Goal: Task Accomplishment & Management: Manage account settings

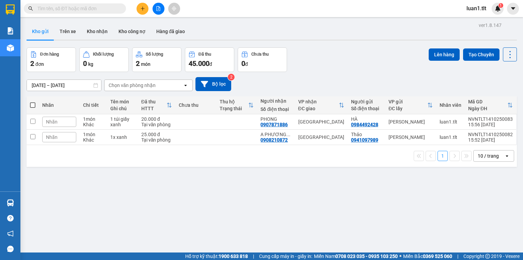
click at [76, 8] on input "text" at bounding box center [77, 8] width 80 height 7
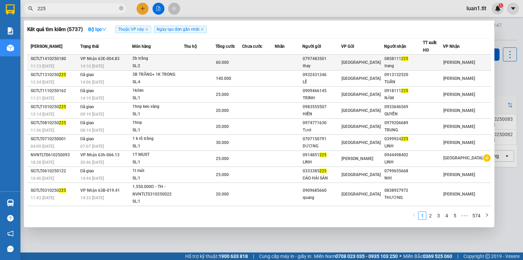
type input "225"
click at [242, 63] on div "60.000" at bounding box center [229, 62] width 26 height 7
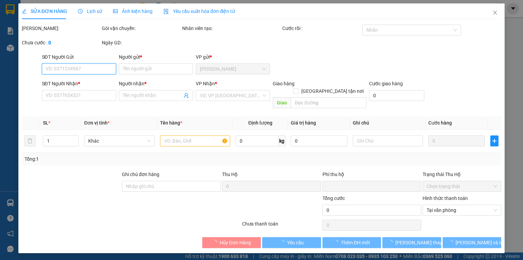
type input "0797483501"
type input "thay"
type input "0858111225"
type input "trang"
type input "0"
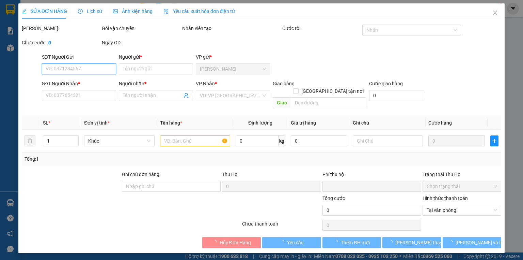
type input "60.000"
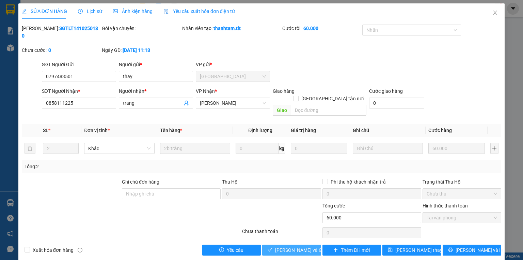
click at [290, 246] on span "[PERSON_NAME] và Giao hàng" at bounding box center [307, 249] width 65 height 7
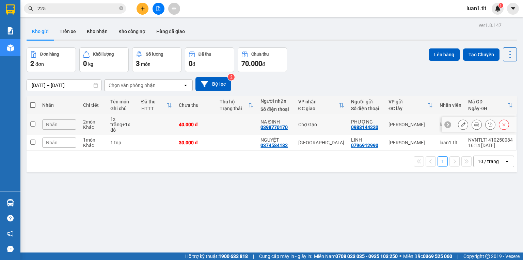
click at [102, 128] on div "Khác" at bounding box center [93, 126] width 20 height 5
checkbox input "true"
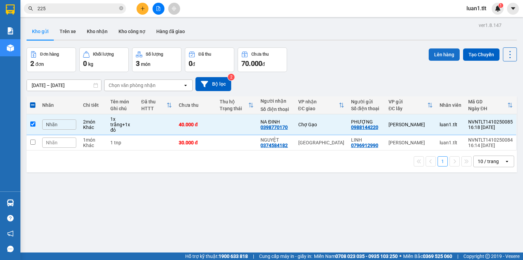
click at [433, 52] on button "Lên hàng" at bounding box center [444, 54] width 31 height 12
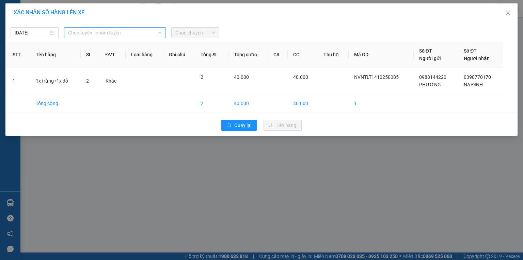
click at [133, 36] on span "Chọn tuyến - nhóm tuyến" at bounding box center [115, 33] width 94 height 10
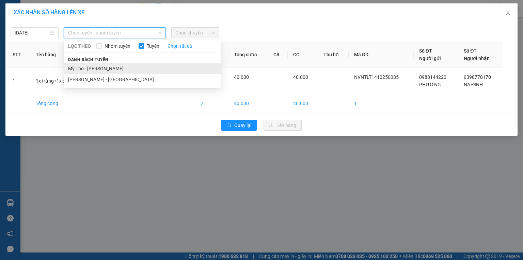
click at [116, 67] on li "Mỹ Tho - [PERSON_NAME]" at bounding box center [142, 68] width 157 height 11
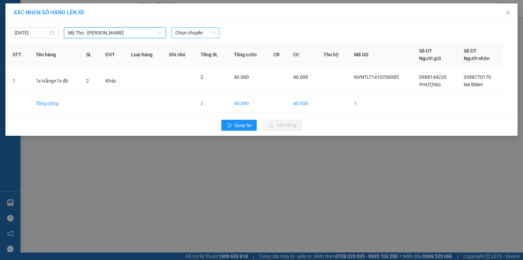
click at [188, 28] on span "Chọn chuyến" at bounding box center [195, 33] width 40 height 10
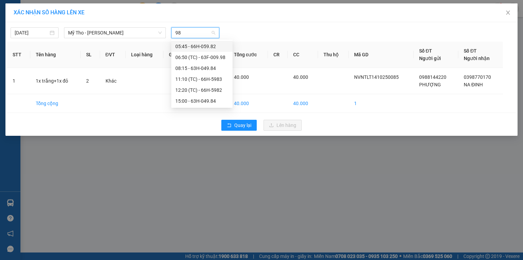
type input "983"
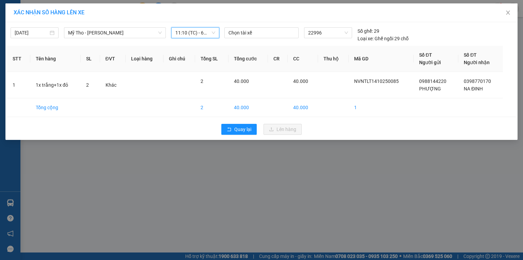
click at [105, 38] on div "[DATE] Mỹ Tho - [GEOGRAPHIC_DATA] LỌC THEO Nhóm tuyến Tuyến Chọn tất cả Danh sá…" at bounding box center [116, 34] width 211 height 15
click at [112, 35] on span "Mỹ Tho - [PERSON_NAME]" at bounding box center [115, 33] width 94 height 10
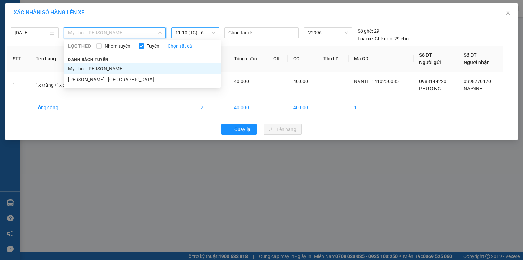
click at [99, 72] on li "Mỹ Tho - [PERSON_NAME]" at bounding box center [142, 68] width 157 height 11
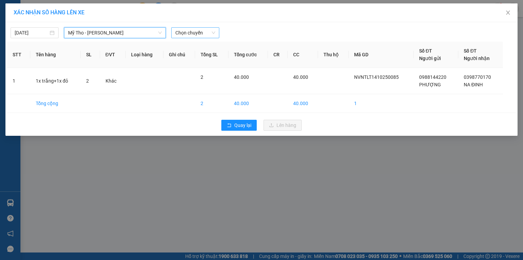
click at [110, 37] on span "Mỹ Tho - [PERSON_NAME]" at bounding box center [115, 33] width 94 height 10
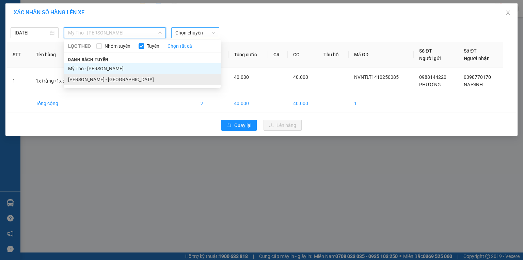
click at [108, 78] on li "[PERSON_NAME] - [GEOGRAPHIC_DATA]" at bounding box center [142, 79] width 157 height 11
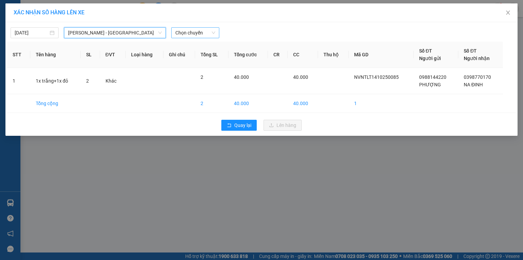
drag, startPoint x: 218, startPoint y: 32, endPoint x: 213, endPoint y: 31, distance: 5.2
click at [215, 32] on div "Chọn chuyến" at bounding box center [195, 32] width 48 height 11
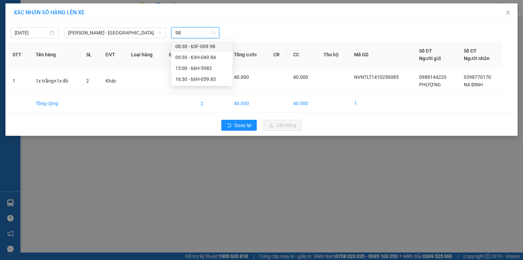
type input "983"
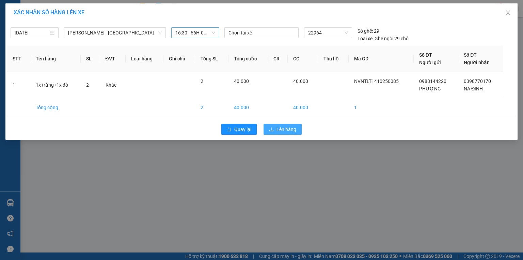
click at [286, 127] on span "Lên hàng" at bounding box center [287, 128] width 20 height 7
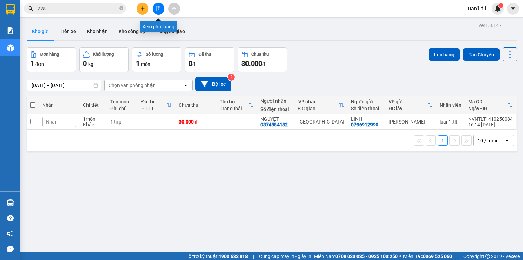
click at [162, 7] on button at bounding box center [159, 9] width 12 height 12
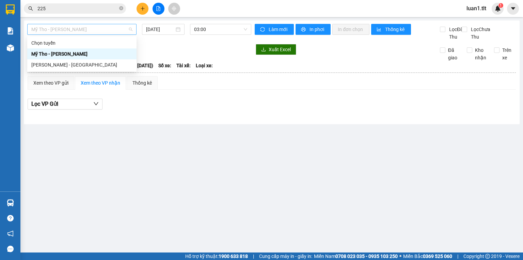
click at [90, 25] on span "Mỹ Tho - [PERSON_NAME]" at bounding box center [81, 29] width 101 height 10
click at [81, 69] on div "[PERSON_NAME] - [GEOGRAPHIC_DATA]" at bounding box center [81, 64] width 109 height 11
type input "[DATE]"
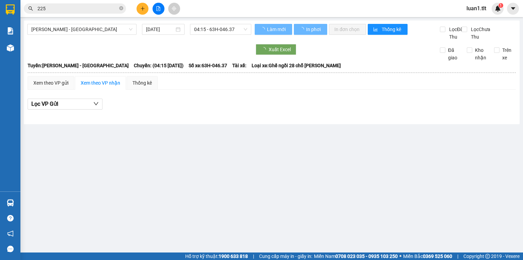
click at [213, 35] on div "[PERSON_NAME] - Mỹ Tho [DATE] 04:15 - 63H-046.37" at bounding box center [139, 32] width 224 height 17
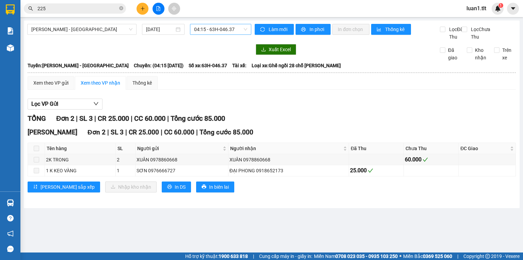
click at [211, 24] on span "04:15 - 63H-046.37" at bounding box center [220, 29] width 53 height 10
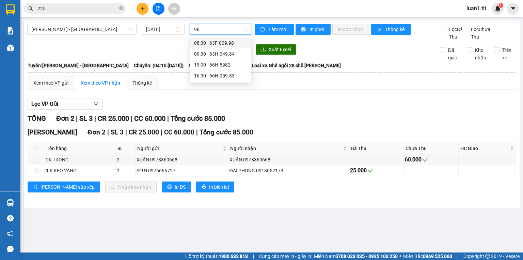
type input "983"
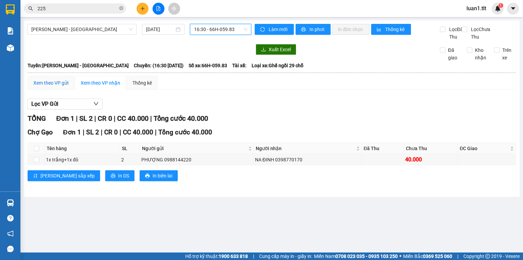
click at [48, 87] on div "Xem theo VP gửi" at bounding box center [50, 82] width 35 height 7
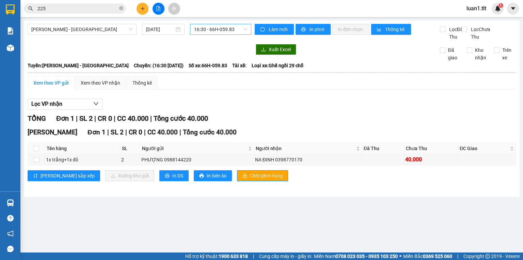
click at [208, 181] on div "[PERSON_NAME] sắp xếp Xuống kho gửi In DS In biên lai Chốt phơi hàng" at bounding box center [272, 175] width 489 height 11
click at [237, 177] on button "Chốt phơi hàng" at bounding box center [262, 175] width 51 height 11
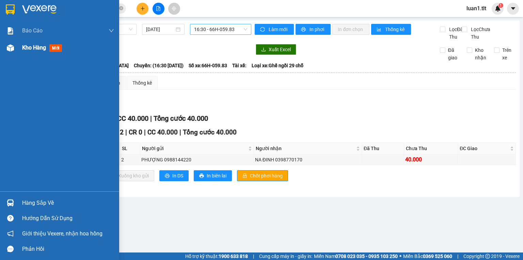
click at [11, 49] on img at bounding box center [10, 47] width 7 height 7
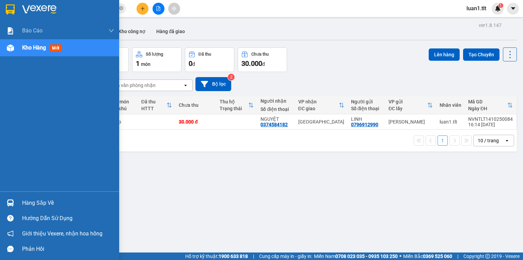
click at [26, 203] on div "Hàng sắp về" at bounding box center [68, 203] width 92 height 10
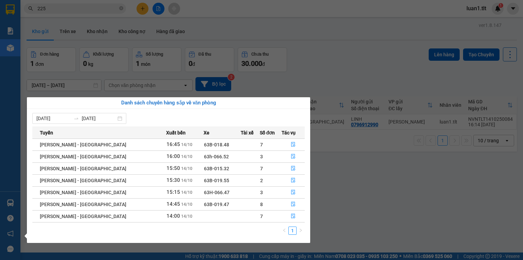
click at [167, 23] on section "Kết quả tìm kiếm ( 5737 ) Bộ lọc Thuộc VP này Ngày tạo đơn gần nhất Mã ĐH Trạng…" at bounding box center [261, 130] width 523 height 260
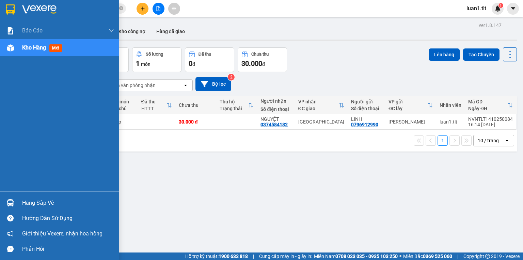
click at [11, 199] on img at bounding box center [10, 202] width 7 height 7
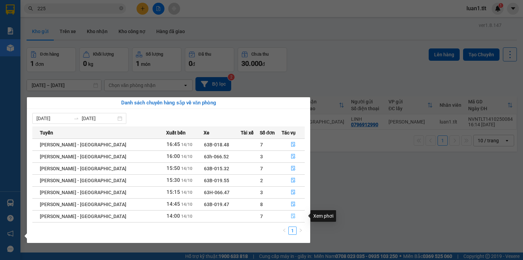
click at [293, 216] on button "button" at bounding box center [293, 216] width 22 height 11
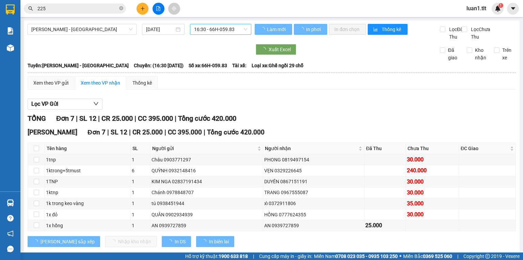
click at [200, 28] on span "16:30 - 66H-059.83" at bounding box center [220, 29] width 53 height 10
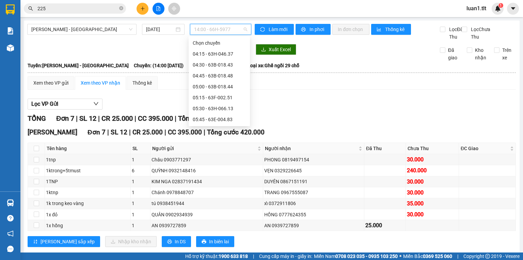
scroll to position [371, 0]
click at [224, 86] on div "13:30 - 63B-018.30" at bounding box center [219, 86] width 53 height 7
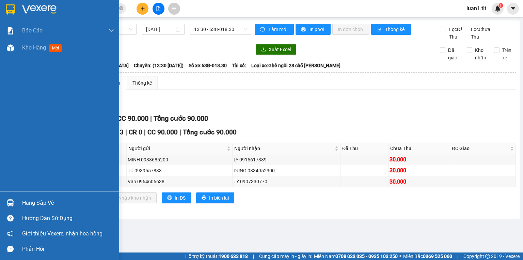
click at [31, 5] on img at bounding box center [39, 9] width 34 height 10
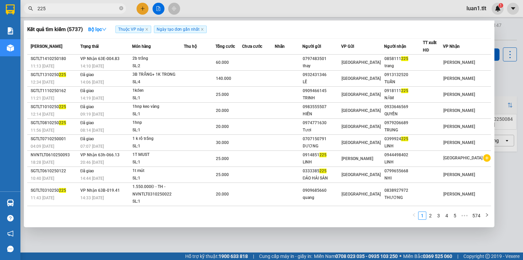
click at [82, 10] on input "225" at bounding box center [77, 8] width 80 height 7
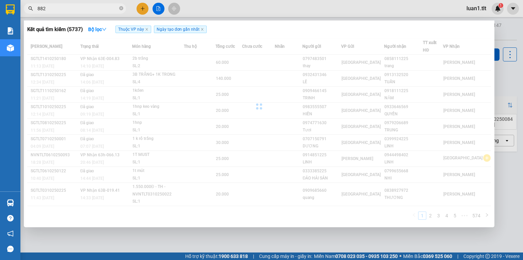
type input "8828"
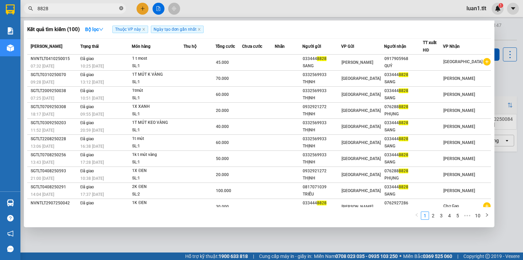
click at [123, 11] on span at bounding box center [121, 8] width 4 height 6
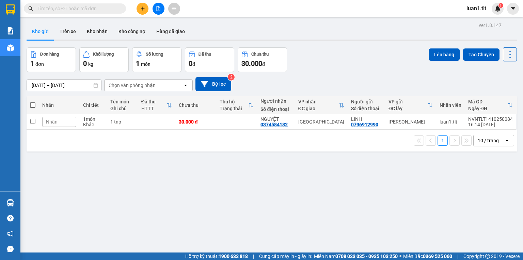
click at [72, 11] on input "text" at bounding box center [77, 8] width 80 height 7
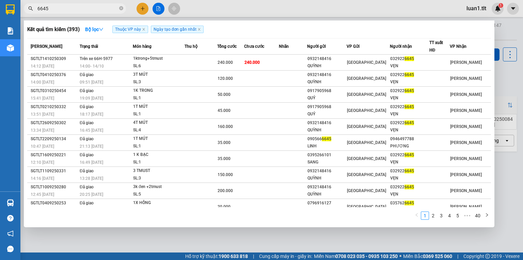
click at [75, 6] on input "6645" at bounding box center [77, 8] width 80 height 7
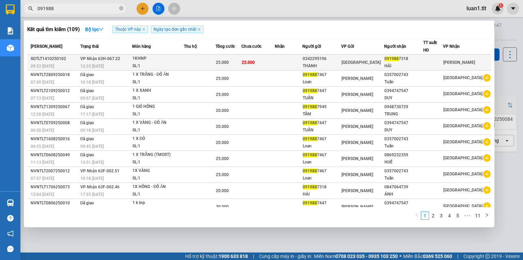
type input "091988"
click at [132, 57] on td "VP Nhận 63H-067.22 12:35 [DATE]" at bounding box center [105, 63] width 53 height 16
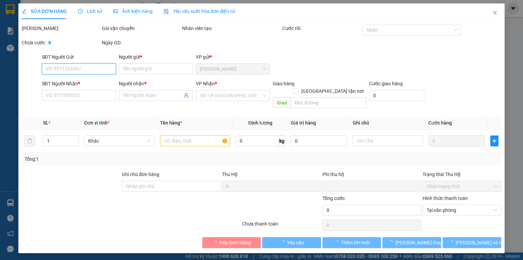
type input "0342295196"
type input "THANH"
type input "0919887318"
type input "HẢI"
type input "0"
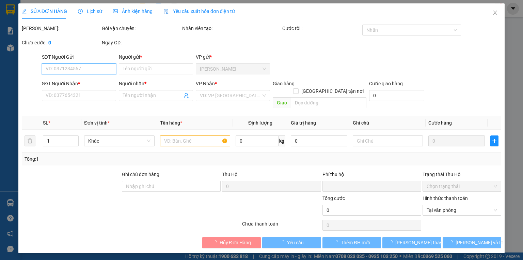
type input "25.000"
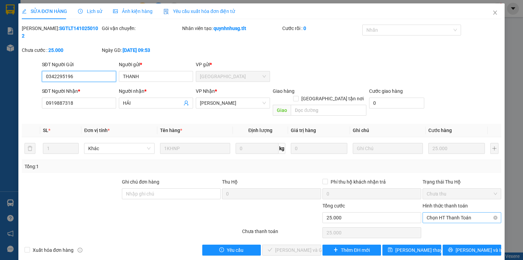
drag, startPoint x: 472, startPoint y: 203, endPoint x: 383, endPoint y: 164, distance: 97.0
click at [472, 212] on span "Chọn HT Thanh Toán" at bounding box center [462, 217] width 71 height 10
type input "0"
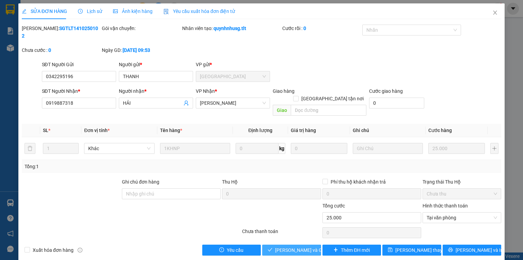
click at [308, 246] on span "[PERSON_NAME] và Giao hàng" at bounding box center [307, 249] width 65 height 7
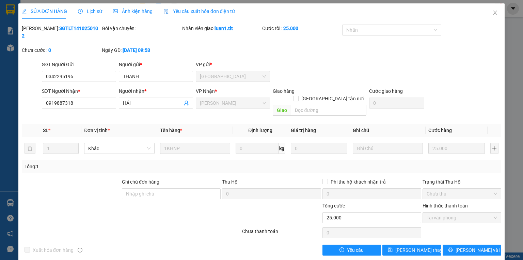
drag, startPoint x: 68, startPoint y: 143, endPoint x: 0, endPoint y: 217, distance: 100.8
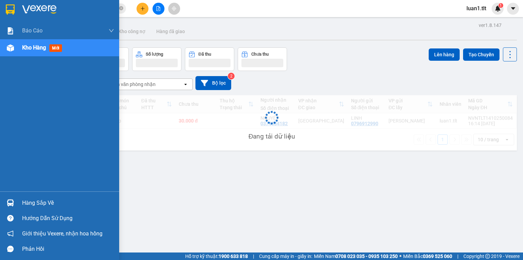
click at [13, 198] on div at bounding box center [10, 203] width 12 height 12
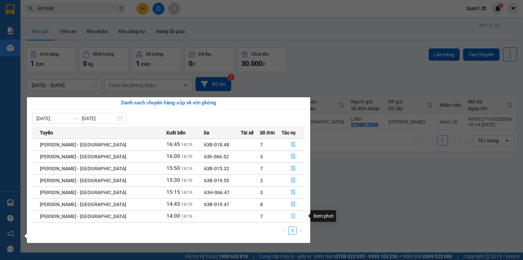
click at [286, 212] on button "button" at bounding box center [293, 216] width 22 height 11
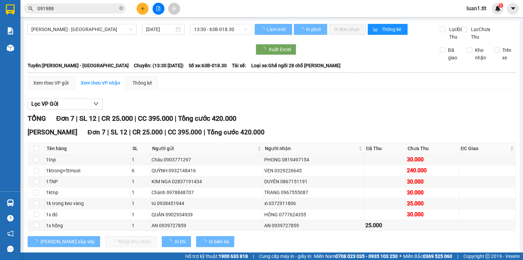
scroll to position [20, 0]
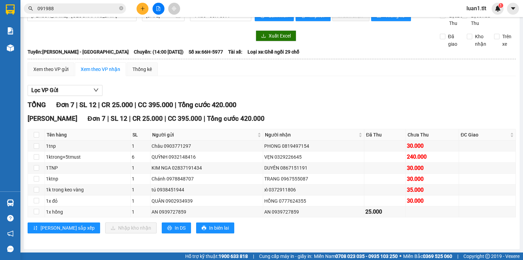
drag, startPoint x: 152, startPoint y: 213, endPoint x: 147, endPoint y: 5, distance: 207.2
click at [147, 5] on button at bounding box center [143, 9] width 12 height 12
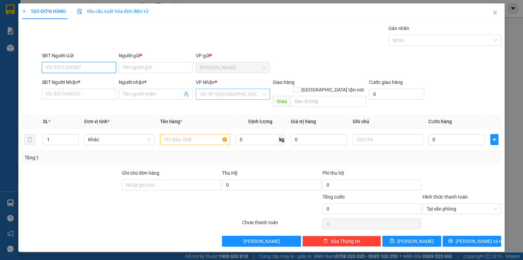
click at [219, 99] on div "VD: VP [GEOGRAPHIC_DATA]" at bounding box center [233, 94] width 74 height 11
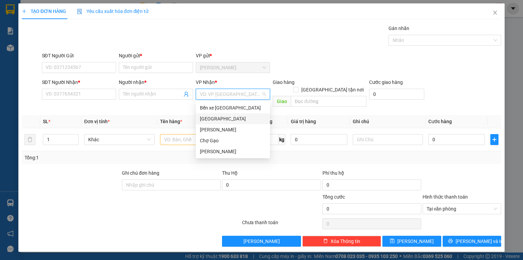
click at [210, 120] on div "[GEOGRAPHIC_DATA]" at bounding box center [233, 118] width 66 height 7
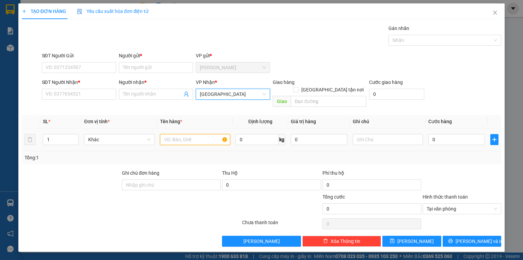
click at [198, 134] on input "text" at bounding box center [195, 139] width 70 height 11
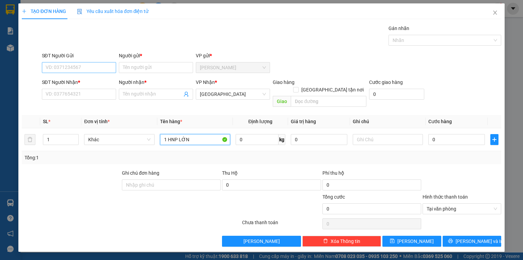
type input "1 HNP LỚN"
click at [87, 67] on input "SĐT Người Gửi" at bounding box center [79, 67] width 74 height 11
type input "0707297719"
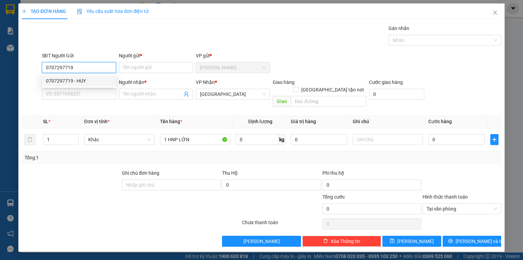
click at [78, 81] on div "0707297719 - HUY" at bounding box center [79, 80] width 66 height 7
type input "HUY"
type input "0707297719"
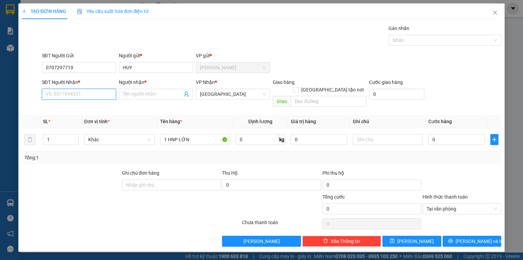
click at [76, 93] on input "SĐT Người Nhận *" at bounding box center [79, 94] width 74 height 11
click at [80, 119] on div "0933837719 - TIÊN" at bounding box center [79, 117] width 66 height 7
type input "0933837719"
type input "TIÊN"
click at [239, 96] on span "[GEOGRAPHIC_DATA]" at bounding box center [233, 94] width 66 height 10
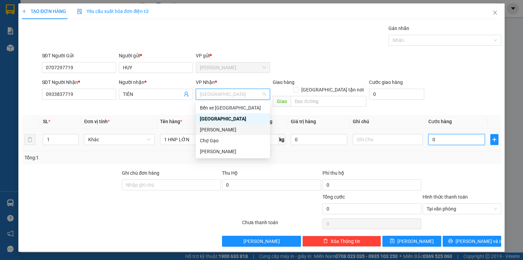
click at [437, 135] on input "0" at bounding box center [457, 139] width 57 height 11
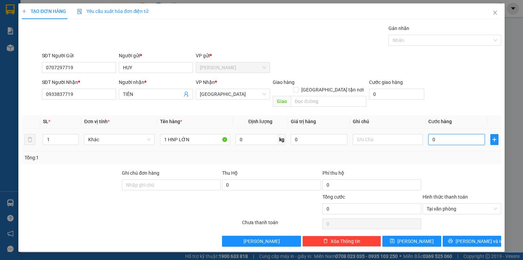
type input "2"
type input "25"
type input "25.000"
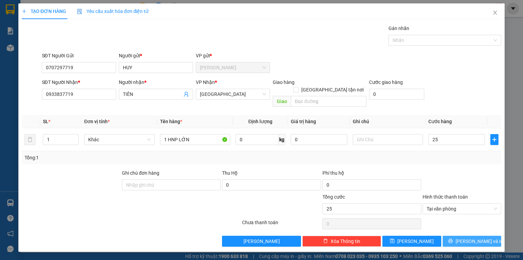
type input "25.000"
click at [490, 235] on button "Lưu và In" at bounding box center [472, 240] width 59 height 11
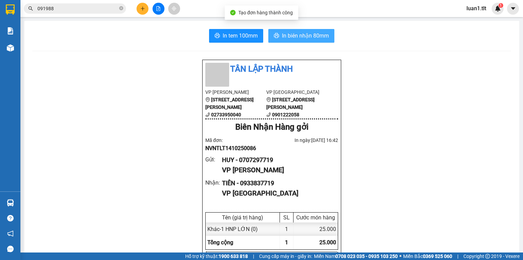
click at [295, 33] on span "In biên nhận 80mm" at bounding box center [305, 35] width 47 height 9
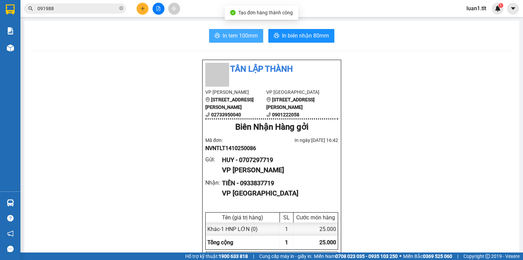
drag, startPoint x: 236, startPoint y: 44, endPoint x: 237, endPoint y: 36, distance: 7.9
click at [237, 36] on span "In tem 100mm" at bounding box center [240, 35] width 35 height 9
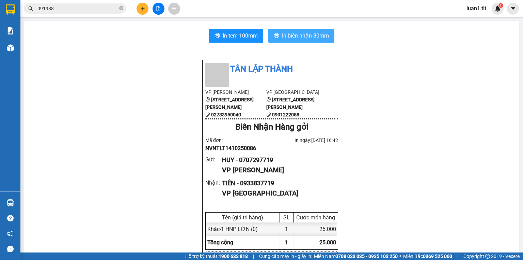
click at [295, 37] on span "In biên nhận 80mm" at bounding box center [305, 35] width 47 height 9
click at [145, 5] on button at bounding box center [143, 9] width 12 height 12
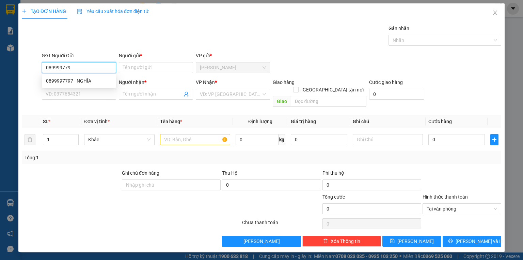
type input "0899997797"
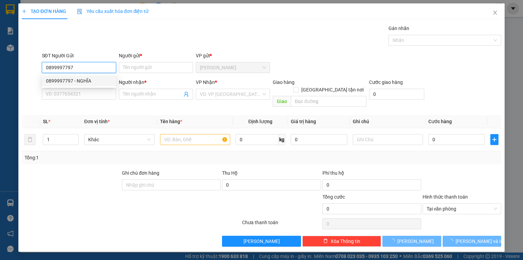
type input "NGHĨA"
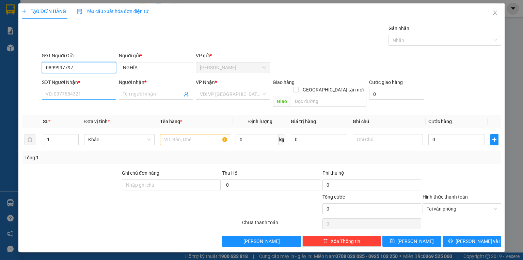
type input "0899997797"
click at [77, 95] on input "SĐT Người Nhận *" at bounding box center [79, 94] width 74 height 11
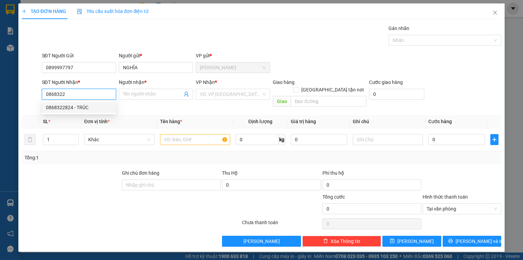
click at [93, 108] on div "0868322824 - TRÚC" at bounding box center [79, 107] width 66 height 7
type input "0868322824"
type input "TRÚC"
type input "0868322824"
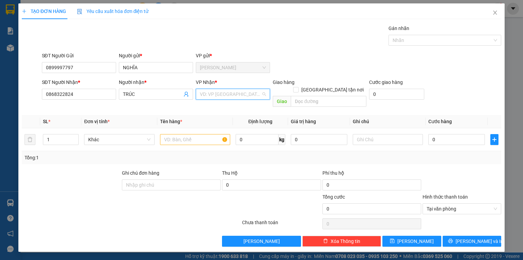
click at [205, 93] on input "search" at bounding box center [230, 94] width 61 height 10
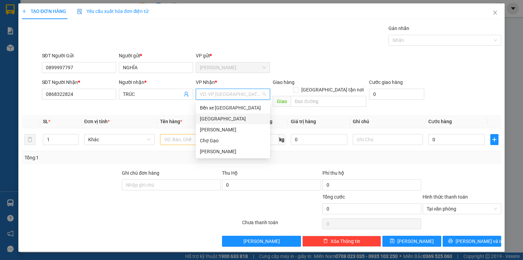
click at [211, 116] on div "[GEOGRAPHIC_DATA]" at bounding box center [233, 118] width 66 height 7
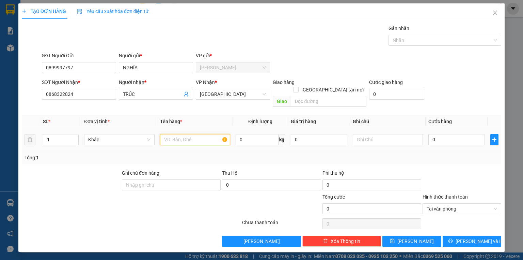
click at [196, 134] on input "text" at bounding box center [195, 139] width 70 height 11
type input "1X TRẮNG"
type input "2"
type input "20"
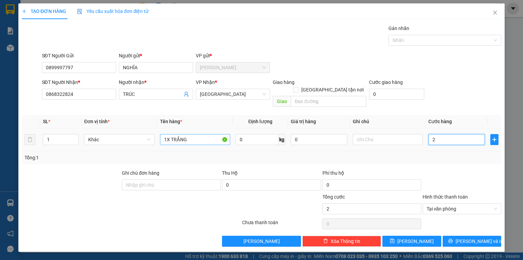
type input "20"
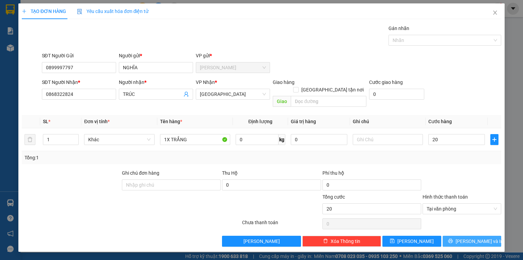
type input "20.000"
click at [473, 237] on span "Lưu và In" at bounding box center [480, 240] width 48 height 7
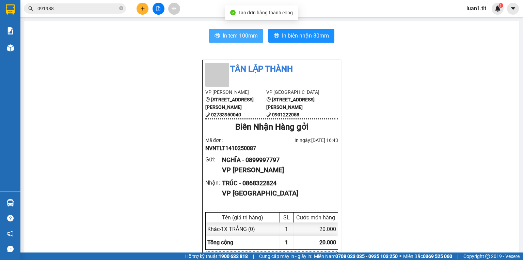
click at [227, 30] on button "In tem 100mm" at bounding box center [236, 36] width 54 height 14
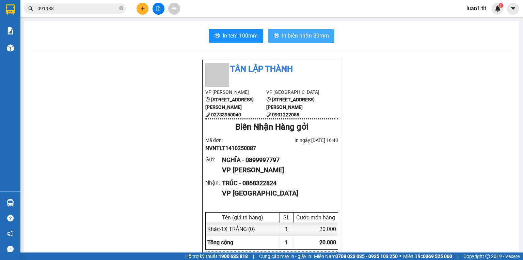
click at [307, 33] on span "In biên nhận 80mm" at bounding box center [305, 35] width 47 height 9
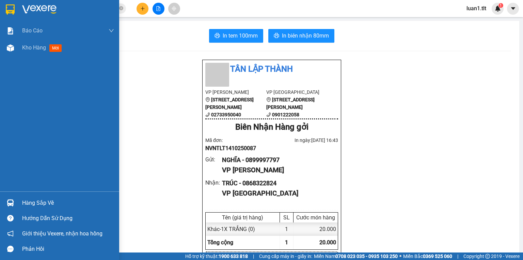
click at [11, 191] on div "Hàng sắp về Hướng dẫn sử dụng Giới thiệu Vexere, nhận hoa hồng Phản hồi" at bounding box center [59, 223] width 119 height 65
click at [11, 200] on img at bounding box center [10, 202] width 7 height 7
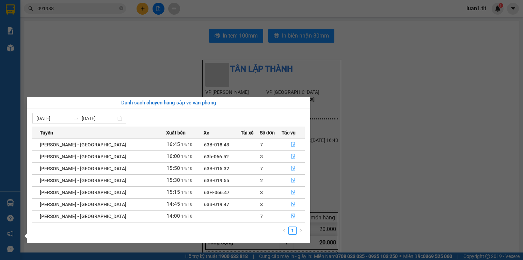
click at [293, 222] on div "Tuyến Xuất bến Xe Tài xế Số đơn Tác vụ Hồ Chí Minh - Mỹ Tho 16:45 14/10 63B-018…" at bounding box center [168, 182] width 273 height 112
click at [282, 214] on button "button" at bounding box center [293, 216] width 22 height 11
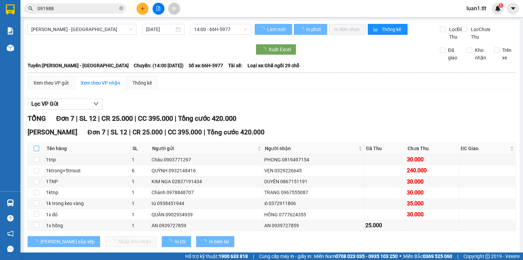
click at [35, 151] on input "checkbox" at bounding box center [36, 147] width 5 height 5
checkbox input "true"
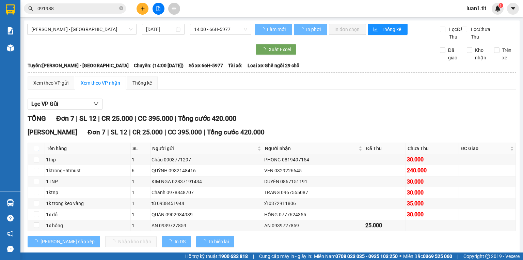
checkbox input "true"
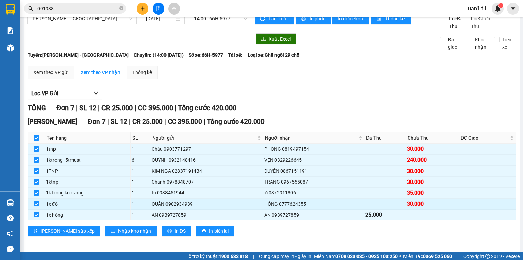
scroll to position [20, 0]
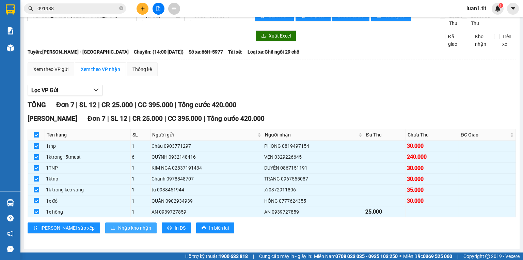
click at [118, 224] on span "Nhập kho nhận" at bounding box center [134, 227] width 33 height 7
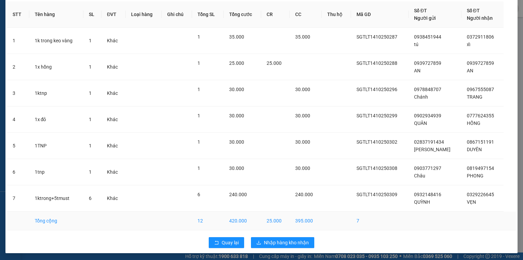
scroll to position [30, 0]
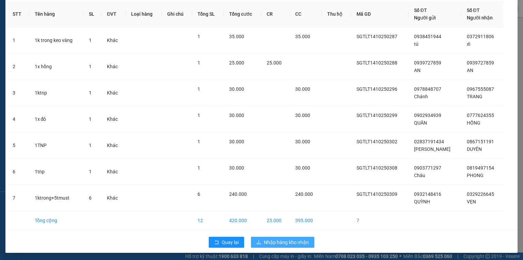
click at [275, 238] on span "Nhập hàng kho nhận" at bounding box center [286, 241] width 45 height 7
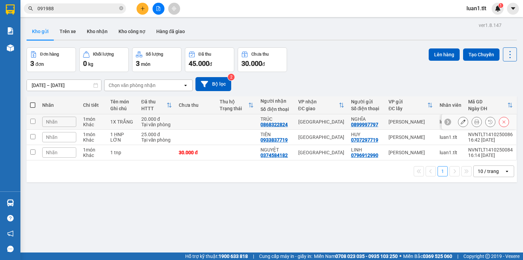
click at [112, 119] on div "1X TRẮNG" at bounding box center [122, 121] width 24 height 5
checkbox input "true"
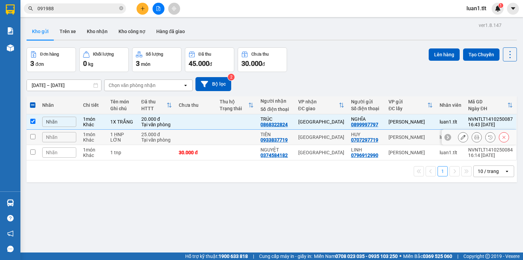
click at [139, 147] on td at bounding box center [156, 152] width 37 height 15
checkbox input "true"
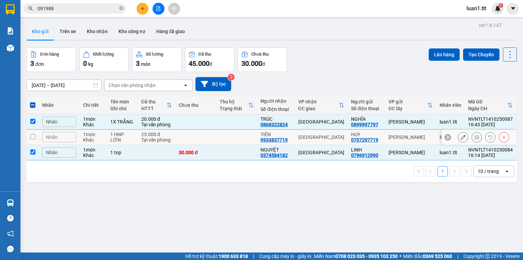
click at [136, 138] on td "1 HNP LỚN" at bounding box center [122, 136] width 31 height 15
checkbox input "true"
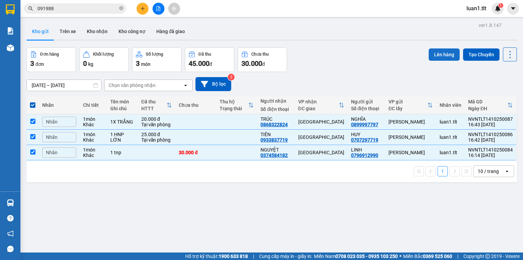
click at [429, 50] on button "Lên hàng" at bounding box center [444, 54] width 31 height 12
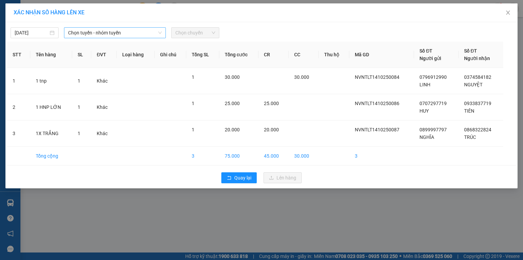
click at [136, 36] on span "Chọn tuyến - nhóm tuyến" at bounding box center [115, 33] width 94 height 10
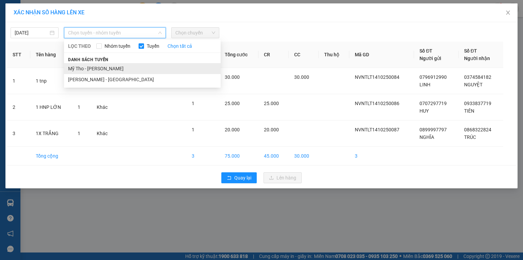
click at [116, 71] on li "Mỹ Tho - Hồ Chí Minh" at bounding box center [142, 68] width 157 height 11
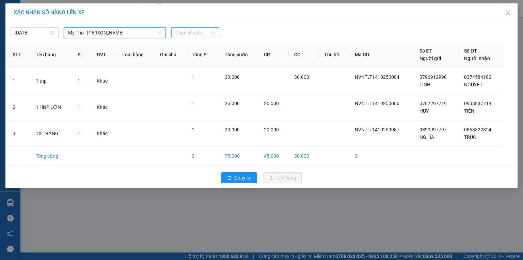
click at [193, 29] on span "Chọn chuyến" at bounding box center [195, 33] width 40 height 10
type input "2"
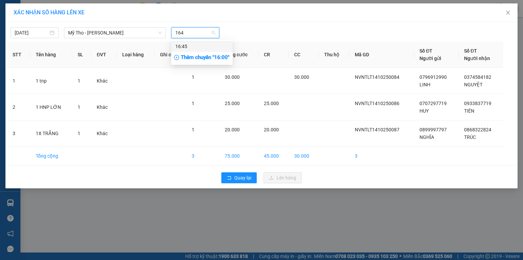
type input "1645"
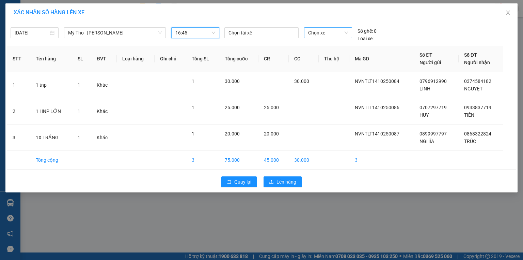
click at [334, 31] on span "Chọn xe" at bounding box center [328, 33] width 40 height 10
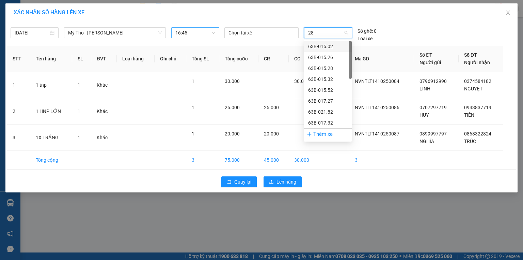
type input "281"
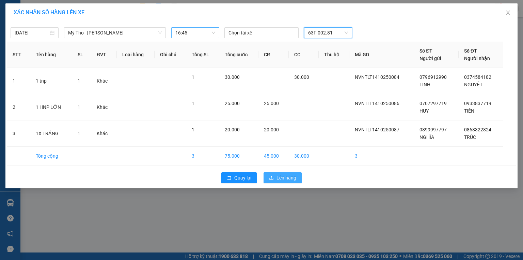
click at [279, 179] on span "Lên hàng" at bounding box center [287, 177] width 20 height 7
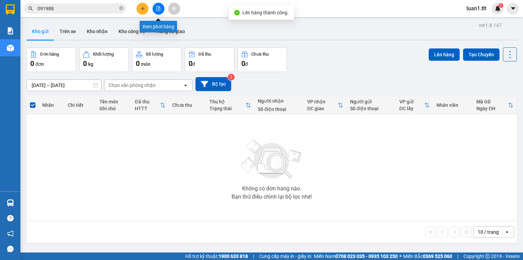
click at [157, 7] on icon "file-add" at bounding box center [158, 8] width 5 height 5
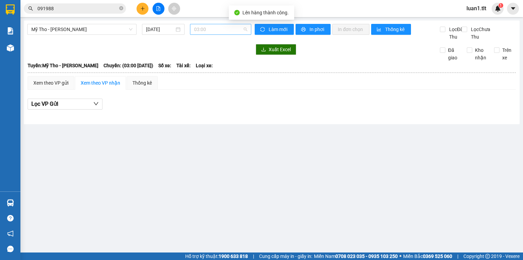
click at [206, 28] on span "03:00" at bounding box center [220, 29] width 53 height 10
type input "1645"
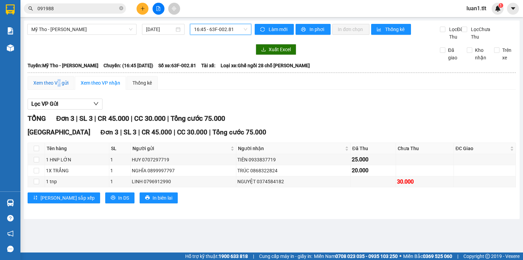
drag, startPoint x: 59, startPoint y: 89, endPoint x: 66, endPoint y: 100, distance: 13.3
click at [58, 87] on div "Xem theo VP gửi" at bounding box center [50, 82] width 35 height 7
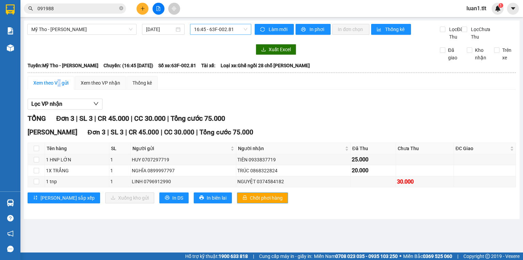
click at [250, 201] on span "Chốt phơi hàng" at bounding box center [266, 197] width 33 height 7
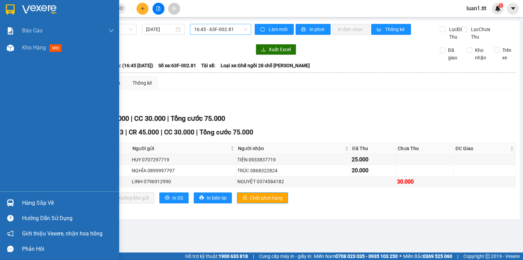
click at [0, 13] on div at bounding box center [59, 11] width 119 height 22
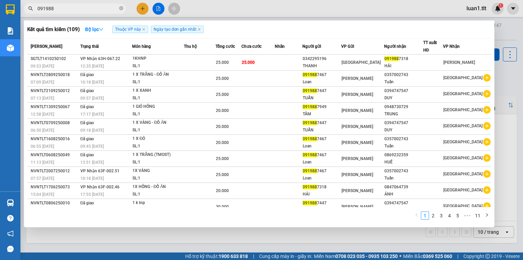
click at [94, 11] on input "091988" at bounding box center [77, 8] width 80 height 7
click at [143, 6] on div at bounding box center [261, 130] width 523 height 260
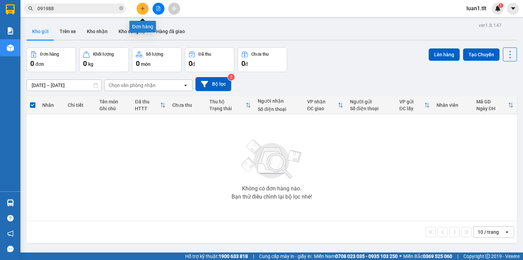
click at [141, 10] on icon "plus" at bounding box center [142, 8] width 5 height 5
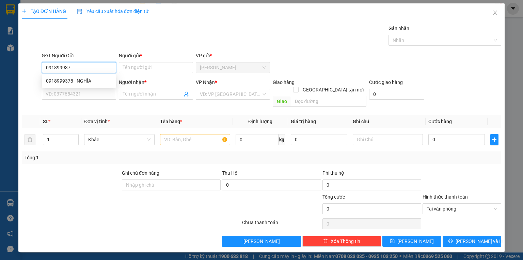
type input "0918999378"
type input "NGHĨA"
type input "0918999378"
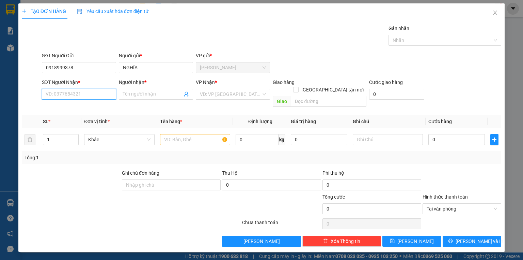
click at [85, 89] on input "SĐT Người Nhận *" at bounding box center [79, 94] width 74 height 11
click at [87, 95] on input "SĐT Người Nhận *" at bounding box center [79, 94] width 74 height 11
type input "0989041617"
click at [154, 94] on input "Người nhận *" at bounding box center [152, 93] width 59 height 7
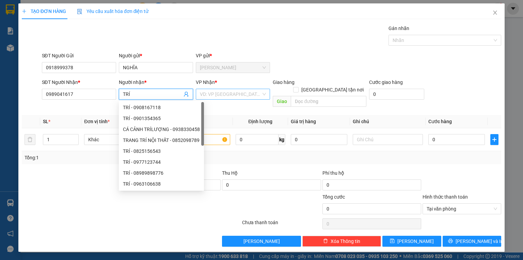
type input "TRÍ"
click at [225, 95] on input "search" at bounding box center [230, 94] width 61 height 10
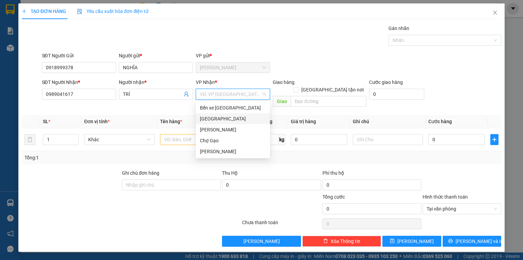
click at [212, 114] on div "[GEOGRAPHIC_DATA]" at bounding box center [233, 118] width 74 height 11
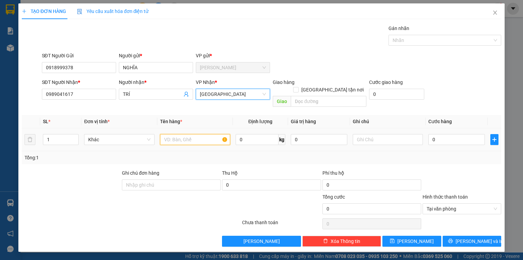
click at [184, 134] on input "text" at bounding box center [195, 139] width 70 height 11
type input "1 PB"
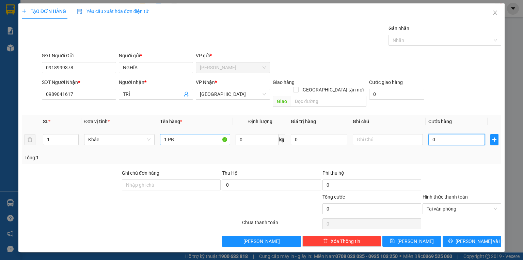
type input "2"
type input "20"
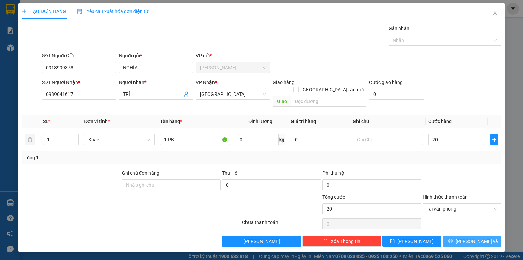
type input "20.000"
click at [477, 237] on span "Lưu và In" at bounding box center [480, 240] width 48 height 7
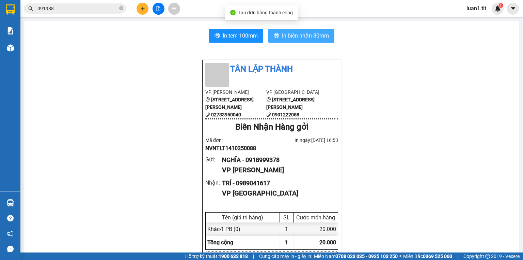
click at [310, 39] on span "In biên nhận 80mm" at bounding box center [305, 35] width 47 height 9
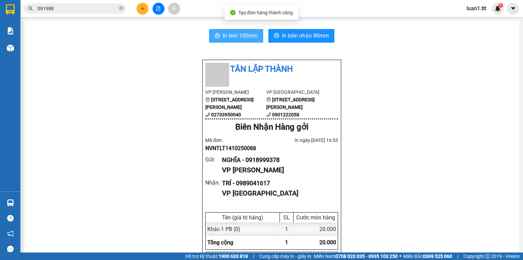
click at [228, 35] on span "In tem 100mm" at bounding box center [240, 35] width 35 height 9
click at [142, 8] on icon "plus" at bounding box center [143, 8] width 4 height 0
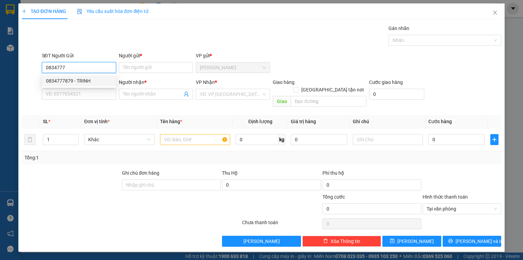
click at [63, 79] on div "0834777879 - TRINH" at bounding box center [79, 80] width 66 height 7
type input "0834777879"
type input "TRINH"
type input "0834777879"
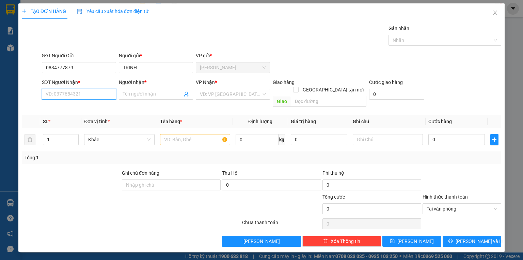
click at [77, 93] on input "SĐT Người Nhận *" at bounding box center [79, 94] width 74 height 11
type input "0839779577"
click at [68, 101] on div "0839779577 0839779577 - MAI" at bounding box center [79, 108] width 74 height 14
click at [81, 94] on input "0839779577" at bounding box center [79, 94] width 74 height 11
click at [72, 109] on div "0839779577 - MAI" at bounding box center [79, 107] width 66 height 7
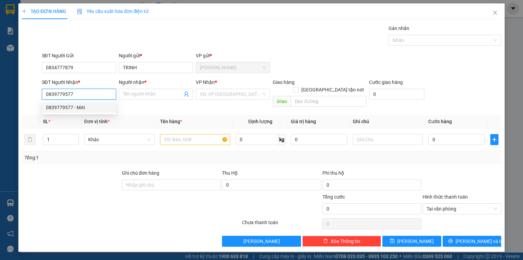
type input "MAI"
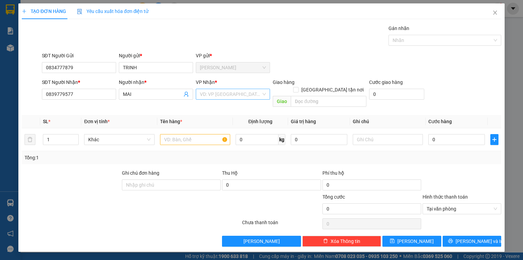
drag, startPoint x: 242, startPoint y: 94, endPoint x: 237, endPoint y: 97, distance: 5.9
click at [239, 96] on input "search" at bounding box center [230, 94] width 61 height 10
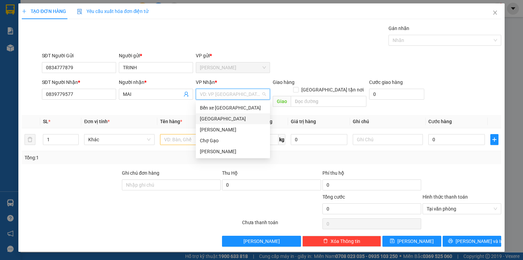
click at [201, 118] on div "[GEOGRAPHIC_DATA]" at bounding box center [233, 118] width 66 height 7
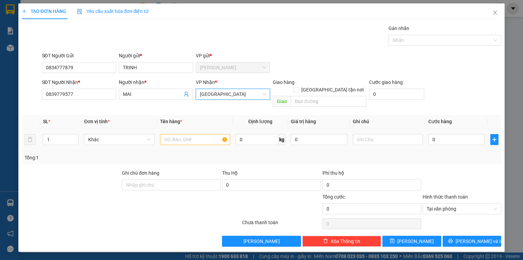
click at [182, 138] on div at bounding box center [195, 140] width 70 height 14
click at [184, 138] on div at bounding box center [195, 140] width 70 height 14
click at [172, 134] on input "text" at bounding box center [195, 139] width 70 height 11
type input "1X TRẮNG"
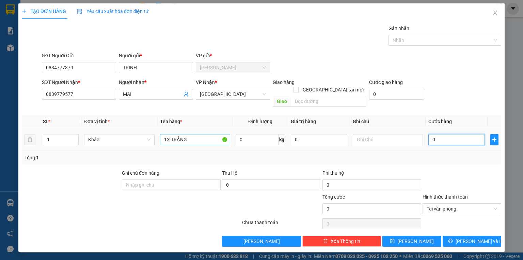
type input "2"
type input "20"
type input "20.000"
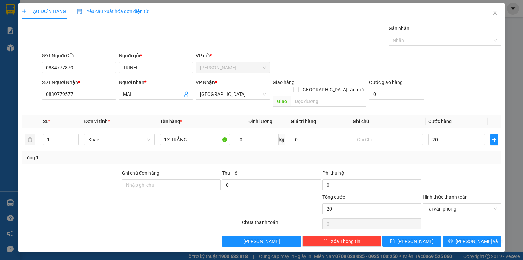
type input "20.000"
click at [483, 225] on div "Transit Pickup Surcharge Ids Transit Deliver Surcharge Ids Transit Deliver Surc…" at bounding box center [262, 136] width 480 height 222
click at [474, 237] on span "Lưu và In" at bounding box center [480, 240] width 48 height 7
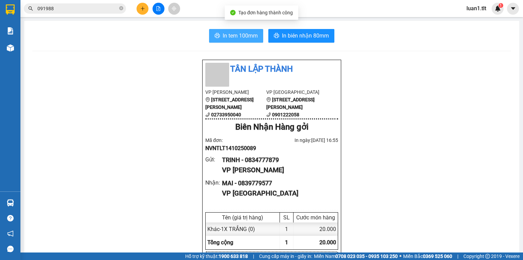
click at [243, 41] on button "In tem 100mm" at bounding box center [236, 36] width 54 height 14
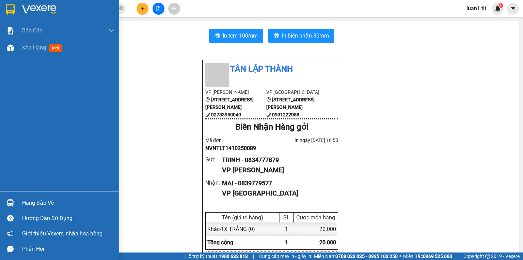
click at [5, 200] on div at bounding box center [10, 203] width 12 height 12
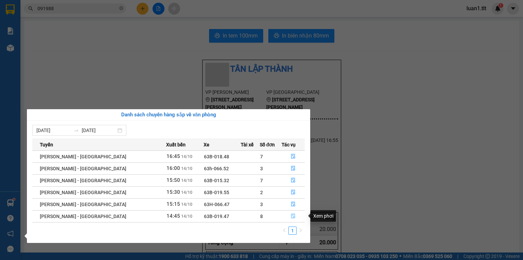
click at [285, 214] on button "button" at bounding box center [293, 216] width 22 height 11
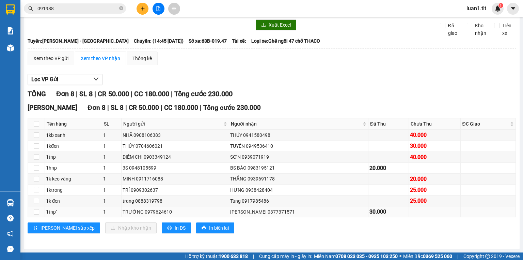
scroll to position [31, 0]
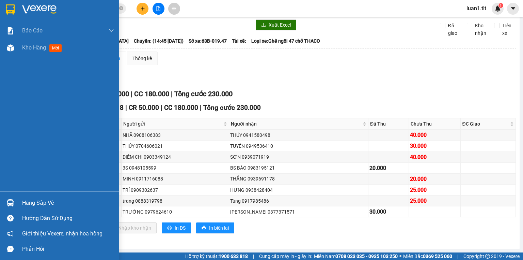
click at [30, 202] on div "Hàng sắp về" at bounding box center [68, 203] width 92 height 10
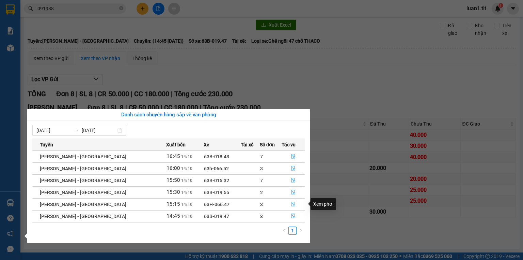
click at [291, 203] on icon "file-done" at bounding box center [293, 204] width 4 height 5
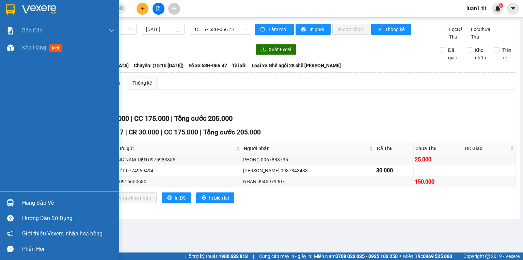
click at [25, 204] on div "Hàng sắp về" at bounding box center [68, 203] width 92 height 10
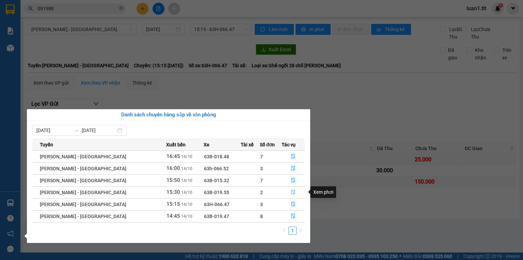
click at [283, 192] on button "button" at bounding box center [293, 192] width 22 height 11
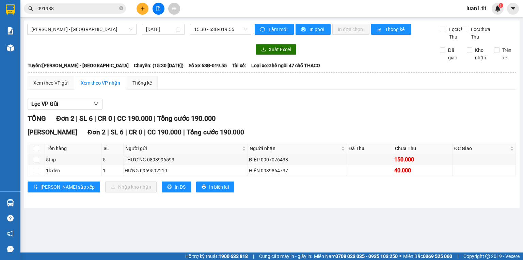
click at [21, 201] on main "Hồ Chí Minh - Mỹ Tho 14/10/2025 15:30 - 63B-019.55 Làm mới In phơi In đơn chọn …" at bounding box center [261, 126] width 523 height 252
click at [12, 199] on img at bounding box center [10, 202] width 7 height 7
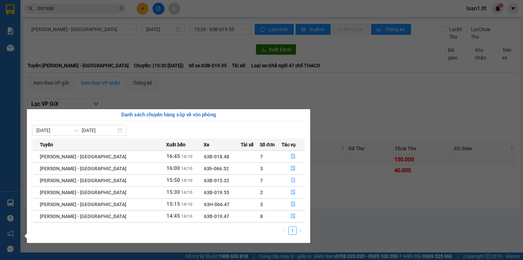
click at [282, 179] on button "button" at bounding box center [293, 180] width 22 height 11
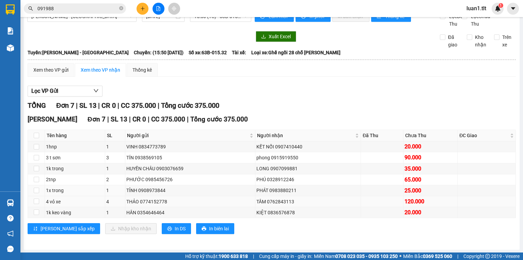
scroll to position [20, 0]
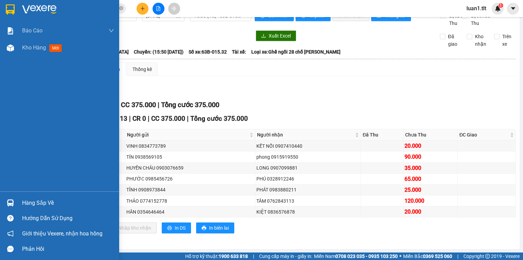
click at [30, 201] on div "Hàng sắp về" at bounding box center [68, 203] width 92 height 10
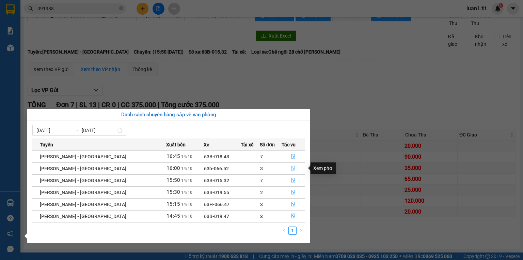
click at [287, 165] on button "button" at bounding box center [293, 168] width 22 height 11
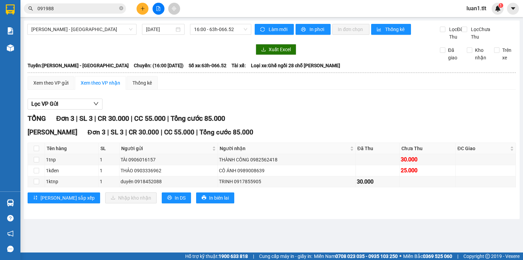
click at [15, 195] on div "Hàng sắp về Hướng dẫn sử dụng Giới thiệu Vexere, nhận hoa hồng Phản hồi" at bounding box center [10, 223] width 20 height 65
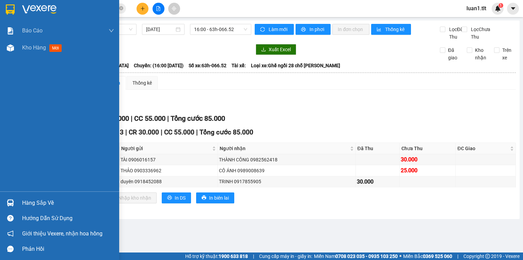
click at [37, 196] on div "Hàng sắp về" at bounding box center [59, 202] width 119 height 15
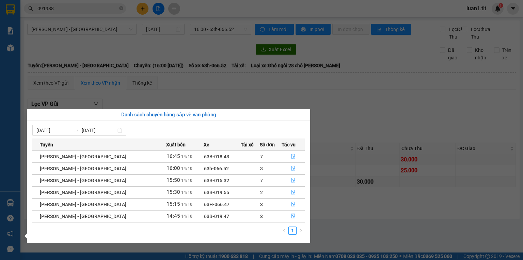
click at [307, 147] on div "08/10/2025 14/10/2025 Tuyến Xuất bến Xe Tài xế Số đơn Tác vụ Hồ Chí Minh - Mỹ T…" at bounding box center [168, 182] width 283 height 122
click at [283, 156] on button "button" at bounding box center [293, 156] width 22 height 11
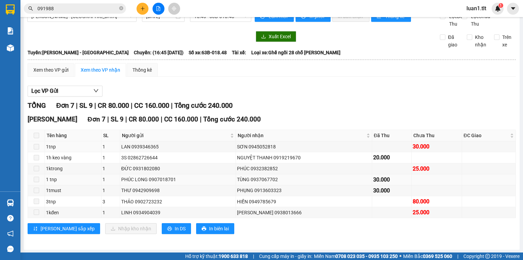
scroll to position [20, 0]
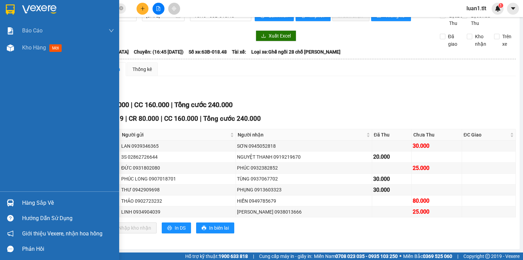
click at [16, 204] on div at bounding box center [10, 203] width 12 height 12
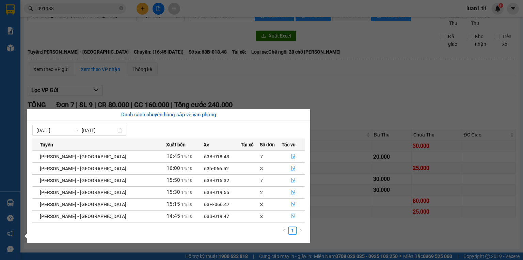
click at [293, 218] on button "button" at bounding box center [293, 216] width 22 height 11
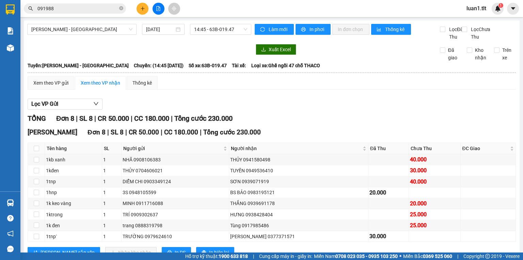
click at [101, 10] on input "091988" at bounding box center [77, 8] width 80 height 7
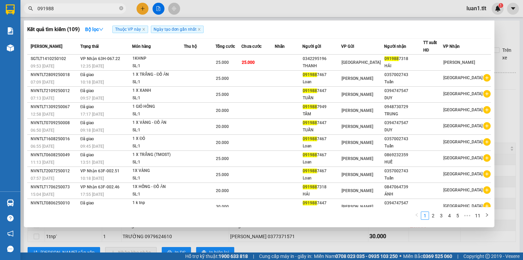
click at [101, 10] on input "091988" at bounding box center [77, 8] width 80 height 7
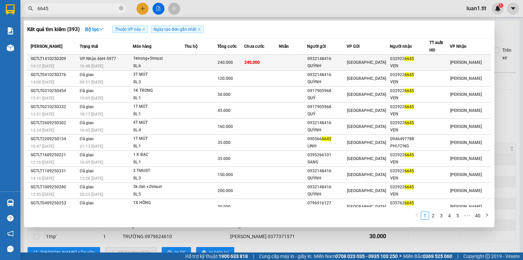
type input "6645"
click at [269, 62] on td "240.000" at bounding box center [261, 63] width 35 height 16
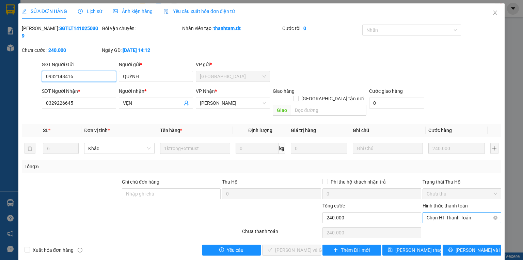
click at [441, 212] on span "Chọn HT Thanh Toán" at bounding box center [462, 217] width 71 height 10
type input "0"
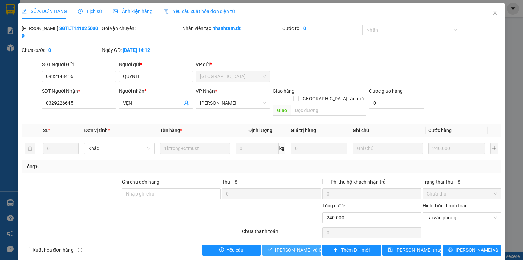
click at [294, 246] on span "Lưu và Giao hàng" at bounding box center [307, 249] width 65 height 7
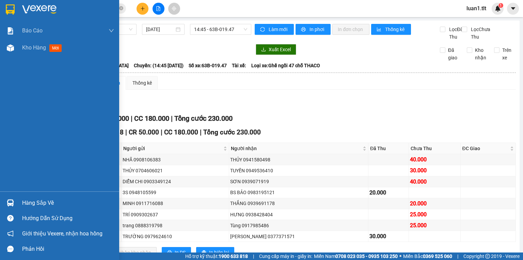
click at [10, 203] on img at bounding box center [10, 202] width 7 height 7
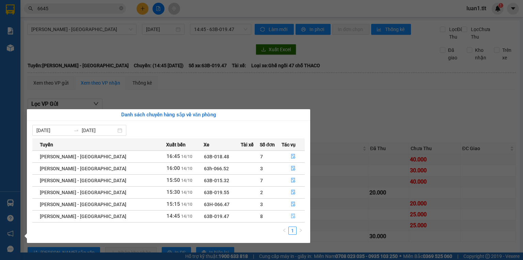
click at [283, 217] on button "button" at bounding box center [293, 216] width 22 height 11
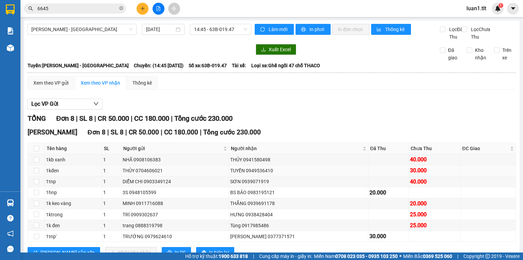
click at [32, 176] on td at bounding box center [36, 170] width 17 height 11
click at [35, 173] on input "checkbox" at bounding box center [36, 170] width 5 height 5
checkbox input "true"
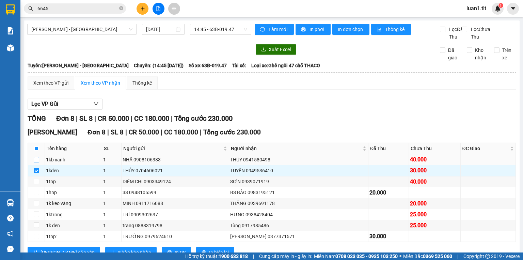
click at [34, 162] on input "checkbox" at bounding box center [36, 159] width 5 height 5
checkbox input "true"
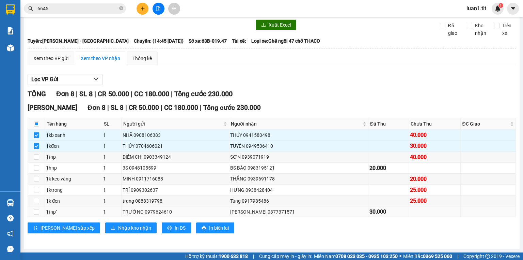
scroll to position [31, 0]
click at [34, 157] on input "checkbox" at bounding box center [36, 156] width 5 height 5
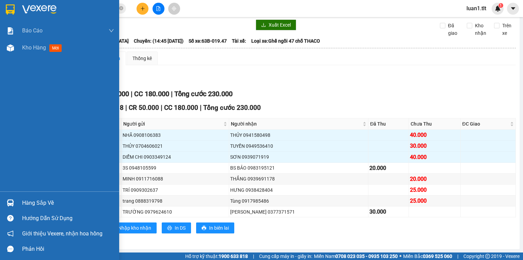
click at [34, 154] on input "checkbox" at bounding box center [36, 156] width 5 height 5
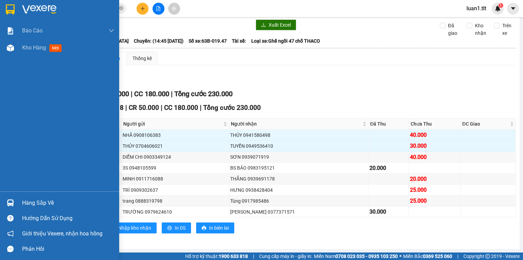
click at [34, 154] on input "checkbox" at bounding box center [36, 156] width 5 height 5
checkbox input "true"
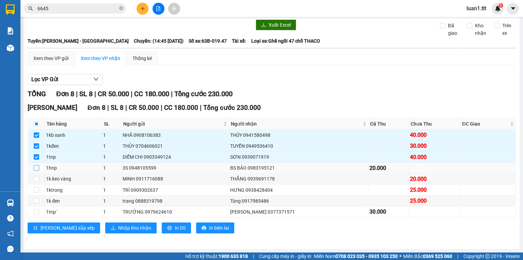
click at [37, 167] on input "checkbox" at bounding box center [36, 167] width 5 height 5
checkbox input "true"
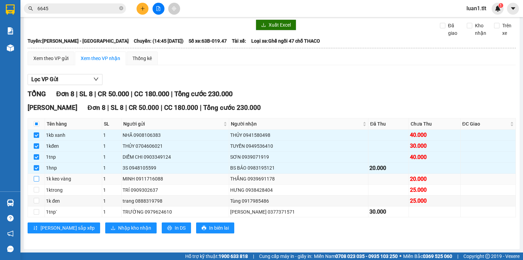
click at [35, 180] on input "checkbox" at bounding box center [36, 178] width 5 height 5
checkbox input "true"
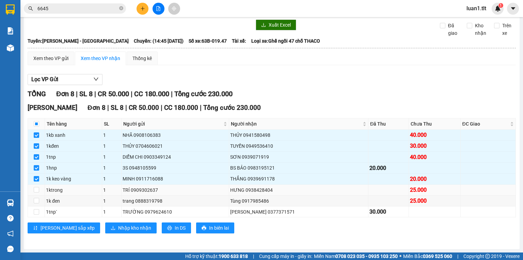
click at [33, 192] on td at bounding box center [36, 189] width 17 height 11
click at [36, 189] on input "checkbox" at bounding box center [36, 189] width 5 height 5
checkbox input "true"
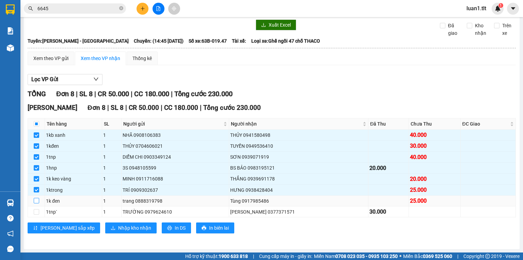
click at [38, 201] on input "checkbox" at bounding box center [36, 200] width 5 height 5
checkbox input "true"
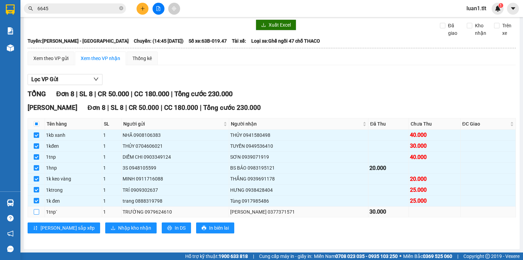
click at [35, 212] on input "checkbox" at bounding box center [36, 211] width 5 height 5
checkbox input "true"
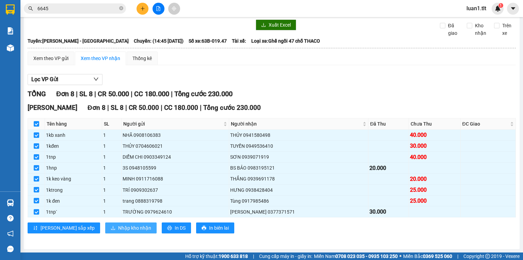
click at [118, 230] on span "Nhập kho nhận" at bounding box center [134, 227] width 33 height 7
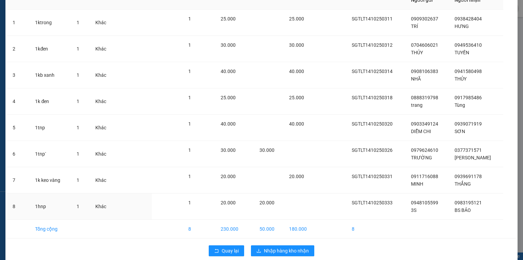
scroll to position [56, 0]
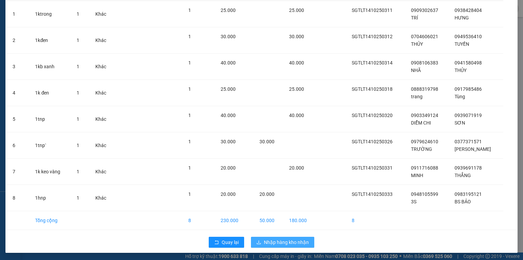
click at [289, 241] on span "Nhập hàng kho nhận" at bounding box center [286, 241] width 45 height 7
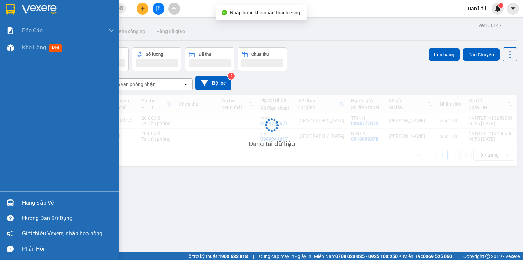
click at [0, 200] on div "Hàng sắp về" at bounding box center [59, 202] width 119 height 15
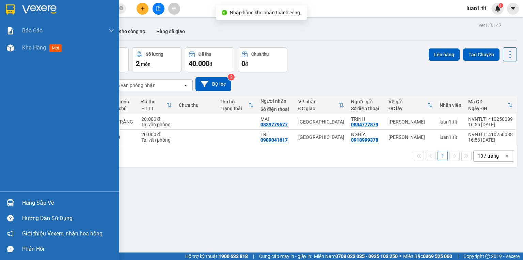
click at [0, 200] on div "Báo cáo Báo cáo dòng tiền (Nhân Viên) Doanh số tạo đơn theo VP gửi (nhân viên) …" at bounding box center [59, 130] width 119 height 260
click at [4, 200] on div at bounding box center [10, 203] width 12 height 12
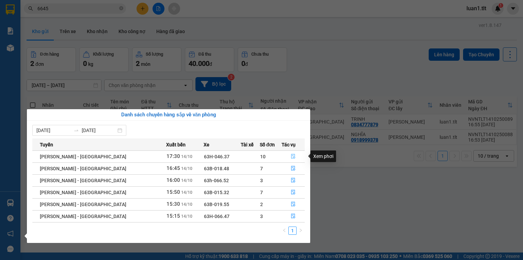
click at [292, 161] on button "button" at bounding box center [293, 156] width 22 height 11
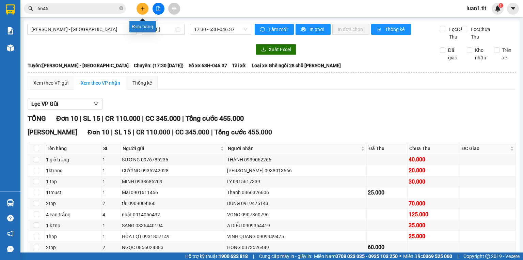
click at [143, 12] on button at bounding box center [143, 9] width 12 height 12
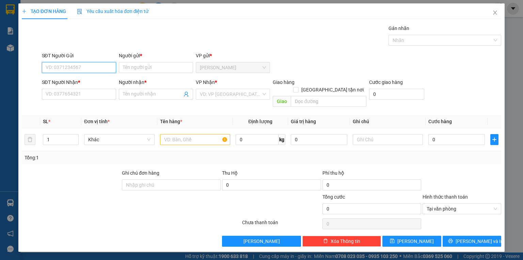
drag, startPoint x: 220, startPoint y: 99, endPoint x: 221, endPoint y: 103, distance: 4.2
click at [221, 98] on span at bounding box center [230, 94] width 61 height 10
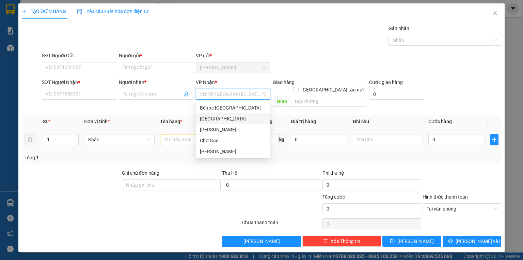
click at [213, 120] on div "[GEOGRAPHIC_DATA]" at bounding box center [233, 118] width 66 height 7
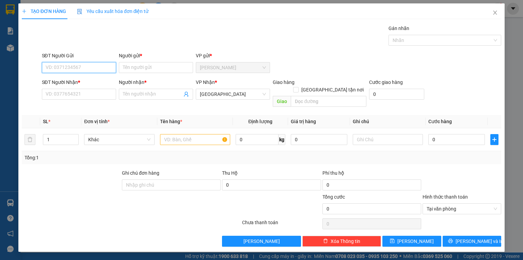
click at [74, 67] on input "SĐT Người Gửi" at bounding box center [79, 67] width 74 height 11
type input "0983369371"
type input "HÂN"
type input "0983369371"
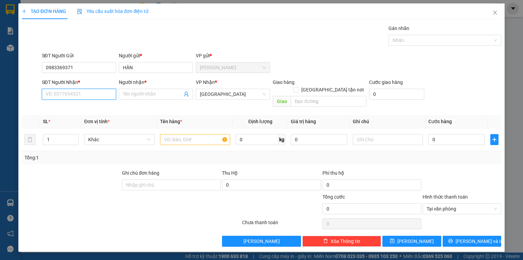
click at [80, 96] on input "SĐT Người Nhận *" at bounding box center [79, 94] width 74 height 11
type input "0772650661"
type input "TRƯỜNG"
type input "0772650661"
click at [189, 134] on input "text" at bounding box center [195, 139] width 70 height 11
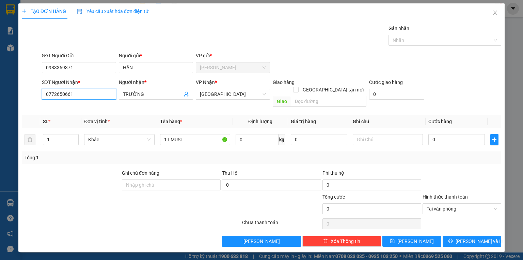
click at [94, 92] on input "0772650661" at bounding box center [79, 94] width 74 height 11
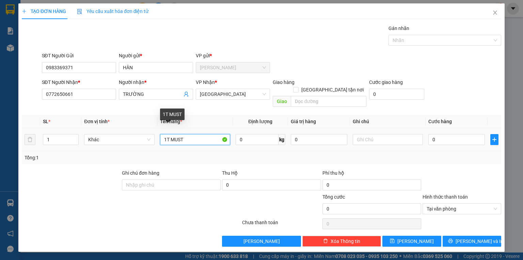
drag, startPoint x: 192, startPoint y: 134, endPoint x: 183, endPoint y: 132, distance: 9.4
click at [191, 134] on input "1T MUST" at bounding box center [195, 139] width 70 height 11
type input "1T MUST+A BẢO 50"
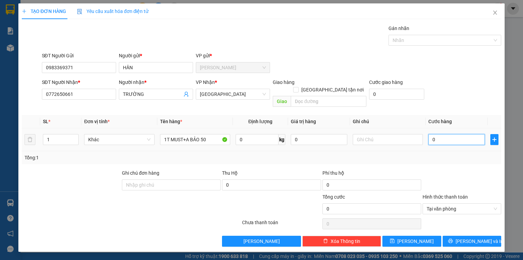
click at [467, 134] on input "0" at bounding box center [457, 139] width 57 height 11
type input "2"
type input "25"
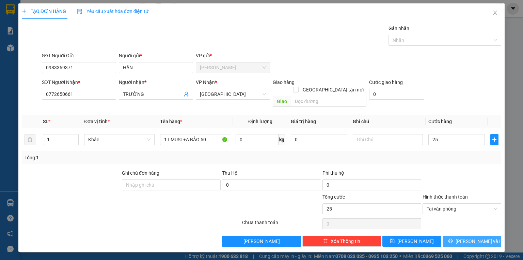
type input "25.000"
click at [453, 238] on icon "printer" at bounding box center [450, 240] width 5 height 5
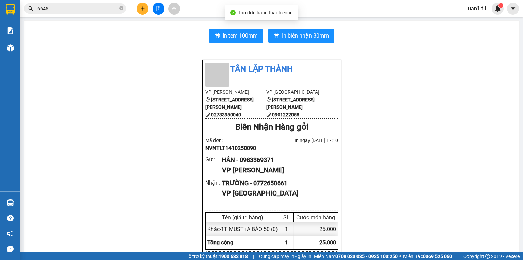
click at [289, 37] on span "In biên nhận 80mm" at bounding box center [305, 35] width 47 height 9
click at [244, 34] on span "In tem 100mm" at bounding box center [240, 35] width 35 height 9
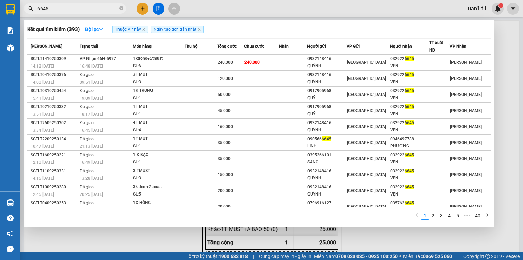
click at [79, 8] on input "6645" at bounding box center [77, 8] width 80 height 7
click at [120, 7] on icon "close-circle" at bounding box center [121, 8] width 4 height 4
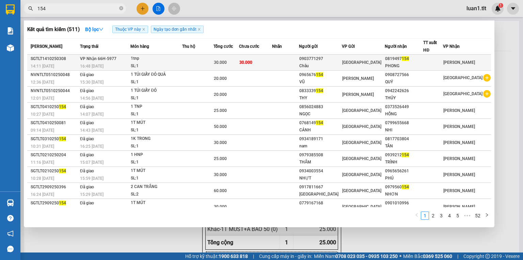
type input "154"
click at [252, 61] on span "30.000" at bounding box center [246, 62] width 13 height 5
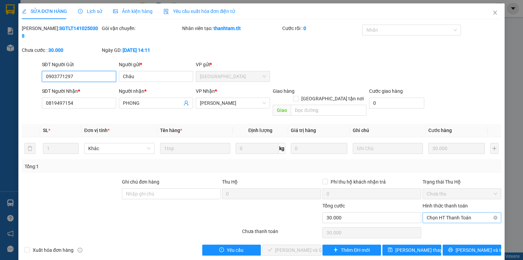
drag, startPoint x: 452, startPoint y: 205, endPoint x: 450, endPoint y: 201, distance: 4.4
click at [451, 212] on span "Chọn HT Thanh Toán" at bounding box center [462, 217] width 71 height 10
type input "0"
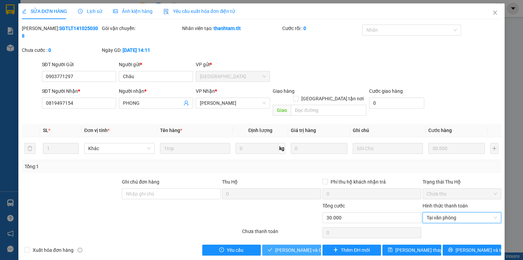
click at [303, 246] on span "Lưu và Giao hàng" at bounding box center [307, 249] width 65 height 7
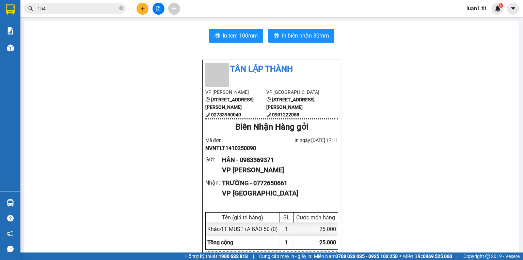
click at [74, 11] on input "154" at bounding box center [77, 8] width 80 height 7
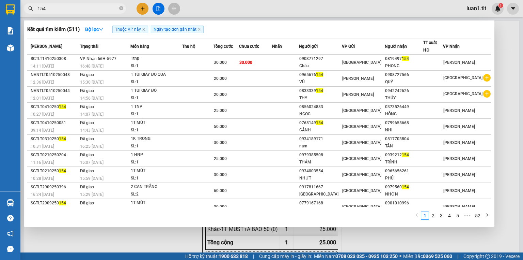
click at [74, 11] on input "154" at bounding box center [77, 8] width 80 height 7
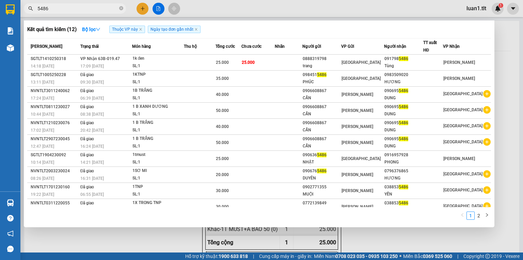
click at [156, 241] on div at bounding box center [261, 130] width 523 height 260
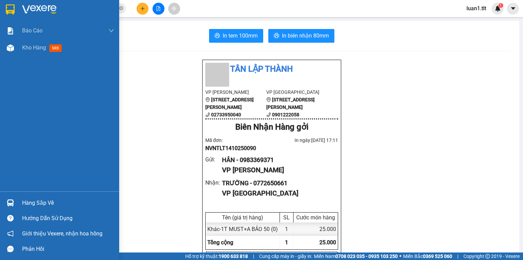
click at [0, 208] on div "Hàng sắp về" at bounding box center [59, 202] width 119 height 15
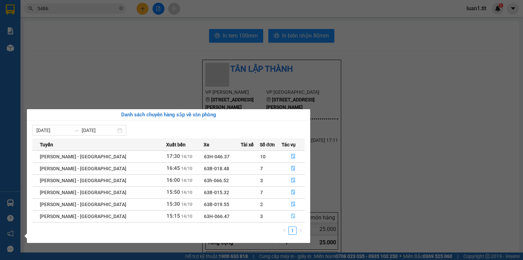
click at [294, 220] on button "button" at bounding box center [293, 216] width 22 height 11
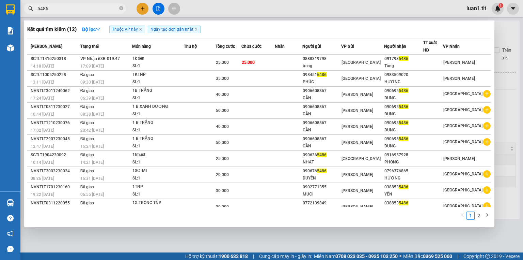
click at [70, 10] on input "5486" at bounding box center [77, 8] width 80 height 7
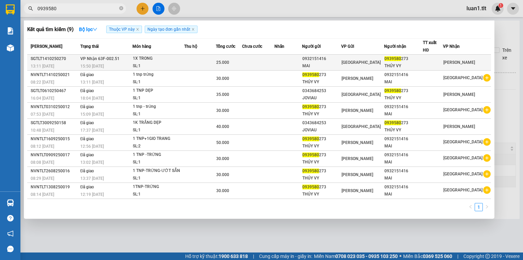
type input "0939580"
click at [93, 56] on span "VP Nhận 63F-002.51" at bounding box center [99, 58] width 39 height 5
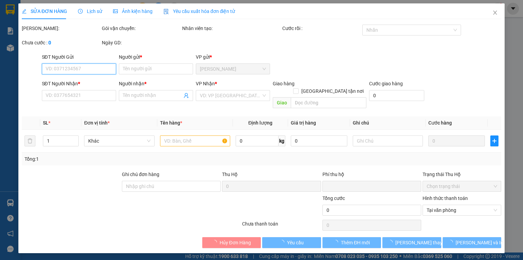
type input "0932151416"
type input "MAI"
type input "0939580273"
type input "THÚY VY"
type input "0"
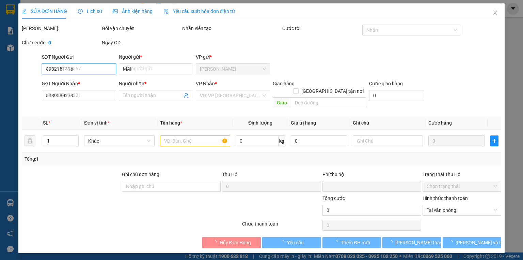
type input "25.000"
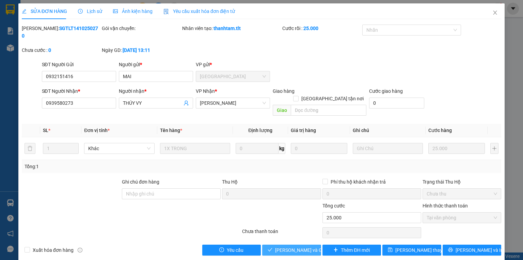
click at [307, 246] on span "Lưu và Giao hàng" at bounding box center [307, 249] width 65 height 7
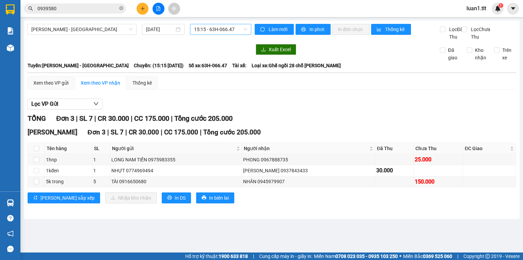
click at [207, 33] on span "15:15 - 63H-066.47" at bounding box center [220, 29] width 53 height 10
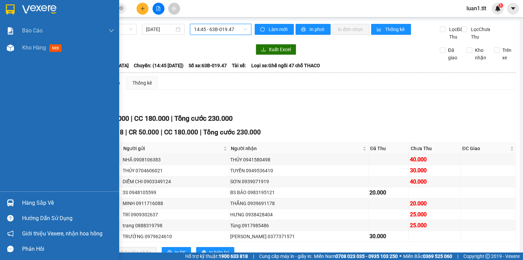
click at [42, 199] on div "Hàng sắp về" at bounding box center [68, 203] width 92 height 10
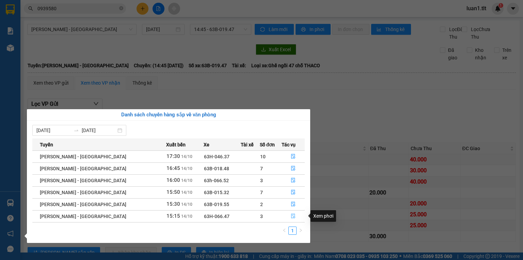
click at [290, 213] on button "button" at bounding box center [293, 216] width 22 height 11
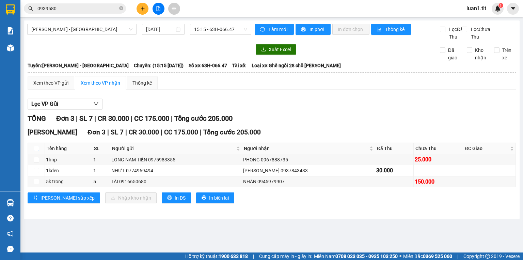
click at [34, 151] on input "checkbox" at bounding box center [36, 147] width 5 height 5
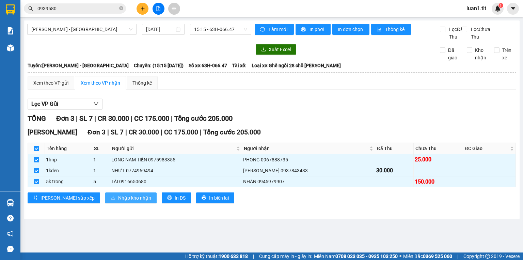
click at [105, 199] on button "Nhập kho nhận" at bounding box center [130, 197] width 51 height 11
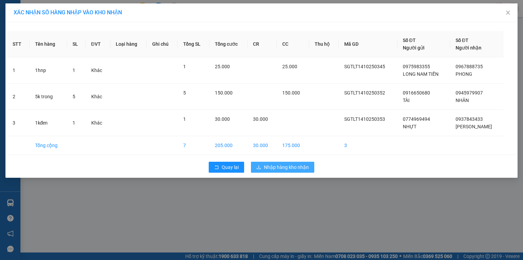
click at [263, 168] on button "Nhập hàng kho nhận" at bounding box center [282, 167] width 63 height 11
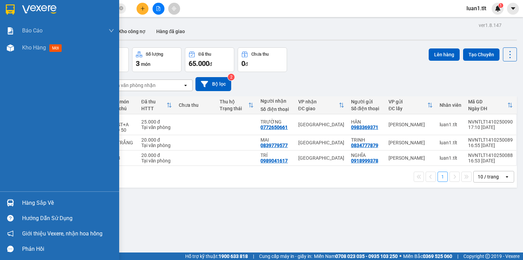
click at [2, 12] on div at bounding box center [59, 11] width 119 height 22
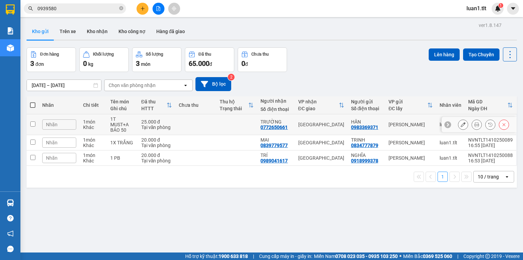
click at [117, 131] on div "1T MUST+A BẢO 50" at bounding box center [122, 124] width 24 height 16
checkbox input "true"
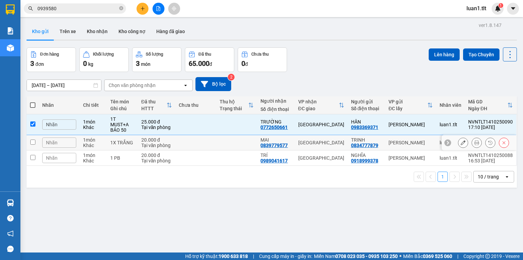
click at [114, 141] on div "1X TRẮNG" at bounding box center [122, 142] width 24 height 5
checkbox input "true"
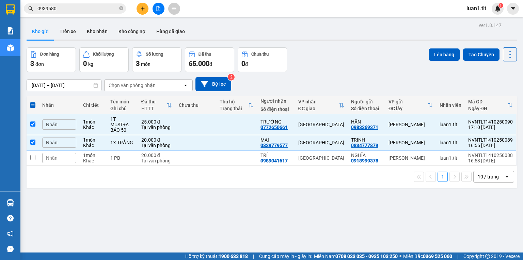
drag, startPoint x: 112, startPoint y: 167, endPoint x: 114, endPoint y: 163, distance: 3.8
click at [113, 167] on div "1 10 / trang open" at bounding box center [272, 177] width 491 height 22
click at [115, 162] on td "1 PB" at bounding box center [122, 157] width 31 height 15
checkbox input "true"
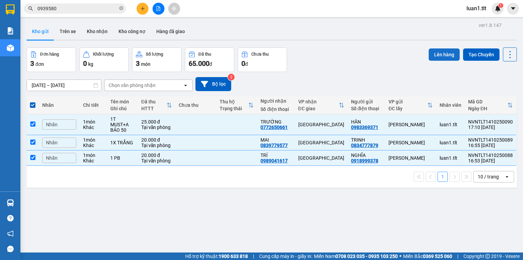
click at [432, 49] on button "Lên hàng" at bounding box center [444, 54] width 31 height 12
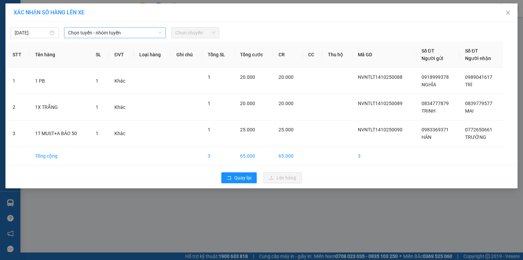
click at [101, 32] on span "Chọn tuyến - nhóm tuyến" at bounding box center [115, 33] width 94 height 10
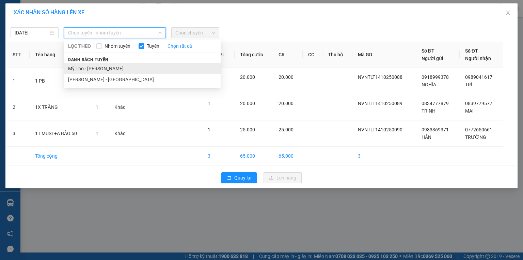
click at [98, 67] on li "Mỹ Tho - Hồ Chí Minh" at bounding box center [142, 68] width 157 height 11
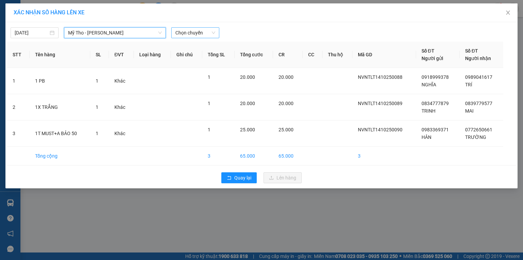
click at [197, 32] on span "Chọn chuyến" at bounding box center [195, 33] width 40 height 10
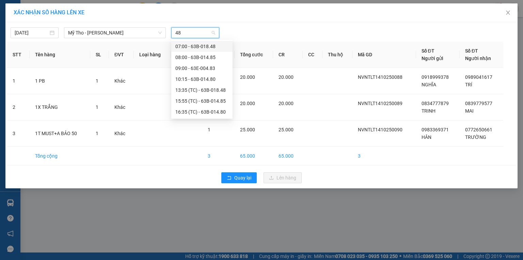
type input "480"
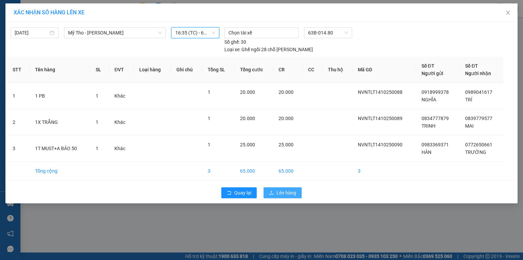
click at [275, 187] on button "Lên hàng" at bounding box center [283, 192] width 38 height 11
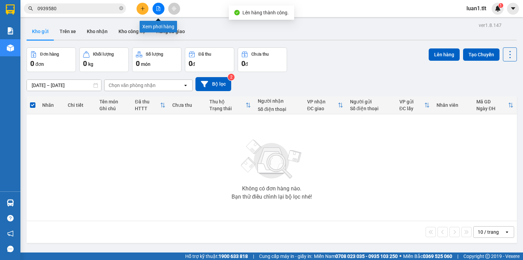
drag, startPoint x: 161, startPoint y: 3, endPoint x: 166, endPoint y: 15, distance: 13.3
click at [161, 6] on button at bounding box center [159, 9] width 12 height 12
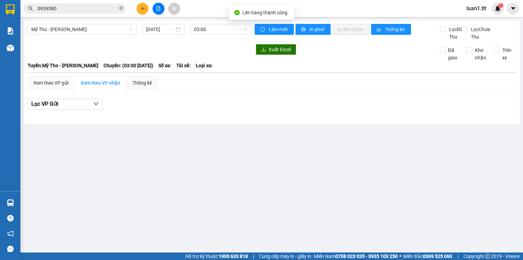
click at [232, 39] on div "Mỹ Tho - Hồ Chí Minh 14/10/2025 03:00" at bounding box center [139, 32] width 224 height 17
click at [221, 25] on span "03:00" at bounding box center [220, 29] width 53 height 10
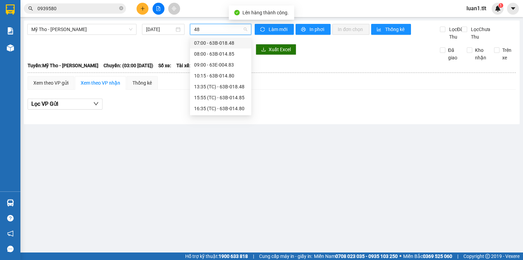
type input "480"
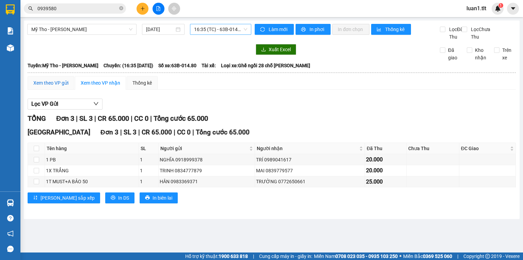
click at [62, 87] on div "Xem theo VP gửi" at bounding box center [50, 82] width 35 height 7
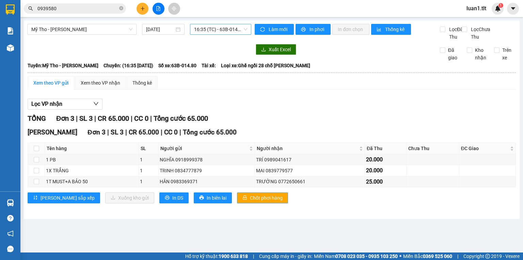
click at [250, 201] on span "Chốt phơi hàng" at bounding box center [266, 197] width 33 height 7
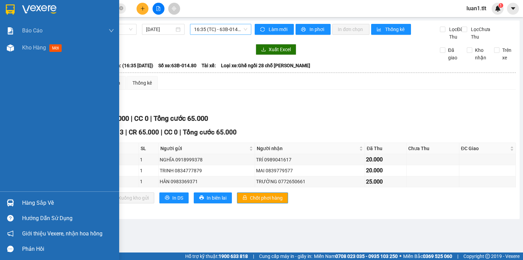
click at [6, 5] on img at bounding box center [10, 9] width 9 height 10
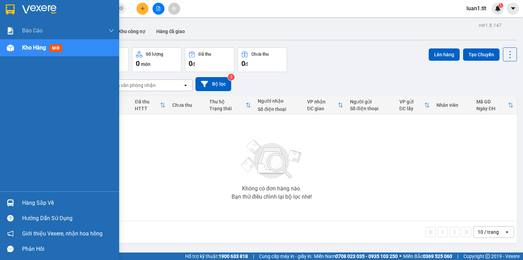
click at [29, 196] on div "Hàng sắp về" at bounding box center [59, 202] width 119 height 15
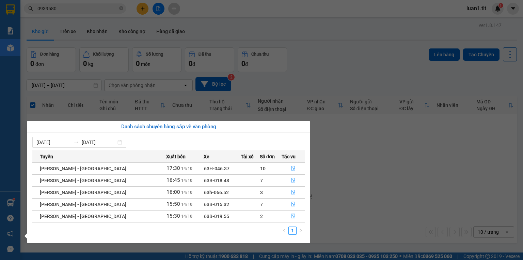
click at [291, 216] on icon "file-done" at bounding box center [293, 215] width 5 height 5
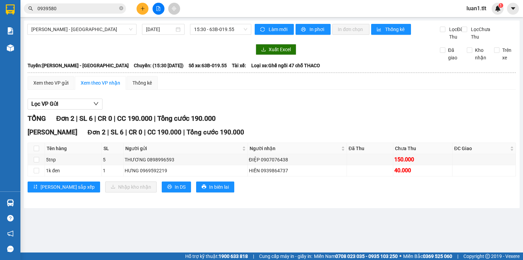
click at [67, 5] on input "0939580" at bounding box center [77, 8] width 80 height 7
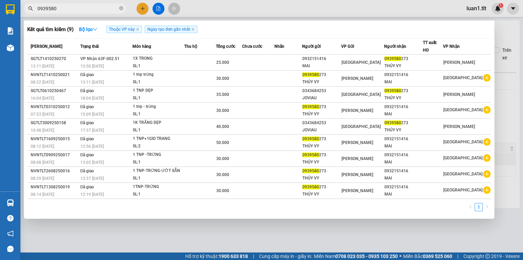
click at [67, 5] on input "0939580" at bounding box center [77, 8] width 80 height 7
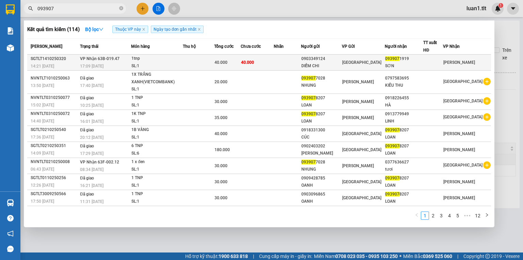
type input "093907"
click at [197, 65] on td at bounding box center [198, 63] width 31 height 16
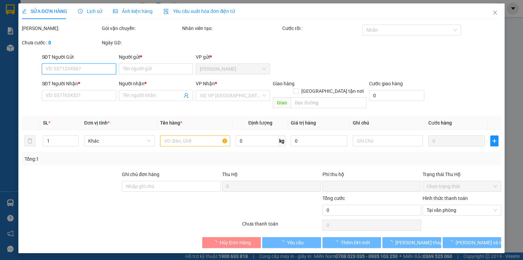
type input "0903349124"
type input "DIỄM CHI"
type input "0939071919"
type input "SƠN"
type input "0"
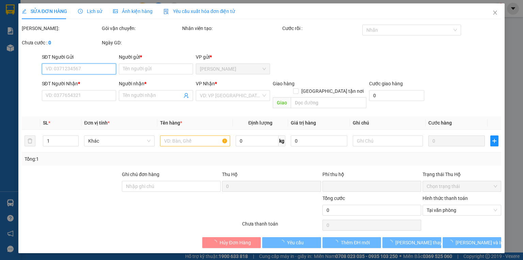
type input "40.000"
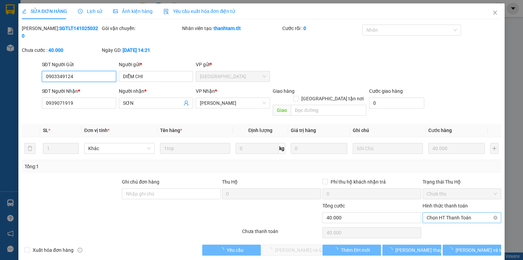
click at [442, 212] on span "Chọn HT Thanh Toán" at bounding box center [462, 217] width 71 height 10
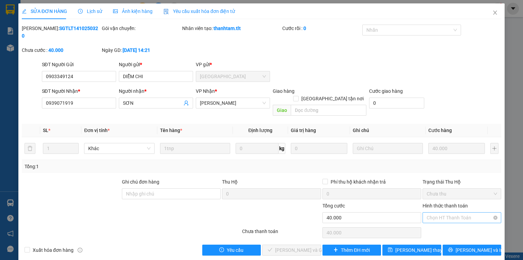
type input "0"
click at [287, 244] on button "Lưu và Giao hàng" at bounding box center [291, 249] width 59 height 11
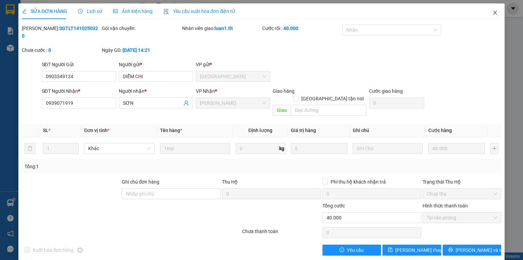
click at [495, 14] on icon "close" at bounding box center [495, 12] width 5 height 5
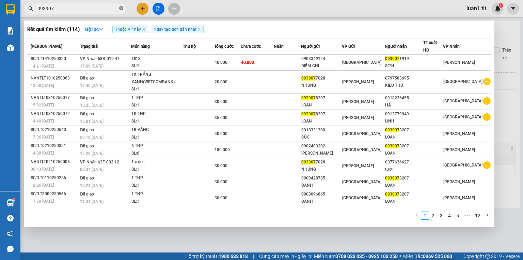
click at [121, 7] on icon "close-circle" at bounding box center [121, 8] width 4 height 4
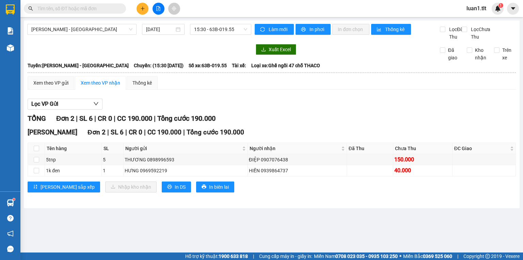
click at [98, 10] on input "text" at bounding box center [77, 8] width 80 height 7
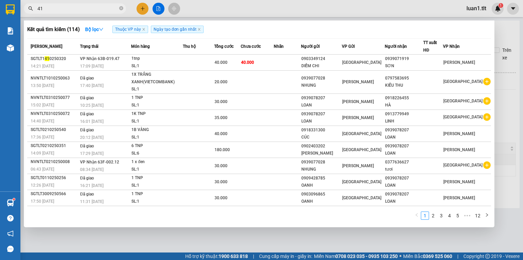
type input "410"
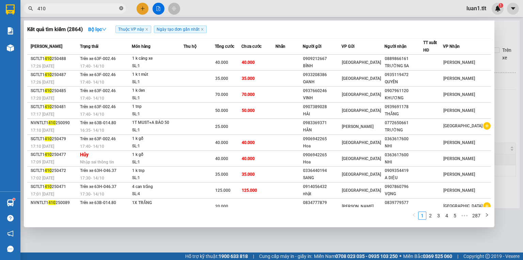
click at [122, 8] on icon "close-circle" at bounding box center [121, 8] width 4 height 4
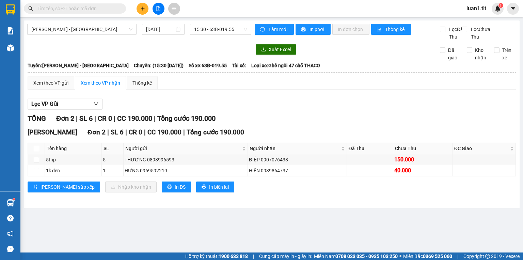
click at [113, 7] on input "text" at bounding box center [77, 8] width 80 height 7
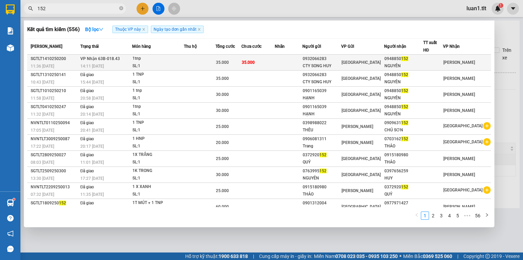
type input "152"
click at [394, 61] on div "0948850 152" at bounding box center [404, 58] width 38 height 7
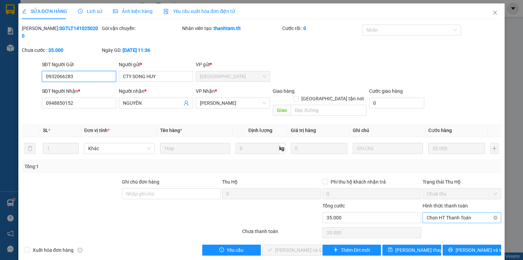
click at [449, 212] on span "Chọn HT Thanh Toán" at bounding box center [462, 217] width 71 height 10
click at [443, 216] on div "Tại văn phòng" at bounding box center [462, 215] width 71 height 7
type input "0"
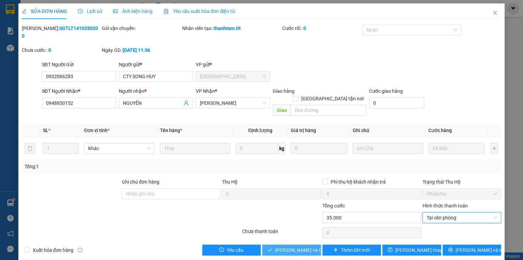
drag, startPoint x: 294, startPoint y: 232, endPoint x: 300, endPoint y: 232, distance: 5.5
click at [294, 246] on span "Lưu và Giao hàng" at bounding box center [307, 249] width 65 height 7
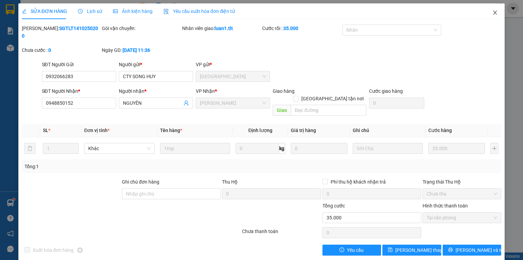
click at [495, 12] on icon "close" at bounding box center [495, 12] width 5 height 5
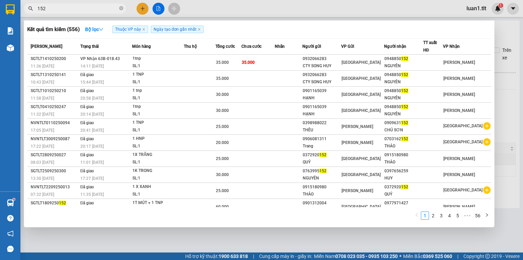
click at [126, 7] on div "152" at bounding box center [66, 8] width 133 height 10
click at [123, 9] on icon "close-circle" at bounding box center [121, 8] width 4 height 4
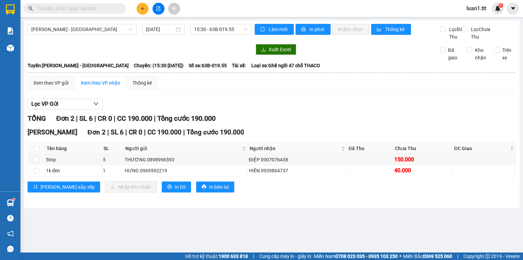
click at [94, 8] on input "text" at bounding box center [77, 8] width 80 height 7
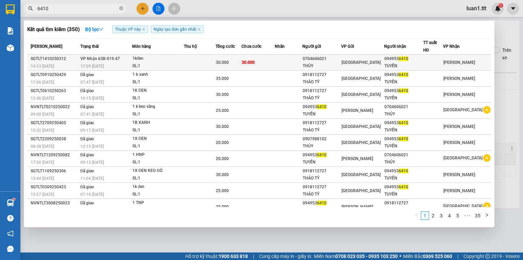
type input "6410"
click at [369, 61] on div "[GEOGRAPHIC_DATA]" at bounding box center [363, 62] width 42 height 7
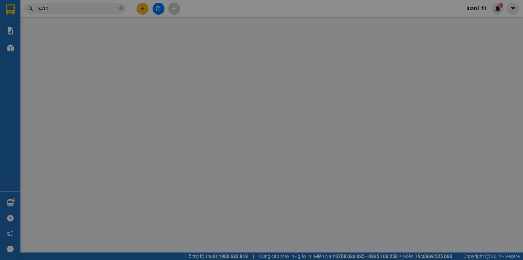
type input "0704606021"
type input "THỦY"
type input "0949536410"
type input "TUYẾN"
type input "0"
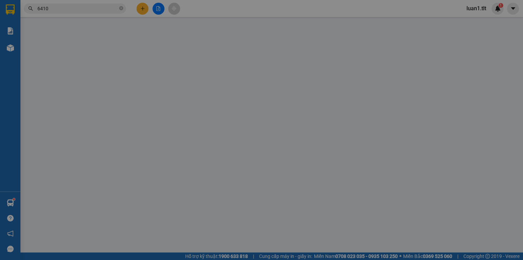
type input "30.000"
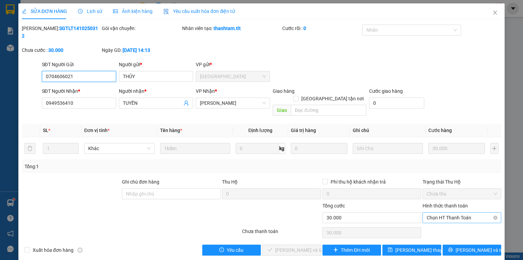
click at [455, 212] on span "Chọn HT Thanh Toán" at bounding box center [462, 217] width 71 height 10
click at [438, 216] on div "Tại văn phòng" at bounding box center [462, 215] width 71 height 7
type input "0"
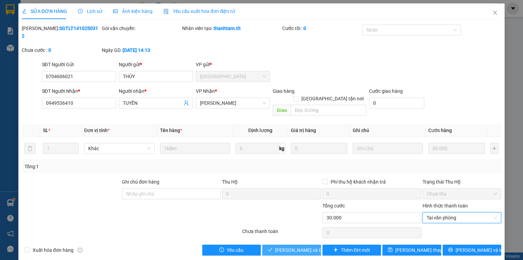
click at [303, 246] on span "Lưu và Giao hàng" at bounding box center [307, 249] width 65 height 7
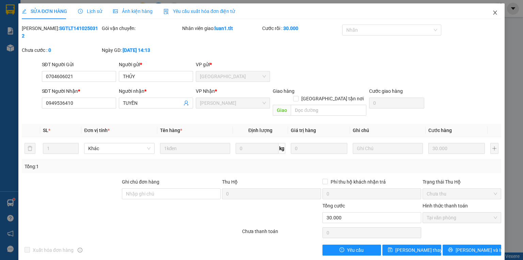
click at [495, 13] on icon "close" at bounding box center [495, 12] width 5 height 5
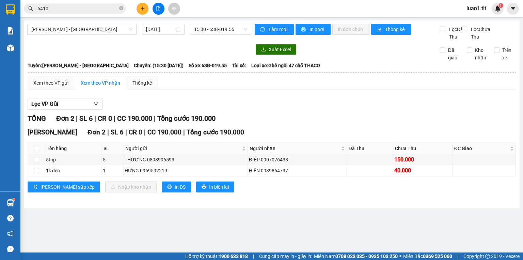
click at [429, 110] on div "Lọc VP Gửi" at bounding box center [272, 103] width 489 height 11
click at [120, 6] on icon "close-circle" at bounding box center [121, 8] width 4 height 4
drag, startPoint x: 94, startPoint y: 7, endPoint x: 90, endPoint y: 8, distance: 3.7
click at [93, 7] on input "text" at bounding box center [77, 8] width 80 height 7
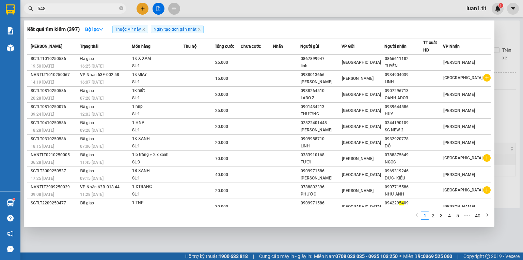
type input "5486"
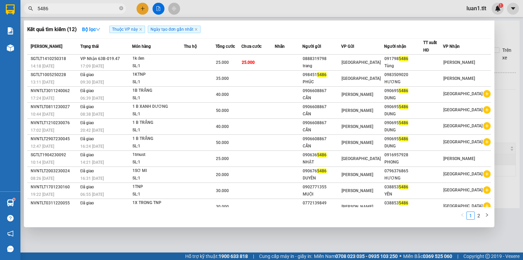
click at [124, 7] on span "5486" at bounding box center [75, 8] width 102 height 10
click at [102, 7] on input "5486" at bounding box center [77, 8] width 80 height 7
click at [122, 7] on icon "close-circle" at bounding box center [121, 8] width 4 height 4
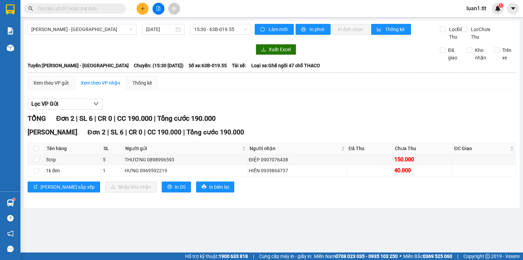
click at [103, 7] on input "text" at bounding box center [77, 8] width 80 height 7
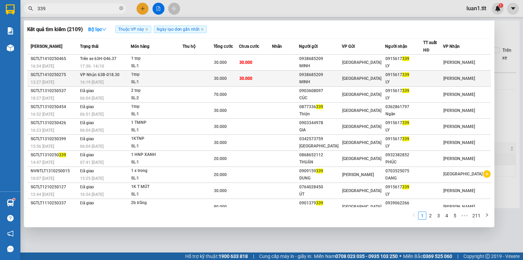
type input "339"
click at [272, 76] on td "30.000" at bounding box center [255, 79] width 33 height 16
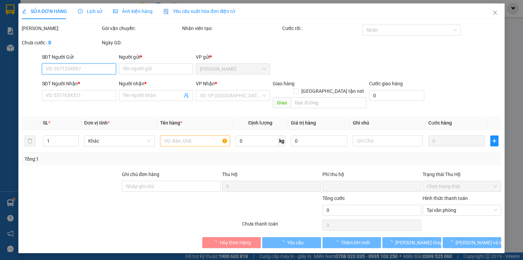
type input "0938685209"
type input "MINH"
type input "0915617339"
type input "LY"
type input "0"
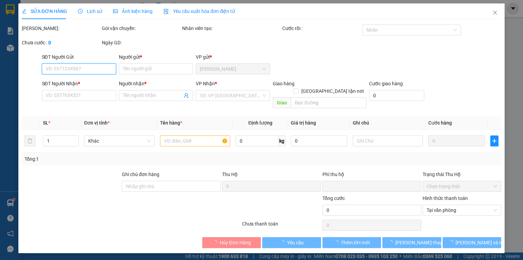
type input "30.000"
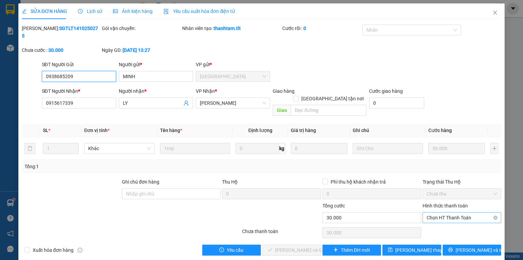
click at [448, 212] on span "Chọn HT Thanh Toán" at bounding box center [462, 217] width 71 height 10
click at [446, 216] on div "Tại văn phòng" at bounding box center [462, 215] width 71 height 7
type input "0"
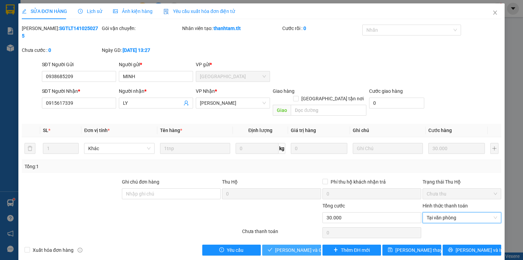
click at [290, 246] on span "Lưu và Giao hàng" at bounding box center [307, 249] width 65 height 7
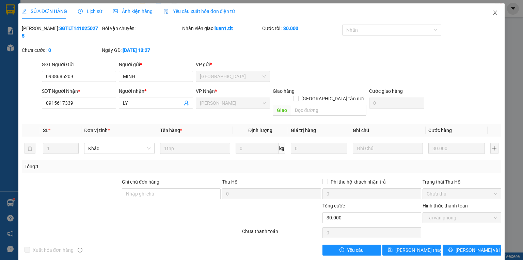
click at [497, 12] on icon "close" at bounding box center [495, 12] width 5 height 5
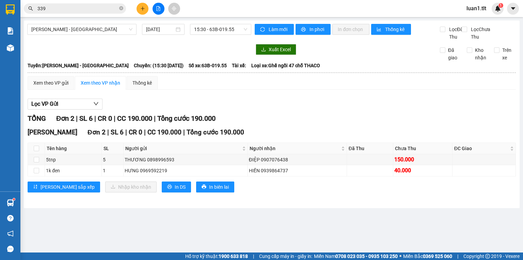
drag, startPoint x: 122, startPoint y: 7, endPoint x: 110, endPoint y: 5, distance: 11.7
click at [122, 7] on icon "close-circle" at bounding box center [121, 8] width 4 height 4
click at [102, 6] on input "text" at bounding box center [77, 8] width 80 height 7
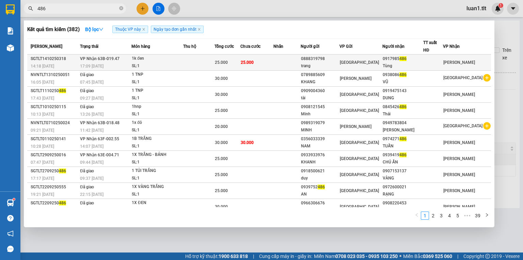
type input "486"
click at [397, 64] on div "Tùng" at bounding box center [403, 65] width 40 height 7
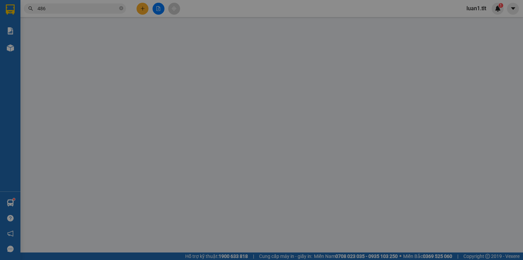
type input "0888319798"
type input "trang"
type input "0917985486"
type input "Tùng"
type input "0"
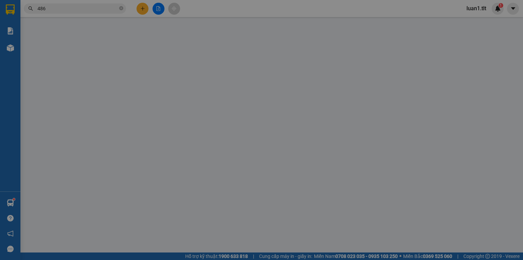
type input "25.000"
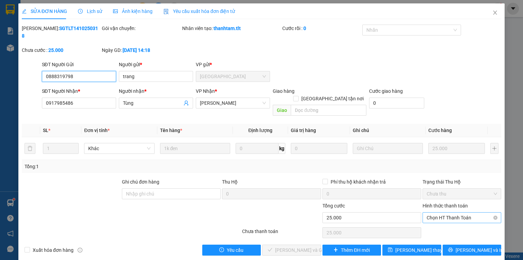
click at [464, 212] on span "Chọn HT Thanh Toán" at bounding box center [462, 217] width 71 height 10
click at [445, 218] on div "Tại văn phòng" at bounding box center [462, 215] width 71 height 7
type input "0"
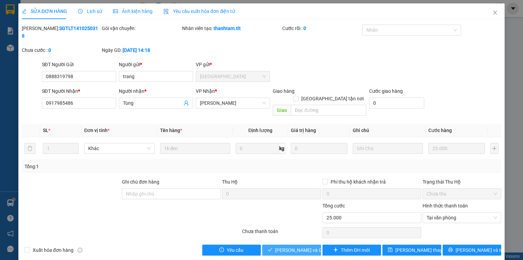
click at [302, 246] on span "Lưu và Giao hàng" at bounding box center [307, 249] width 65 height 7
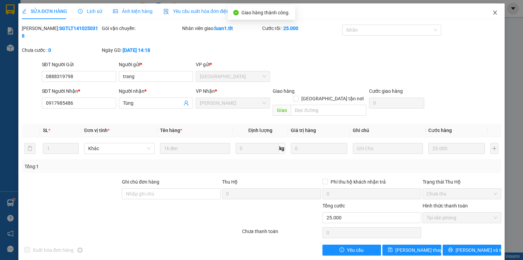
click at [496, 12] on icon "close" at bounding box center [495, 12] width 5 height 5
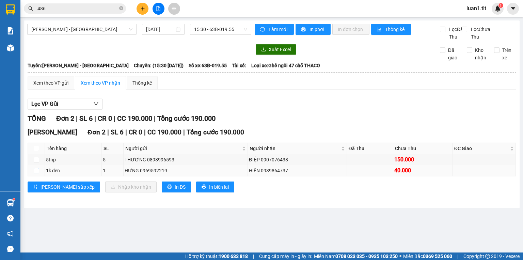
click at [35, 173] on input "checkbox" at bounding box center [36, 170] width 5 height 5
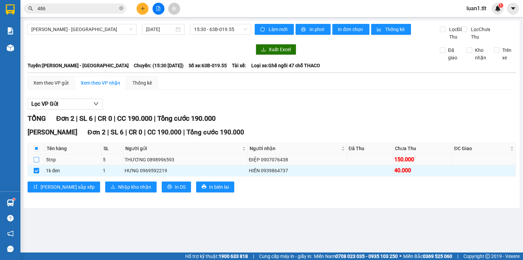
click at [37, 162] on input "checkbox" at bounding box center [36, 159] width 5 height 5
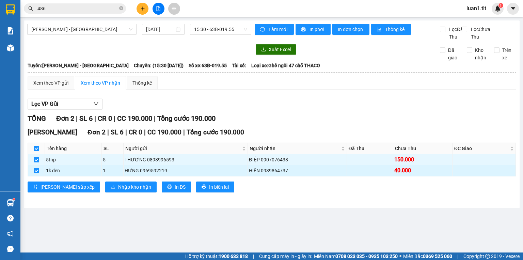
click at [34, 173] on input "checkbox" at bounding box center [36, 170] width 5 height 5
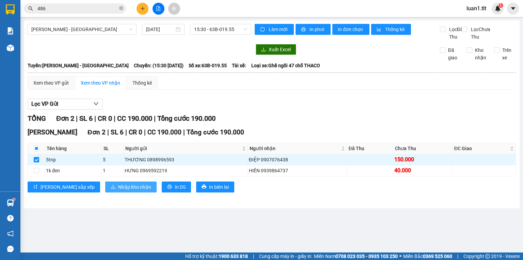
click at [118, 190] on span "Nhập kho nhận" at bounding box center [134, 186] width 33 height 7
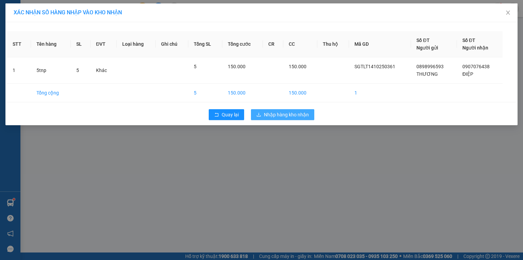
click at [276, 114] on span "Nhập hàng kho nhận" at bounding box center [286, 114] width 45 height 7
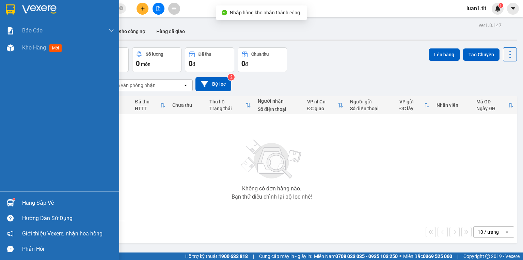
click at [20, 12] on div at bounding box center [59, 11] width 119 height 22
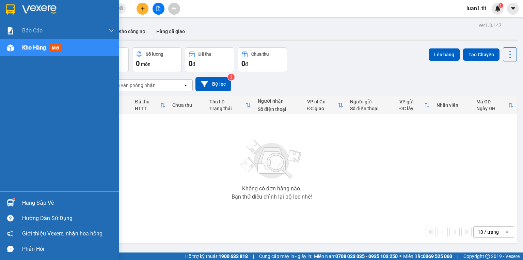
click at [16, 19] on div at bounding box center [59, 11] width 119 height 22
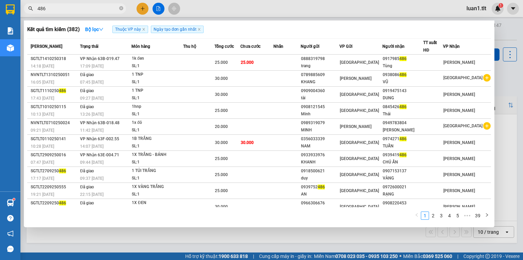
click at [91, 10] on input "486" at bounding box center [77, 8] width 80 height 7
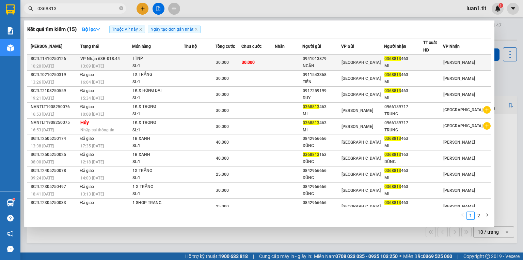
type input "0368813"
click at [216, 63] on td at bounding box center [200, 63] width 32 height 16
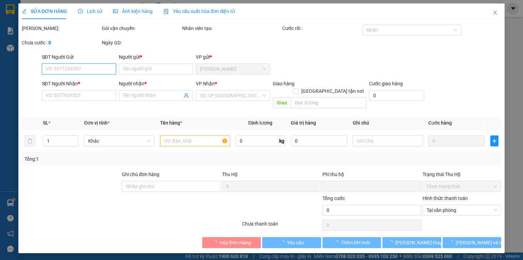
type input "0941013879"
type input "NGÂN"
type input "0368813463"
type input "MI"
type input "0"
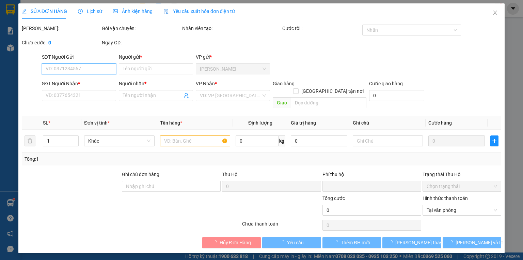
type input "30.000"
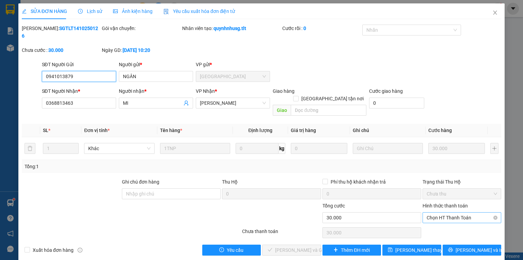
click at [468, 212] on span "Chọn HT Thanh Toán" at bounding box center [462, 217] width 71 height 10
type input "0"
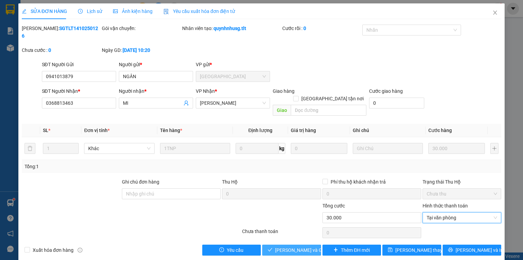
click at [275, 244] on button "Lưu và Giao hàng" at bounding box center [291, 249] width 59 height 11
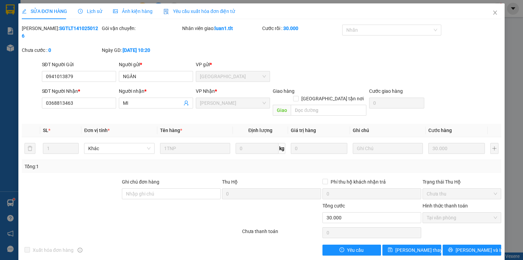
drag, startPoint x: 134, startPoint y: 114, endPoint x: 140, endPoint y: 112, distance: 6.5
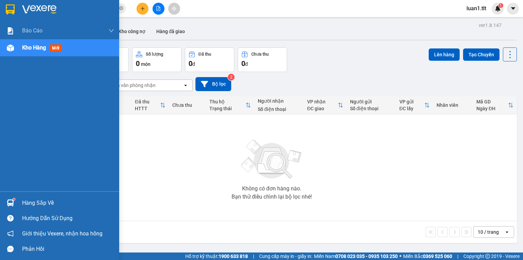
click at [27, 206] on div "Hàng sắp về" at bounding box center [68, 203] width 92 height 10
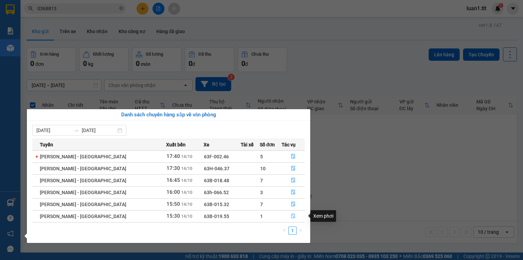
click at [290, 211] on button "button" at bounding box center [293, 216] width 22 height 11
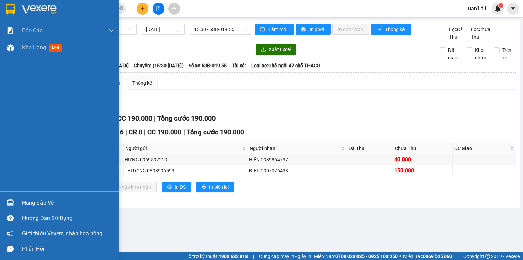
click at [1, 206] on div "Hàng sắp về" at bounding box center [59, 202] width 119 height 15
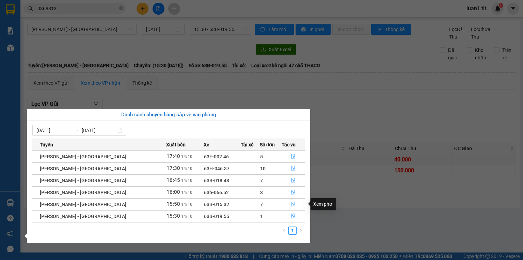
click at [293, 205] on button "button" at bounding box center [293, 204] width 22 height 11
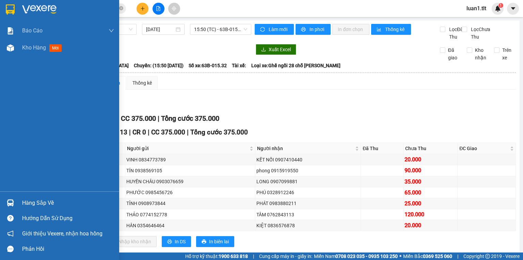
click at [7, 201] on img at bounding box center [10, 202] width 7 height 7
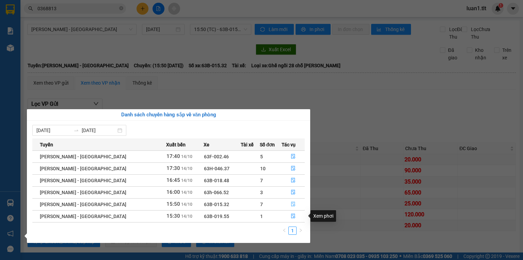
click at [285, 199] on button "button" at bounding box center [293, 204] width 22 height 11
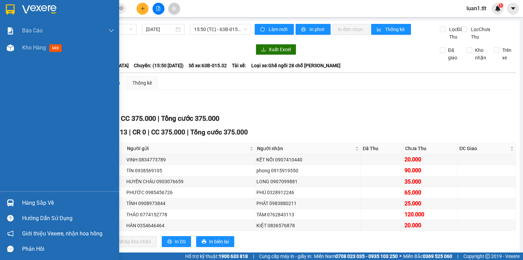
click at [15, 199] on div at bounding box center [10, 203] width 12 height 12
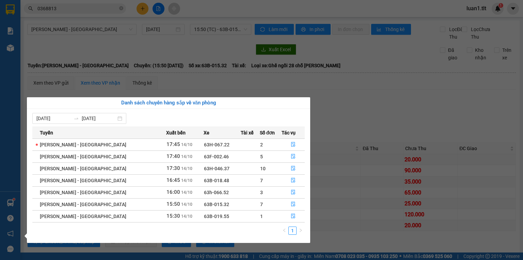
click at [339, 176] on section "Kết quả tìm kiếm ( 15 ) Bộ lọc Thuộc VP này Ngày tạo đơn gần nhất Mã ĐH Trạng t…" at bounding box center [261, 130] width 523 height 260
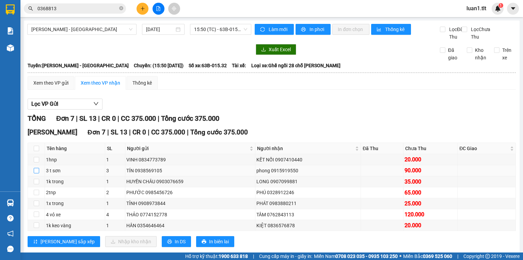
click at [38, 168] on input "checkbox" at bounding box center [36, 170] width 5 height 5
checkbox input "true"
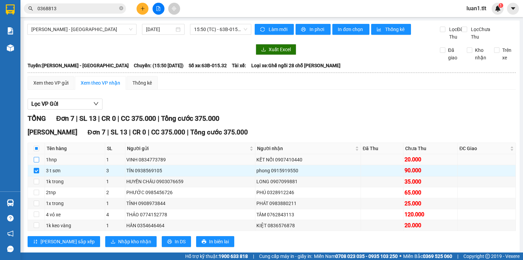
click at [34, 157] on input "checkbox" at bounding box center [36, 159] width 5 height 5
checkbox input "true"
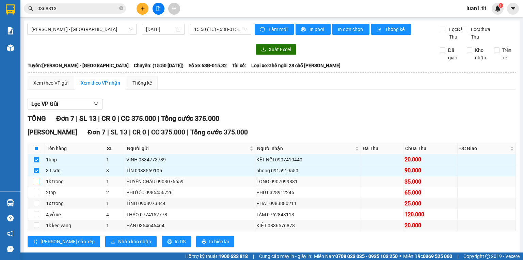
drag, startPoint x: 31, startPoint y: 169, endPoint x: 35, endPoint y: 168, distance: 3.9
click at [32, 176] on td at bounding box center [36, 181] width 17 height 11
click at [35, 179] on input "checkbox" at bounding box center [36, 181] width 5 height 5
checkbox input "true"
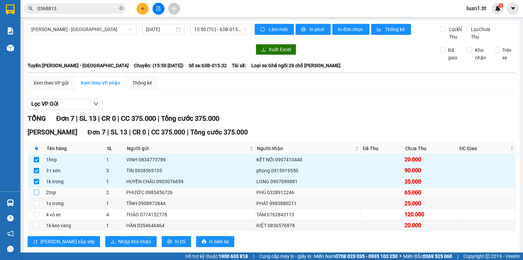
click at [37, 189] on input "checkbox" at bounding box center [36, 191] width 5 height 5
checkbox input "true"
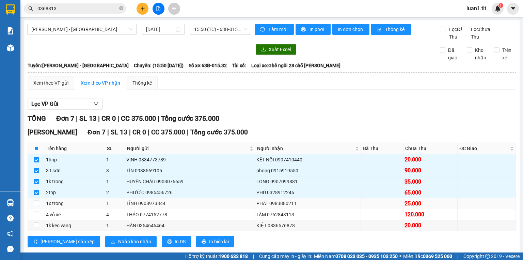
click at [36, 200] on input "checkbox" at bounding box center [36, 202] width 5 height 5
checkbox input "true"
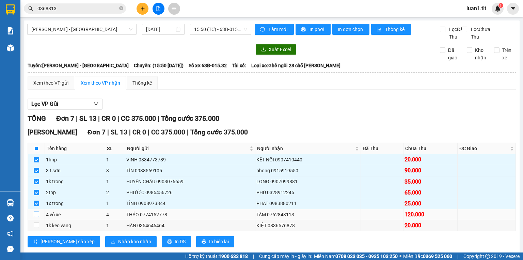
click at [37, 211] on input "checkbox" at bounding box center [36, 213] width 5 height 5
checkbox input "true"
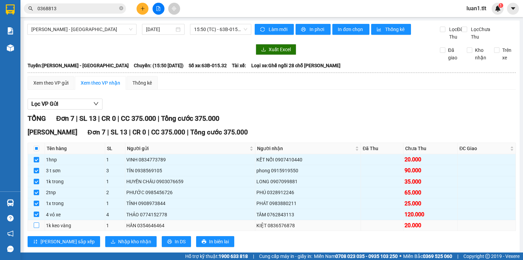
click at [36, 222] on input "checkbox" at bounding box center [36, 224] width 5 height 5
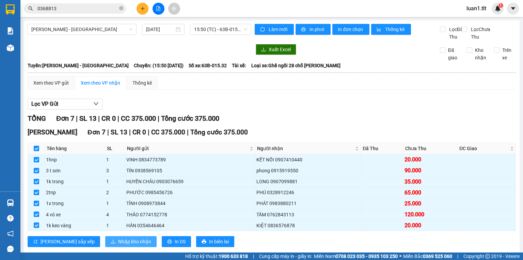
click at [111, 239] on icon "download" at bounding box center [113, 241] width 5 height 5
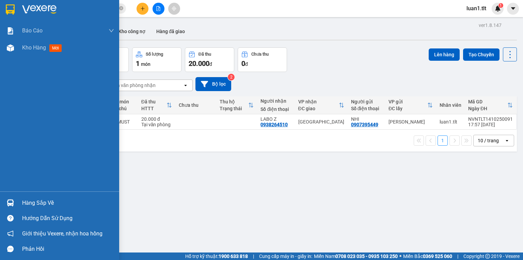
click at [13, 203] on img at bounding box center [10, 202] width 7 height 7
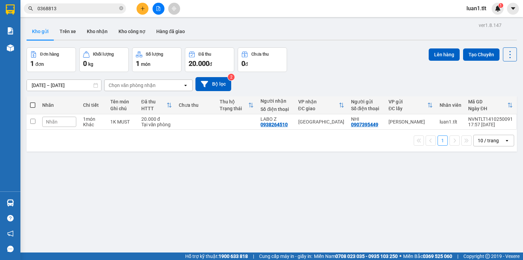
click at [148, 9] on section "Kết quả tìm kiếm ( 15 ) Bộ lọc Thuộc VP này Ngày tạo đơn gần nhất Mã ĐH Trạng t…" at bounding box center [261, 130] width 523 height 260
click at [148, 9] on button at bounding box center [143, 9] width 12 height 12
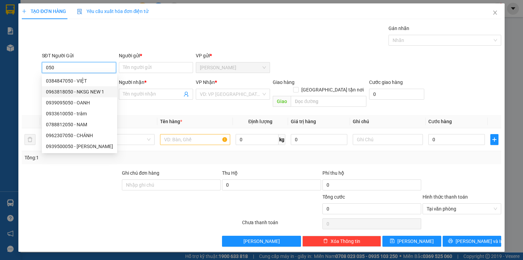
click at [94, 94] on div "0963818050 - NKSG NEW 1" at bounding box center [79, 91] width 67 height 7
type input "0963818050"
type input "NKSG NEW 1"
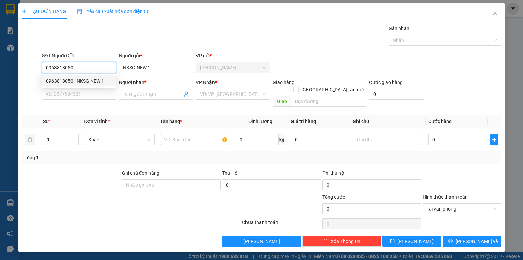
type input "0963818050"
click at [90, 100] on div "SĐT Người Nhận * VD: 0377654321" at bounding box center [79, 90] width 74 height 24
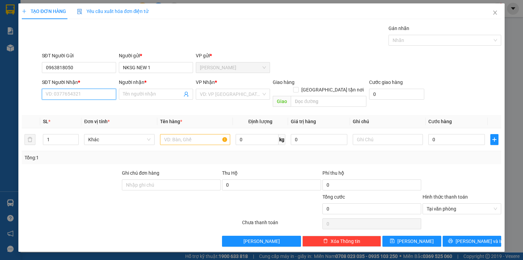
click at [89, 93] on input "SĐT Người Nhận *" at bounding box center [79, 94] width 74 height 11
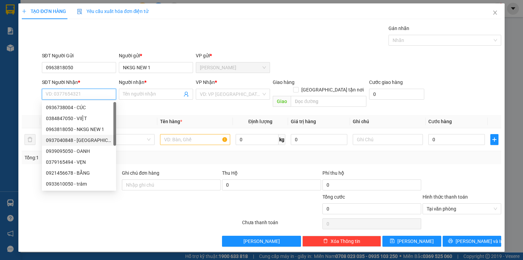
click at [85, 138] on div "0937040848 - NHẬT MỸ" at bounding box center [79, 139] width 66 height 7
type input "0937040848"
type input "[GEOGRAPHIC_DATA]"
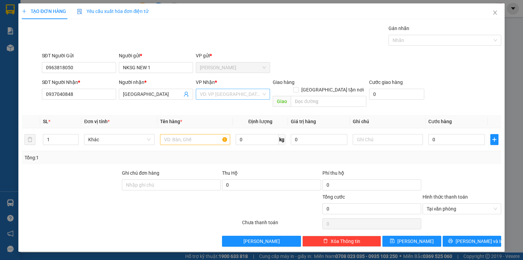
click at [206, 94] on input "search" at bounding box center [230, 94] width 61 height 10
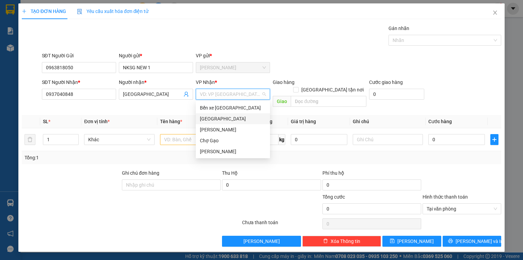
click at [200, 117] on div "[GEOGRAPHIC_DATA]" at bounding box center [233, 118] width 66 height 7
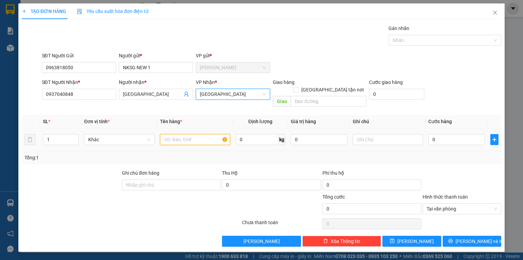
click at [188, 134] on input "text" at bounding box center [195, 139] width 70 height 11
type input "1X TRẮNG"
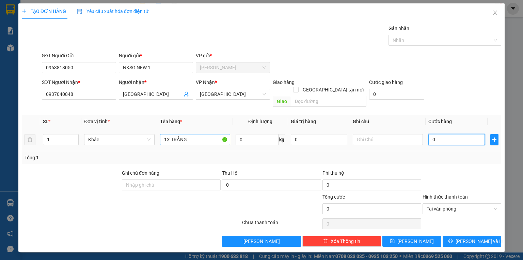
type input "1"
type input "154"
type input "15"
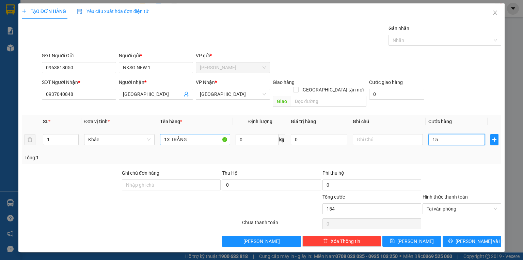
type input "15"
click at [493, 203] on span "Tại văn phòng" at bounding box center [462, 208] width 71 height 10
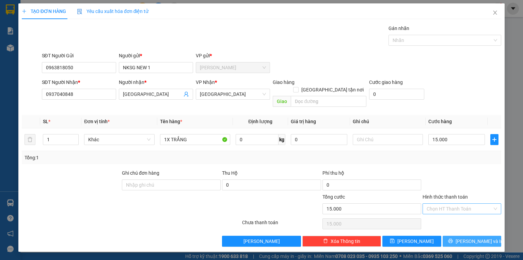
click at [485, 237] on span "Lưu và In" at bounding box center [480, 240] width 48 height 7
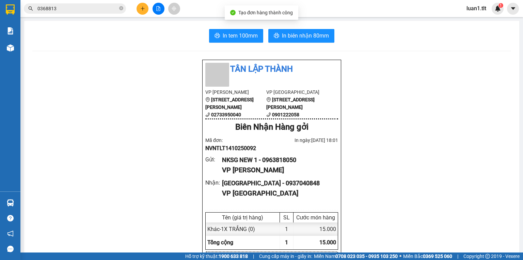
click at [229, 33] on span "In tem 100mm" at bounding box center [240, 35] width 35 height 9
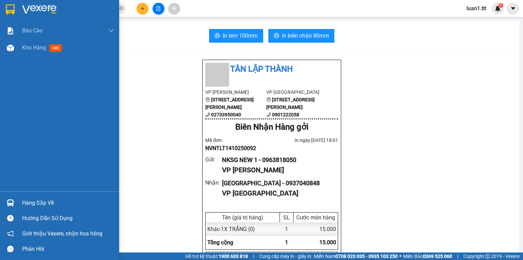
click at [37, 7] on img at bounding box center [39, 9] width 34 height 10
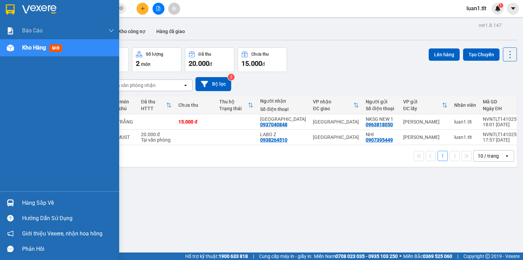
click at [5, 204] on div at bounding box center [10, 203] width 12 height 12
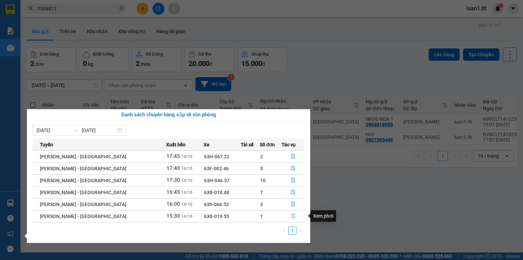
click at [283, 214] on button "button" at bounding box center [293, 216] width 22 height 11
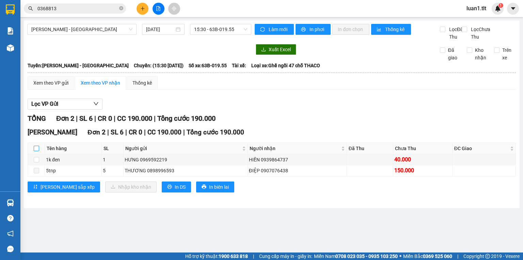
click at [36, 151] on input "checkbox" at bounding box center [36, 147] width 5 height 5
checkbox input "true"
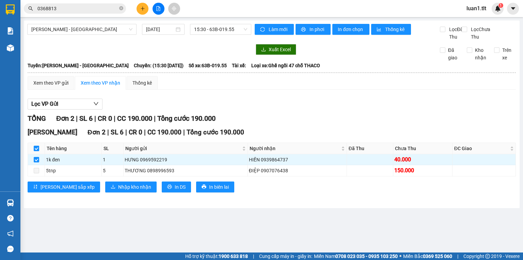
checkbox input "true"
click at [100, 6] on input "0368813" at bounding box center [77, 8] width 80 height 7
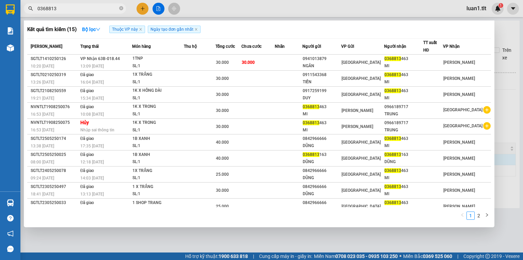
click at [100, 6] on input "0368813" at bounding box center [77, 8] width 80 height 7
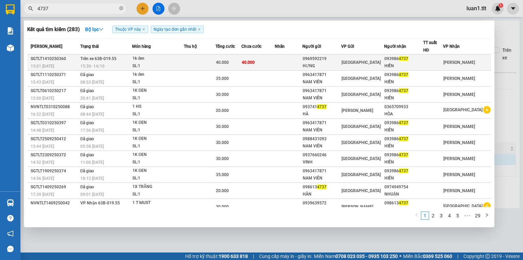
click at [329, 56] on div "0969592219" at bounding box center [322, 58] width 38 height 7
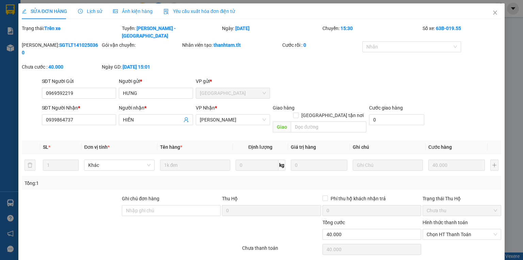
click at [98, 10] on span "Lịch sử" at bounding box center [90, 11] width 24 height 5
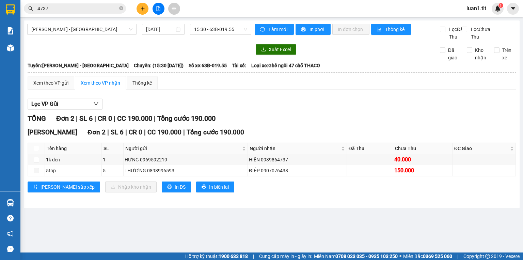
click at [85, 8] on input "4737" at bounding box center [77, 8] width 80 height 7
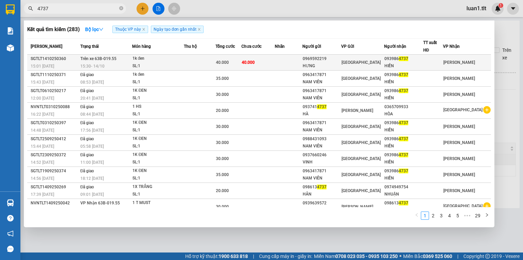
click at [131, 59] on td "Trên xe 63B-019.55 15:30 - 14/10" at bounding box center [105, 63] width 53 height 16
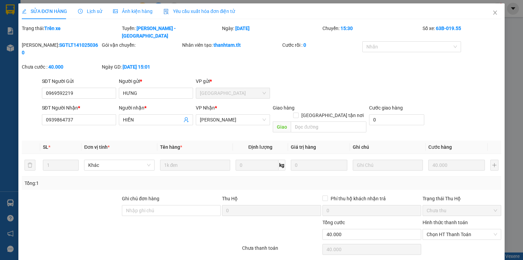
click at [101, 12] on div "SỬA ĐƠN HÀNG Lịch sử Ảnh kiện hàng Yêu cầu xuất hóa đơn điện tử" at bounding box center [129, 11] width 214 height 16
click at [92, 14] on span "Lịch sử" at bounding box center [90, 11] width 24 height 5
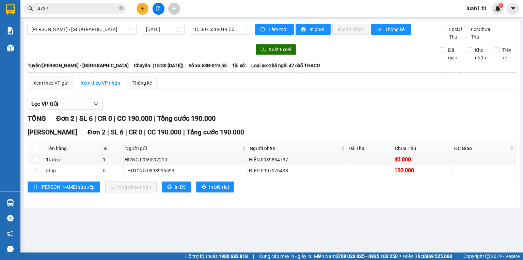
click at [108, 12] on span "4737" at bounding box center [75, 8] width 102 height 10
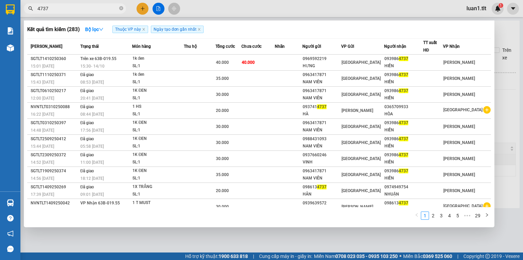
click at [106, 11] on input "4737" at bounding box center [77, 8] width 80 height 7
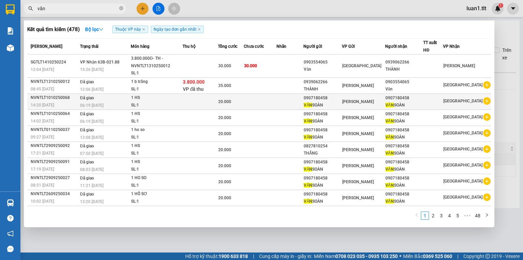
type input "văn"
click at [484, 102] on icon "plus-circle" at bounding box center [486, 100] width 7 height 7
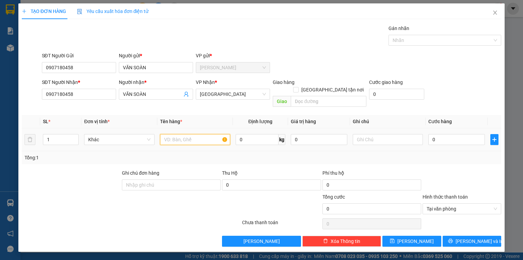
click at [180, 134] on input "text" at bounding box center [195, 139] width 70 height 11
type input "1 hs"
click at [463, 225] on div "Transit Pickup Surcharge Ids Transit Deliver Surcharge Ids Transit Deliver Surc…" at bounding box center [262, 136] width 480 height 222
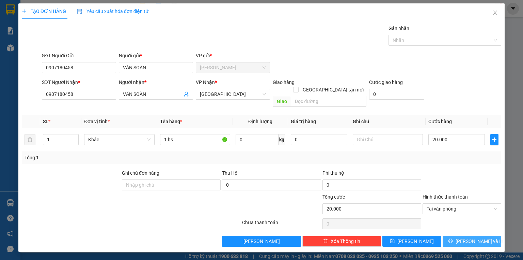
click at [458, 235] on button "Lưu và In" at bounding box center [472, 240] width 59 height 11
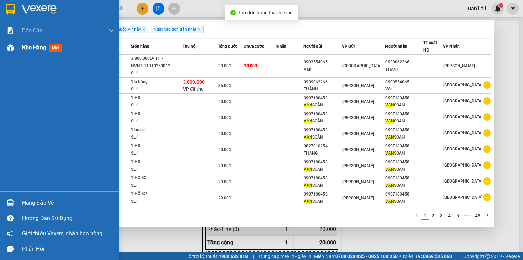
click at [6, 51] on div at bounding box center [10, 48] width 12 height 12
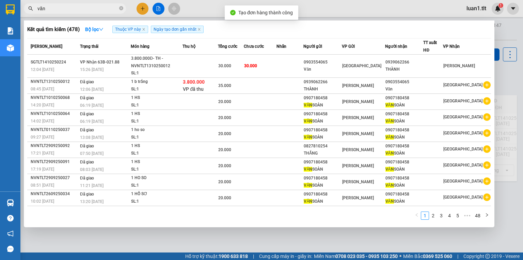
click at [172, 253] on div at bounding box center [261, 130] width 523 height 260
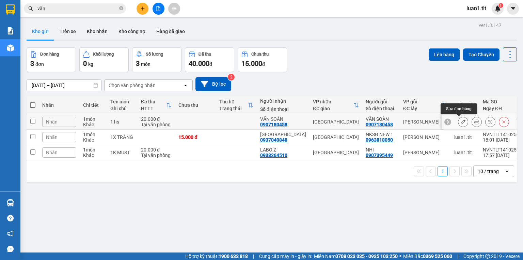
click at [473, 119] on button at bounding box center [477, 122] width 10 height 12
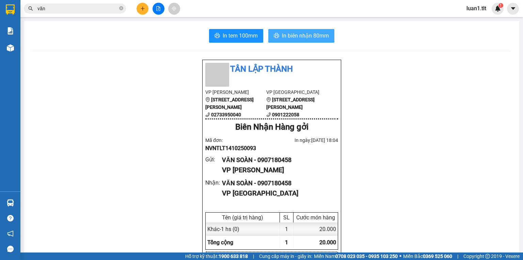
click at [292, 34] on span "In biên nhận 80mm" at bounding box center [305, 35] width 47 height 9
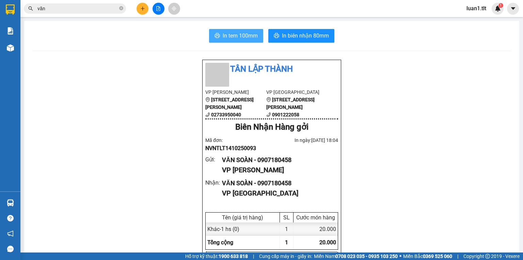
click at [220, 35] on button "In tem 100mm" at bounding box center [236, 36] width 54 height 14
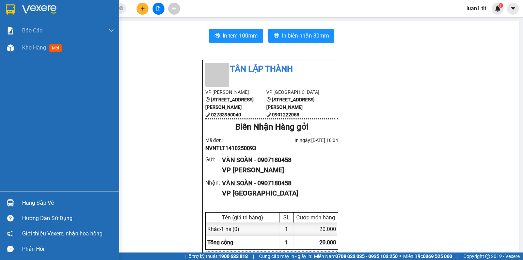
click at [0, 206] on div "Hàng sắp về" at bounding box center [59, 202] width 119 height 15
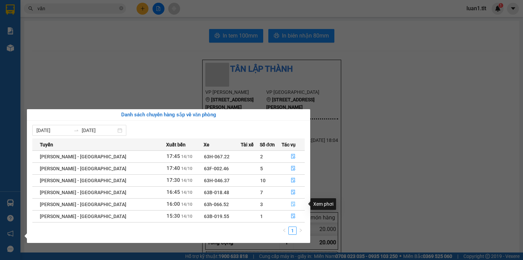
click at [286, 204] on button "button" at bounding box center [293, 204] width 22 height 11
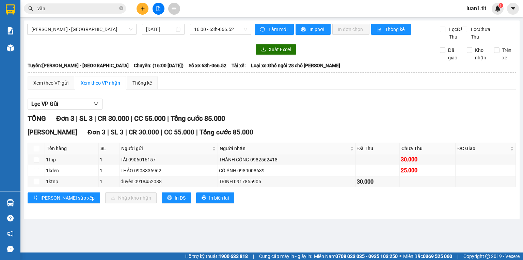
click at [142, 7] on icon "plus" at bounding box center [142, 8] width 5 height 5
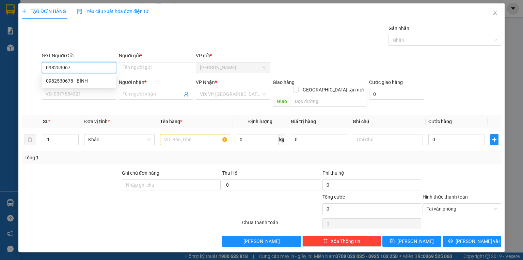
type input "0982530678"
type input "BÌNH"
type input "0982530678"
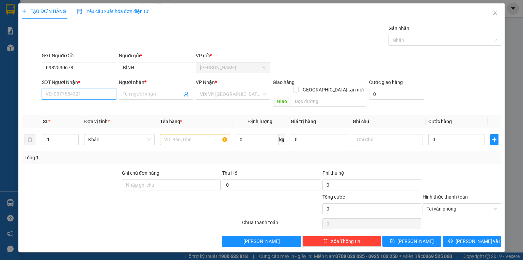
click at [77, 95] on input "SĐT Người Nhận *" at bounding box center [79, 94] width 74 height 11
click at [81, 113] on div "0913698980 - TIÊN" at bounding box center [79, 118] width 74 height 11
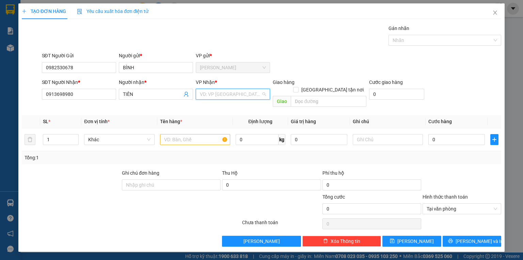
drag, startPoint x: 223, startPoint y: 95, endPoint x: 218, endPoint y: 101, distance: 7.3
click at [221, 95] on input "search" at bounding box center [230, 94] width 61 height 10
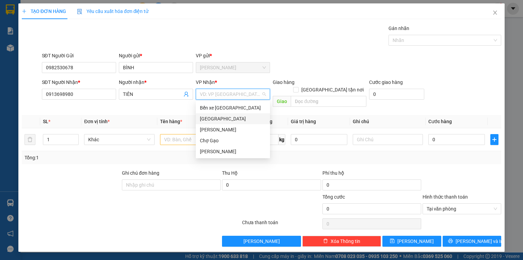
click at [203, 119] on div "[GEOGRAPHIC_DATA]" at bounding box center [233, 118] width 66 height 7
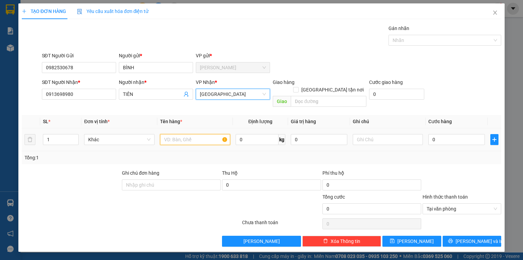
click at [188, 134] on input "text" at bounding box center [195, 139] width 70 height 11
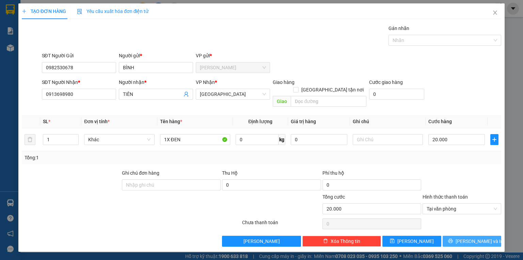
click at [482, 237] on span "Lưu và In" at bounding box center [480, 240] width 48 height 7
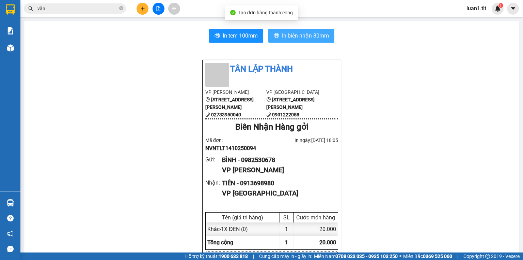
click at [304, 41] on button "In biên nhận 80mm" at bounding box center [301, 36] width 66 height 14
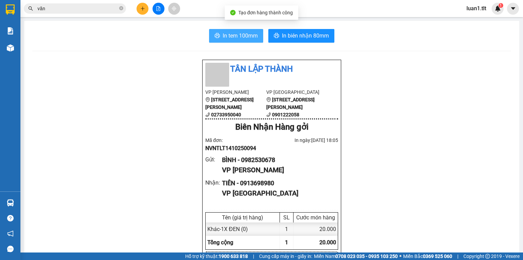
click at [229, 34] on span "In tem 100mm" at bounding box center [240, 35] width 35 height 9
click at [144, 5] on button at bounding box center [143, 9] width 12 height 12
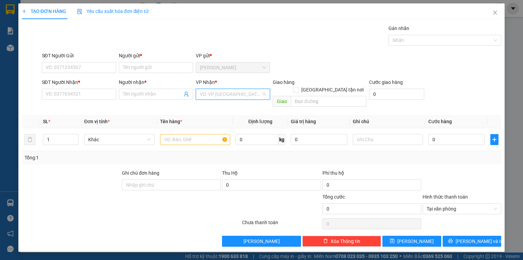
drag, startPoint x: 215, startPoint y: 93, endPoint x: 211, endPoint y: 111, distance: 18.6
click at [214, 93] on input "search" at bounding box center [230, 94] width 61 height 10
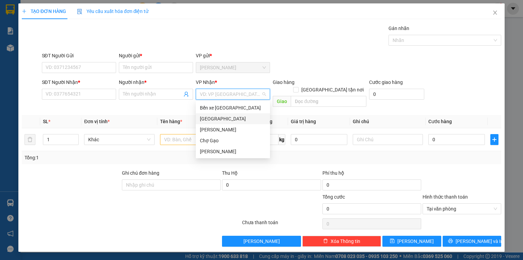
click at [209, 117] on div "[GEOGRAPHIC_DATA]" at bounding box center [233, 118] width 66 height 7
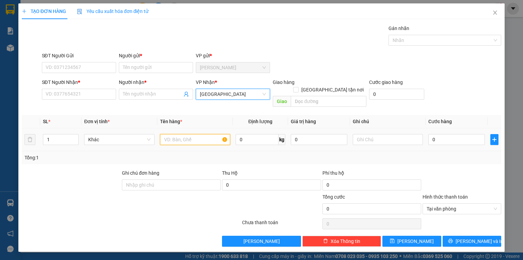
click at [174, 134] on input "text" at bounding box center [195, 139] width 70 height 11
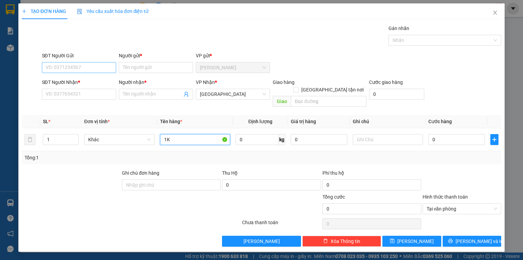
type input "1K"
click at [98, 68] on input "SĐT Người Gửi" at bounding box center [79, 67] width 74 height 11
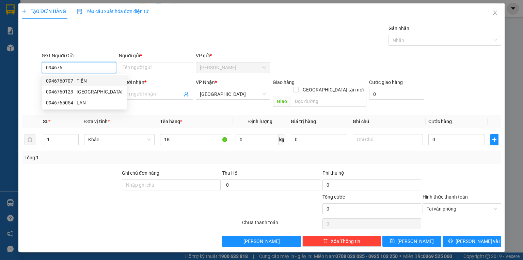
click at [74, 80] on div "0946760707 - TIẾN" at bounding box center [84, 80] width 77 height 7
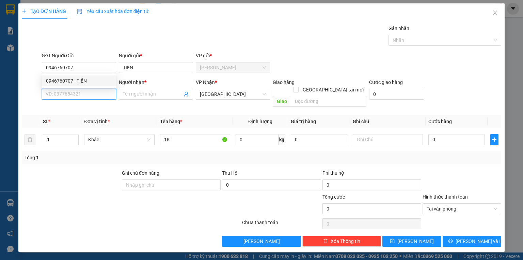
click at [68, 92] on input "SĐT Người Nhận *" at bounding box center [79, 94] width 74 height 11
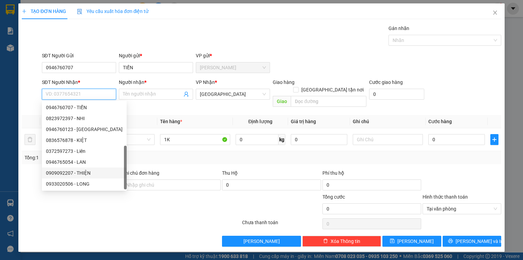
click at [85, 169] on div "0909092207 - THIỆN" at bounding box center [84, 172] width 77 height 7
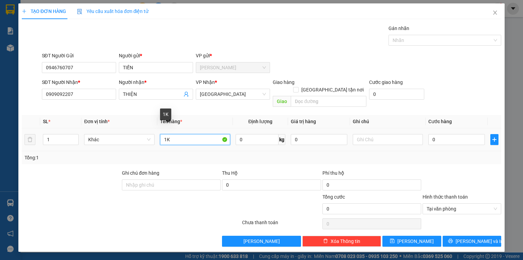
click at [186, 134] on input "1K" at bounding box center [195, 139] width 70 height 11
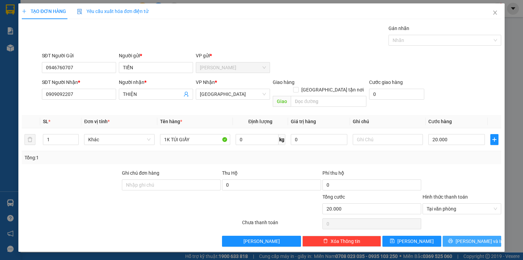
click at [472, 237] on span "Lưu và In" at bounding box center [480, 240] width 48 height 7
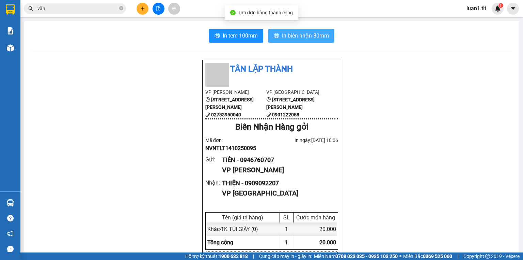
click at [278, 31] on button "In biên nhận 80mm" at bounding box center [301, 36] width 66 height 14
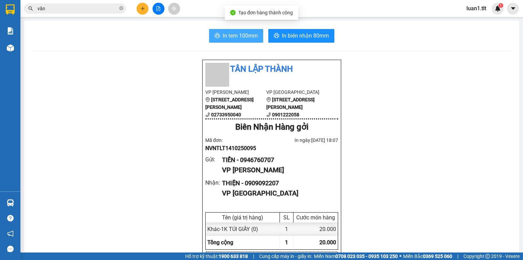
click at [215, 33] on icon "printer" at bounding box center [217, 35] width 5 height 5
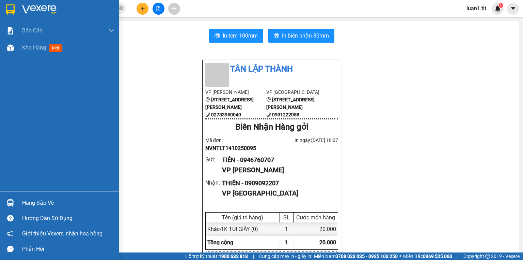
click at [11, 198] on div at bounding box center [10, 203] width 12 height 12
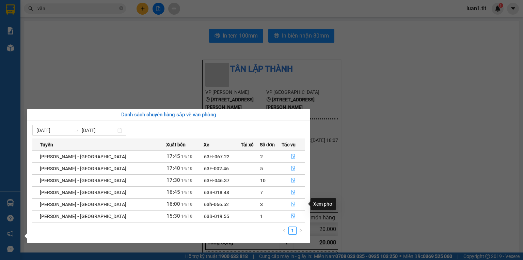
click at [287, 207] on button "button" at bounding box center [293, 204] width 22 height 11
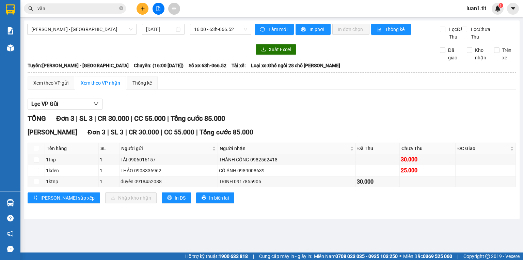
click at [138, 12] on div at bounding box center [158, 9] width 51 height 12
click at [143, 11] on icon "plus" at bounding box center [142, 8] width 5 height 5
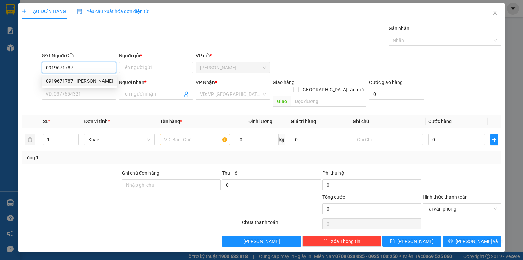
click at [90, 77] on div "0919671787 - Bảo" at bounding box center [79, 80] width 67 height 7
click at [86, 89] on input "SĐT Người Nhận *" at bounding box center [79, 94] width 74 height 11
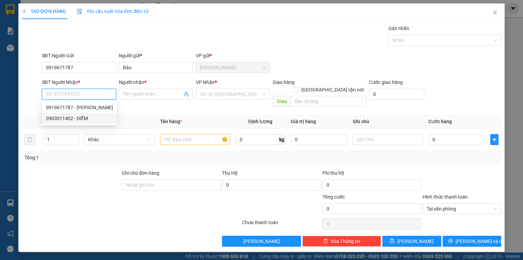
click at [88, 119] on div "0903011402 - DIỄM" at bounding box center [79, 117] width 67 height 7
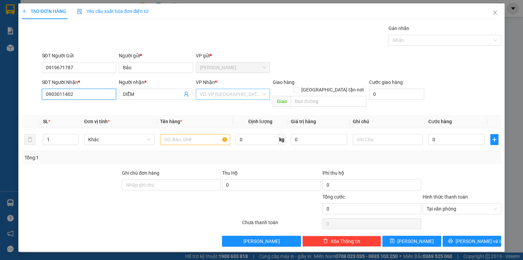
click at [198, 97] on div "VD: VP Sài Gòn" at bounding box center [233, 94] width 74 height 11
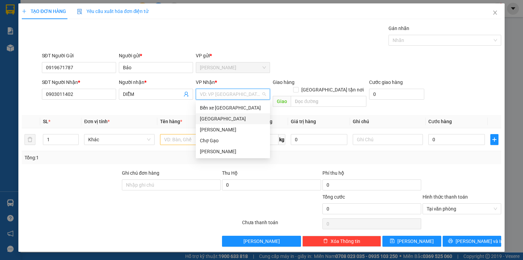
click at [206, 121] on div "[GEOGRAPHIC_DATA]" at bounding box center [233, 118] width 66 height 7
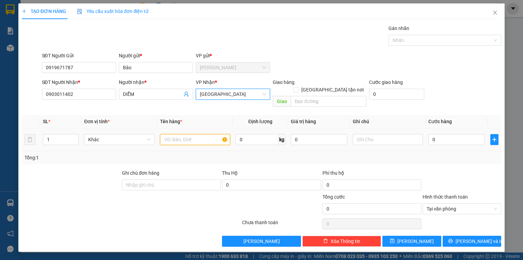
click at [187, 134] on input "text" at bounding box center [195, 139] width 70 height 11
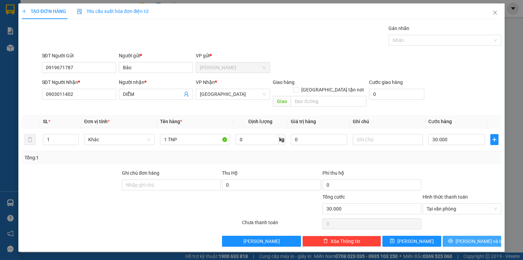
click at [477, 237] on span "Lưu và In" at bounding box center [480, 240] width 48 height 7
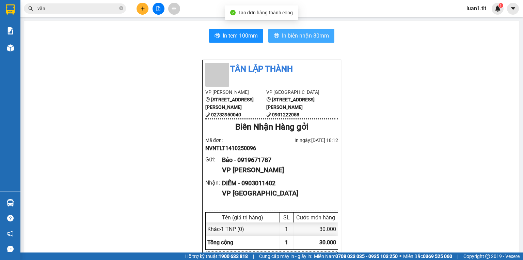
click at [275, 34] on icon "printer" at bounding box center [276, 35] width 5 height 5
click at [245, 33] on span "In tem 100mm" at bounding box center [240, 35] width 35 height 9
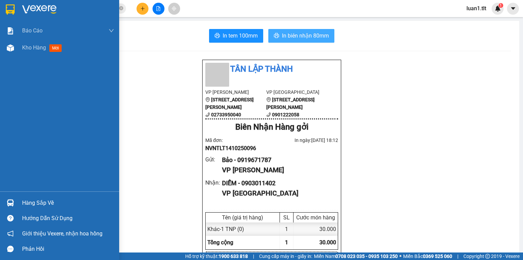
click at [9, 203] on img at bounding box center [10, 202] width 7 height 7
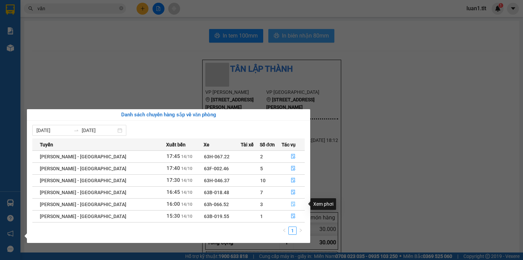
click at [297, 201] on button "button" at bounding box center [293, 204] width 22 height 11
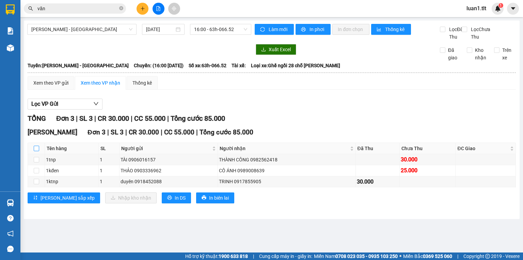
click at [34, 151] on input "checkbox" at bounding box center [36, 147] width 5 height 5
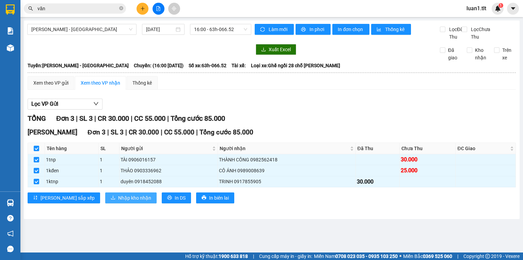
click at [118, 201] on span "Nhập kho nhận" at bounding box center [134, 197] width 33 height 7
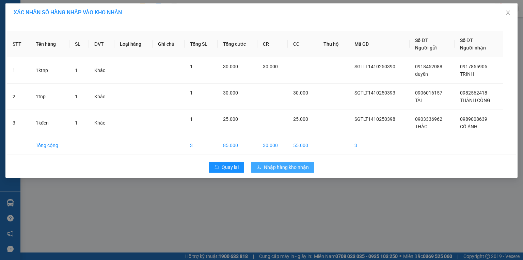
click at [264, 171] on button "Nhập hàng kho nhận" at bounding box center [282, 167] width 63 height 11
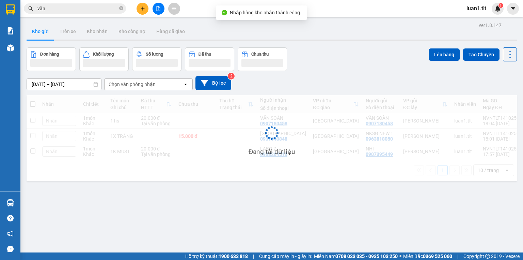
click at [144, 4] on button at bounding box center [143, 9] width 12 height 12
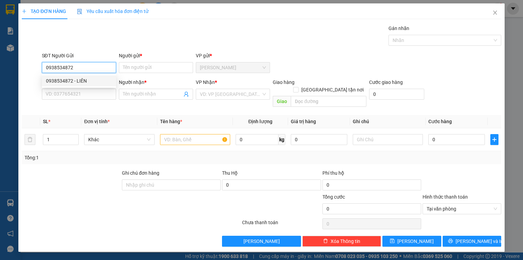
click at [61, 75] on div "0938534872 - LIÊN" at bounding box center [79, 80] width 74 height 11
click at [60, 90] on input "SĐT Người Nhận *" at bounding box center [79, 94] width 74 height 11
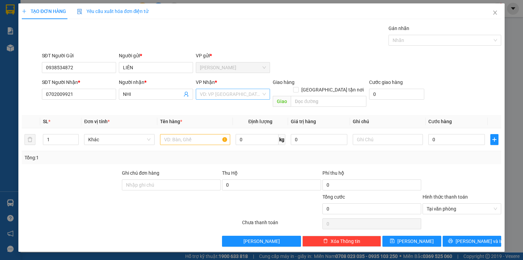
click at [225, 95] on input "search" at bounding box center [230, 94] width 61 height 10
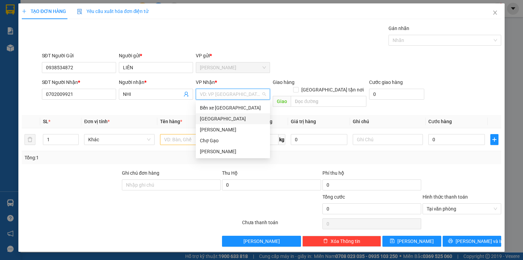
click at [218, 118] on div "[GEOGRAPHIC_DATA]" at bounding box center [233, 118] width 66 height 7
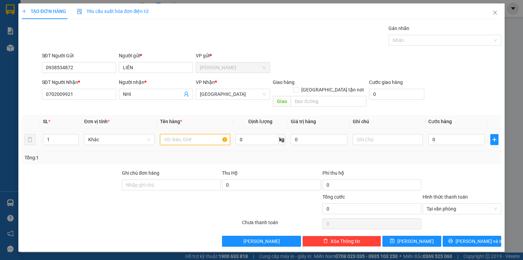
click at [188, 134] on input "text" at bounding box center [195, 139] width 70 height 11
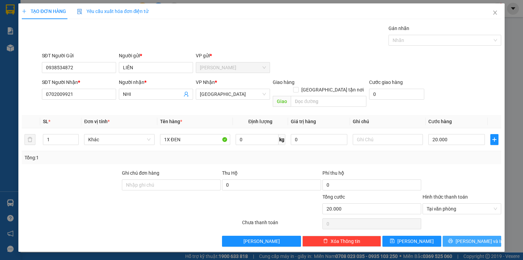
click at [470, 237] on span "Lưu và In" at bounding box center [480, 240] width 48 height 7
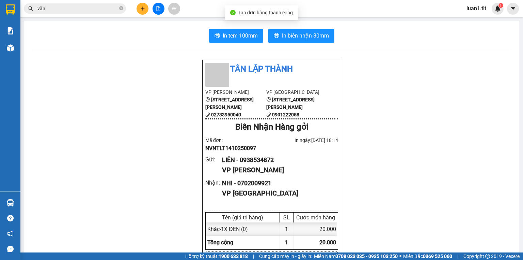
click at [277, 32] on button "In biên nhận 80mm" at bounding box center [301, 36] width 66 height 14
click at [231, 39] on span "In tem 100mm" at bounding box center [240, 35] width 35 height 9
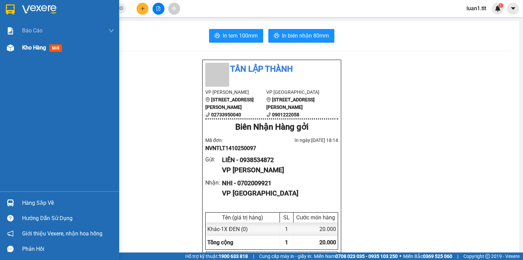
click at [0, 50] on div "Kho hàng mới" at bounding box center [59, 47] width 119 height 17
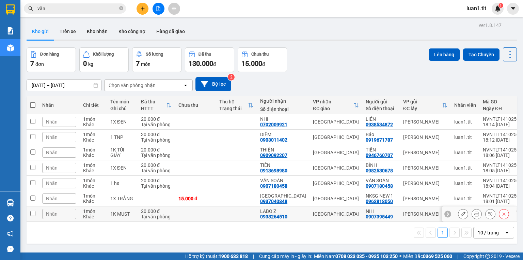
click at [123, 217] on td "1K MUST" at bounding box center [122, 213] width 31 height 15
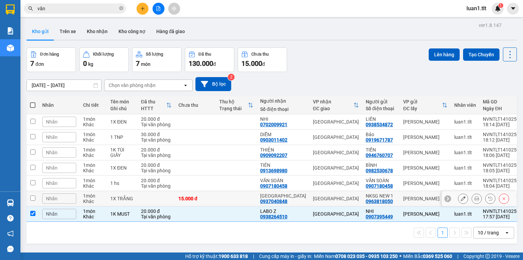
click at [119, 199] on div "1X TRẮNG" at bounding box center [122, 198] width 24 height 5
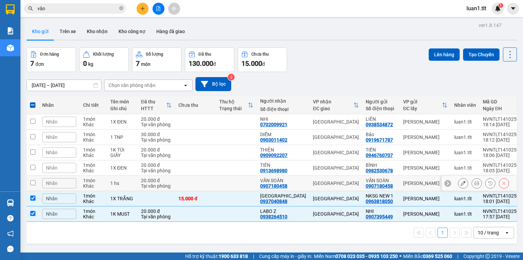
click at [120, 183] on div "1 hs" at bounding box center [122, 182] width 24 height 5
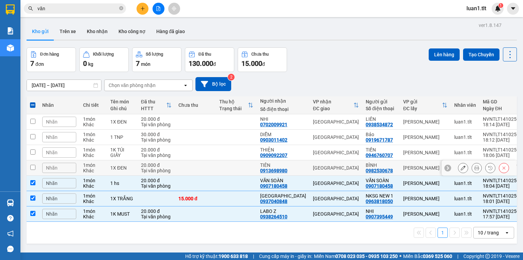
click at [129, 165] on div "1X ĐEN" at bounding box center [122, 167] width 24 height 5
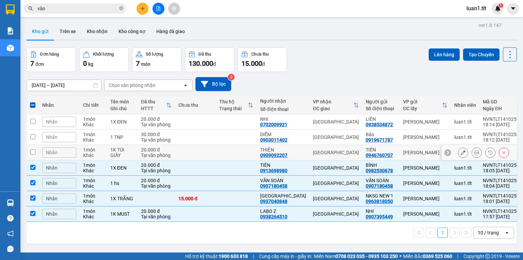
click at [179, 150] on td at bounding box center [195, 152] width 41 height 15
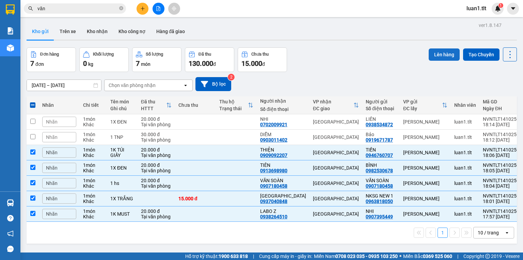
click at [433, 58] on button "Lên hàng" at bounding box center [444, 54] width 31 height 12
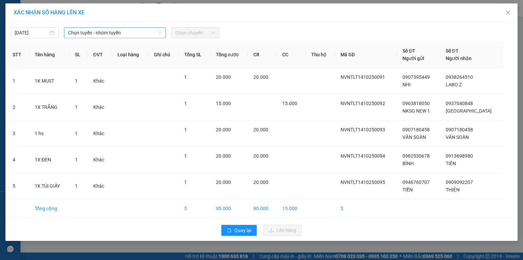
click at [109, 34] on span "Chọn tuyến - nhóm tuyến" at bounding box center [115, 33] width 94 height 10
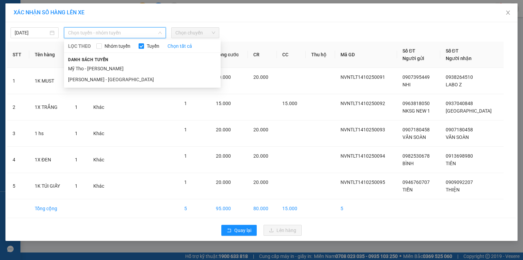
click at [101, 64] on li "Mỹ Tho - Hồ Chí Minh" at bounding box center [142, 68] width 157 height 11
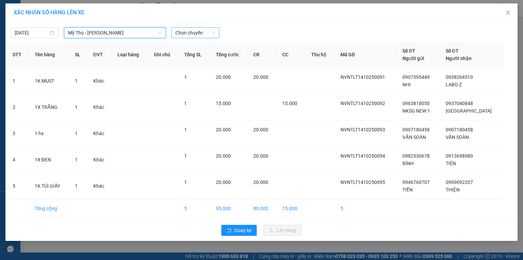
click at [192, 28] on span "Chọn chuyến" at bounding box center [195, 33] width 40 height 10
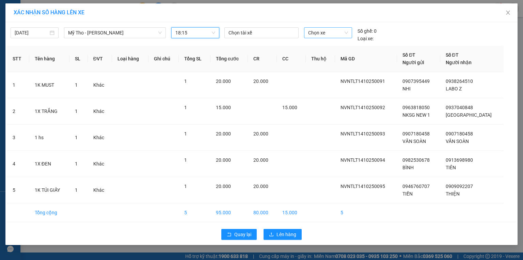
click at [308, 32] on span "Chọn xe" at bounding box center [328, 33] width 40 height 10
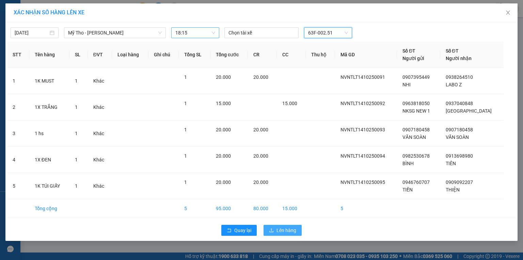
click at [275, 229] on button "Lên hàng" at bounding box center [283, 230] width 38 height 11
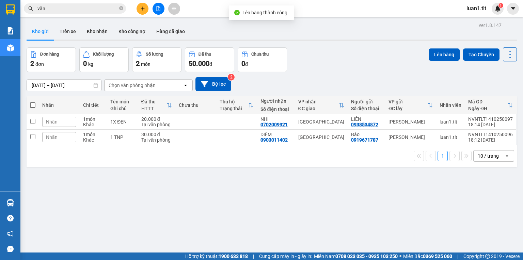
click at [159, 7] on icon "file-add" at bounding box center [158, 8] width 5 height 5
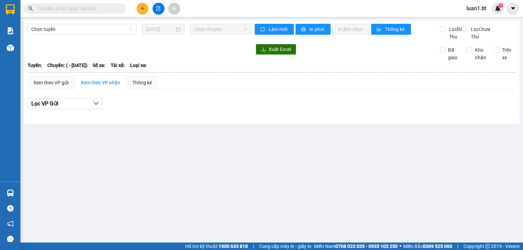
type input "[DATE]"
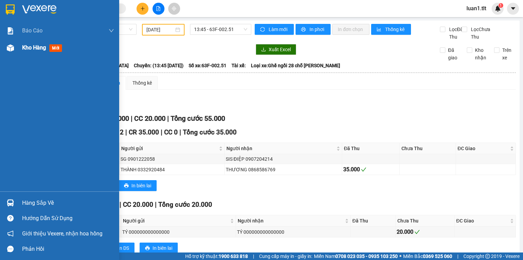
click at [5, 49] on div at bounding box center [10, 48] width 12 height 12
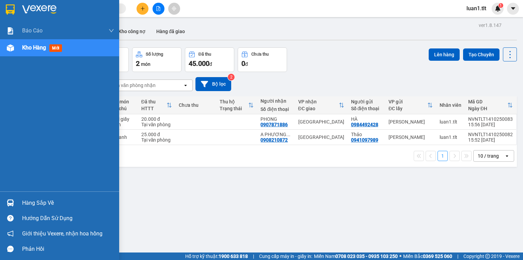
click at [12, 10] on img at bounding box center [10, 9] width 9 height 10
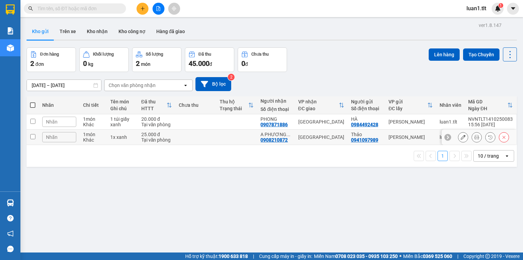
click at [144, 138] on div "Tại văn phòng" at bounding box center [156, 139] width 31 height 5
checkbox input "true"
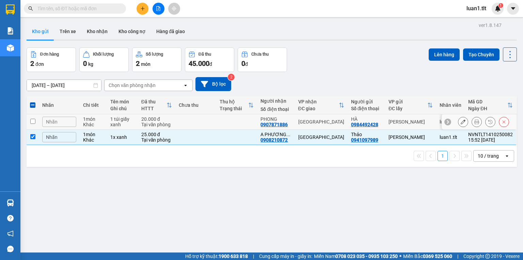
click at [160, 122] on div "Tại văn phòng" at bounding box center [156, 124] width 31 height 5
checkbox input "true"
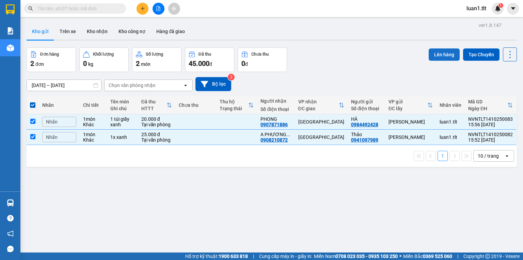
click at [442, 53] on button "Lên hàng" at bounding box center [444, 54] width 31 height 12
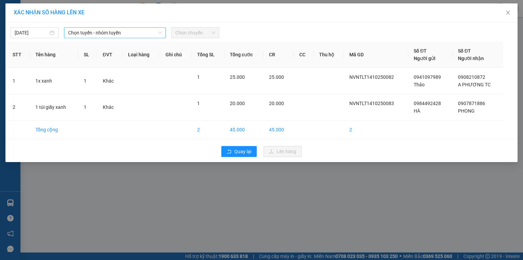
click at [117, 35] on span "Chọn tuyến - nhóm tuyến" at bounding box center [115, 33] width 94 height 10
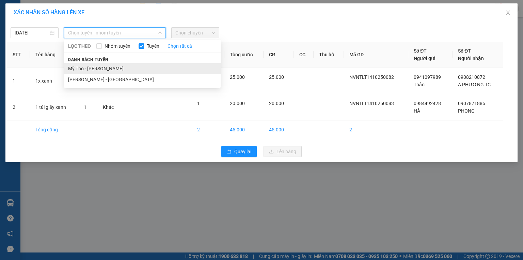
click at [106, 64] on li "Mỹ Tho - [PERSON_NAME]" at bounding box center [142, 68] width 157 height 11
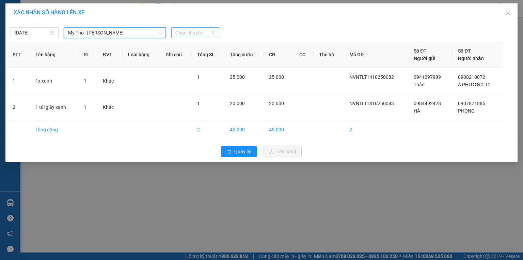
click at [178, 35] on span "Chọn chuyến" at bounding box center [195, 33] width 40 height 10
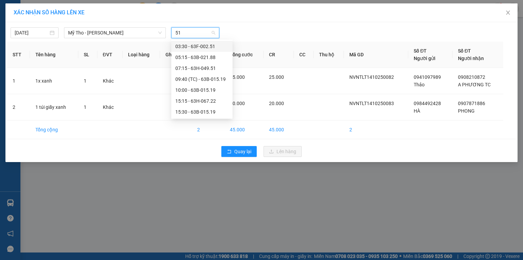
type input "519"
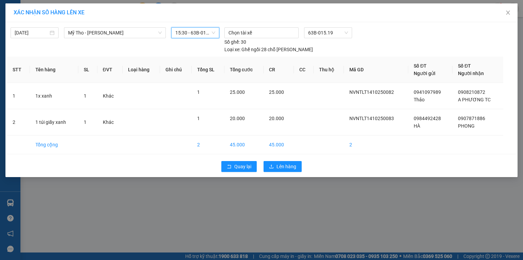
click at [279, 157] on div "Quay lại Lên hàng" at bounding box center [261, 166] width 509 height 18
click at [278, 157] on div "Quay lại Lên hàng" at bounding box center [261, 166] width 509 height 18
click at [279, 163] on span "Lên hàng" at bounding box center [287, 166] width 20 height 7
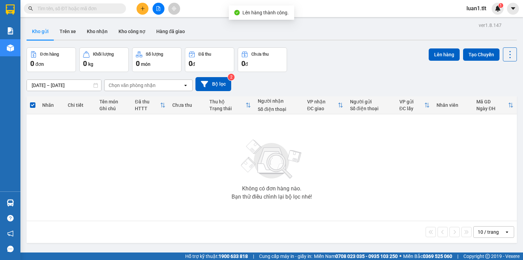
click at [162, 6] on button at bounding box center [159, 9] width 12 height 12
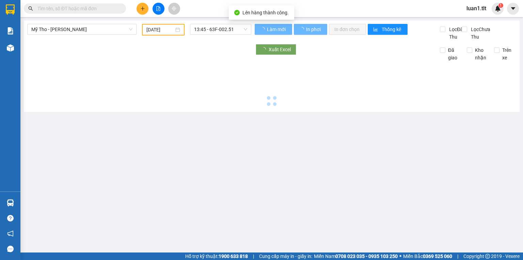
type input "[DATE]"
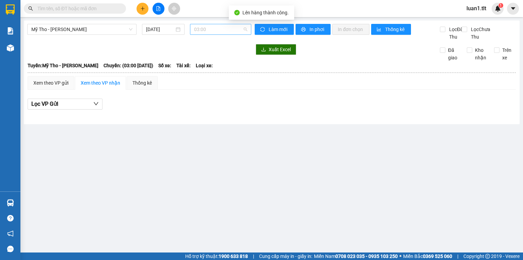
click at [207, 30] on span "03:00" at bounding box center [220, 29] width 53 height 10
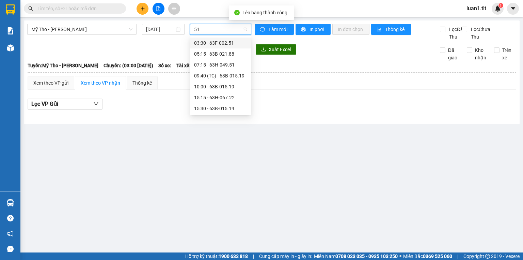
type input "519"
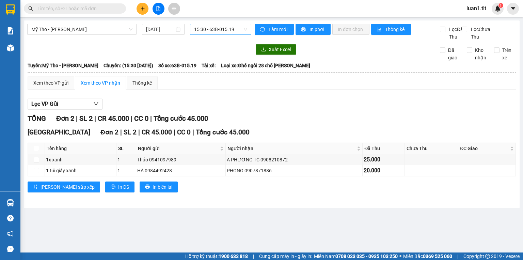
click at [40, 76] on th at bounding box center [271, 73] width 489 height 6
click at [54, 90] on div "Xem theo VP gửi" at bounding box center [51, 83] width 47 height 14
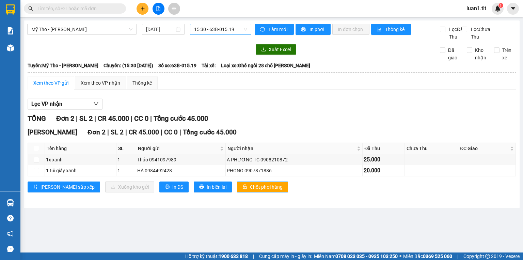
click at [250, 190] on span "Chốt phơi hàng" at bounding box center [266, 186] width 33 height 7
click at [141, 0] on div "Kết quả tìm kiếm ( 0 ) Bộ lọc Thuộc VP này Ngày tạo đơn gần nhất No Data luan1.…" at bounding box center [261, 8] width 523 height 17
click at [141, 7] on icon "plus" at bounding box center [142, 8] width 5 height 5
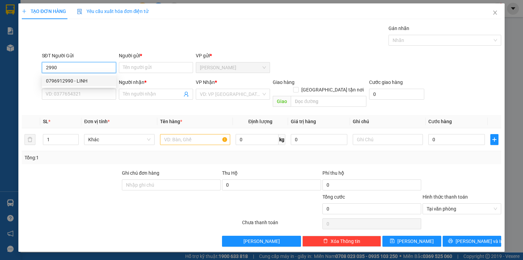
drag, startPoint x: 67, startPoint y: 79, endPoint x: 68, endPoint y: 82, distance: 3.5
click at [67, 78] on div "0796912990 - LINH" at bounding box center [79, 80] width 66 height 7
type input "0796912990"
type input "LINH"
type input "0796912990"
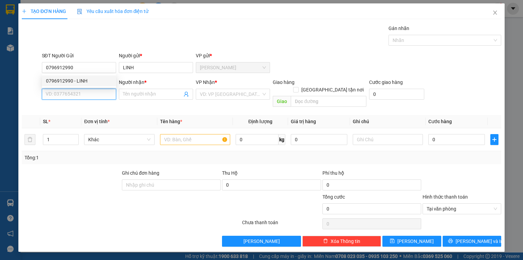
click at [72, 92] on input "SĐT Người Nhận *" at bounding box center [79, 94] width 74 height 11
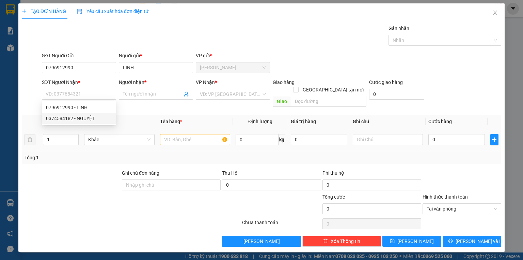
click at [92, 133] on div "Khác" at bounding box center [119, 140] width 70 height 14
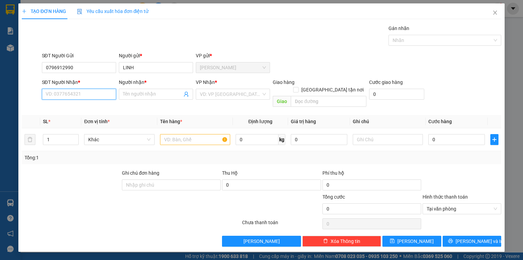
click at [93, 94] on input "SĐT Người Nhận *" at bounding box center [79, 94] width 74 height 11
click at [91, 113] on div "0374584182 - NGUYỆT" at bounding box center [79, 118] width 74 height 11
type input "0374584182"
type input "NGUYỆT"
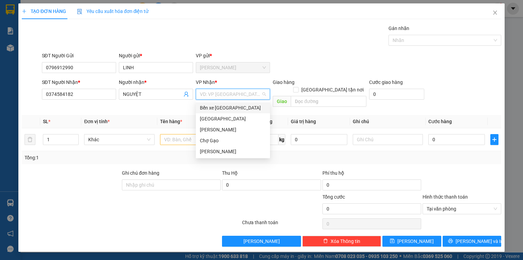
click at [201, 96] on input "search" at bounding box center [230, 94] width 61 height 10
click at [222, 123] on div "[GEOGRAPHIC_DATA]" at bounding box center [233, 118] width 74 height 11
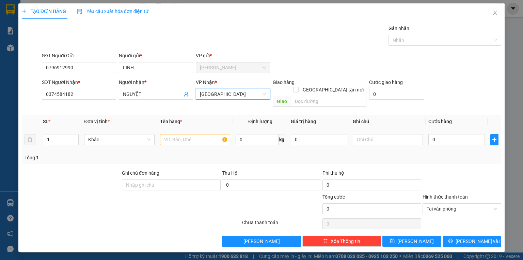
click at [195, 133] on div at bounding box center [195, 140] width 70 height 14
click at [196, 134] on input "text" at bounding box center [195, 139] width 70 height 11
type input "1 tnp"
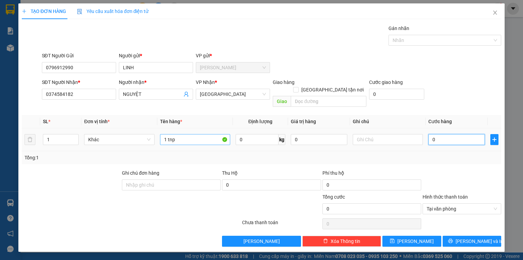
type input "3"
type input "30"
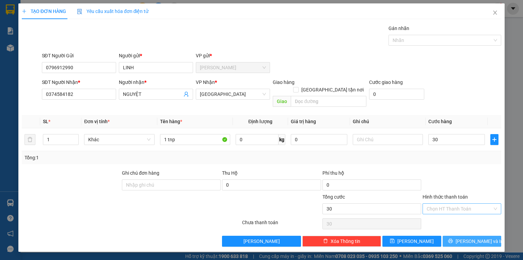
type input "30.000"
click at [481, 237] on span "[PERSON_NAME] và In" at bounding box center [480, 240] width 48 height 7
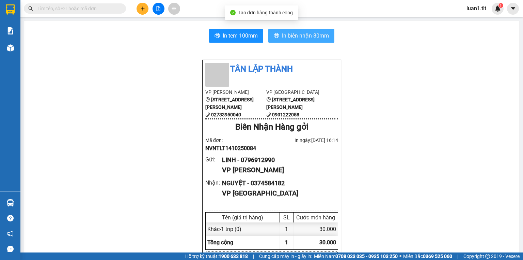
click at [292, 33] on span "In biên nhận 80mm" at bounding box center [305, 35] width 47 height 9
click at [243, 35] on span "In tem 100mm" at bounding box center [240, 35] width 35 height 9
click at [141, 5] on button at bounding box center [143, 9] width 12 height 12
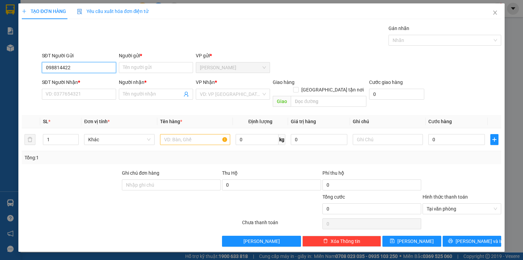
type input "0988144220"
click at [54, 80] on div "0988144220 - PHƯỢNG" at bounding box center [79, 80] width 66 height 7
type input "PHƯỢNG"
type input "0988144220"
click at [61, 91] on input "SĐT Người Nhận *" at bounding box center [79, 94] width 74 height 11
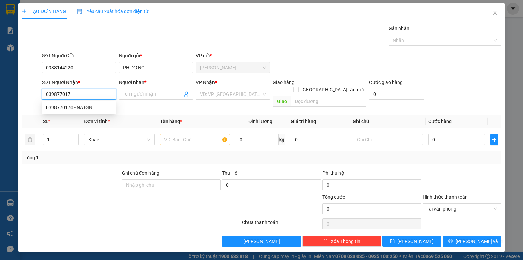
type input "0398770170"
type input "NA ĐINH"
type input "0398770170"
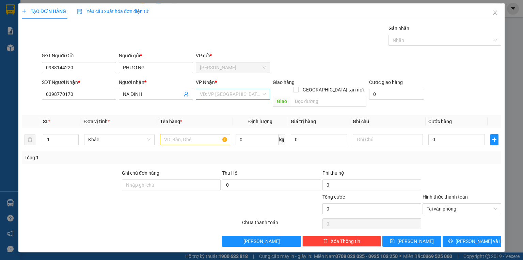
click at [236, 96] on input "search" at bounding box center [230, 94] width 61 height 10
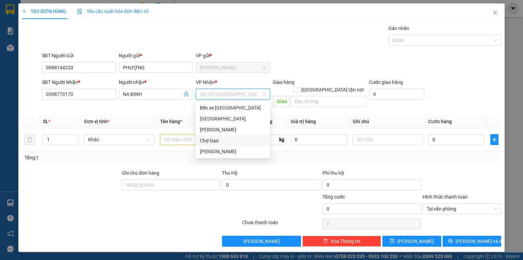
drag, startPoint x: 211, startPoint y: 142, endPoint x: 206, endPoint y: 144, distance: 4.7
click at [210, 142] on div "Chợ Gạo" at bounding box center [233, 140] width 66 height 7
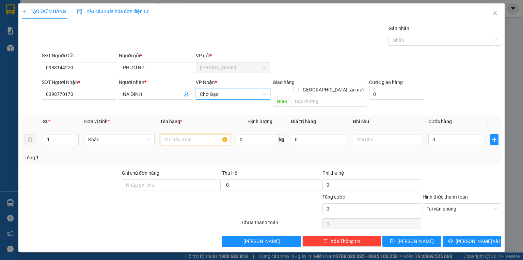
click at [198, 134] on input "text" at bounding box center [195, 139] width 70 height 11
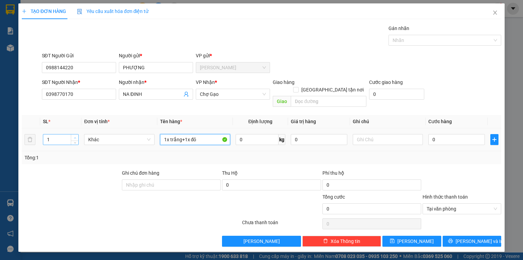
type input "1x trắng+1x đỏ"
type input "2"
click at [73, 136] on span "up" at bounding box center [75, 138] width 4 height 4
drag, startPoint x: 463, startPoint y: 130, endPoint x: 457, endPoint y: 129, distance: 6.8
click at [463, 134] on input "0" at bounding box center [457, 139] width 57 height 11
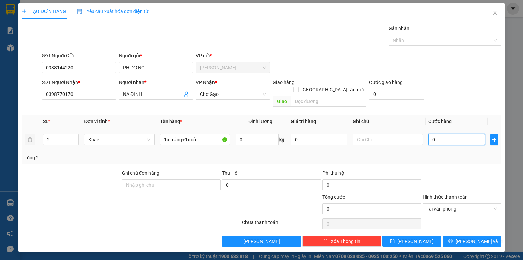
type input "4"
type input "40"
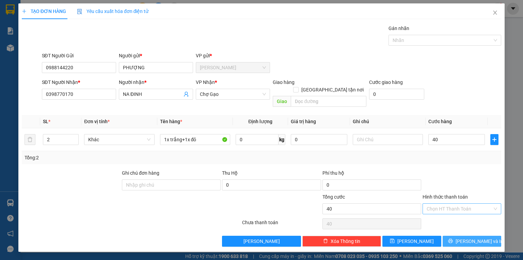
type input "40.000"
click at [493, 235] on button "[PERSON_NAME] và In" at bounding box center [472, 240] width 59 height 11
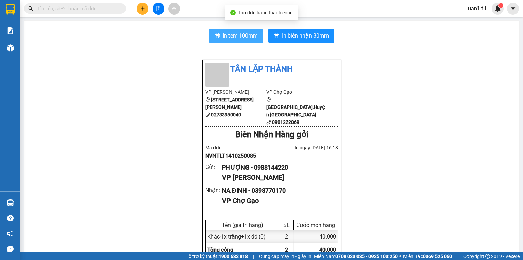
click at [252, 41] on button "In tem 100mm" at bounding box center [236, 36] width 54 height 14
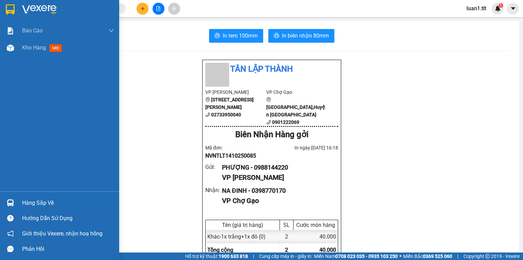
click at [0, 194] on div "Hàng sắp về Hướng dẫn sử dụng Giới thiệu Vexere, nhận hoa hồng Phản hồi" at bounding box center [59, 223] width 119 height 65
click at [31, 205] on div "Hàng sắp về" at bounding box center [68, 203] width 92 height 10
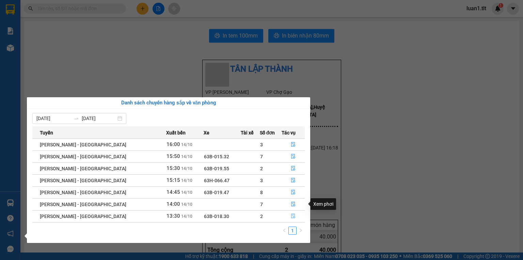
click at [291, 218] on span "file-done" at bounding box center [293, 215] width 5 height 5
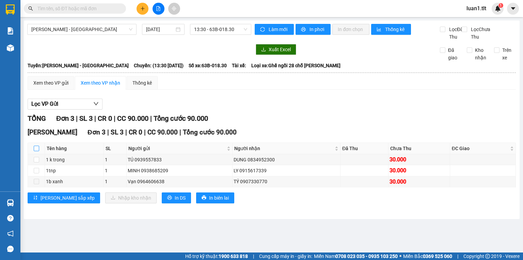
click at [36, 151] on input "checkbox" at bounding box center [36, 147] width 5 height 5
checkbox input "true"
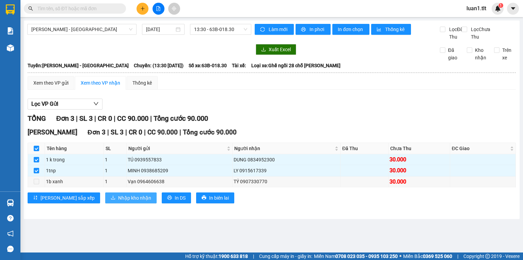
click at [118, 201] on span "Nhập kho nhận" at bounding box center [134, 197] width 33 height 7
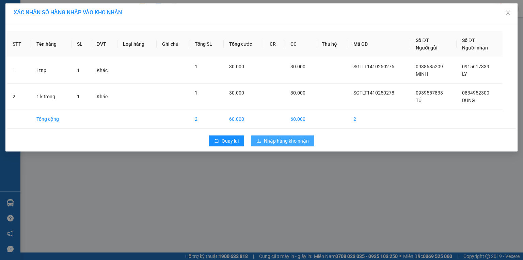
click at [262, 138] on button "Nhập hàng kho nhận" at bounding box center [282, 140] width 63 height 11
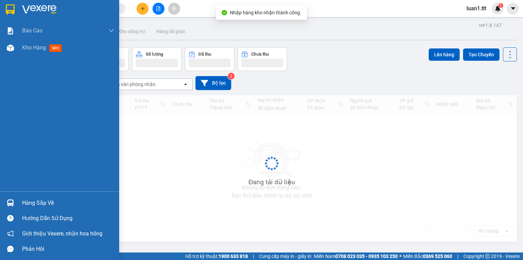
click at [0, 204] on div "Hàng sắp về" at bounding box center [59, 202] width 119 height 15
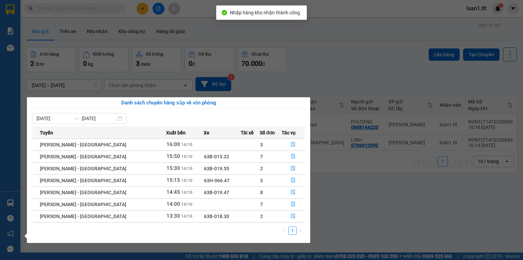
click at [0, 196] on div "Báo cáo Báo cáo dòng tiền (Nhân Viên) Doanh số tạo đơn theo VP gửi (nhân viên) …" at bounding box center [10, 130] width 20 height 260
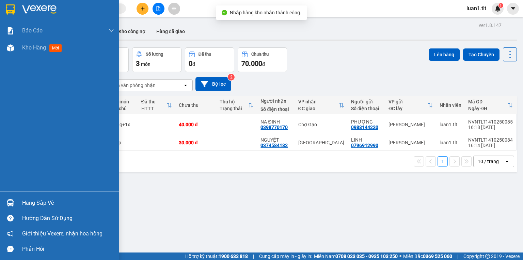
click at [11, 202] on img at bounding box center [10, 202] width 7 height 7
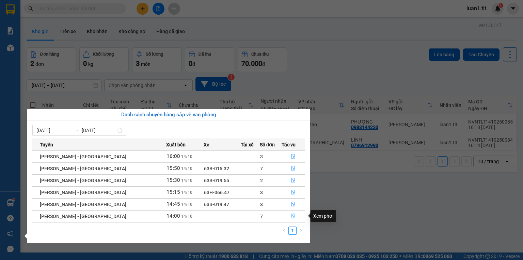
click at [293, 211] on button "button" at bounding box center [293, 216] width 22 height 11
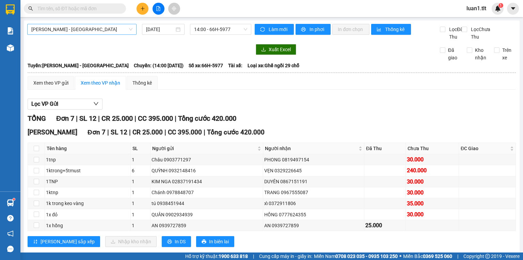
click at [79, 25] on span "[PERSON_NAME] - [GEOGRAPHIC_DATA]" at bounding box center [81, 29] width 101 height 10
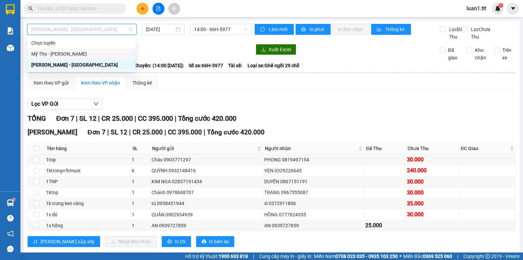
click at [69, 56] on div "Mỹ Tho - [PERSON_NAME]" at bounding box center [81, 53] width 100 height 7
type input "[DATE]"
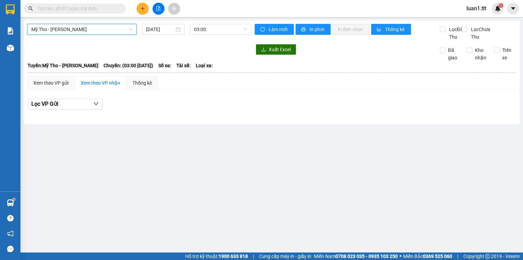
click at [200, 22] on div "Mỹ Tho - Hồ Chí Minh Mỹ Tho - Hồ Chí Minh 14/10/2025 03:00 Làm mới In phơi In đ…" at bounding box center [272, 72] width 496 height 104
click at [209, 30] on span "03:00" at bounding box center [220, 29] width 53 height 10
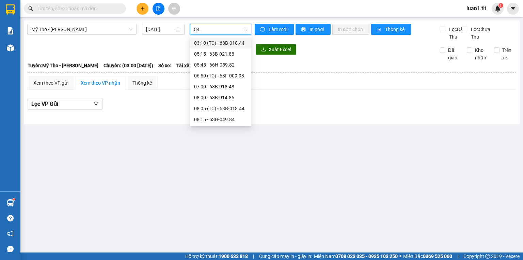
type input "844"
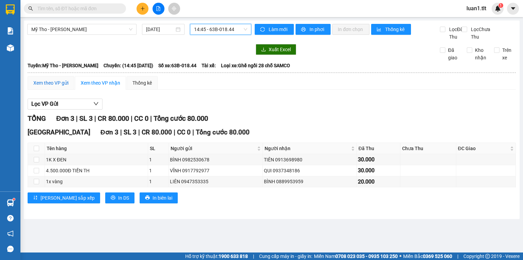
click at [64, 87] on div "Xem theo VP gửi" at bounding box center [50, 82] width 35 height 7
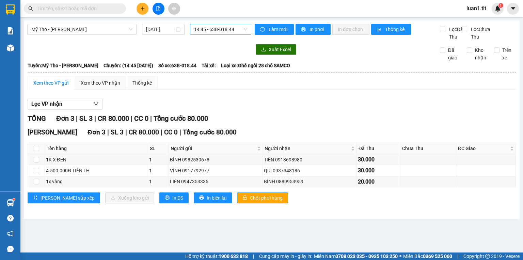
click at [250, 201] on span "Chốt phơi hàng" at bounding box center [266, 197] width 33 height 7
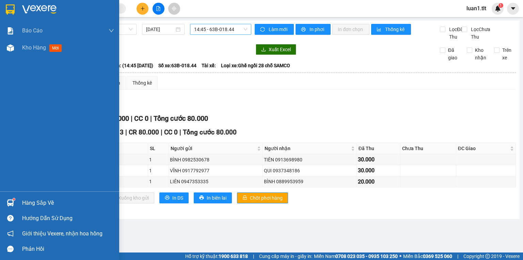
click at [2, 199] on div "Hàng sắp về" at bounding box center [59, 202] width 119 height 15
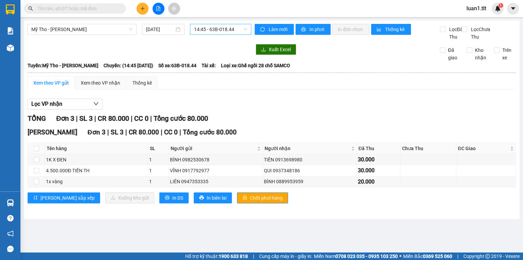
click at [110, 5] on section "Kết quả tìm kiếm ( 0 ) Bộ lọc Thuộc VP này Ngày tạo đơn gần nhất No Data luan1.…" at bounding box center [261, 130] width 523 height 260
click at [110, 5] on input "text" at bounding box center [77, 8] width 80 height 7
paste input "0772650661"
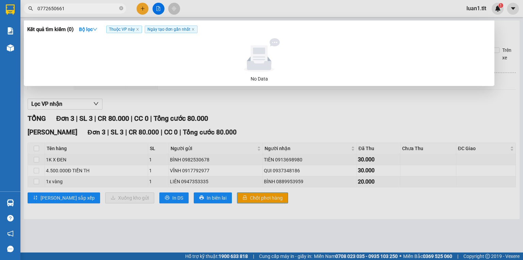
type input "0772650661"
click at [136, 27] on span "Thuộc VP này" at bounding box center [124, 29] width 36 height 7
click at [138, 29] on icon "close" at bounding box center [137, 29] width 3 height 3
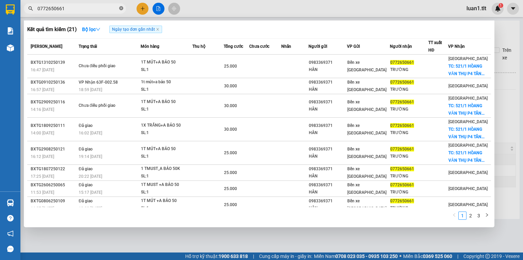
click at [120, 9] on icon "close-circle" at bounding box center [121, 8] width 4 height 4
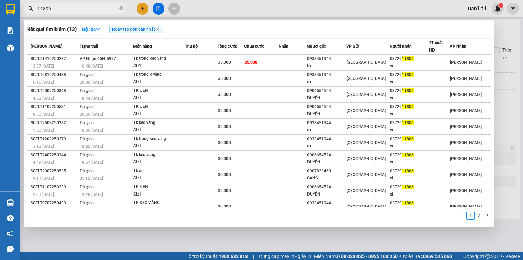
type input "11806"
click at [141, 11] on div at bounding box center [261, 130] width 523 height 260
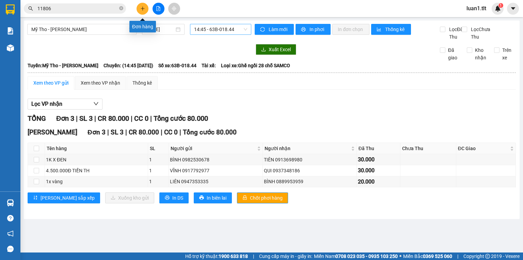
click at [141, 11] on button at bounding box center [143, 9] width 12 height 12
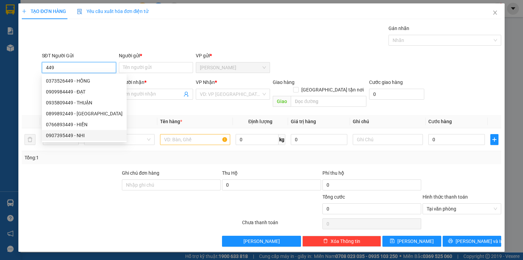
click at [78, 134] on div "0907395449 - NHI" at bounding box center [84, 135] width 77 height 7
type input "0907395449"
type input "NHI"
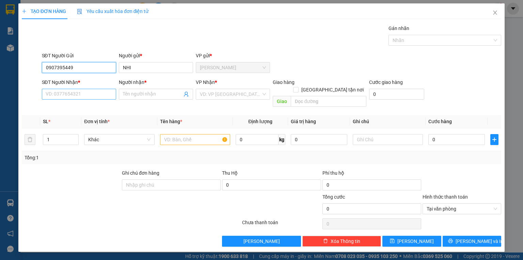
type input "0907395449"
click at [83, 93] on input "SĐT Người Nhận *" at bounding box center [79, 94] width 74 height 11
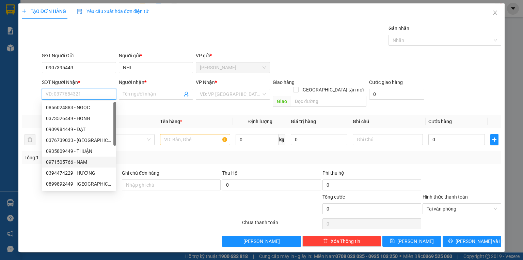
scroll to position [44, 0]
click at [87, 185] on div "0938264510 - LABO Z" at bounding box center [79, 183] width 66 height 7
type input "0938264510"
type input "LABO Z"
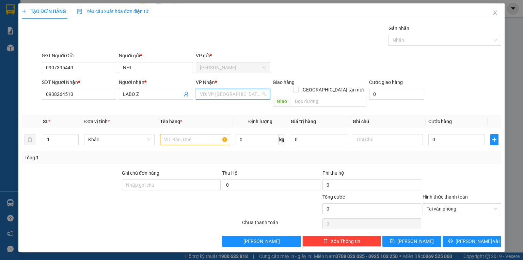
click at [232, 97] on input "search" at bounding box center [230, 94] width 61 height 10
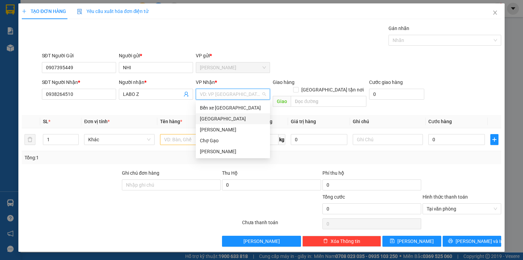
click at [215, 118] on div "[GEOGRAPHIC_DATA]" at bounding box center [233, 118] width 66 height 7
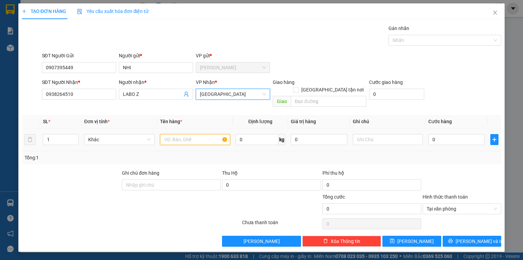
click at [195, 134] on input "text" at bounding box center [195, 139] width 70 height 11
type input "1K MUST"
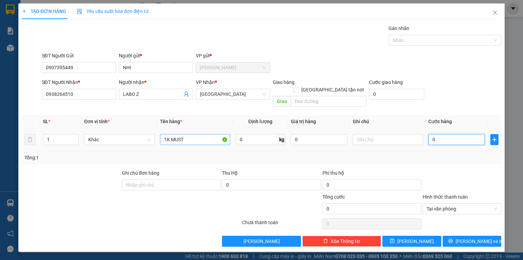
type input "2"
type input "20"
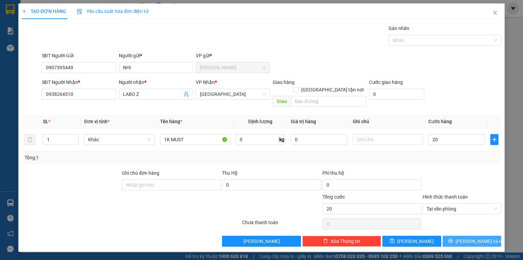
type input "20.000"
click at [478, 237] on span "[PERSON_NAME] và In" at bounding box center [480, 240] width 48 height 7
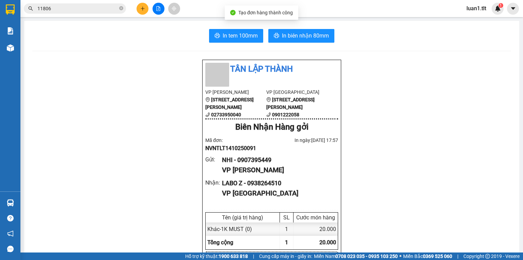
click at [292, 33] on span "In biên nhận 80mm" at bounding box center [305, 35] width 47 height 9
click at [229, 38] on span "In tem 100mm" at bounding box center [240, 35] width 35 height 9
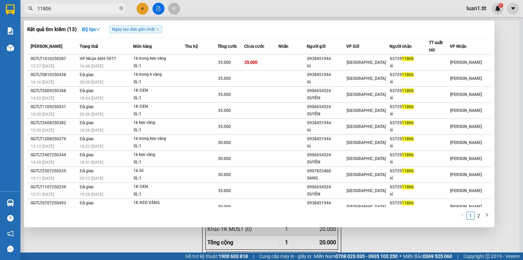
click at [72, 7] on input "11806" at bounding box center [77, 8] width 80 height 7
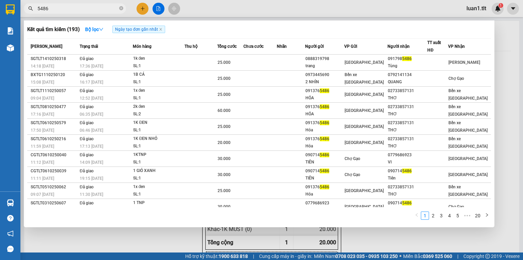
click at [115, 8] on input "5486" at bounding box center [77, 8] width 80 height 7
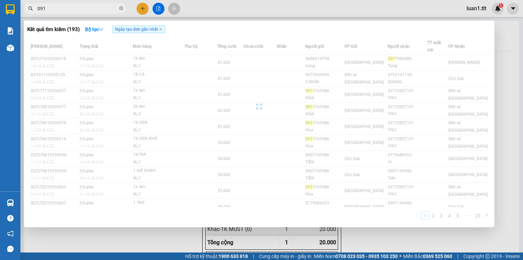
type input "0914"
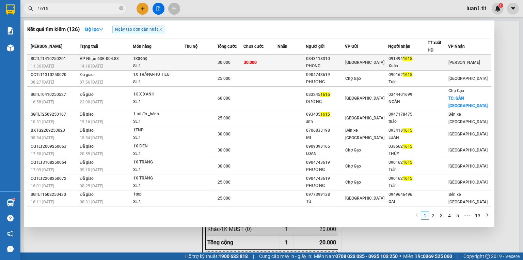
type input "1615"
click at [254, 60] on span "30.000" at bounding box center [250, 62] width 13 height 5
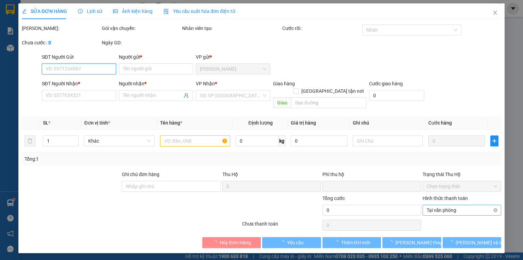
type input "0343118310"
type input "PHONG"
type input "0914941615"
type input "Xuân"
type input "0"
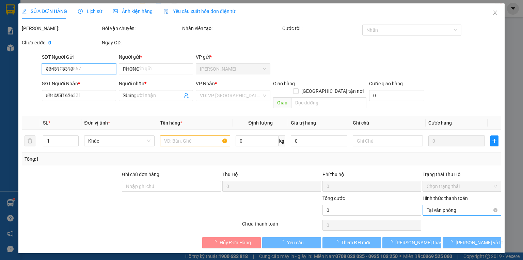
type input "30.000"
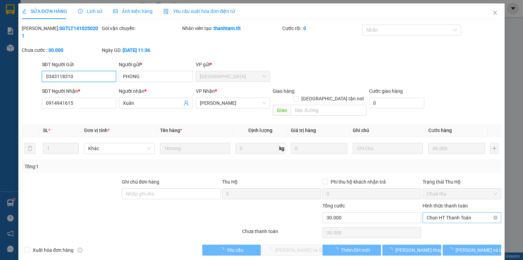
click at [470, 212] on span "Chọn HT Thanh Toán" at bounding box center [462, 217] width 71 height 10
type input "0"
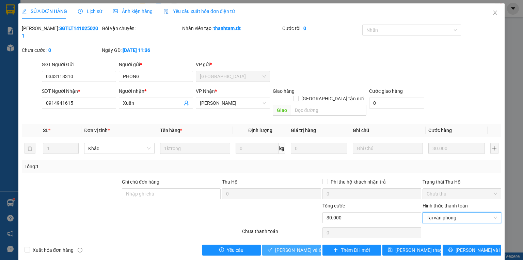
click at [286, 246] on span "[PERSON_NAME] và Giao hàng" at bounding box center [307, 249] width 65 height 7
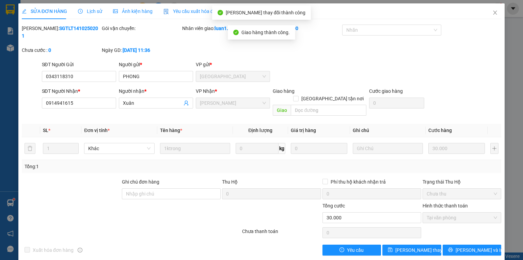
drag, startPoint x: 148, startPoint y: 56, endPoint x: 151, endPoint y: 59, distance: 3.9
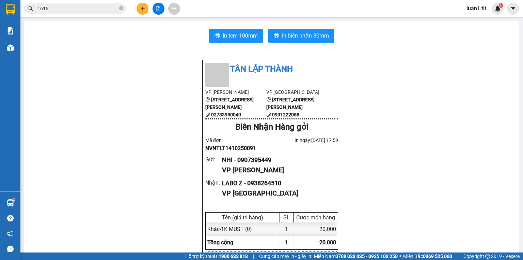
click at [102, 6] on input "1615" at bounding box center [77, 8] width 80 height 7
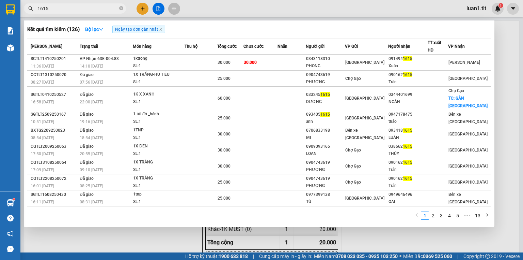
click at [102, 6] on input "1615" at bounding box center [77, 8] width 80 height 7
paste input "0918127716"
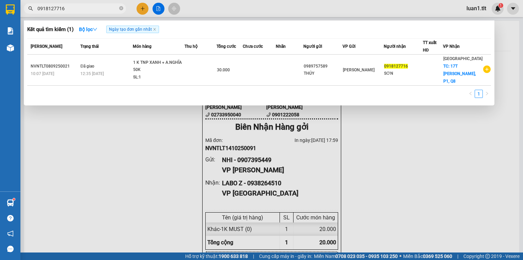
type input "0918127716"
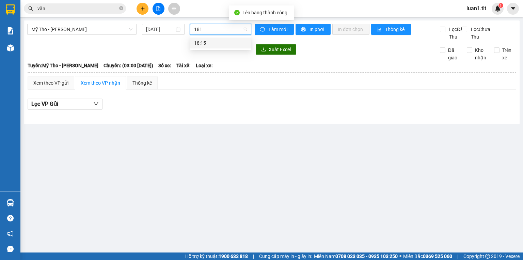
type input "1815"
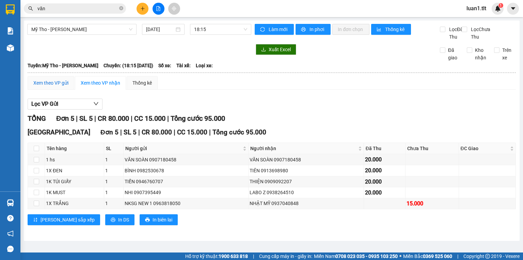
click at [44, 87] on div "Xem theo VP gửi" at bounding box center [50, 82] width 35 height 7
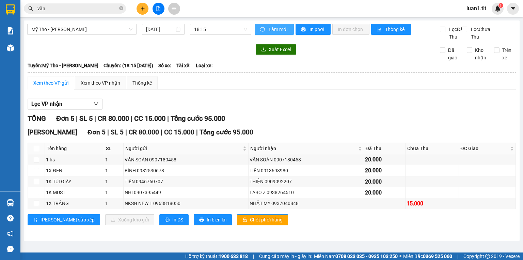
click at [274, 26] on span "Làm mới" at bounding box center [279, 29] width 20 height 7
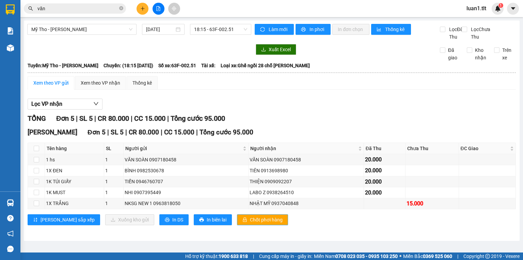
click at [250, 223] on span "Chốt phơi hàng" at bounding box center [266, 219] width 33 height 7
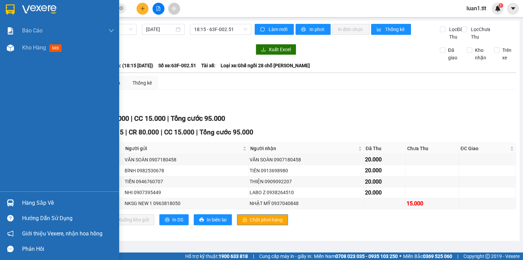
click at [0, 1] on div at bounding box center [59, 11] width 119 height 22
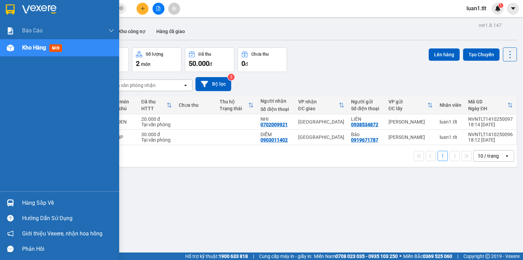
click at [1, 200] on div "Hàng sắp về" at bounding box center [59, 202] width 119 height 15
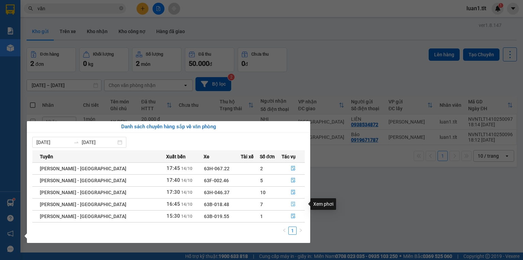
click at [287, 206] on button "button" at bounding box center [293, 204] width 22 height 11
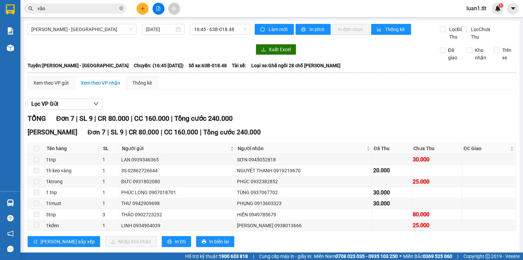
click at [145, 13] on button at bounding box center [143, 9] width 12 height 12
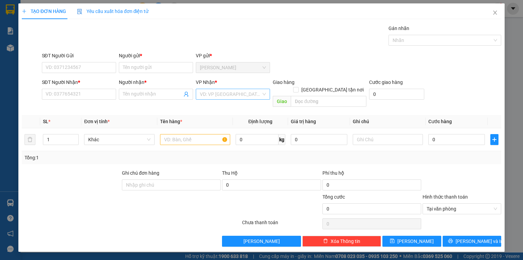
click at [218, 93] on input "search" at bounding box center [230, 94] width 61 height 10
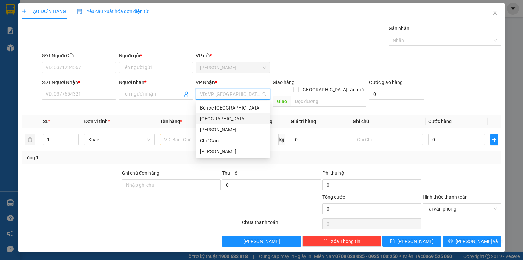
click at [213, 123] on div "[GEOGRAPHIC_DATA]" at bounding box center [233, 118] width 74 height 11
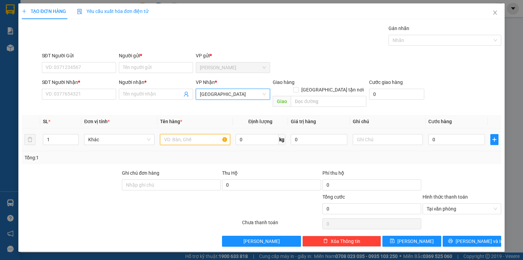
click at [191, 136] on input "text" at bounding box center [195, 139] width 70 height 11
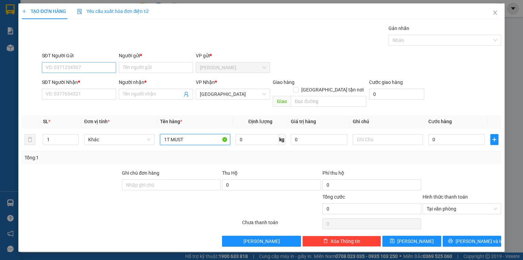
type input "1T MUST"
click at [83, 67] on input "SĐT Người Gửi" at bounding box center [79, 67] width 74 height 11
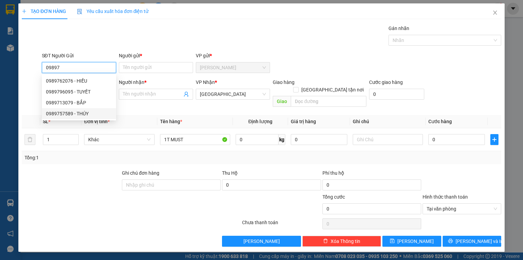
click at [85, 113] on div "0989757589 - THÚY" at bounding box center [79, 113] width 66 height 7
type input "0989757589"
type input "THÚY"
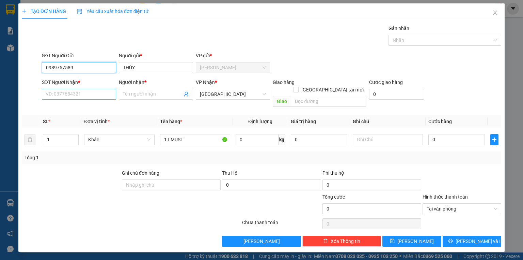
type input "0989757589"
click at [79, 95] on input "SĐT Người Nhận *" at bounding box center [79, 94] width 74 height 11
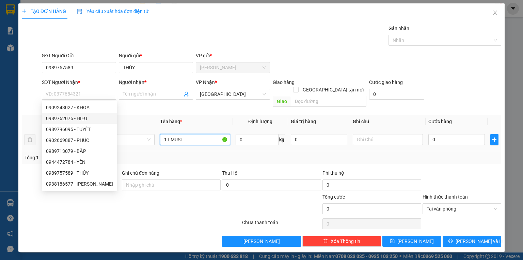
click at [195, 134] on input "1T MUST" at bounding box center [195, 139] width 70 height 11
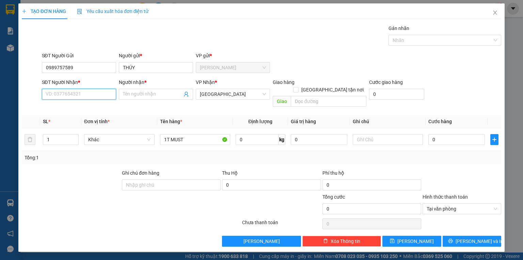
click at [88, 92] on input "SĐT Người Nhận *" at bounding box center [79, 94] width 74 height 11
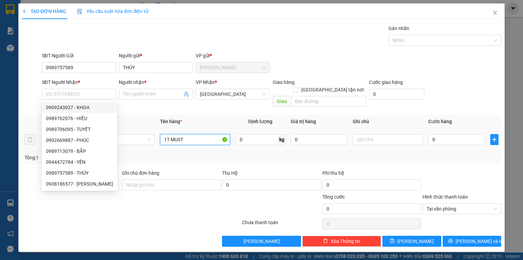
click at [199, 134] on input "1T MUST" at bounding box center [195, 139] width 70 height 11
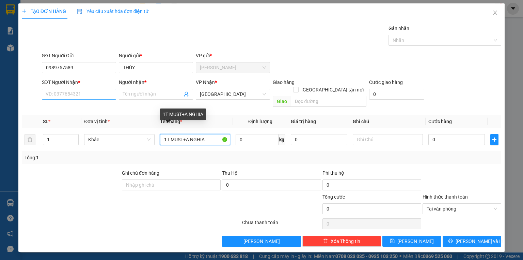
type input "1T MUST+A NGHIA"
click at [92, 92] on input "SĐT Người Nhận *" at bounding box center [79, 94] width 74 height 11
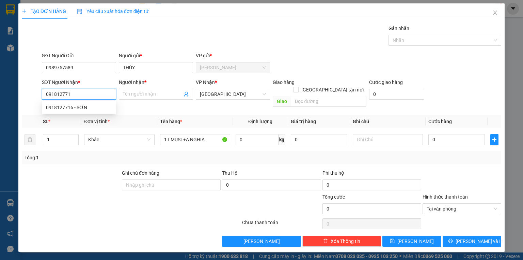
type input "0918127716"
type input "SƠN"
click at [92, 92] on input "0918127716" at bounding box center [79, 94] width 74 height 11
type input "0918127716"
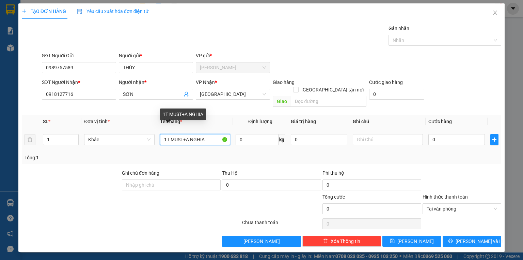
click at [213, 134] on input "1T MUST+A NGHIA" at bounding box center [195, 139] width 70 height 11
type input "1T MUST+A NGHĨA 50"
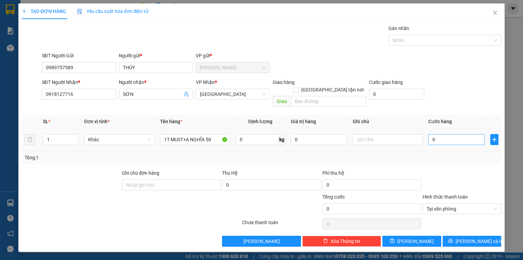
drag, startPoint x: 446, startPoint y: 138, endPoint x: 443, endPoint y: 133, distance: 6.4
click at [445, 138] on td "0" at bounding box center [457, 139] width 62 height 23
click at [443, 134] on input "0" at bounding box center [457, 139] width 57 height 11
type input "3"
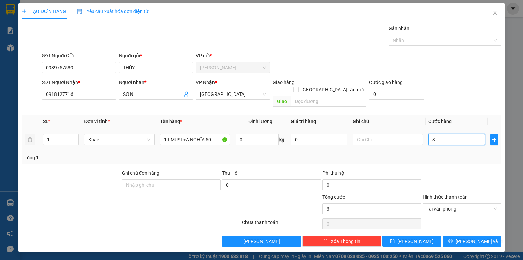
type input "30"
type input "30.000"
click at [472, 237] on span "[PERSON_NAME] và In" at bounding box center [480, 240] width 48 height 7
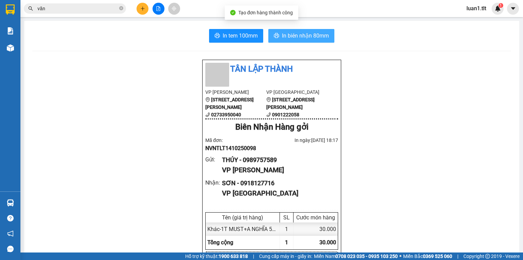
click at [290, 29] on button "In biên nhận 80mm" at bounding box center [301, 36] width 66 height 14
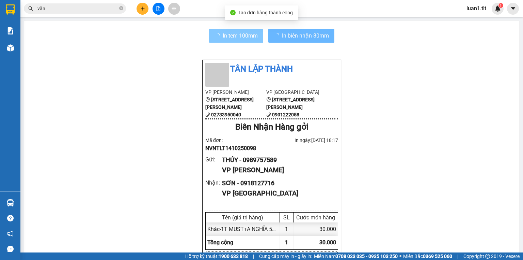
click at [232, 31] on span "In tem 100mm" at bounding box center [240, 35] width 35 height 9
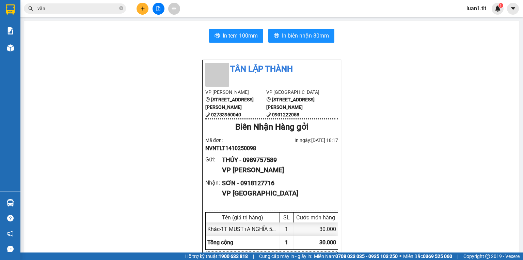
click at [134, 8] on div at bounding box center [158, 9] width 51 height 12
click at [141, 9] on icon "plus" at bounding box center [142, 8] width 5 height 5
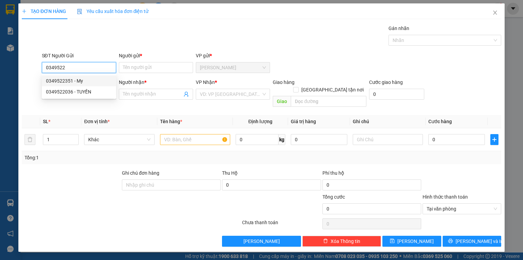
click at [86, 77] on div "0349522351 - My" at bounding box center [79, 80] width 66 height 7
type input "0349522351"
type input "My"
type input "0349522351"
click at [77, 91] on input "SĐT Người Nhận *" at bounding box center [79, 94] width 74 height 11
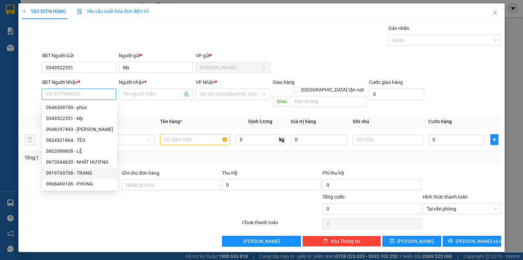
click at [76, 173] on div "0919769708 - TRANG" at bounding box center [79, 172] width 67 height 7
type input "0919769708"
type input "TRANG"
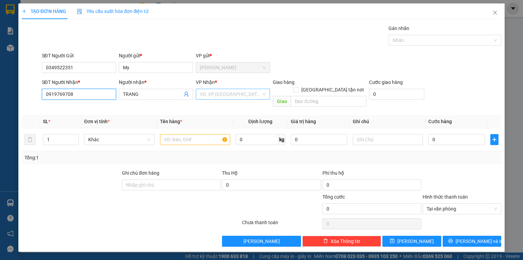
click at [230, 99] on span at bounding box center [230, 94] width 61 height 10
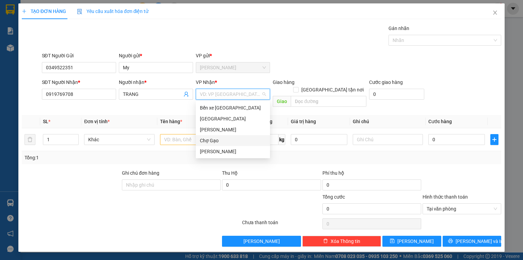
click at [208, 138] on div "Chợ Gạo" at bounding box center [233, 140] width 66 height 7
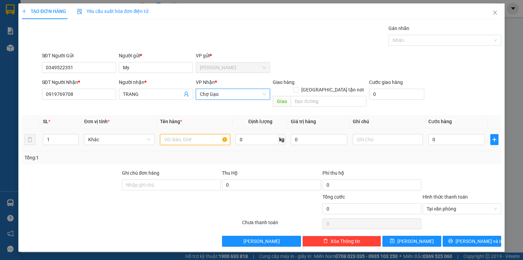
click at [181, 134] on input "text" at bounding box center [195, 139] width 70 height 11
type input "1X ĐEN"
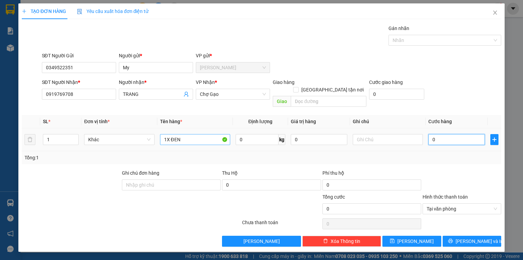
type input "2"
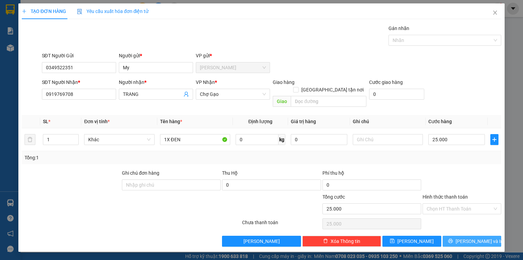
click at [481, 237] on span "[PERSON_NAME] và In" at bounding box center [480, 240] width 48 height 7
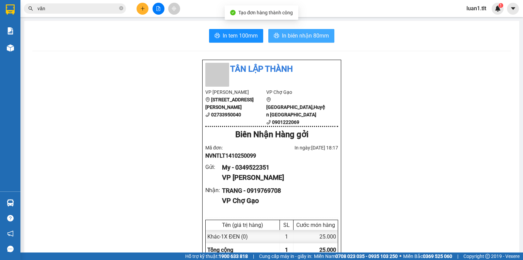
click at [289, 41] on button "In biên nhận 80mm" at bounding box center [301, 36] width 66 height 14
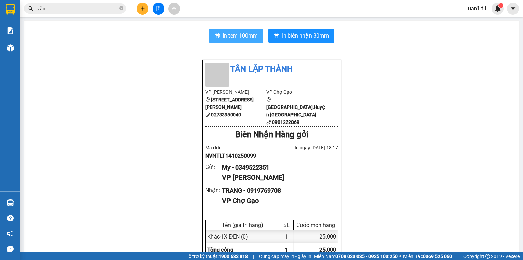
click at [224, 32] on span "In tem 100mm" at bounding box center [240, 35] width 35 height 9
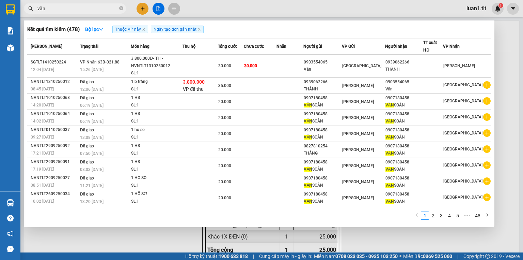
click at [72, 6] on input "văn" at bounding box center [77, 8] width 80 height 7
type input "văn"
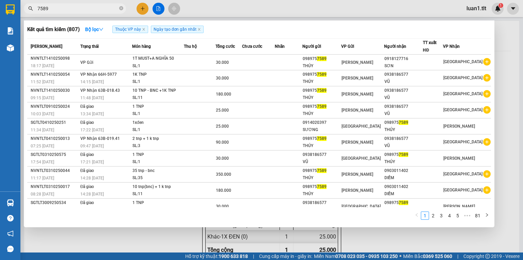
click at [146, 31] on span "Thuộc VP này" at bounding box center [130, 29] width 36 height 7
click at [145, 27] on span "Thuộc VP này" at bounding box center [130, 29] width 36 height 7
click at [144, 28] on icon "close" at bounding box center [143, 29] width 3 height 3
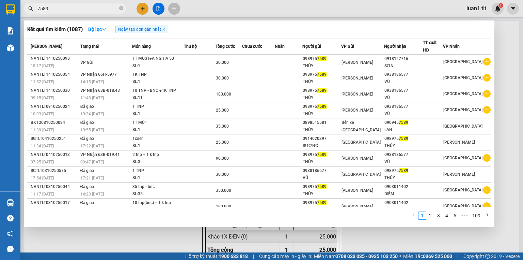
click at [93, 6] on input "7589" at bounding box center [77, 8] width 80 height 7
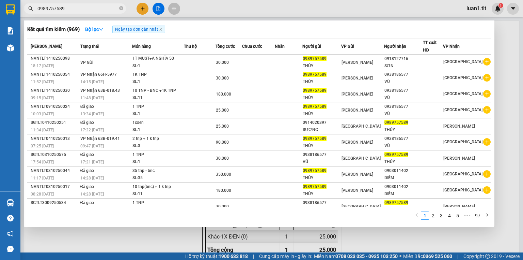
click at [68, 9] on input "0989757589" at bounding box center [77, 8] width 80 height 7
type input "0989757589"
click at [101, 10] on input "0989757589" at bounding box center [77, 8] width 80 height 7
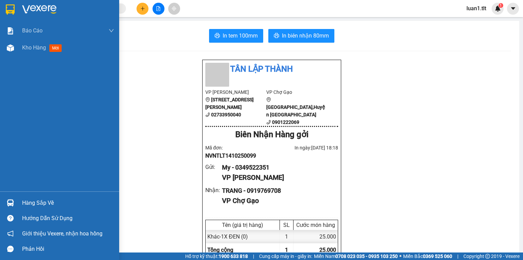
click at [16, 14] on div at bounding box center [10, 9] width 12 height 12
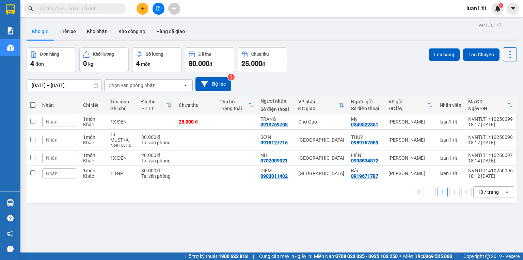
click at [78, 8] on input "text" at bounding box center [77, 8] width 80 height 7
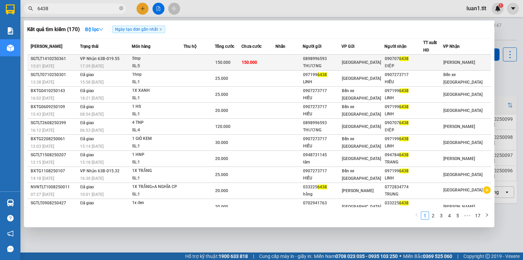
type input "6438"
click at [197, 61] on td at bounding box center [200, 63] width 32 height 16
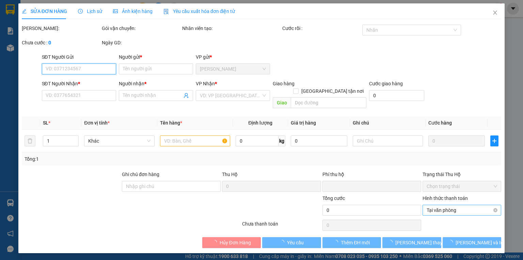
type input "0898996593"
type input "THƯƠNG"
type input "0907076438"
type input "ĐIỆP"
type input "0"
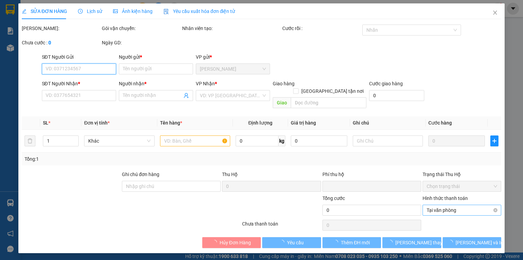
type input "150.000"
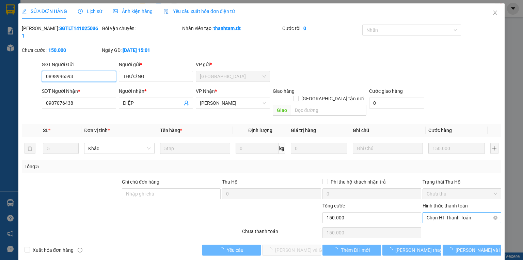
click at [470, 212] on span "Chọn HT Thanh Toán" at bounding box center [462, 217] width 71 height 10
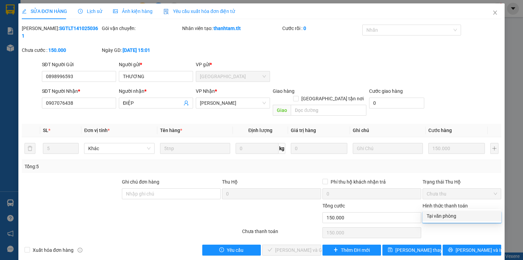
type input "0"
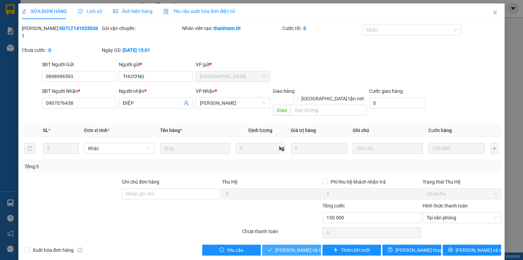
click at [309, 244] on button "[PERSON_NAME] và Giao hàng" at bounding box center [291, 249] width 59 height 11
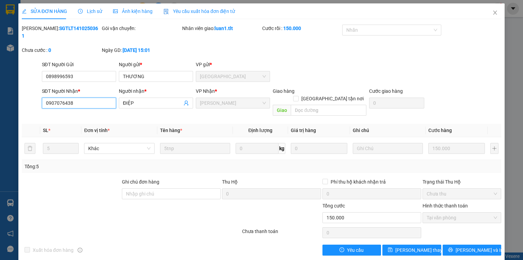
drag, startPoint x: 92, startPoint y: 92, endPoint x: 61, endPoint y: 91, distance: 31.4
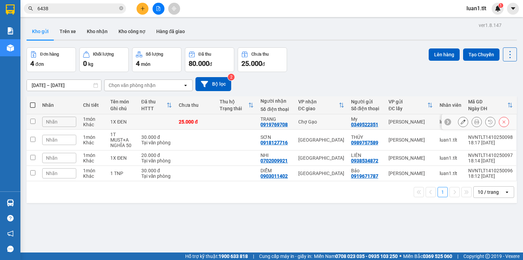
click at [95, 117] on div "1 món" at bounding box center [93, 118] width 20 height 5
checkbox input "true"
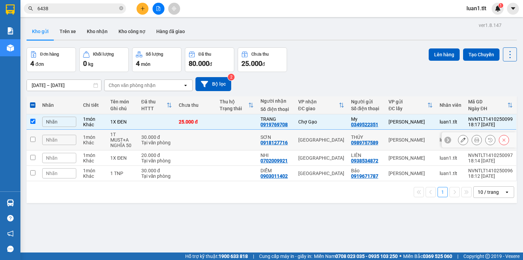
click at [97, 134] on div "1 món" at bounding box center [93, 136] width 20 height 5
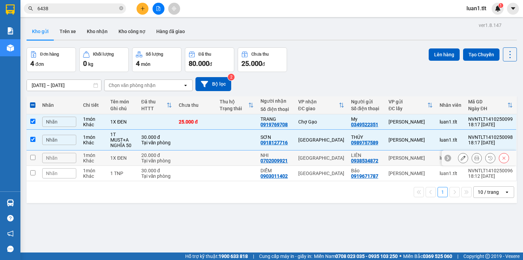
click at [105, 163] on td "1 món Khác" at bounding box center [93, 157] width 27 height 15
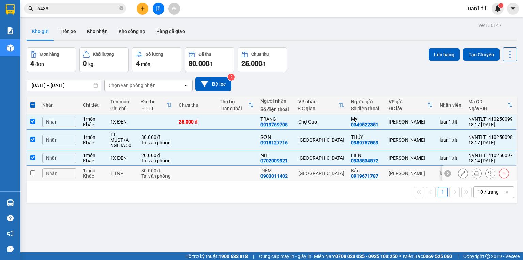
click at [105, 174] on td "1 món Khác" at bounding box center [93, 173] width 27 height 15
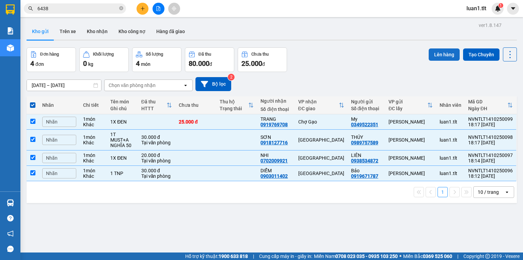
click at [440, 52] on button "Lên hàng" at bounding box center [444, 54] width 31 height 12
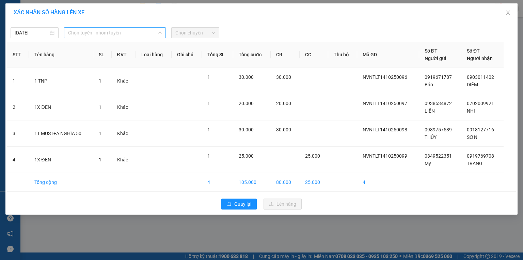
click at [145, 34] on span "Chọn tuyến - nhóm tuyến" at bounding box center [115, 33] width 94 height 10
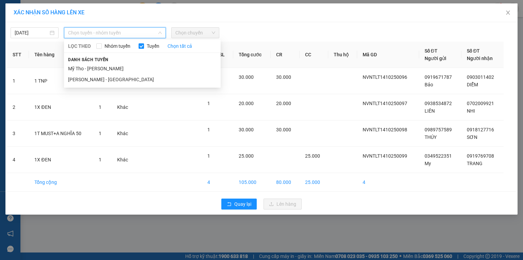
click at [128, 60] on div "Danh sách tuyến Mỹ Tho - Hồ Chí Minh Hồ Chí Minh - Mỹ Tho" at bounding box center [142, 70] width 157 height 29
click at [121, 67] on li "Mỹ Tho - Hồ Chí Minh" at bounding box center [142, 68] width 157 height 11
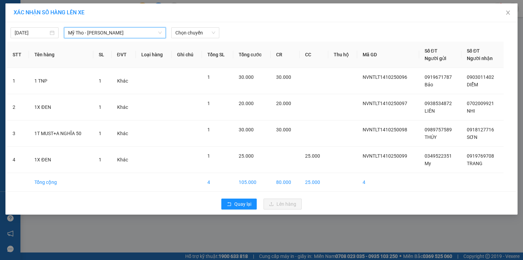
click at [203, 39] on div "14/10/2025 Mỹ Tho - Hồ Chí Minh Mỹ Tho - Hồ Chí Minh LỌC THEO Nhóm tuyến Tuyến …" at bounding box center [261, 118] width 512 height 192
click at [200, 35] on span "Chọn chuyến" at bounding box center [195, 33] width 40 height 10
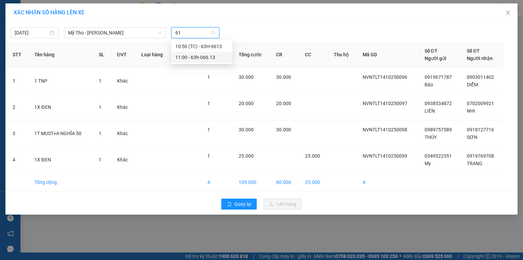
type input "6"
type input "1830"
click at [197, 59] on div "18:30" at bounding box center [201, 56] width 53 height 7
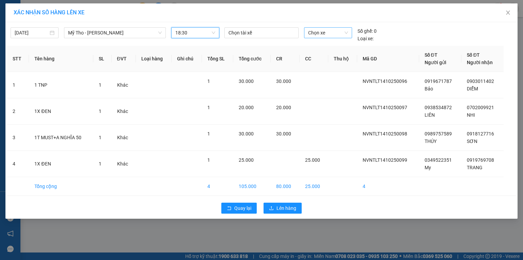
click at [327, 33] on span "Chọn xe" at bounding box center [328, 33] width 40 height 10
type input "613"
click at [320, 32] on span "Chọn xe" at bounding box center [328, 33] width 40 height 10
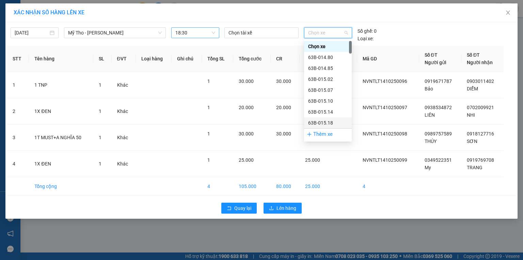
click at [320, 134] on div "Thêm xe" at bounding box center [328, 134] width 48 height 12
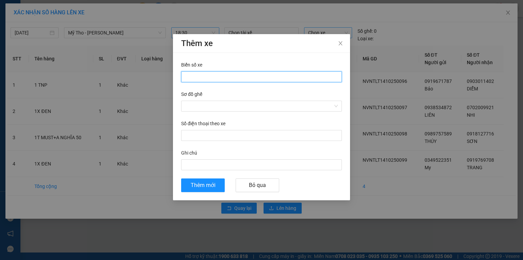
click at [219, 79] on input "Biển số xe" at bounding box center [261, 76] width 161 height 11
type input "63H-066.13"
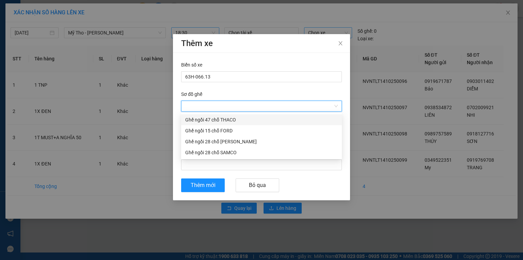
click at [216, 108] on input "Sơ đồ ghế" at bounding box center [259, 106] width 148 height 10
click at [226, 138] on div "Ghế ngồi 28 chỗ [PERSON_NAME]" at bounding box center [261, 141] width 153 height 7
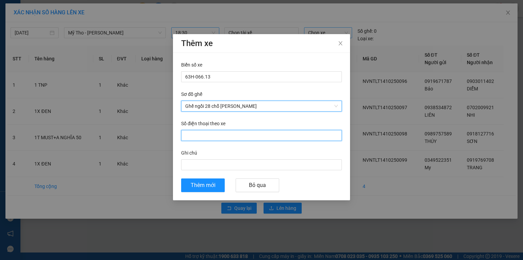
click at [217, 137] on input "Số điện thoại theo xe" at bounding box center [261, 135] width 161 height 11
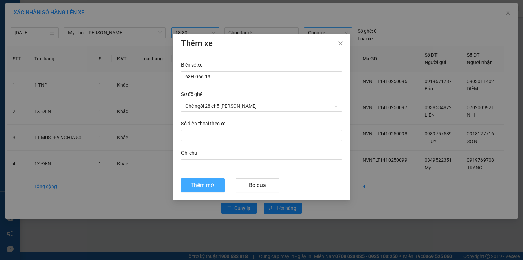
click at [194, 187] on span "Thêm mới" at bounding box center [203, 185] width 25 height 9
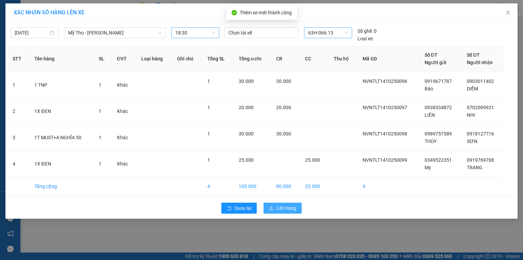
click at [281, 206] on span "Lên hàng" at bounding box center [287, 207] width 20 height 7
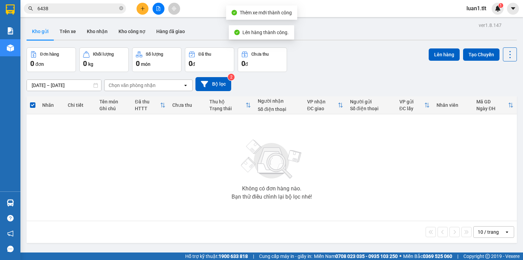
click at [162, 11] on button at bounding box center [159, 9] width 12 height 12
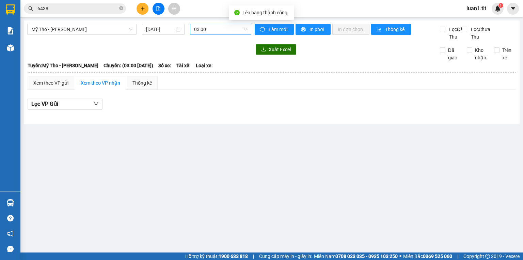
click at [218, 34] on span "03:00" at bounding box center [220, 29] width 53 height 10
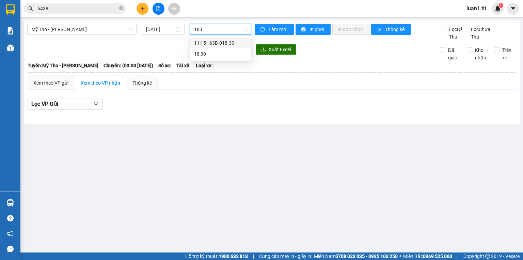
type input "1830"
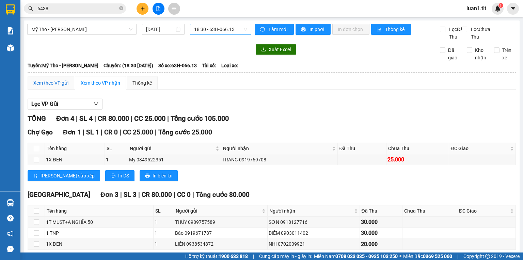
click at [40, 87] on div "Xem theo VP gửi" at bounding box center [50, 82] width 35 height 7
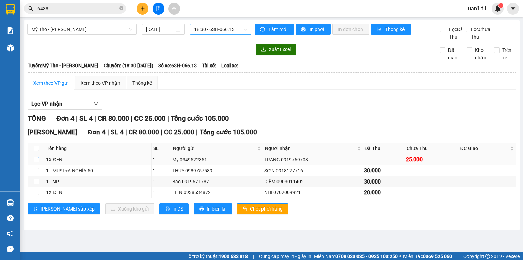
click at [35, 162] on input "checkbox" at bounding box center [36, 159] width 5 height 5
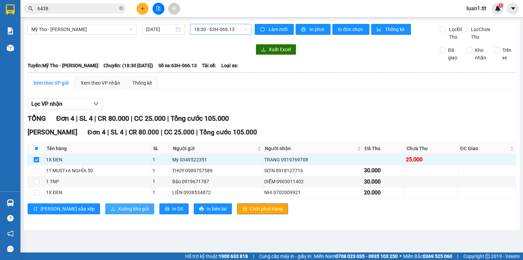
click at [105, 214] on button "Xuống kho gửi" at bounding box center [129, 208] width 49 height 11
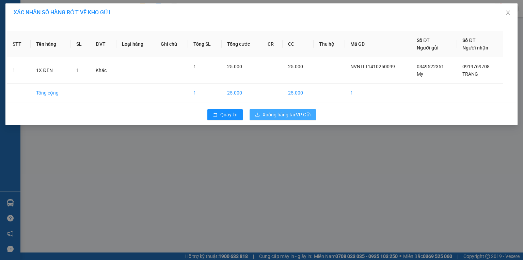
click at [293, 115] on span "Xuống hàng tại VP Gửi" at bounding box center [287, 114] width 48 height 7
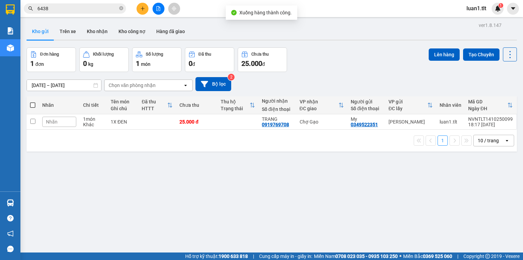
click at [162, 9] on button at bounding box center [159, 9] width 12 height 12
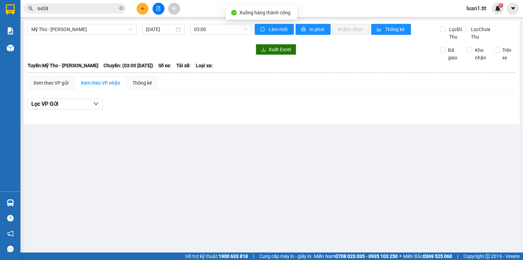
click at [221, 22] on div "Mỹ Tho - Hồ Chí Minh 14/10/2025 03:00 Làm mới In phơi In đơn chọn Thống kê Lọc …" at bounding box center [272, 72] width 496 height 104
click at [218, 32] on span "03:00" at bounding box center [220, 29] width 53 height 10
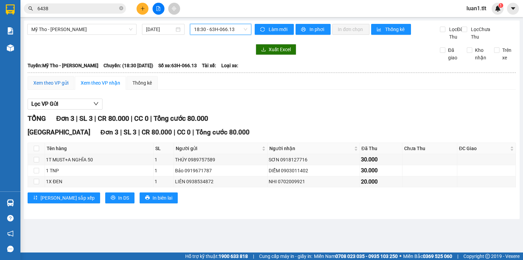
click at [40, 87] on div "Xem theo VP gửi" at bounding box center [50, 82] width 35 height 7
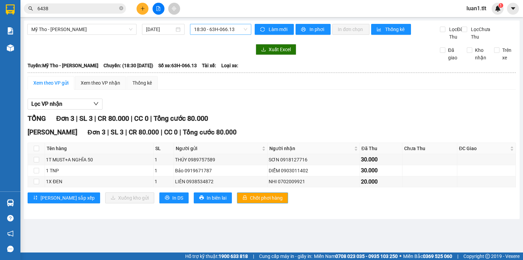
click at [250, 201] on span "Chốt phơi hàng" at bounding box center [266, 197] width 33 height 7
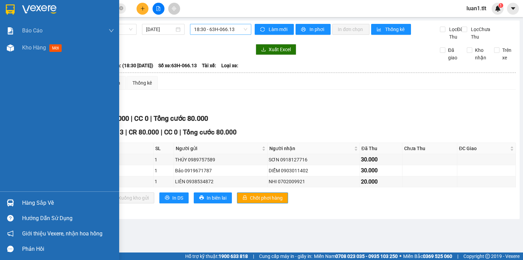
click at [12, 18] on div at bounding box center [59, 11] width 119 height 22
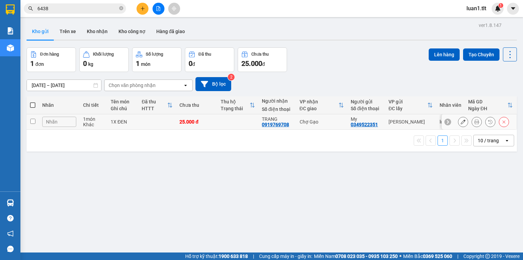
click at [135, 125] on td "1X ĐEN" at bounding box center [122, 121] width 31 height 15
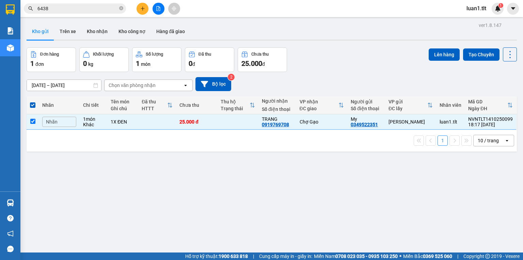
click at [425, 57] on div "Đơn hàng 1 đơn Khối lượng 0 kg Số lượng 1 món Đã thu 0 đ Chưa thu 25.000 đ Lên …" at bounding box center [272, 59] width 491 height 25
click at [429, 59] on button "Lên hàng" at bounding box center [444, 54] width 31 height 12
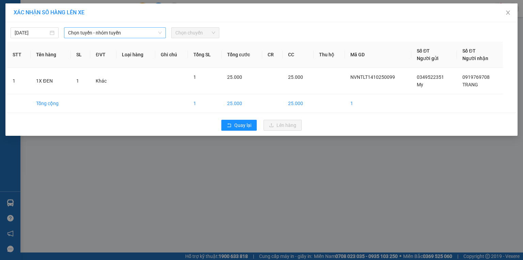
click at [101, 30] on span "Chọn tuyến - nhóm tuyến" at bounding box center [115, 33] width 94 height 10
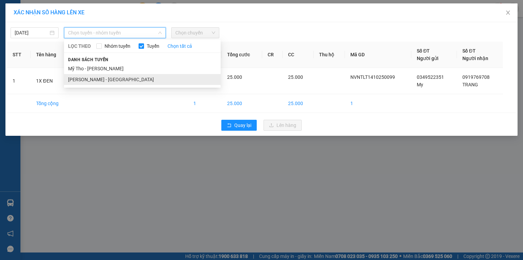
click at [97, 74] on li "[PERSON_NAME] - [GEOGRAPHIC_DATA]" at bounding box center [142, 79] width 157 height 11
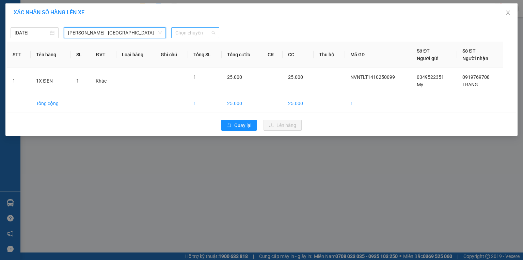
click at [189, 34] on span "Chọn chuyến" at bounding box center [195, 33] width 40 height 10
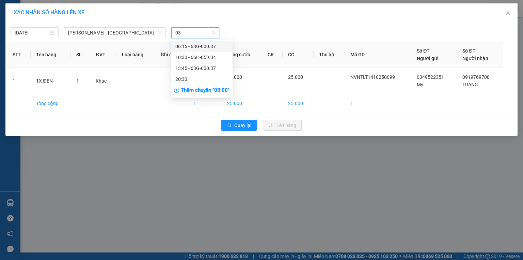
type input "037"
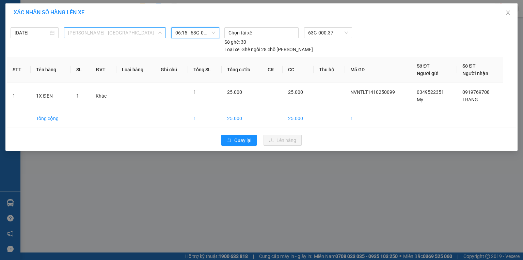
click at [114, 33] on span "[PERSON_NAME] - [GEOGRAPHIC_DATA]" at bounding box center [115, 33] width 94 height 10
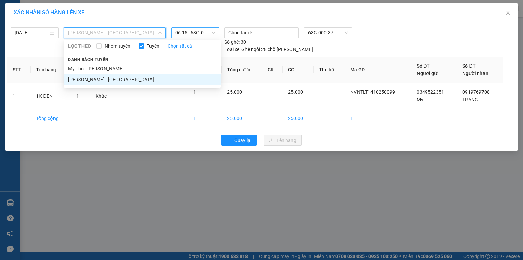
click at [204, 37] on span "06:15 - 63G-000.37" at bounding box center [195, 33] width 40 height 10
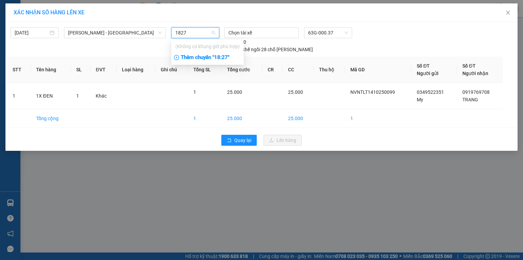
type input "1827"
click at [209, 60] on div "Thêm chuyến " 18:27 "" at bounding box center [207, 58] width 73 height 12
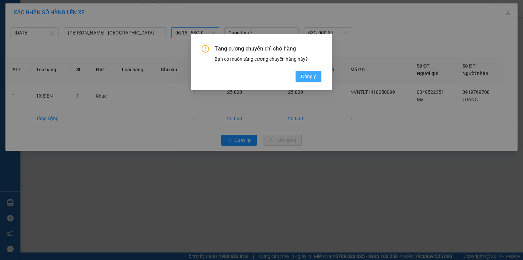
click at [314, 77] on span "Đồng ý" at bounding box center [308, 76] width 15 height 7
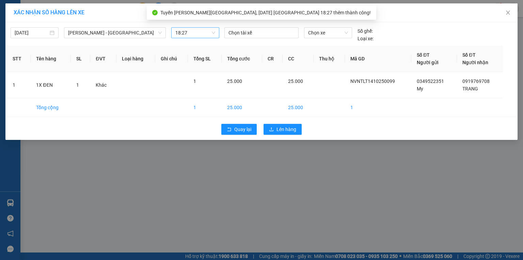
click at [332, 40] on div "Chọn xe" at bounding box center [328, 34] width 53 height 15
click at [330, 38] on div "Chọn xe" at bounding box center [328, 32] width 48 height 11
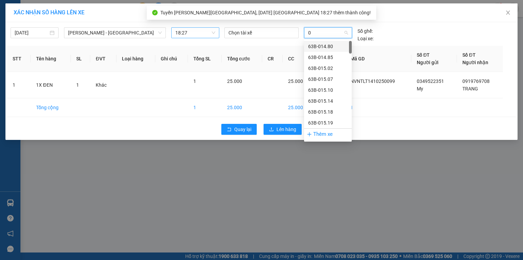
type input "03"
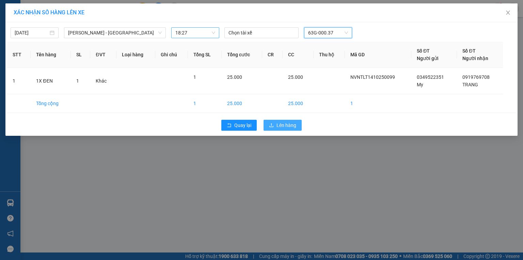
click at [286, 124] on span "Lên hàng" at bounding box center [287, 124] width 20 height 7
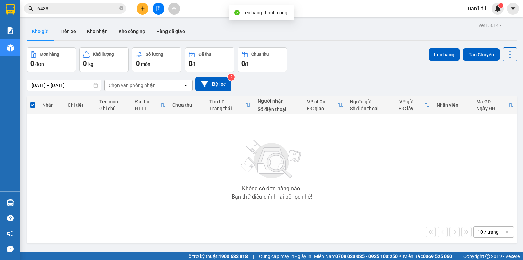
click at [158, 12] on button at bounding box center [159, 9] width 12 height 12
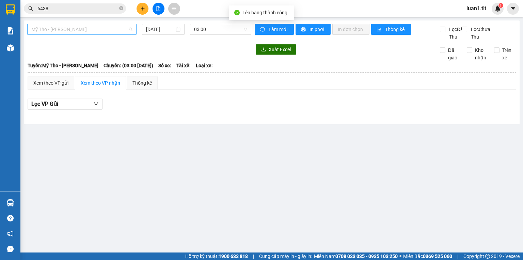
click at [98, 31] on span "Mỹ Tho - Hồ Chí Minh" at bounding box center [81, 29] width 101 height 10
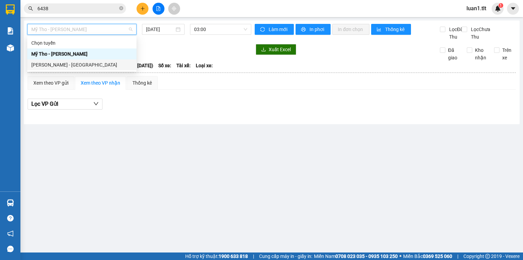
click at [80, 68] on div "[PERSON_NAME] - [GEOGRAPHIC_DATA]" at bounding box center [81, 64] width 101 height 7
type input "[DATE]"
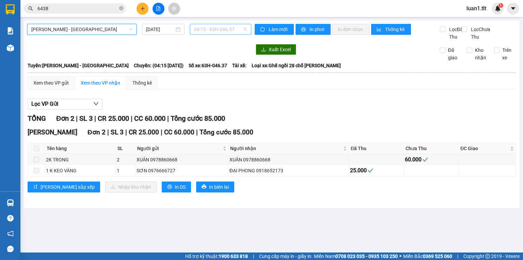
click at [228, 26] on span "04:15 - 63H-046.37" at bounding box center [220, 29] width 53 height 10
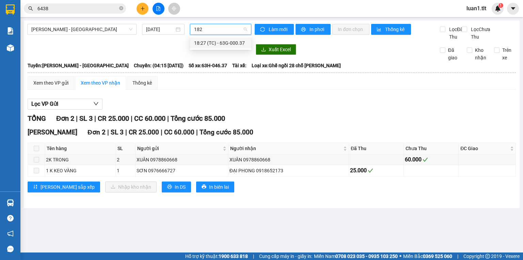
type input "1827"
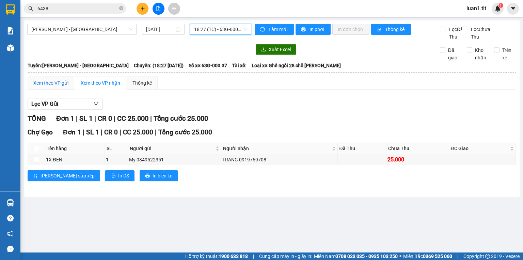
click at [56, 87] on div "Xem theo VP gửi" at bounding box center [50, 82] width 35 height 7
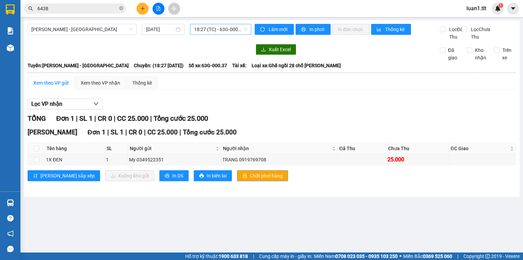
click at [250, 179] on span "Chốt phơi hàng" at bounding box center [266, 175] width 33 height 7
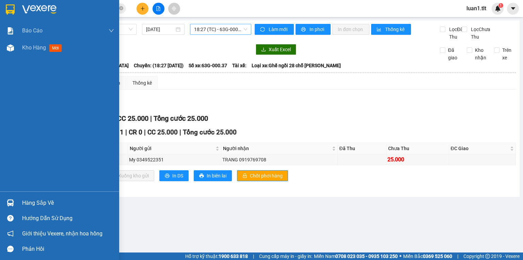
click at [0, 4] on div at bounding box center [59, 11] width 119 height 22
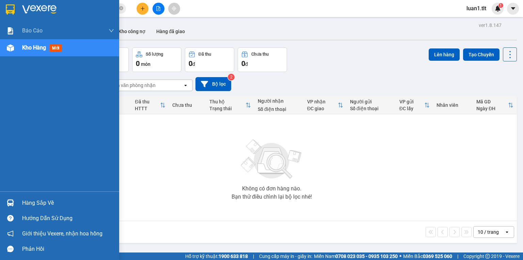
click at [36, 201] on div "Không có đơn hàng nào. Bạn thử điều chỉnh lại bộ lọc nhé!" at bounding box center [272, 167] width 484 height 102
click at [6, 200] on div at bounding box center [10, 203] width 12 height 12
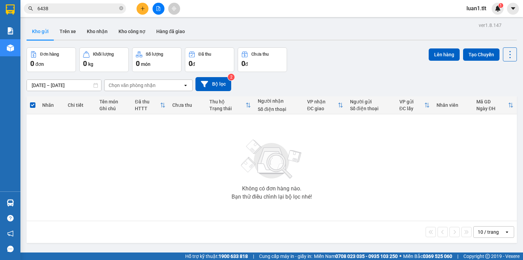
click at [61, 9] on section "Kết quả tìm kiếm ( 170 ) Bộ lọc Ngày tạo đơn gần nhất Mã ĐH Trạng thái Món hàng…" at bounding box center [261, 130] width 523 height 260
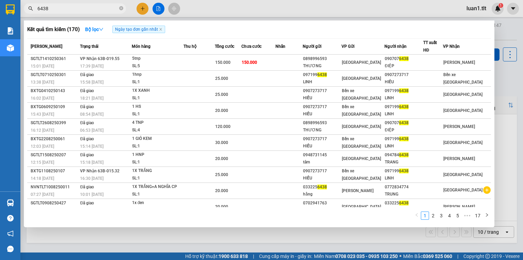
click at [61, 9] on input "6438" at bounding box center [77, 8] width 80 height 7
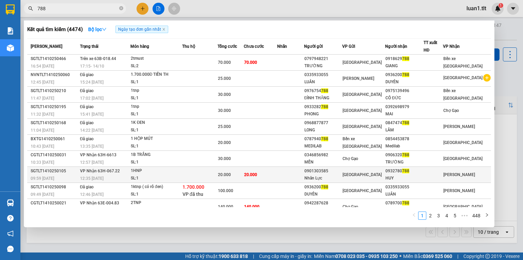
type input "788"
click at [274, 177] on td "20.000" at bounding box center [260, 175] width 33 height 16
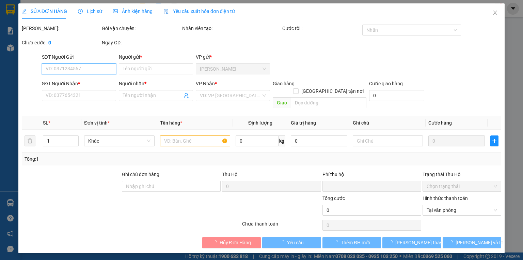
type input "0901303585"
type input "Nhân Lực"
type input "0932780788"
type input "HUY"
type input "0"
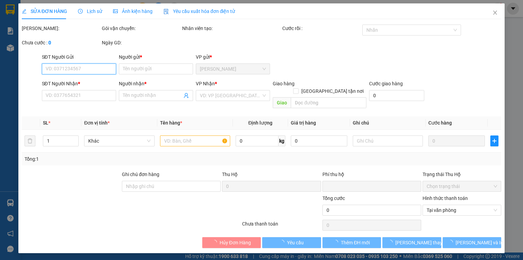
type input "20.000"
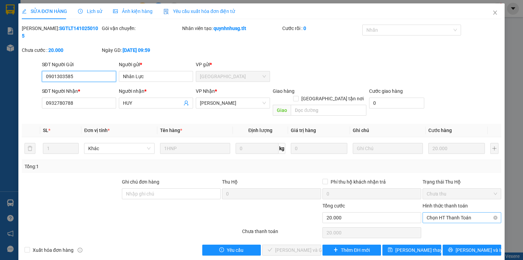
click at [451, 212] on span "Chọn HT Thanh Toán" at bounding box center [462, 217] width 71 height 10
type input "0"
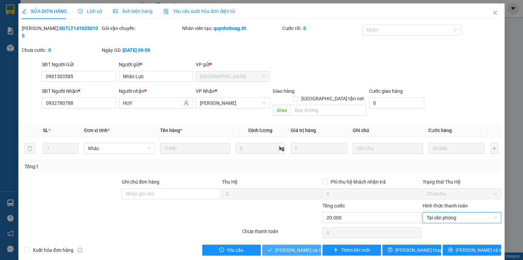
click at [300, 246] on span "Lưu và Giao hàng" at bounding box center [307, 249] width 65 height 7
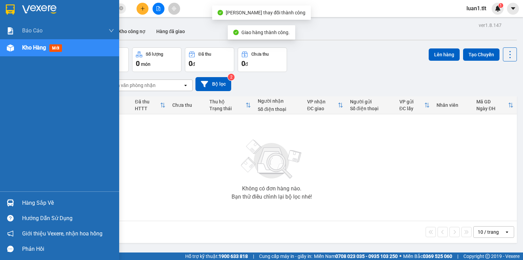
drag, startPoint x: 19, startPoint y: 187, endPoint x: 18, endPoint y: 197, distance: 10.3
click at [19, 187] on div "Báo cáo Báo cáo dòng tiền (Nhân Viên) Doanh số tạo đơn theo VP gửi (nhân viên) …" at bounding box center [59, 106] width 119 height 169
click at [18, 197] on div "Hàng sắp về" at bounding box center [59, 202] width 119 height 15
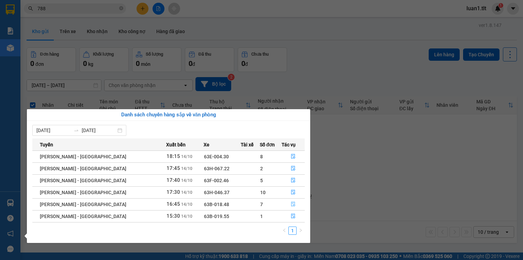
click at [291, 204] on icon "file-done" at bounding box center [293, 203] width 5 height 5
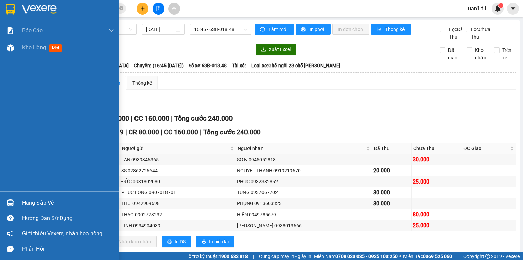
click at [33, 206] on div "Hàng sắp về" at bounding box center [68, 203] width 92 height 10
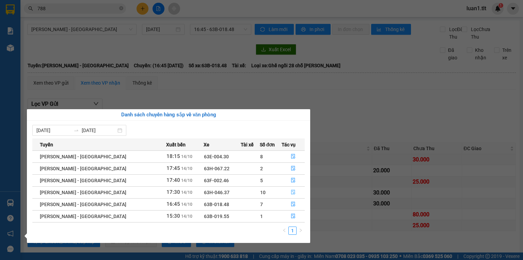
click at [286, 192] on button "button" at bounding box center [293, 192] width 22 height 11
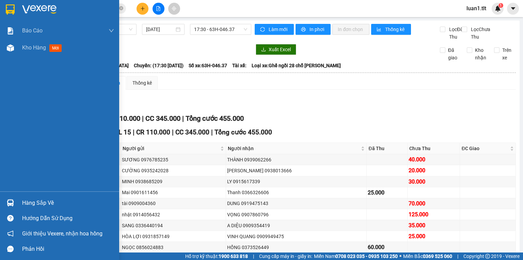
click at [11, 195] on div "Hàng sắp về" at bounding box center [59, 202] width 119 height 15
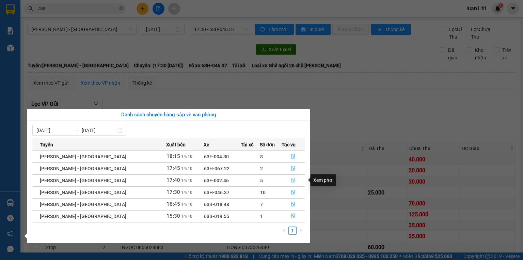
click at [298, 179] on button "button" at bounding box center [293, 180] width 22 height 11
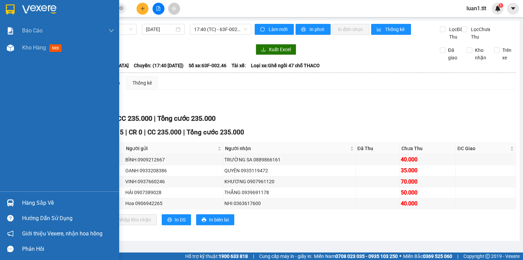
click at [19, 197] on div "Hàng sắp về" at bounding box center [59, 202] width 119 height 15
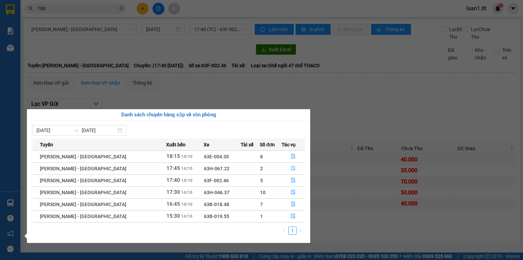
click at [291, 167] on icon "file-done" at bounding box center [293, 168] width 5 height 5
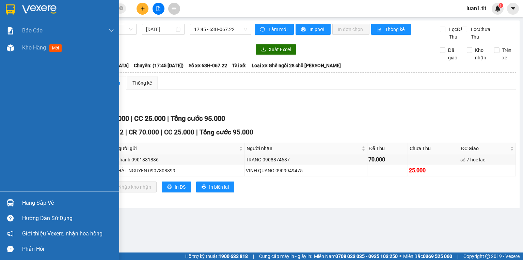
click at [9, 201] on img at bounding box center [10, 202] width 7 height 7
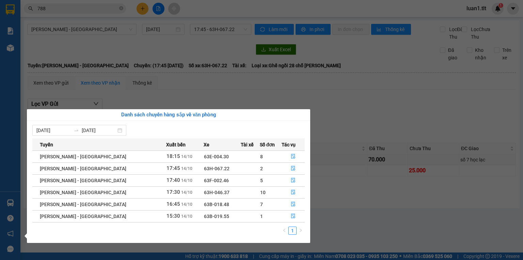
click at [401, 139] on section "Kết quả tìm kiếm ( 4474 ) Bộ lọc Ngày tạo đơn gần nhất Mã ĐH Trạng thái Món hàn…" at bounding box center [261, 130] width 523 height 260
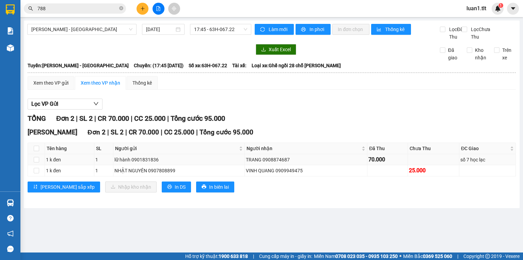
click at [285, 163] on div "TRANG 0908874687" at bounding box center [306, 159] width 121 height 7
click at [282, 163] on div "TRANG 0908874687" at bounding box center [306, 159] width 121 height 7
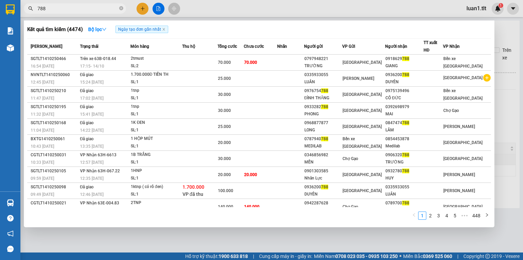
click at [80, 12] on input "788" at bounding box center [77, 8] width 80 height 7
paste input "0908874687"
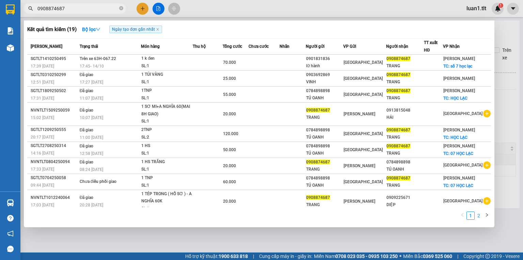
type input "0908874687"
click at [480, 217] on link "2" at bounding box center [478, 215] width 7 height 7
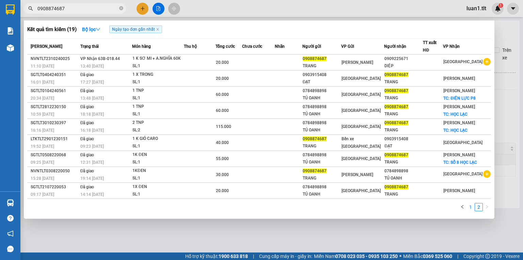
click at [468, 211] on link "1" at bounding box center [470, 206] width 7 height 7
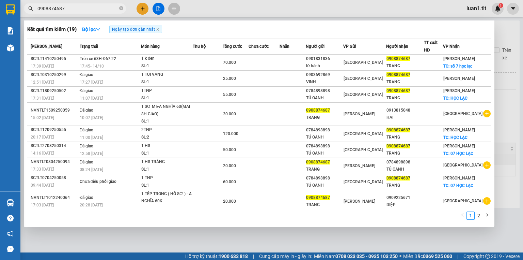
click at [405, 224] on div "Kết quả tìm kiếm ( 19 ) Bộ lọc Ngày tạo đơn gần nhất Mã ĐH Trạng thái Món hàng …" at bounding box center [259, 123] width 471 height 206
click at [66, 232] on div at bounding box center [261, 130] width 523 height 260
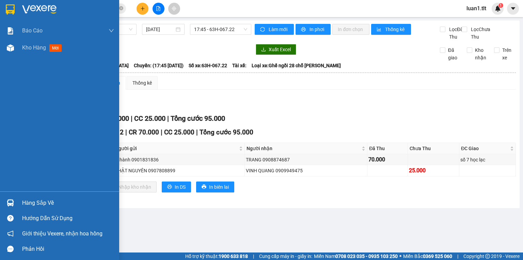
click at [7, 7] on img at bounding box center [10, 9] width 9 height 10
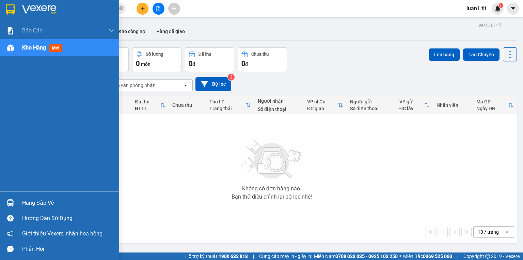
click at [19, 196] on div "Hàng sắp về" at bounding box center [59, 202] width 119 height 15
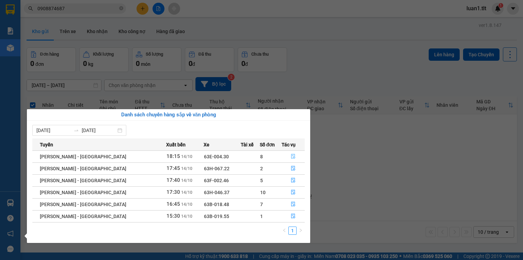
click at [291, 158] on icon "file-done" at bounding box center [293, 156] width 5 height 5
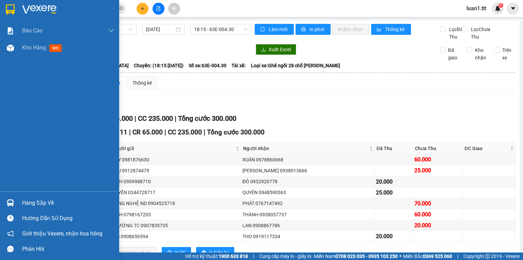
click at [7, 199] on div at bounding box center [10, 203] width 12 height 12
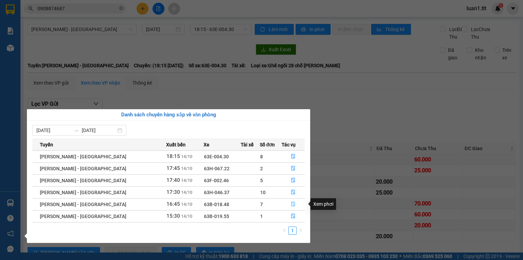
click at [293, 202] on button "button" at bounding box center [293, 204] width 22 height 11
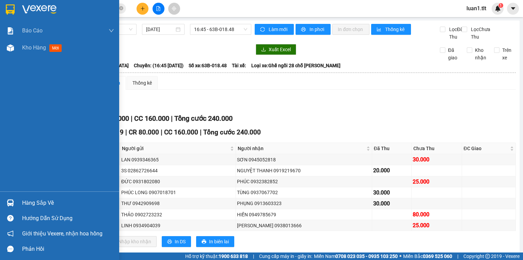
click at [7, 197] on div at bounding box center [10, 203] width 12 height 12
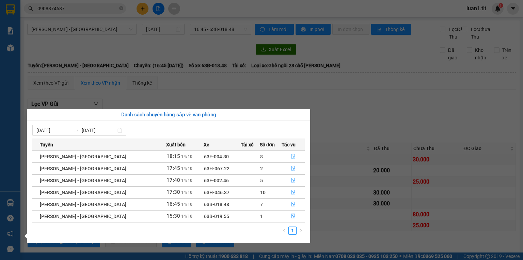
click at [291, 158] on icon "file-done" at bounding box center [293, 156] width 4 height 5
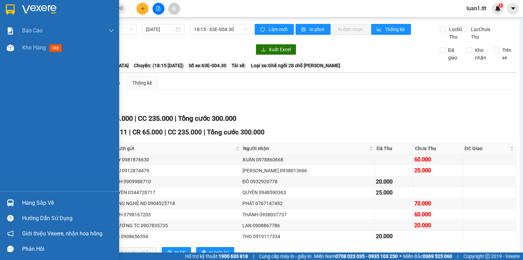
click at [11, 205] on img at bounding box center [10, 202] width 7 height 7
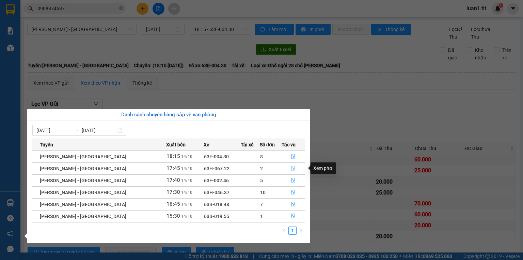
drag, startPoint x: 296, startPoint y: 168, endPoint x: 293, endPoint y: 170, distance: 4.0
click at [296, 168] on button "button" at bounding box center [293, 168] width 22 height 11
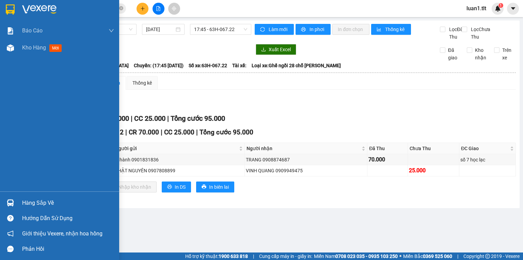
click at [30, 200] on div "Hàng sắp về" at bounding box center [68, 203] width 92 height 10
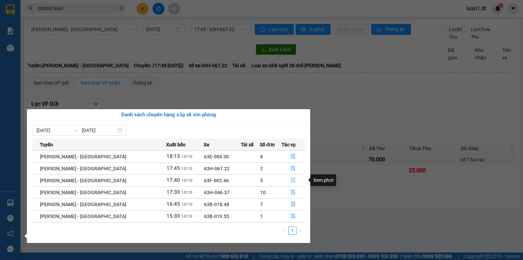
click at [286, 182] on button "button" at bounding box center [293, 180] width 22 height 11
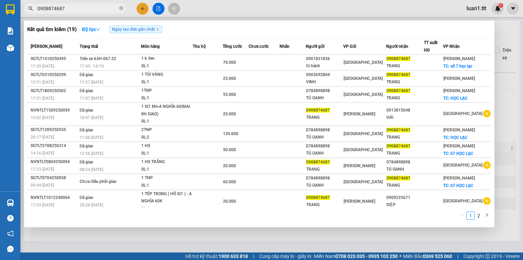
click at [121, 6] on icon "close-circle" at bounding box center [121, 8] width 4 height 4
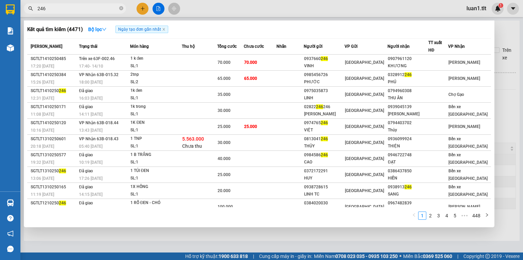
type input "246"
click at [141, 8] on div at bounding box center [261, 130] width 523 height 260
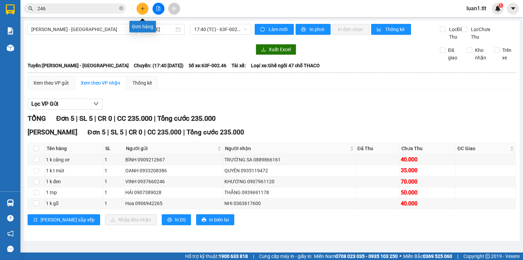
click at [143, 8] on icon "plus" at bounding box center [143, 8] width 4 height 0
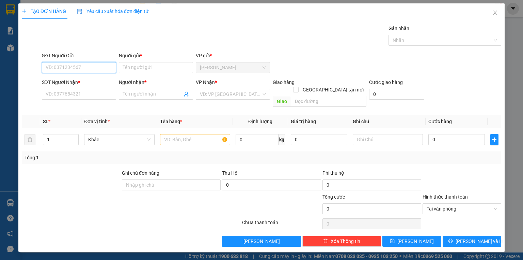
click at [92, 66] on input "SĐT Người Gửi" at bounding box center [79, 67] width 74 height 11
click at [87, 65] on input "0947203068" at bounding box center [79, 67] width 74 height 11
type input "0947203068"
click at [132, 67] on input "Người gửi *" at bounding box center [156, 67] width 74 height 11
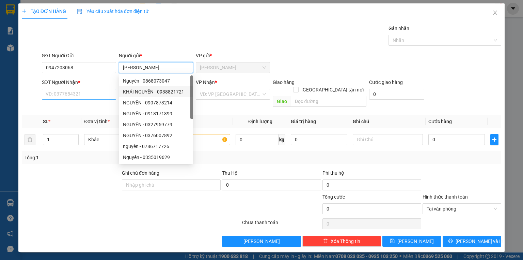
type input "NGUYEN"
click at [52, 93] on input "SĐT Người Nhận *" at bounding box center [79, 94] width 74 height 11
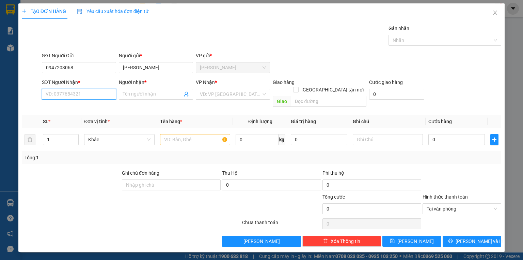
click at [52, 93] on input "SĐT Người Nhận *" at bounding box center [79, 94] width 74 height 11
type input "0918041042"
click at [132, 94] on input "Người nhận *" at bounding box center [152, 93] width 59 height 7
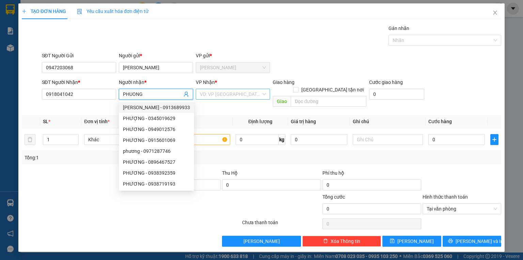
type input "PHUONG"
click at [218, 92] on input "search" at bounding box center [230, 94] width 61 height 10
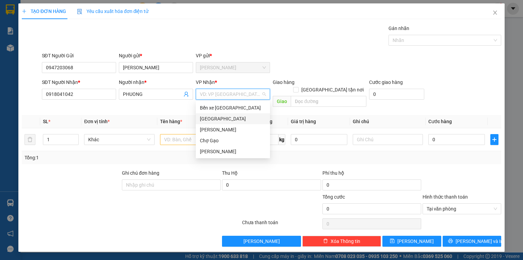
click at [206, 118] on div "[GEOGRAPHIC_DATA]" at bounding box center [233, 118] width 66 height 7
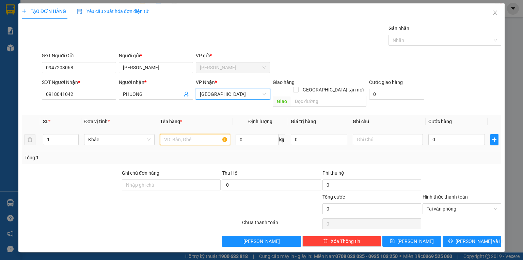
click at [180, 134] on input "text" at bounding box center [195, 139] width 70 height 11
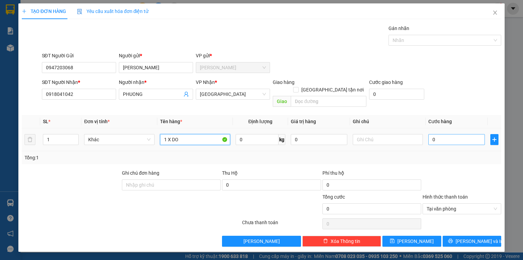
type input "1 X DO"
type input "2"
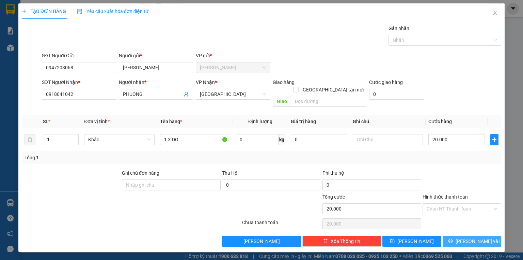
click at [472, 237] on span "Lưu và In" at bounding box center [480, 240] width 48 height 7
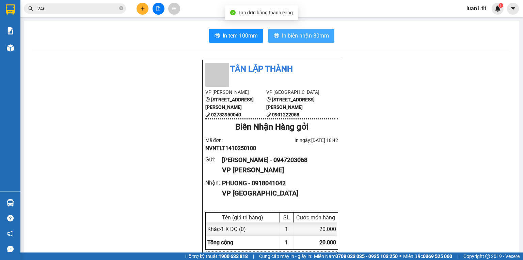
click at [308, 36] on span "In biên nhận 80mm" at bounding box center [305, 35] width 47 height 9
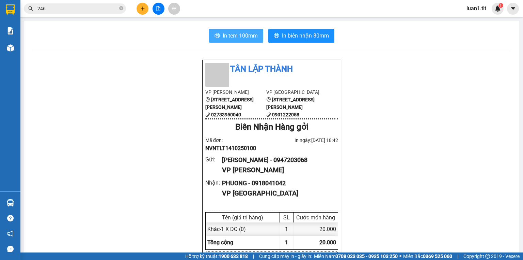
click at [230, 31] on span "In tem 100mm" at bounding box center [240, 35] width 35 height 9
click at [74, 7] on input "246" at bounding box center [77, 8] width 80 height 7
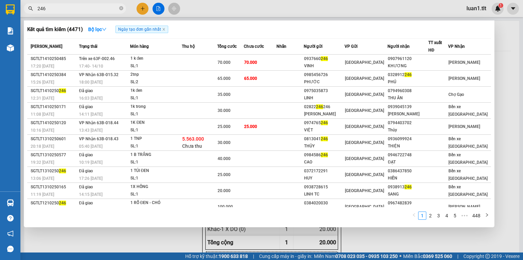
click at [74, 7] on input "246" at bounding box center [77, 8] width 80 height 7
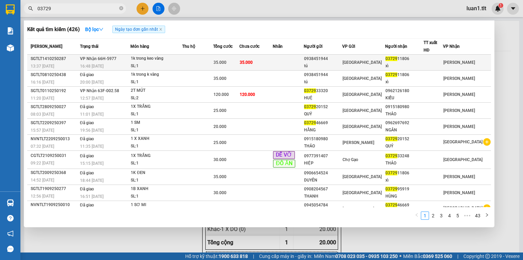
type input "03729"
click at [289, 62] on td at bounding box center [288, 63] width 31 height 16
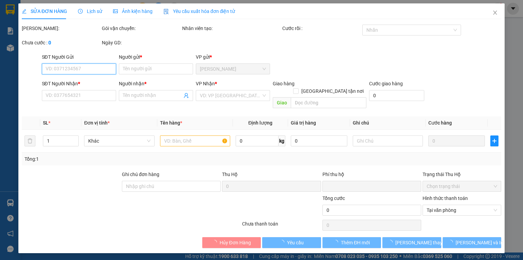
type input "0938451944"
type input "tú"
type input "0372911806"
type input "xỉ"
type input "0"
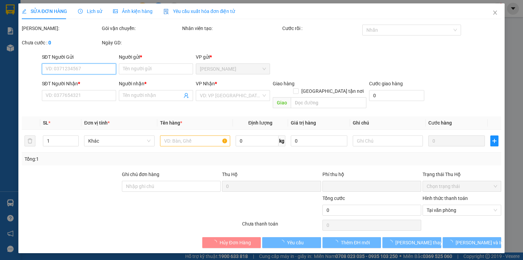
type input "35.000"
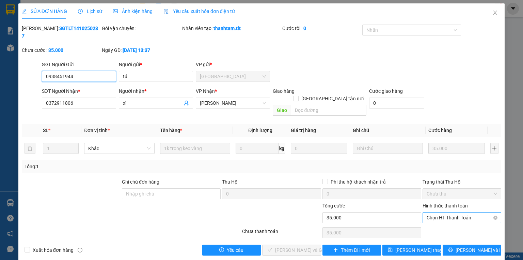
click at [444, 212] on span "Chọn HT Thanh Toán" at bounding box center [462, 217] width 71 height 10
type input "0"
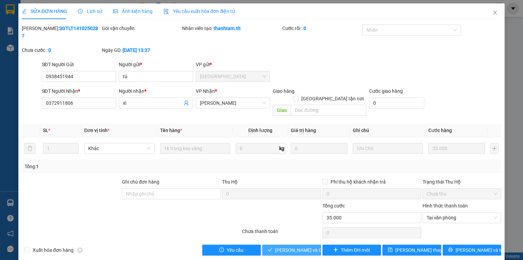
click at [305, 244] on button "Lưu và Giao hàng" at bounding box center [291, 249] width 59 height 11
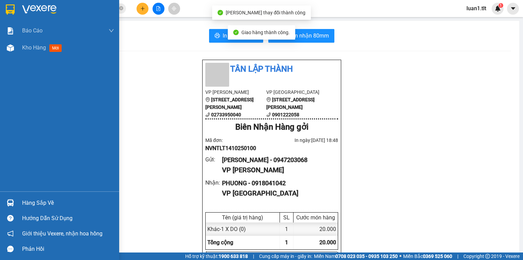
click at [0, 204] on div "Hàng sắp về" at bounding box center [59, 202] width 119 height 15
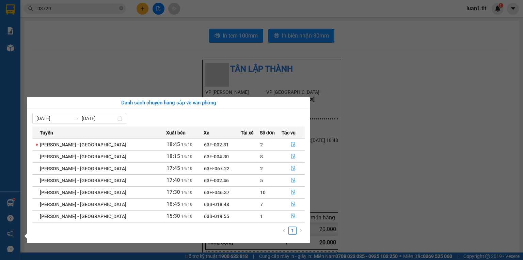
click at [75, 8] on section "Kết quả tìm kiếm ( 426 ) Bộ lọc Ngày tạo đơn gần nhất Mã ĐH Trạng thái Món hàng…" at bounding box center [261, 130] width 523 height 260
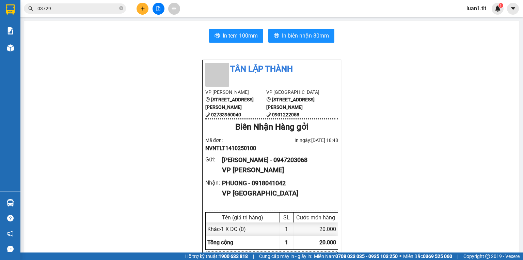
click at [75, 8] on input "03729" at bounding box center [77, 8] width 80 height 7
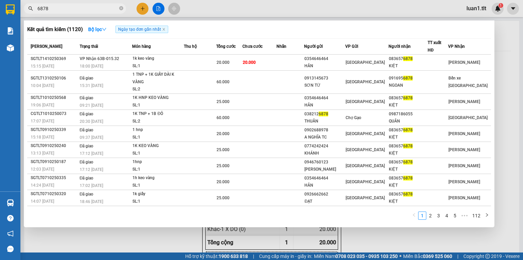
type input "6878"
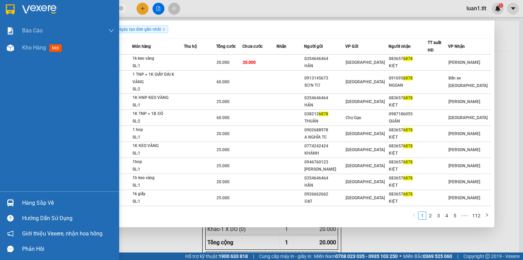
click at [41, 205] on div "Hàng sắp về" at bounding box center [68, 203] width 92 height 10
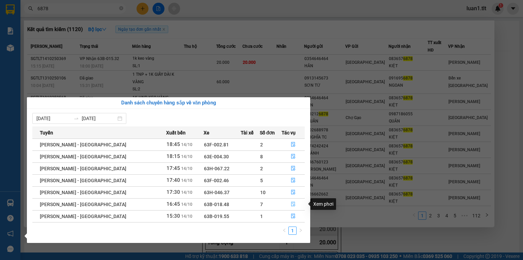
click at [285, 203] on button "button" at bounding box center [293, 204] width 22 height 11
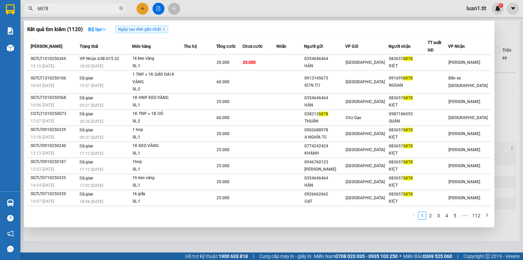
click at [280, 233] on div at bounding box center [261, 130] width 523 height 260
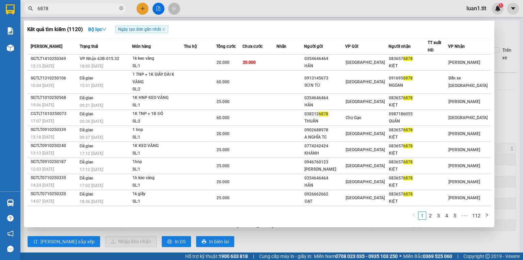
click at [74, 7] on input "6878" at bounding box center [77, 8] width 80 height 7
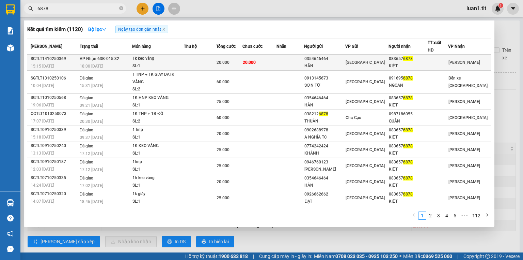
click at [211, 61] on td at bounding box center [200, 63] width 32 height 16
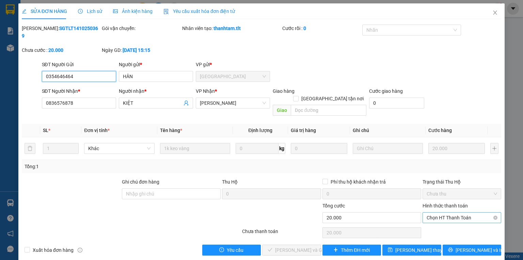
click at [471, 212] on span "Chọn HT Thanh Toán" at bounding box center [462, 217] width 71 height 10
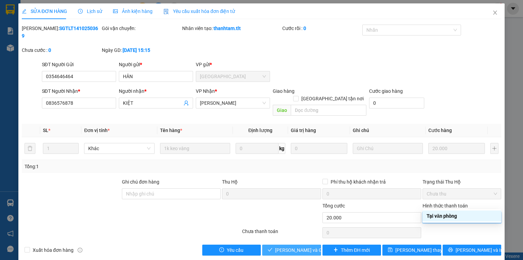
click at [283, 246] on span "Lưu và Giao hàng" at bounding box center [307, 249] width 65 height 7
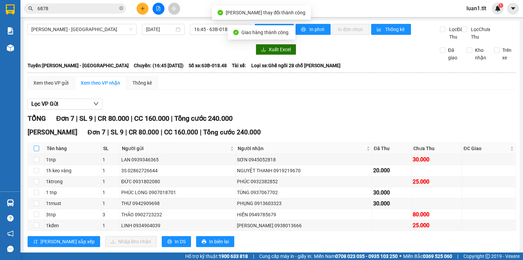
click at [35, 151] on input "checkbox" at bounding box center [36, 147] width 5 height 5
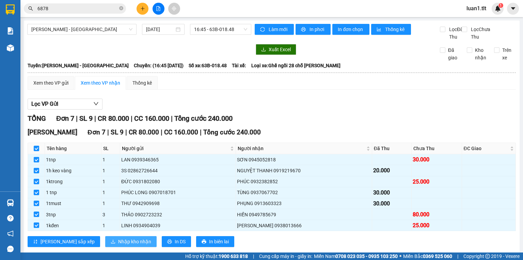
click at [118, 245] on span "Nhập kho nhận" at bounding box center [134, 240] width 33 height 7
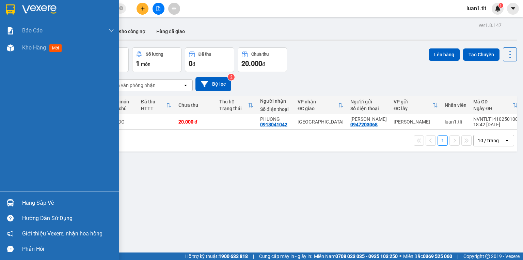
click at [4, 204] on div at bounding box center [10, 203] width 12 height 12
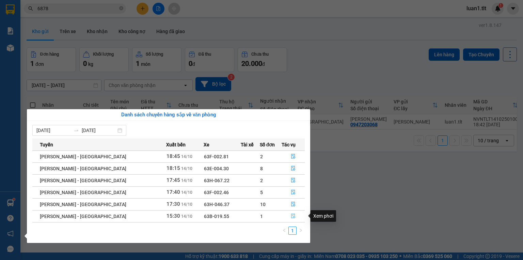
click at [285, 215] on button "button" at bounding box center [293, 216] width 22 height 11
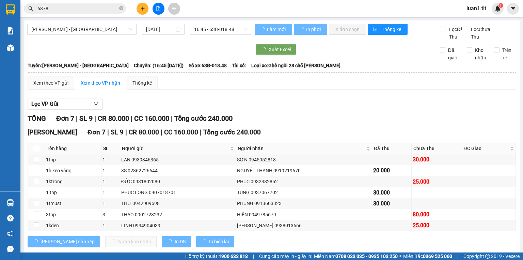
click at [37, 151] on input "checkbox" at bounding box center [36, 147] width 5 height 5
checkbox input "false"
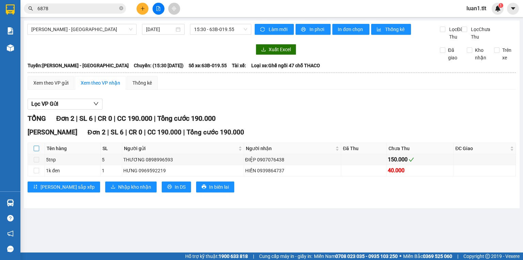
click at [34, 151] on input "checkbox" at bounding box center [36, 147] width 5 height 5
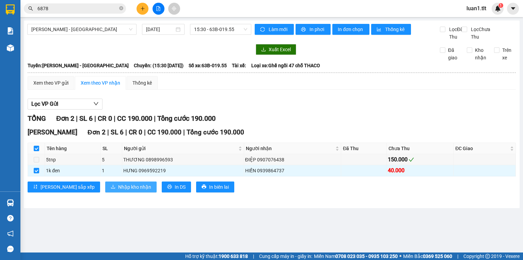
click at [118, 190] on span "Nhập kho nhận" at bounding box center [134, 186] width 33 height 7
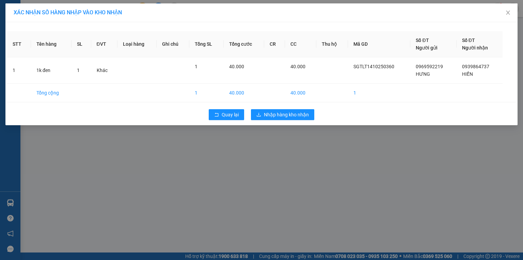
click at [289, 108] on div "Quay lại Nhập hàng kho nhận" at bounding box center [261, 115] width 509 height 18
click at [288, 114] on span "Nhập hàng kho nhận" at bounding box center [286, 114] width 45 height 7
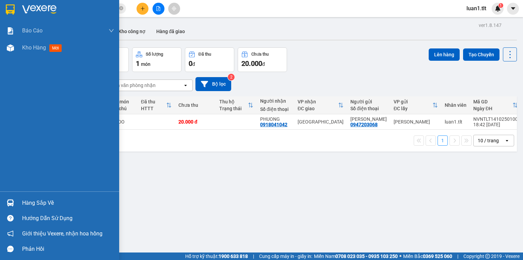
click at [14, 201] on div at bounding box center [10, 203] width 12 height 12
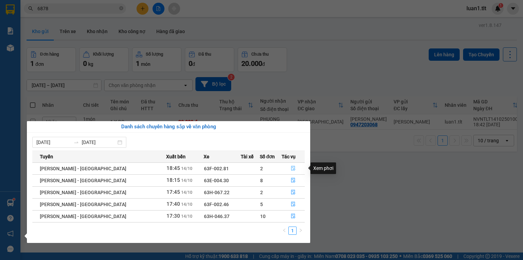
click at [291, 167] on icon "file-done" at bounding box center [293, 168] width 5 height 5
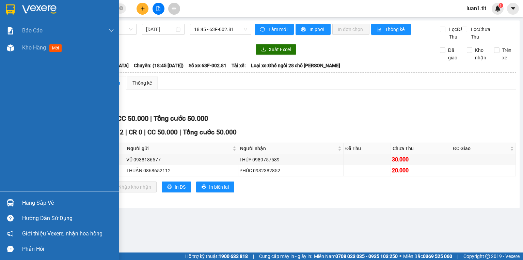
click at [25, 196] on div "Hàng sắp về" at bounding box center [59, 202] width 119 height 15
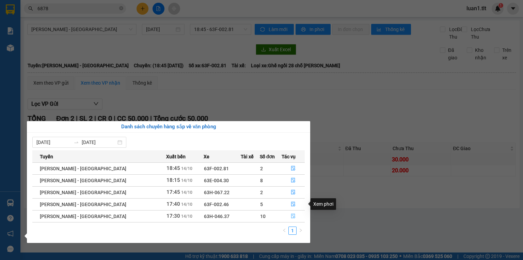
click at [288, 211] on button "button" at bounding box center [293, 216] width 22 height 11
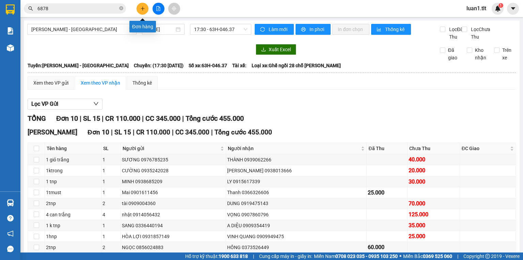
click at [143, 5] on button at bounding box center [143, 9] width 12 height 12
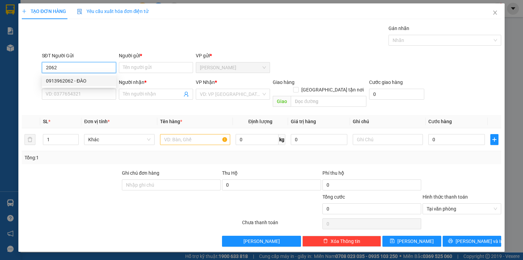
click at [83, 83] on div "0913962062 - ĐÀO" at bounding box center [79, 80] width 66 height 7
type input "0913962062"
type input "ĐÀO"
type input "0913962062"
click at [80, 94] on input "SĐT Người Nhận *" at bounding box center [79, 94] width 74 height 11
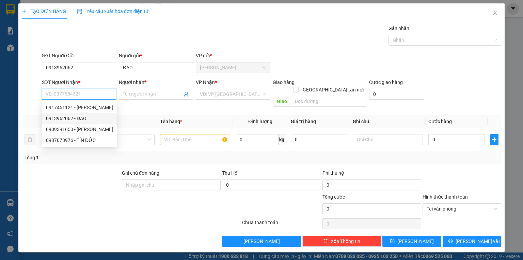
click at [75, 109] on div "0917451121 - KIM CHI" at bounding box center [79, 107] width 67 height 7
type input "0917451121"
type input "KIM CHI"
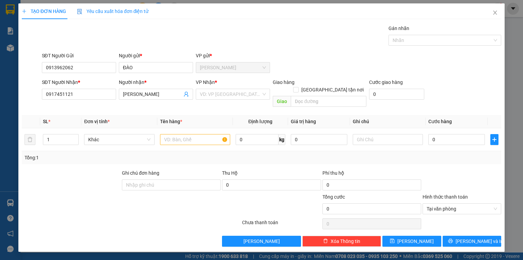
click at [243, 87] on div "VP Nhận *" at bounding box center [233, 83] width 74 height 10
click at [219, 95] on input "search" at bounding box center [230, 94] width 61 height 10
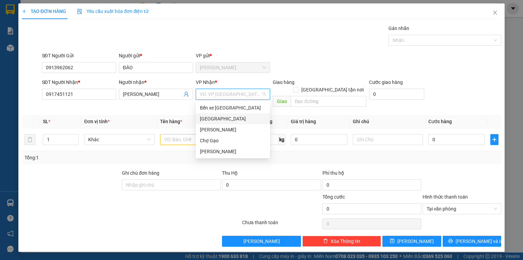
click at [211, 120] on div "[GEOGRAPHIC_DATA]" at bounding box center [233, 118] width 66 height 7
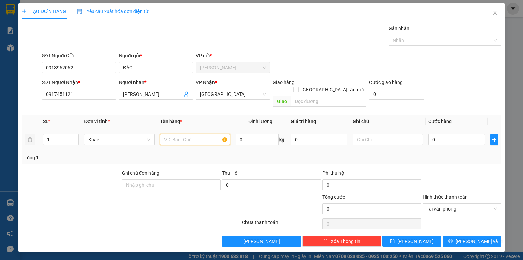
click at [187, 134] on input "text" at bounding box center [195, 139] width 70 height 11
type input "1 HNP"
click at [454, 134] on input "0" at bounding box center [457, 139] width 57 height 11
type input "1"
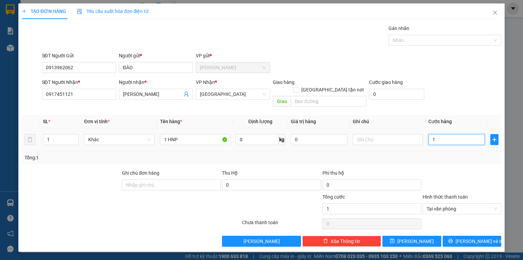
type input "15"
type input "15.000"
drag, startPoint x: 469, startPoint y: 225, endPoint x: 472, endPoint y: 233, distance: 8.2
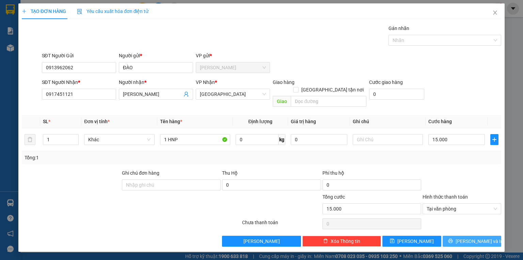
click at [469, 227] on div "Transit Pickup Surcharge Ids Transit Deliver Surcharge Ids Transit Deliver Surc…" at bounding box center [262, 136] width 480 height 222
click at [473, 237] on span "Lưu và In" at bounding box center [480, 240] width 48 height 7
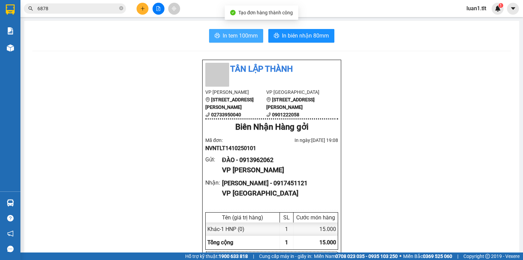
click at [228, 31] on span "In tem 100mm" at bounding box center [240, 35] width 35 height 9
click at [143, 6] on icon "plus" at bounding box center [142, 8] width 5 height 5
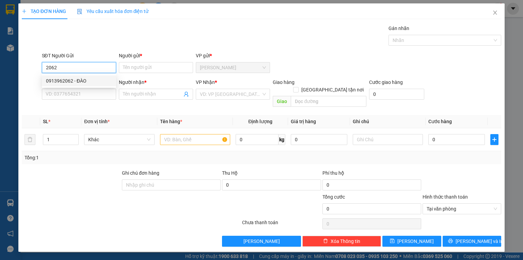
click at [81, 79] on div "0913962062 - ĐÀO" at bounding box center [79, 80] width 66 height 7
type input "0913962062"
type input "ĐÀO"
type input "0913962062"
click at [78, 92] on input "SĐT Người Nhận *" at bounding box center [79, 94] width 74 height 11
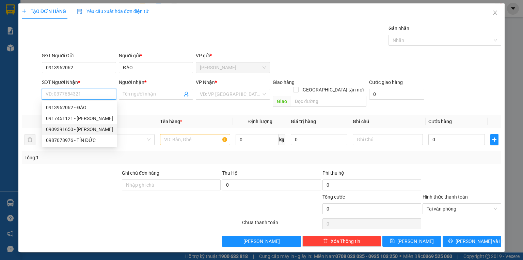
click at [77, 130] on div "0909391650 - LINH" at bounding box center [79, 128] width 67 height 7
type input "0909391650"
type input "LINH"
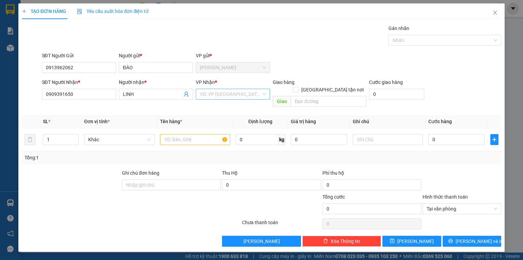
drag, startPoint x: 215, startPoint y: 86, endPoint x: 217, endPoint y: 91, distance: 5.6
click at [217, 87] on div "VP Nhận *" at bounding box center [233, 83] width 74 height 10
click at [217, 99] on div "VD: VP Sài Gòn" at bounding box center [233, 94] width 74 height 11
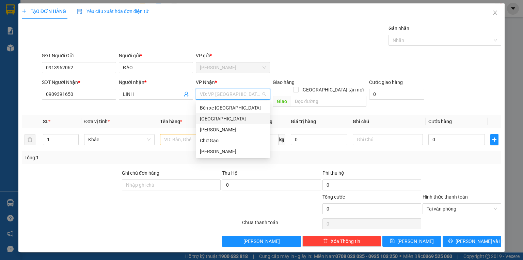
click at [215, 117] on div "[GEOGRAPHIC_DATA]" at bounding box center [233, 118] width 66 height 7
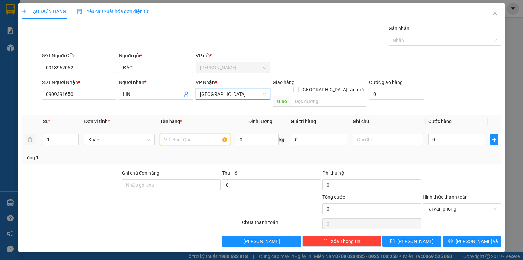
drag, startPoint x: 202, startPoint y: 128, endPoint x: 192, endPoint y: 140, distance: 15.4
click at [200, 134] on input "text" at bounding box center [195, 139] width 70 height 11
type input "1"
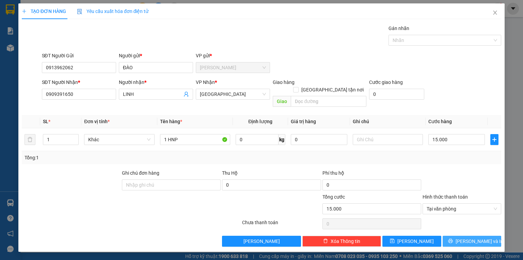
click at [464, 235] on button "Lưu và In" at bounding box center [472, 240] width 59 height 11
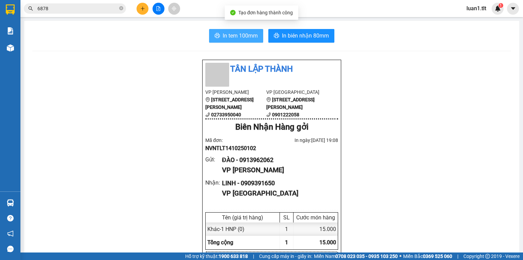
click at [238, 38] on span "In tem 100mm" at bounding box center [240, 35] width 35 height 9
click at [82, 12] on input "6878" at bounding box center [77, 8] width 80 height 7
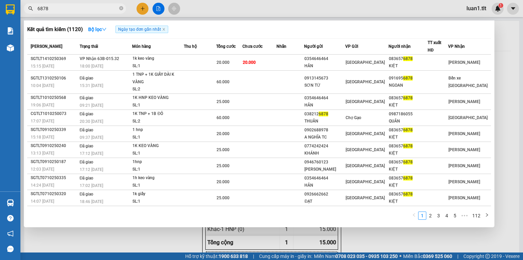
click at [82, 12] on input "6878" at bounding box center [77, 8] width 80 height 7
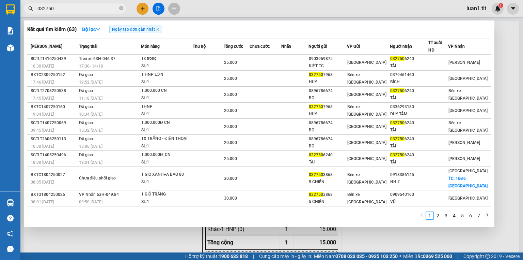
type input "032750"
click at [126, 241] on div at bounding box center [261, 130] width 523 height 260
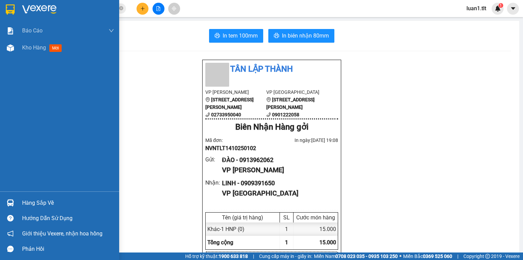
click at [20, 204] on div "Hàng sắp về" at bounding box center [59, 202] width 119 height 15
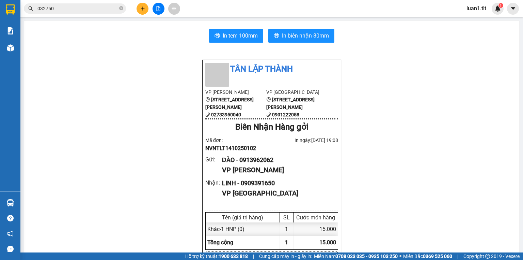
click at [397, 105] on section "Kết quả tìm kiếm ( 63 ) Bộ lọc Ngày tạo đơn gần nhất Mã ĐH Trạng thái Món hàng …" at bounding box center [261, 130] width 523 height 260
click at [121, 7] on icon "close-circle" at bounding box center [121, 8] width 4 height 4
click at [101, 8] on input "text" at bounding box center [77, 8] width 80 height 7
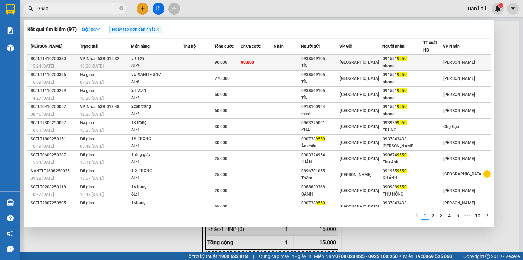
type input "9550"
click at [329, 61] on div "0938569105" at bounding box center [321, 58] width 38 height 7
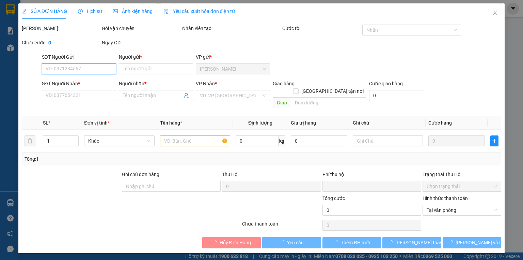
type input "0938569105"
type input "TÍN"
type input "0915919550"
type input "phong"
type input "0"
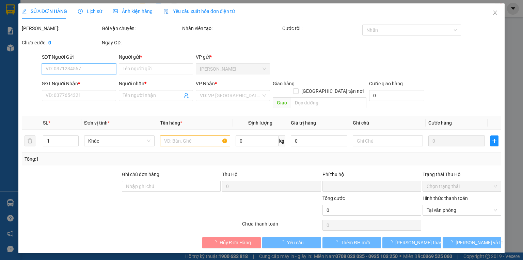
type input "90.000"
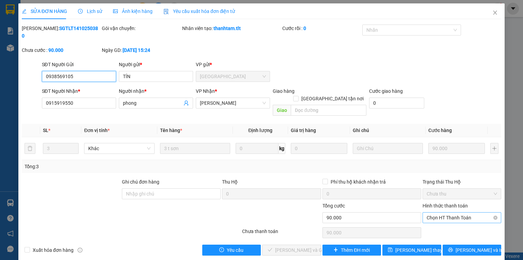
click at [447, 212] on span "Chọn HT Thanh Toán" at bounding box center [462, 217] width 71 height 10
click at [437, 217] on div "Tại văn phòng" at bounding box center [462, 215] width 71 height 7
type input "0"
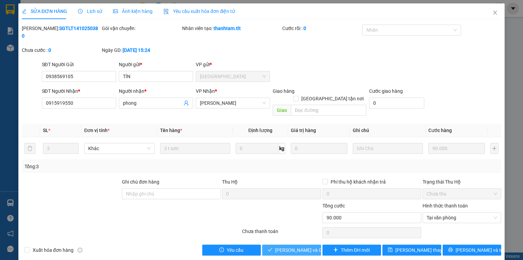
click at [294, 246] on span "Lưu và Giao hàng" at bounding box center [307, 249] width 65 height 7
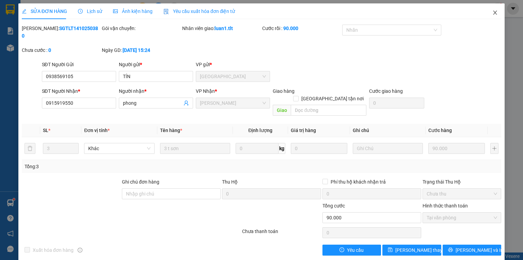
click at [497, 14] on icon "close" at bounding box center [495, 12] width 5 height 5
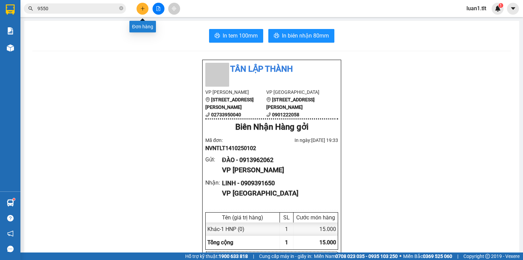
click at [144, 9] on icon "plus" at bounding box center [142, 8] width 5 height 5
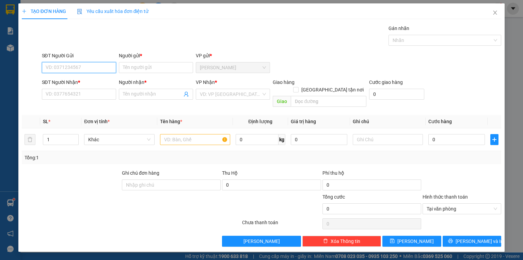
click at [85, 65] on input "SĐT Người Gửi" at bounding box center [79, 67] width 74 height 11
type input "0932059369"
click at [79, 82] on div "0932059369 - ĐIỆP" at bounding box center [79, 80] width 66 height 7
type input "ĐIỆP"
type input "0932059369"
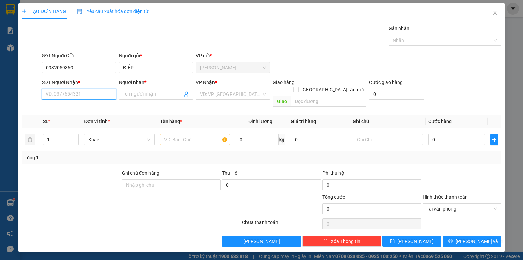
click at [67, 94] on input "SĐT Người Nhận *" at bounding box center [79, 94] width 74 height 11
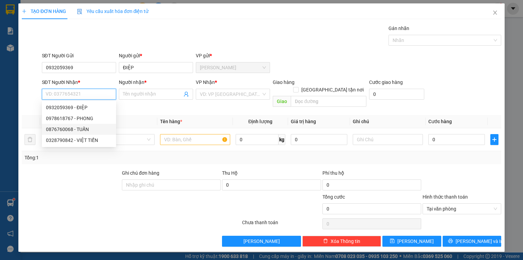
click at [72, 129] on div "0876760068 - TUẤN" at bounding box center [79, 128] width 66 height 7
type input "0876760068"
type input "TUẤN"
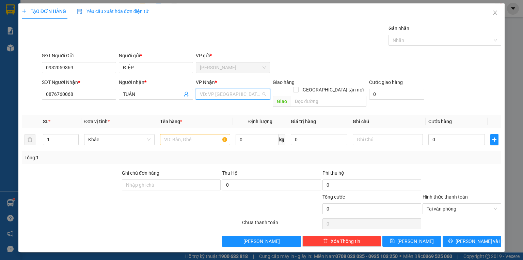
click at [219, 95] on input "search" at bounding box center [230, 94] width 61 height 10
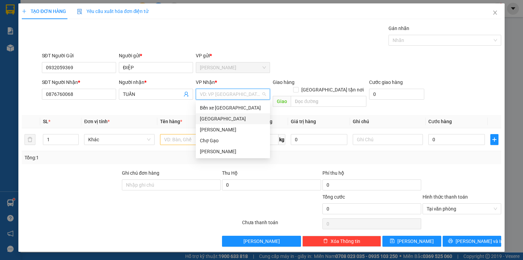
click at [203, 118] on div "[GEOGRAPHIC_DATA]" at bounding box center [233, 118] width 66 height 7
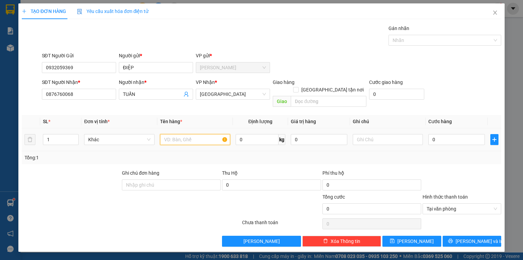
click at [175, 134] on input "text" at bounding box center [195, 139] width 70 height 11
click at [173, 134] on input "text" at bounding box center [195, 139] width 70 height 11
type input "1 X TRANG"
click at [445, 134] on input "0" at bounding box center [457, 139] width 57 height 11
type input "3"
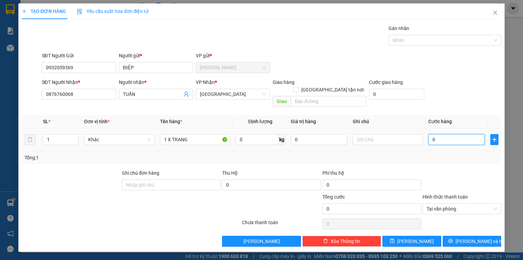
type input "3"
type input "30"
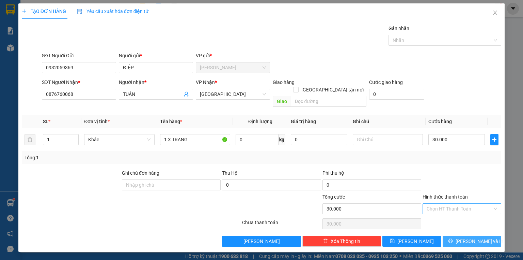
click at [483, 237] on span "Lưu và In" at bounding box center [480, 240] width 48 height 7
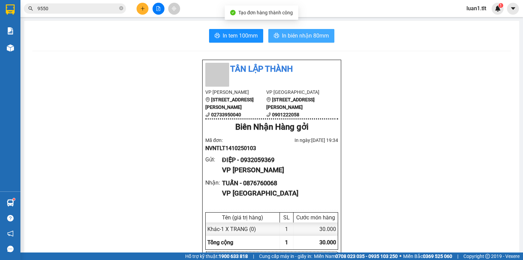
click at [303, 37] on span "In biên nhận 80mm" at bounding box center [305, 35] width 47 height 9
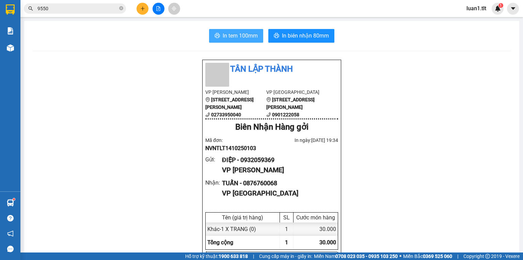
click at [236, 34] on span "In tem 100mm" at bounding box center [240, 35] width 35 height 9
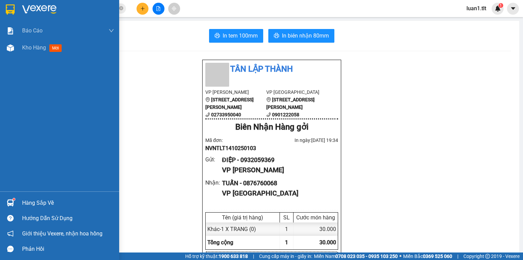
click at [21, 196] on div "Hàng sắp về" at bounding box center [59, 202] width 119 height 15
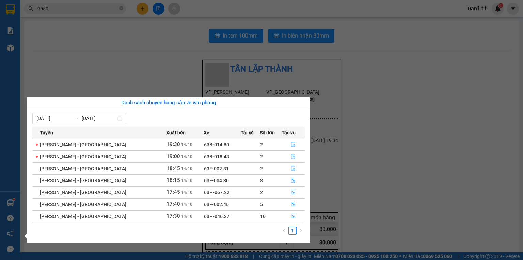
click at [68, 5] on section "Kết quả tìm kiếm ( 97 ) Bộ lọc Ngày tạo đơn gần nhất Mã ĐH Trạng thái Món hàng …" at bounding box center [261, 130] width 523 height 260
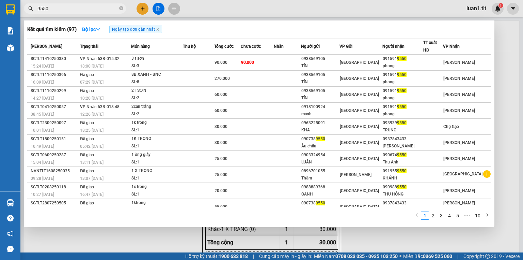
click at [68, 5] on input "9550" at bounding box center [77, 8] width 80 height 7
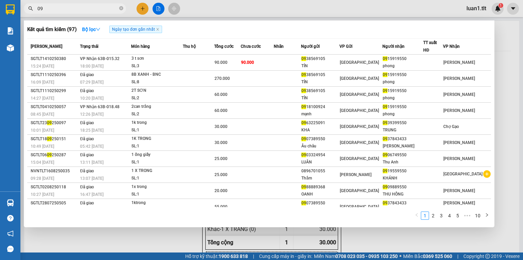
type input "0"
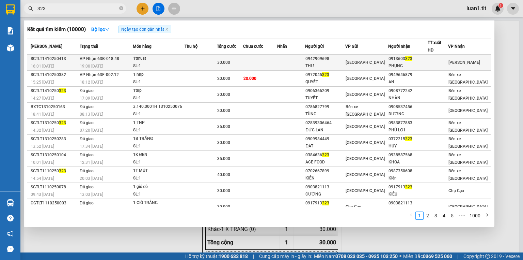
type input "323"
click at [160, 61] on div "1tmust" at bounding box center [158, 58] width 51 height 7
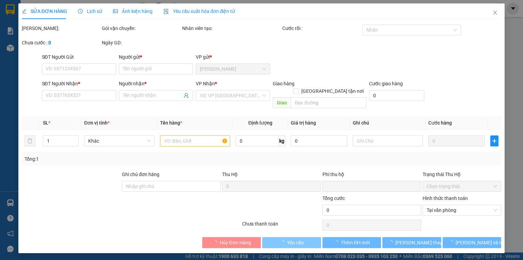
type input "0942909698"
type input "THƯ"
type input "0913603323"
type input "PHỤNG"
type input "0"
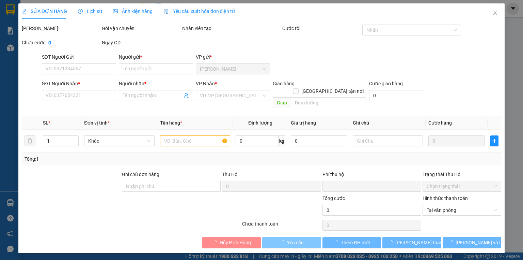
type input "30.000"
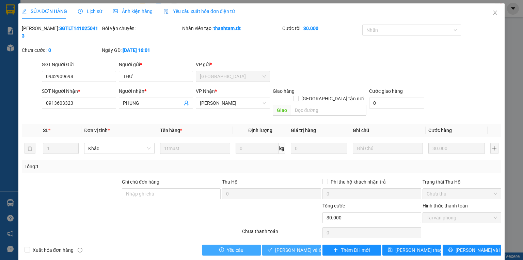
drag, startPoint x: 281, startPoint y: 236, endPoint x: 254, endPoint y: 229, distance: 28.2
click at [281, 246] on span "Lưu và Giao hàng" at bounding box center [307, 249] width 65 height 7
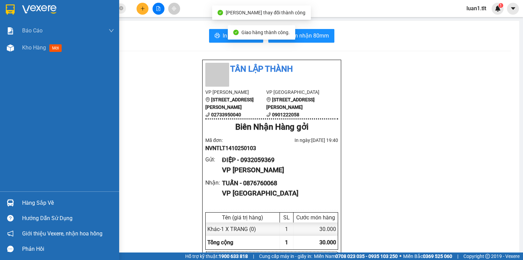
click at [31, 204] on div "Hàng sắp về" at bounding box center [68, 203] width 92 height 10
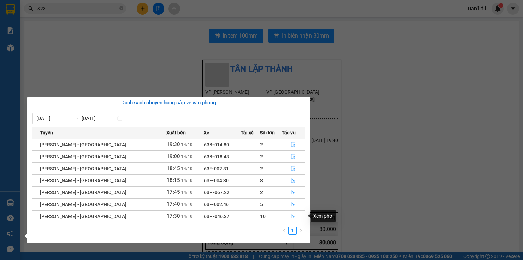
click at [282, 216] on button "button" at bounding box center [293, 216] width 22 height 11
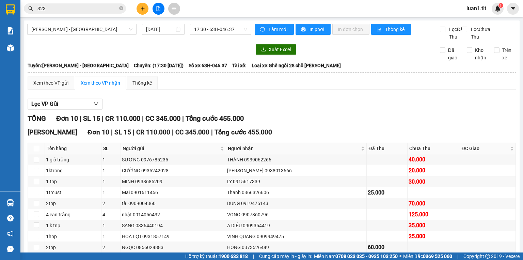
click at [37, 179] on input "checkbox" at bounding box center [36, 181] width 5 height 5
checkbox input "true"
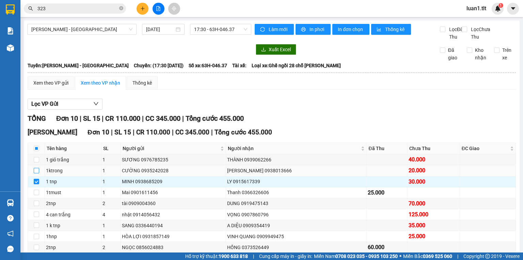
click at [34, 168] on input "checkbox" at bounding box center [36, 170] width 5 height 5
checkbox input "true"
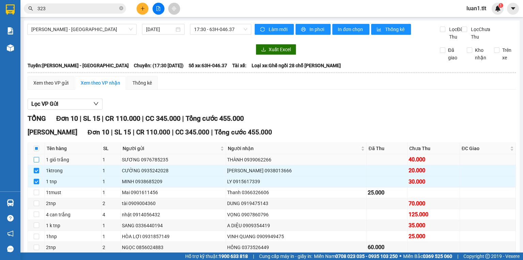
click at [37, 157] on input "checkbox" at bounding box center [36, 159] width 5 height 5
checkbox input "true"
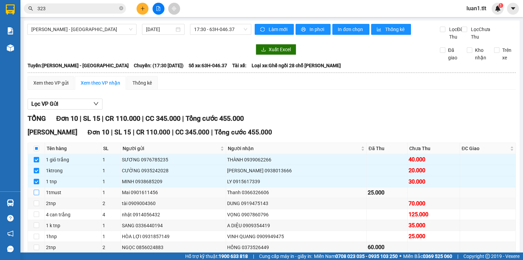
click at [35, 189] on input "checkbox" at bounding box center [36, 191] width 5 height 5
checkbox input "true"
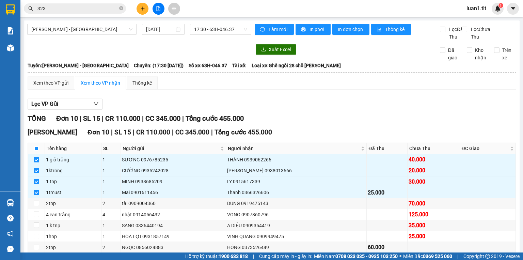
click at [35, 255] on input "checkbox" at bounding box center [36, 257] width 5 height 5
checkbox input "true"
click at [37, 244] on input "checkbox" at bounding box center [36, 246] width 5 height 5
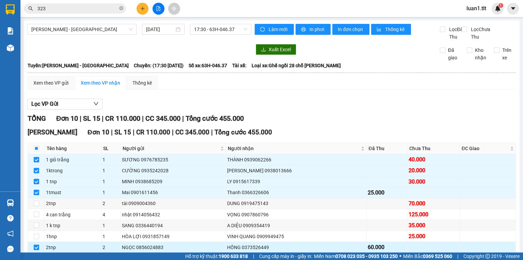
click at [37, 244] on input "checkbox" at bounding box center [36, 246] width 5 height 5
checkbox input "false"
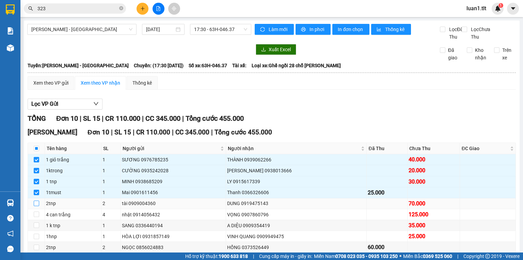
click at [35, 200] on input "checkbox" at bounding box center [36, 202] width 5 height 5
checkbox input "true"
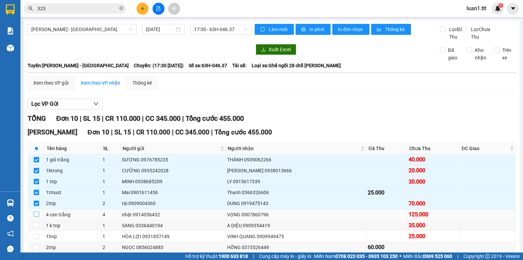
click at [36, 211] on input "checkbox" at bounding box center [36, 213] width 5 height 5
checkbox input "true"
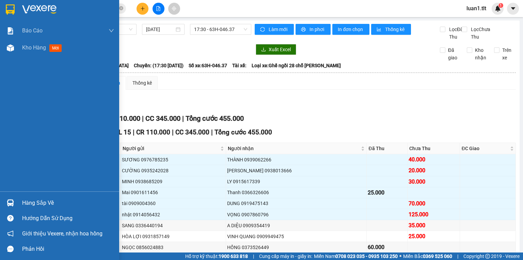
click at [15, 201] on div at bounding box center [10, 203] width 12 height 12
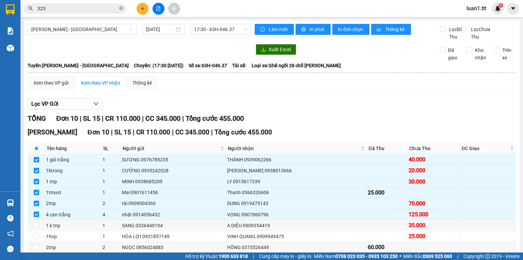
click at [218, 77] on section "Kết quả tìm kiếm ( 10000 ) Bộ lọc Ngày tạo đơn gần nhất Mã ĐH Trạng thái Món hà…" at bounding box center [261, 130] width 523 height 260
click at [35, 145] on input "checkbox" at bounding box center [36, 147] width 5 height 5
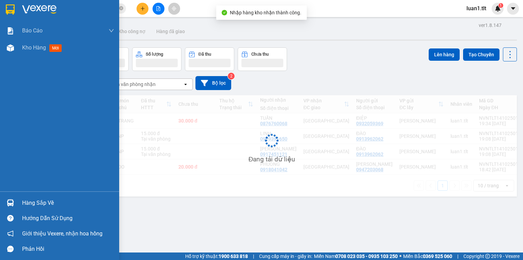
click at [2, 206] on div "Hàng sắp về" at bounding box center [59, 202] width 119 height 15
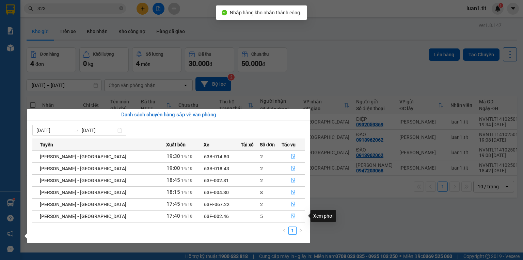
click at [296, 211] on button "button" at bounding box center [293, 216] width 22 height 11
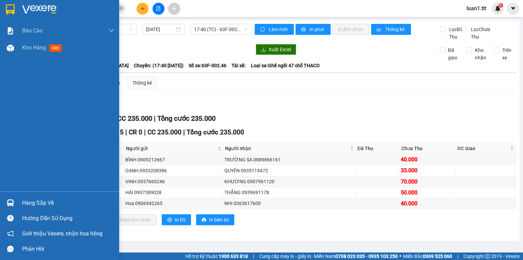
click at [20, 198] on div "Hàng sắp về" at bounding box center [59, 202] width 119 height 15
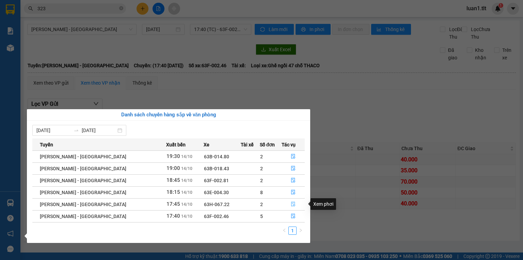
click at [285, 206] on button "button" at bounding box center [293, 204] width 22 height 11
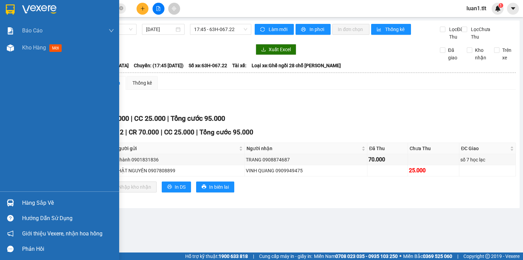
click at [23, 201] on div "Hàng sắp về" at bounding box center [68, 203] width 92 height 10
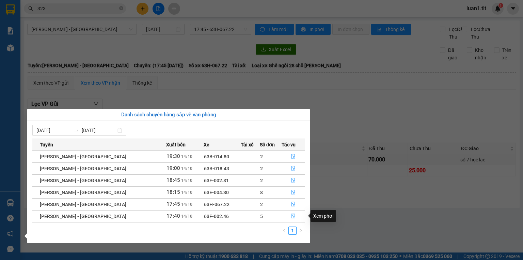
click at [300, 215] on button "button" at bounding box center [293, 216] width 22 height 11
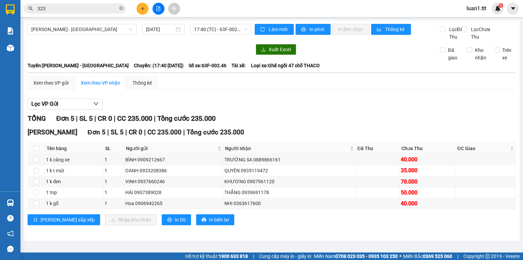
click at [121, 9] on icon "close-circle" at bounding box center [121, 8] width 4 height 4
click at [94, 10] on input "text" at bounding box center [77, 8] width 80 height 7
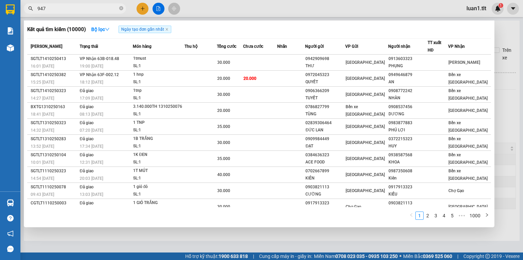
type input "9472"
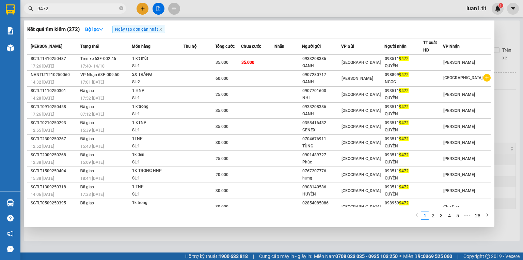
drag, startPoint x: 120, startPoint y: 10, endPoint x: 116, endPoint y: 8, distance: 4.3
click at [119, 10] on icon "close-circle" at bounding box center [121, 8] width 4 height 4
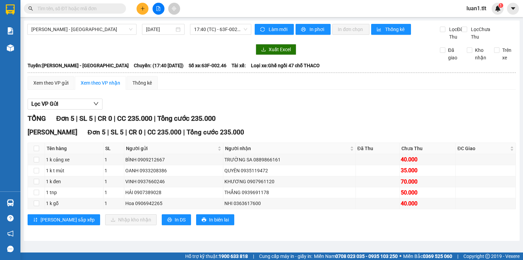
click at [80, 9] on input "text" at bounding box center [77, 8] width 80 height 7
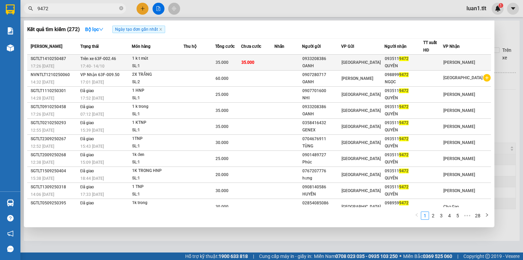
type input "9472"
click at [384, 60] on div "[GEOGRAPHIC_DATA]" at bounding box center [363, 62] width 42 height 7
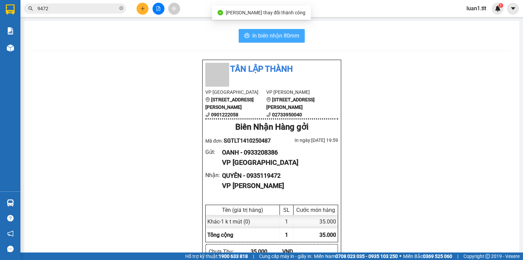
click at [261, 33] on span "In biên nhận 80mm" at bounding box center [275, 35] width 47 height 9
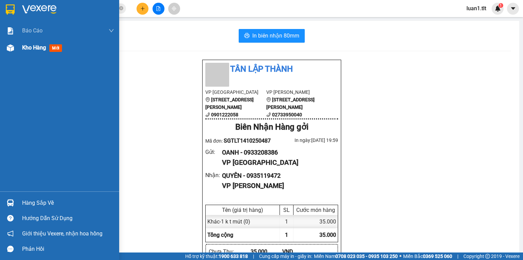
click at [34, 52] on div "Kho hàng mới" at bounding box center [68, 47] width 92 height 17
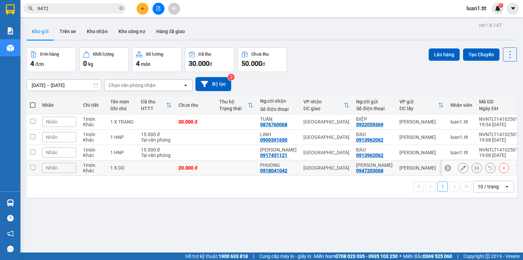
drag, startPoint x: 134, startPoint y: 170, endPoint x: 122, endPoint y: 152, distance: 21.1
click at [134, 170] on td "1 X DO" at bounding box center [122, 167] width 31 height 15
checkbox input "true"
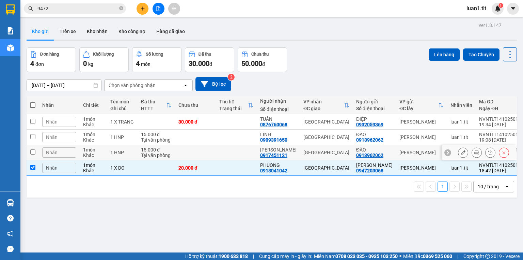
click at [122, 152] on div "1 HNP" at bounding box center [122, 152] width 24 height 5
checkbox input "true"
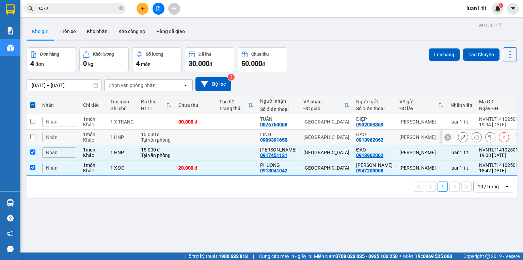
click at [121, 139] on div "1 HNP" at bounding box center [122, 136] width 24 height 5
checkbox input "true"
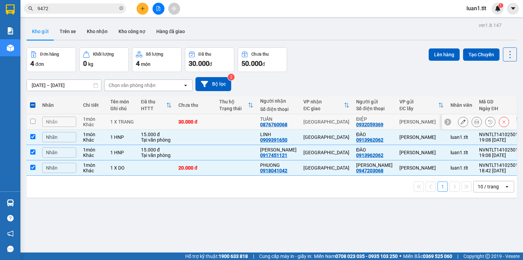
click at [136, 120] on td "1 X TRANG" at bounding box center [122, 121] width 31 height 15
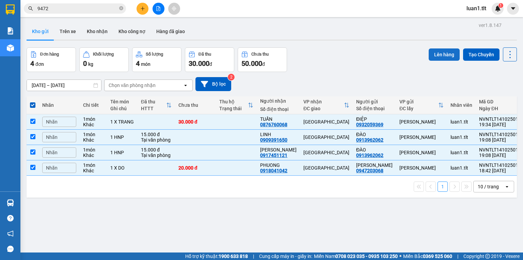
click at [429, 52] on button "Lên hàng" at bounding box center [444, 54] width 31 height 12
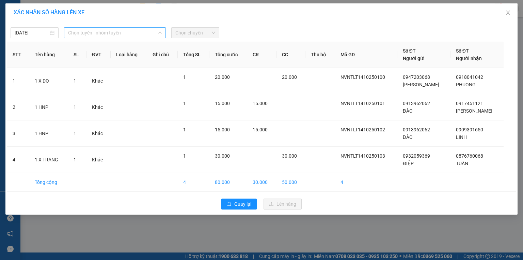
click at [136, 37] on span "Chọn tuyến - nhóm tuyến" at bounding box center [115, 33] width 94 height 10
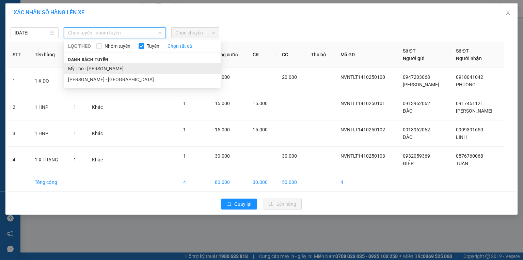
click at [108, 67] on li "Mỹ Tho - Hồ Chí Minh" at bounding box center [142, 68] width 157 height 11
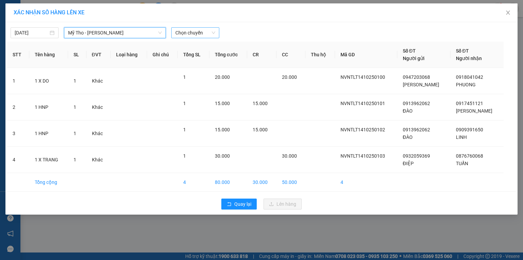
click at [194, 32] on span "Chọn chuyến" at bounding box center [195, 33] width 40 height 10
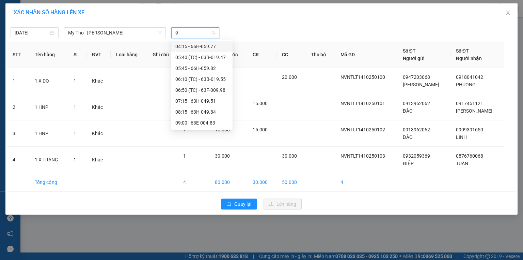
type input "98"
click at [190, 112] on div "19:30 - 66H-059.83" at bounding box center [201, 111] width 53 height 7
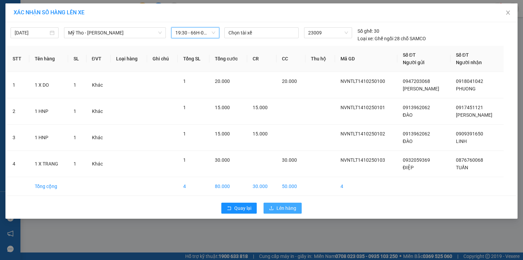
click at [293, 211] on button "Lên hàng" at bounding box center [283, 207] width 38 height 11
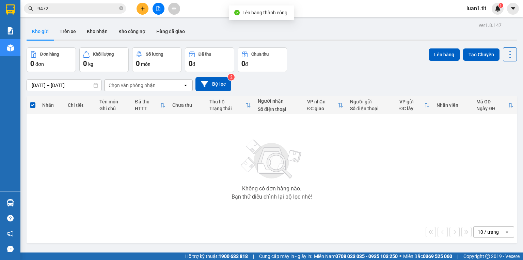
click at [161, 11] on button at bounding box center [159, 9] width 12 height 12
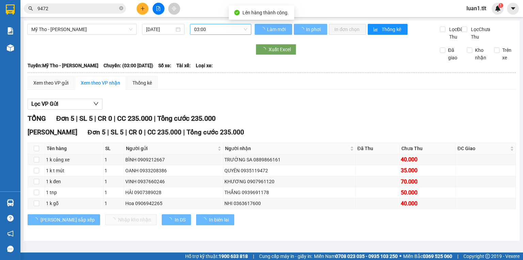
click at [225, 27] on span "03:00" at bounding box center [220, 29] width 53 height 10
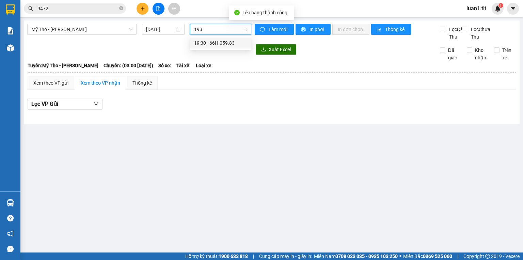
type input "1930"
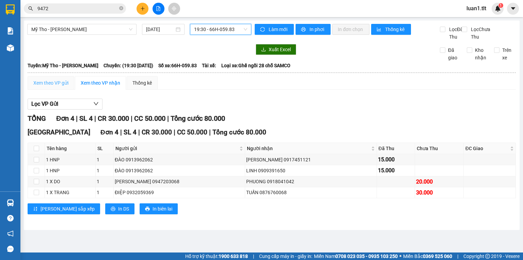
click at [64, 84] on div "Xem theo VP gửi" at bounding box center [51, 83] width 47 height 14
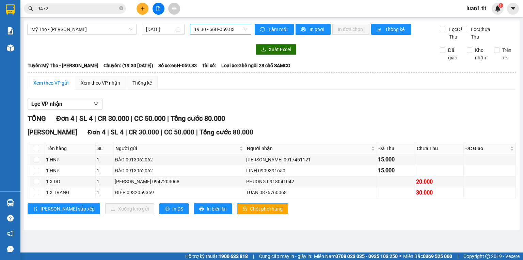
click at [250, 212] on span "Chốt phơi hàng" at bounding box center [266, 208] width 33 height 7
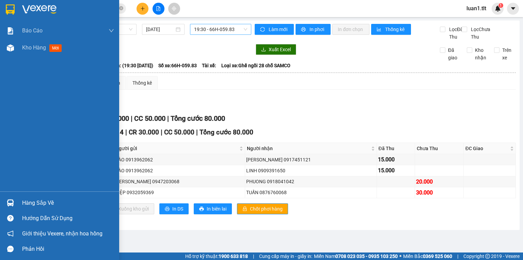
click at [7, 204] on img at bounding box center [10, 202] width 7 height 7
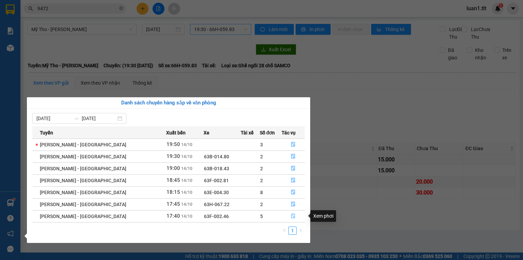
click at [292, 220] on button "button" at bounding box center [293, 216] width 22 height 11
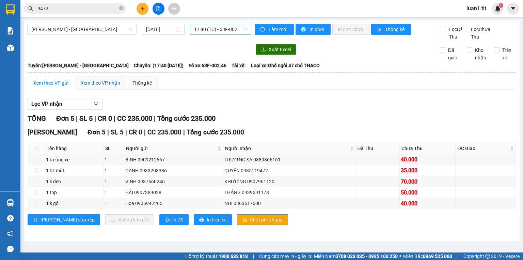
click at [95, 87] on div "Xem theo VP nhận" at bounding box center [101, 82] width 40 height 7
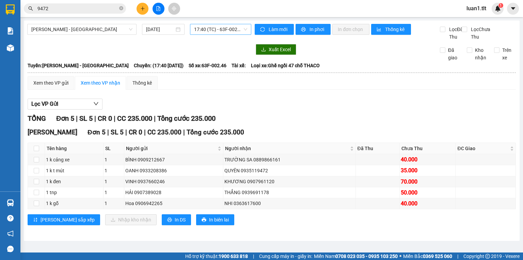
click at [37, 151] on th at bounding box center [36, 148] width 17 height 11
click at [37, 151] on input "checkbox" at bounding box center [36, 147] width 5 height 5
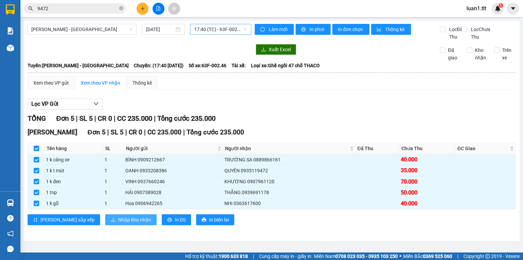
click at [105, 225] on button "Nhập kho nhận" at bounding box center [130, 219] width 51 height 11
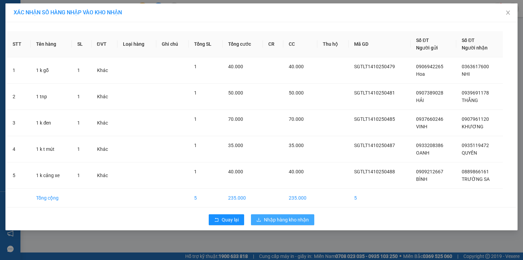
click at [273, 221] on span "Nhập hàng kho nhận" at bounding box center [286, 219] width 45 height 7
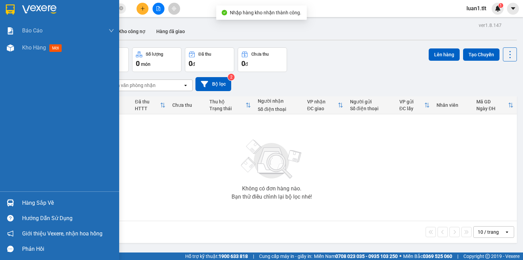
click at [26, 206] on div "Hàng sắp về" at bounding box center [68, 203] width 92 height 10
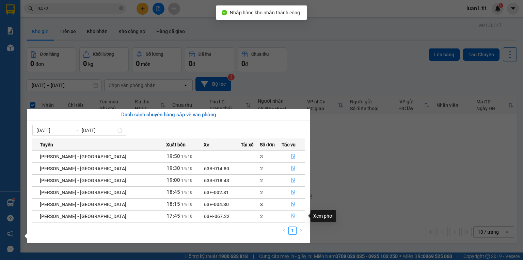
click at [282, 217] on button "button" at bounding box center [293, 216] width 22 height 11
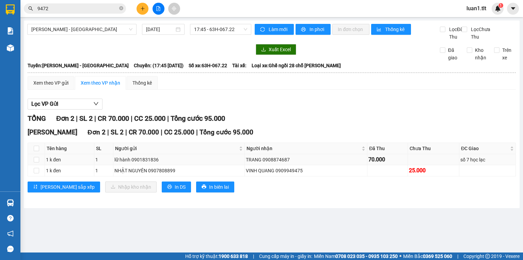
click at [269, 163] on div "TRANG 0908874687" at bounding box center [306, 159] width 121 height 7
click at [90, 7] on input "9472" at bounding box center [77, 8] width 80 height 7
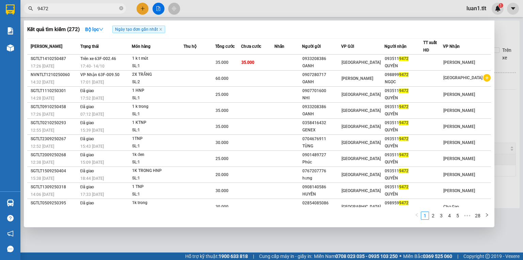
click at [90, 7] on input "9472" at bounding box center [77, 8] width 80 height 7
paste input "0908874687"
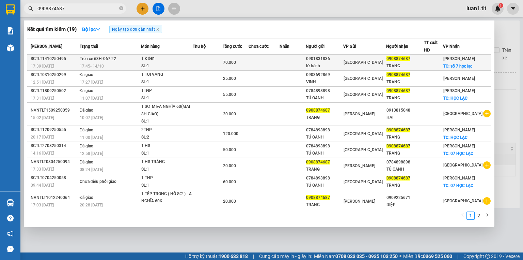
type input "0908874687"
click at [306, 68] on td at bounding box center [293, 63] width 26 height 16
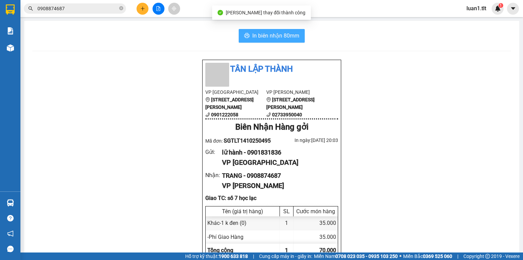
click at [275, 34] on span "In biên nhận 80mm" at bounding box center [275, 35] width 47 height 9
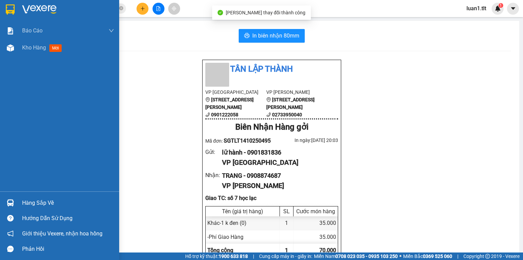
click at [19, 197] on div "Hàng sắp về" at bounding box center [59, 202] width 119 height 15
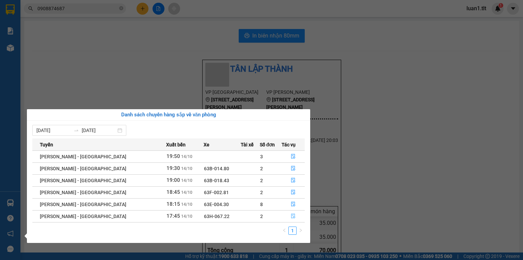
click at [291, 215] on icon "file-done" at bounding box center [293, 215] width 5 height 5
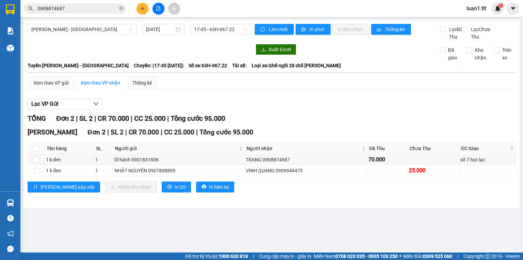
click at [32, 154] on th at bounding box center [36, 148] width 17 height 11
click at [36, 151] on input "checkbox" at bounding box center [36, 147] width 5 height 5
checkbox input "true"
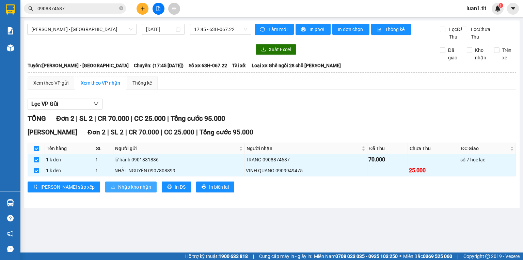
click at [111, 189] on icon "download" at bounding box center [113, 186] width 5 height 5
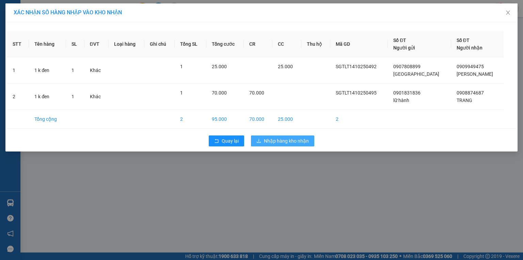
click at [267, 138] on span "Nhập hàng kho nhận" at bounding box center [286, 140] width 45 height 7
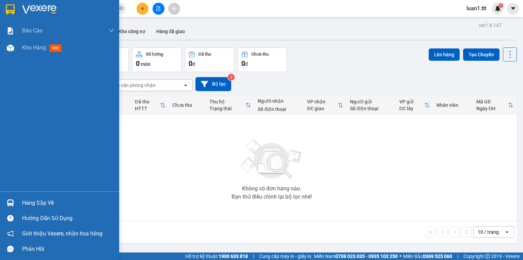
click at [25, 201] on div "Hàng sắp về" at bounding box center [68, 203] width 92 height 10
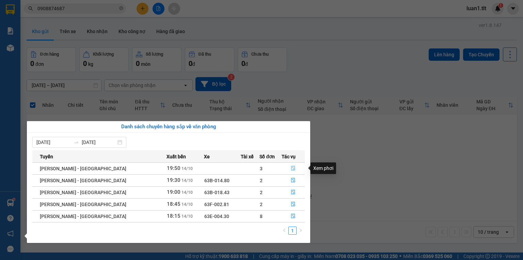
click at [282, 165] on button "button" at bounding box center [293, 168] width 22 height 11
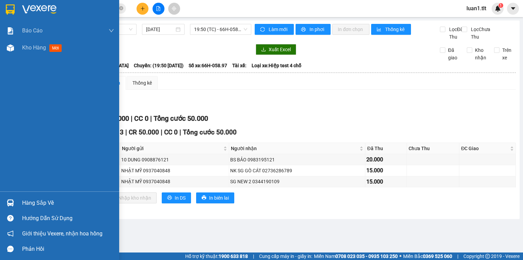
click at [0, 200] on div "Hàng sắp về" at bounding box center [59, 202] width 119 height 15
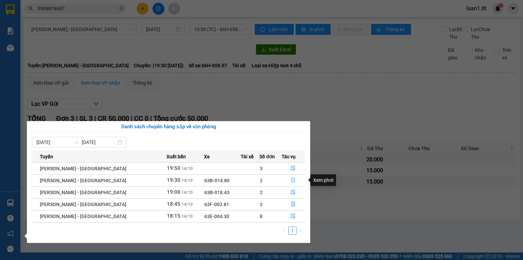
click at [291, 178] on icon "file-done" at bounding box center [293, 180] width 5 height 5
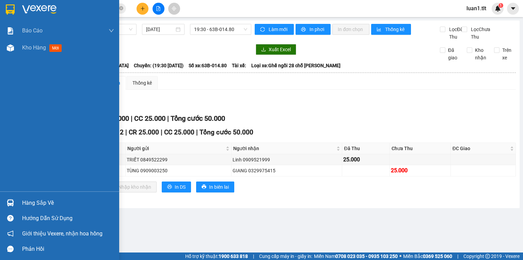
click at [37, 202] on div "Hàng sắp về" at bounding box center [68, 203] width 92 height 10
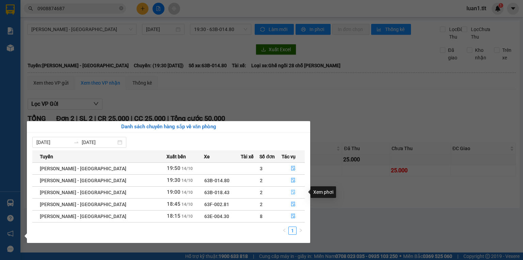
click at [287, 194] on button "button" at bounding box center [293, 192] width 22 height 11
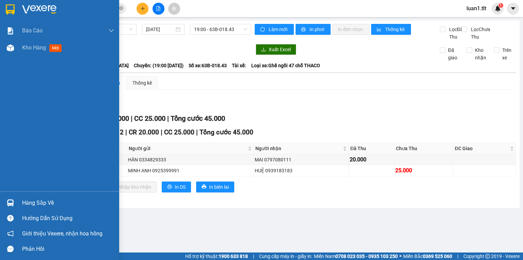
click at [23, 200] on div "Hàng sắp về" at bounding box center [68, 203] width 92 height 10
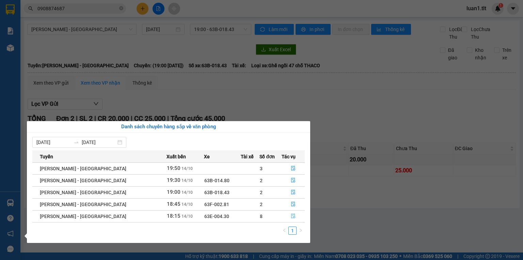
click at [288, 212] on button "button" at bounding box center [293, 216] width 22 height 11
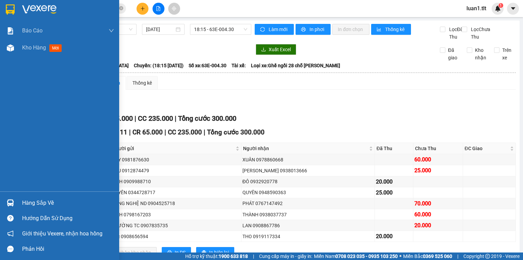
click at [0, 197] on div "Hàng sắp về" at bounding box center [59, 202] width 119 height 15
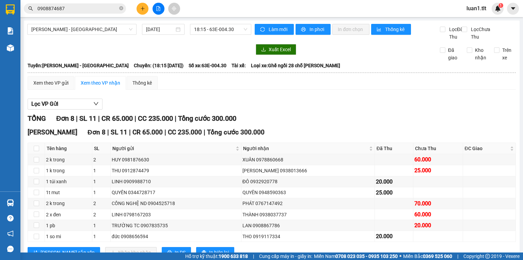
click at [195, 80] on section "Kết quả tìm kiếm ( 19 ) Bộ lọc Ngày tạo đơn gần nhất Mã ĐH Trạng thái Món hàng …" at bounding box center [261, 130] width 523 height 260
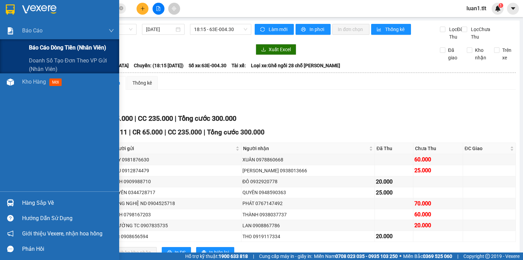
click at [50, 47] on span "Báo cáo dòng tiền (Nhân Viên)" at bounding box center [67, 47] width 77 height 9
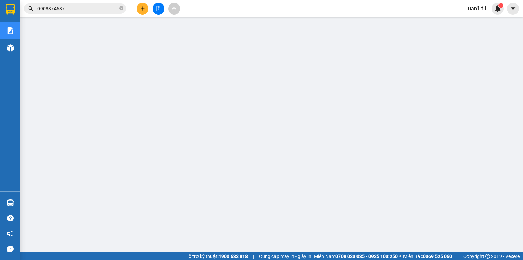
click at [82, 9] on input "0908874687" at bounding box center [77, 8] width 80 height 7
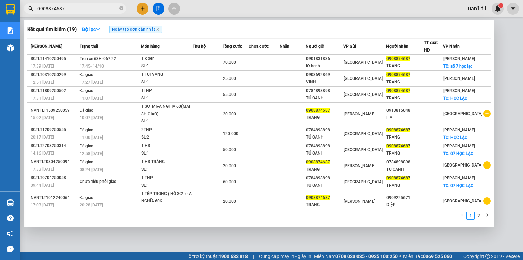
click at [82, 9] on input "0908874687" at bounding box center [77, 8] width 80 height 7
click at [206, 236] on div at bounding box center [261, 130] width 523 height 260
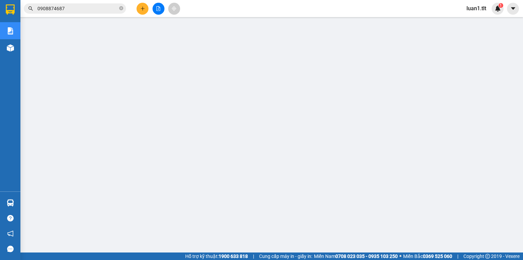
click at [20, 202] on section "Kết quả tìm kiếm ( 19 ) Bộ lọc Ngày tạo đơn gần nhất Mã ĐH Trạng thái Món hàng …" at bounding box center [261, 130] width 523 height 260
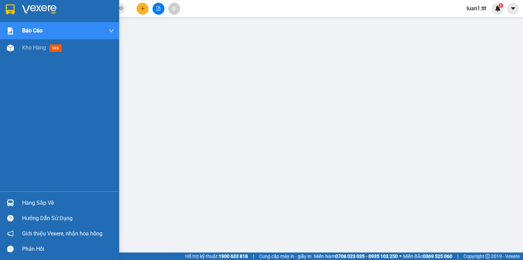
click at [20, 202] on div "Hàng sắp về" at bounding box center [59, 202] width 119 height 15
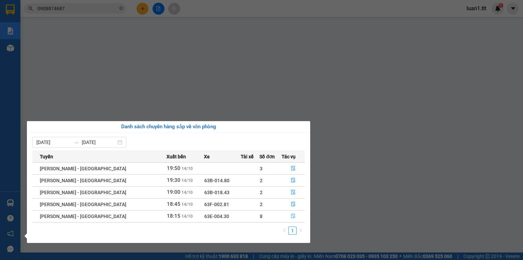
click at [291, 216] on icon "file-done" at bounding box center [293, 215] width 5 height 5
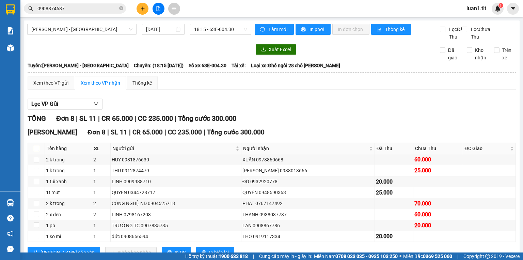
click at [35, 151] on input "checkbox" at bounding box center [36, 147] width 5 height 5
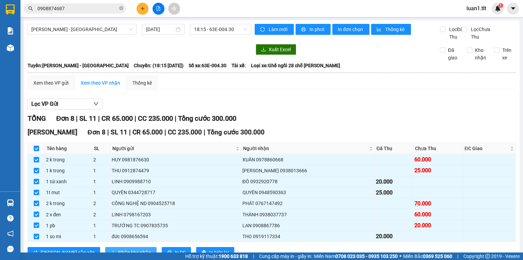
click at [118, 248] on span "Nhập kho nhận" at bounding box center [134, 251] width 33 height 7
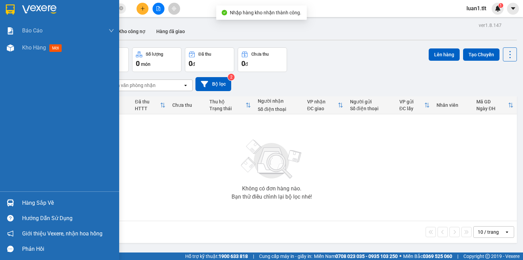
click at [16, 204] on div "Hàng sắp về" at bounding box center [59, 202] width 119 height 15
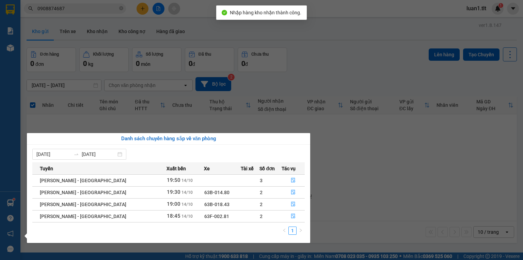
click at [275, 216] on td "2" at bounding box center [271, 216] width 22 height 12
click at [296, 213] on button "button" at bounding box center [293, 216] width 22 height 11
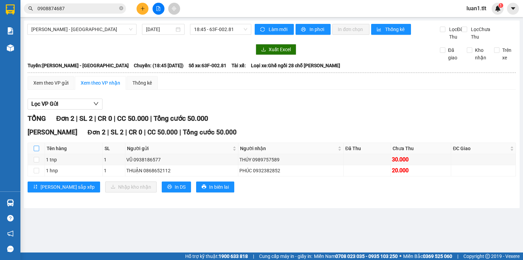
click at [37, 151] on input "checkbox" at bounding box center [36, 147] width 5 height 5
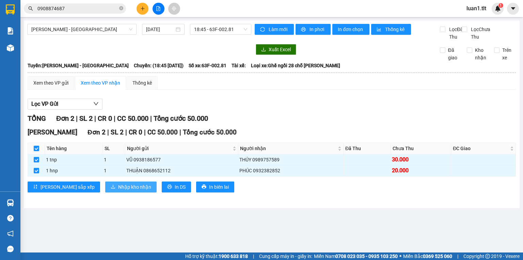
click at [106, 189] on button "Nhập kho nhận" at bounding box center [130, 186] width 51 height 11
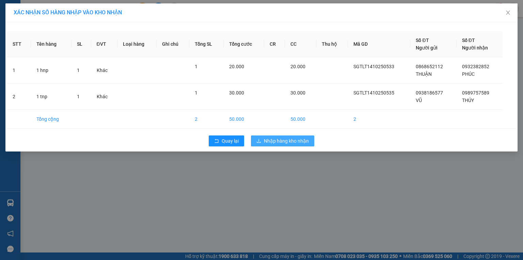
click at [268, 138] on span "Nhập hàng kho nhận" at bounding box center [286, 140] width 45 height 7
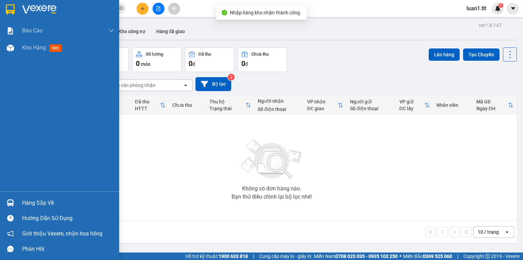
click at [10, 200] on img at bounding box center [10, 202] width 7 height 7
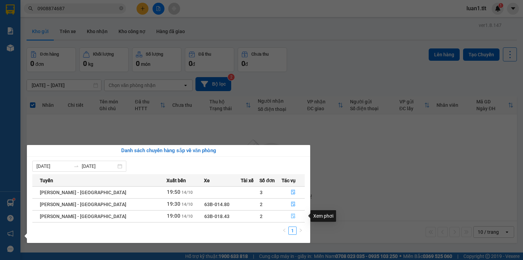
click at [285, 215] on button "button" at bounding box center [293, 216] width 22 height 11
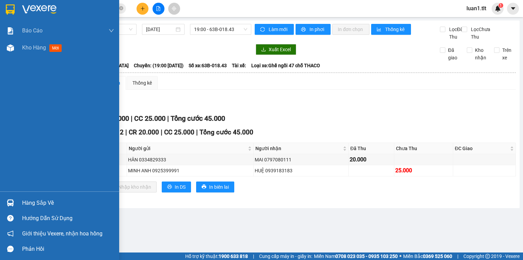
click at [0, 203] on div "Hàng sắp về" at bounding box center [59, 202] width 119 height 15
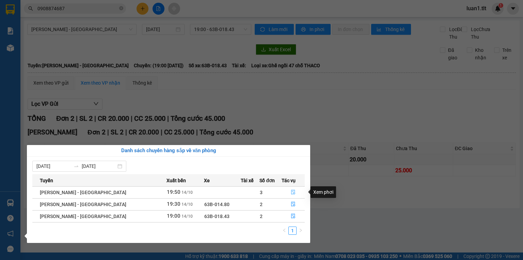
click at [282, 191] on button "button" at bounding box center [293, 192] width 22 height 11
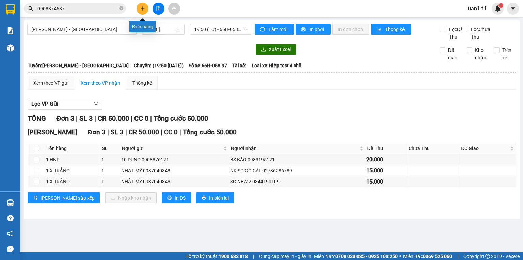
click at [140, 5] on button at bounding box center [143, 9] width 12 height 12
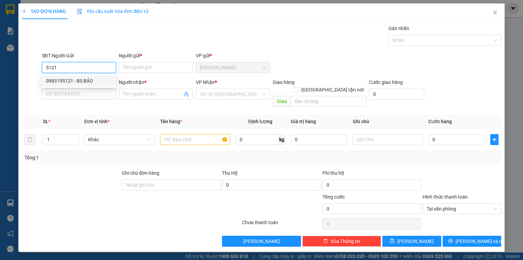
click at [74, 79] on div "0983195121 - BS BẢO" at bounding box center [79, 80] width 66 height 7
type input "0983195121"
type input "BS BẢO"
type input "0983195121"
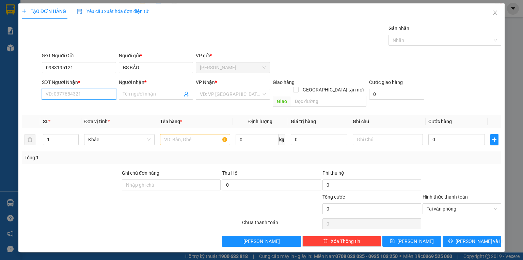
click at [75, 92] on input "SĐT Người Nhận *" at bounding box center [79, 94] width 74 height 11
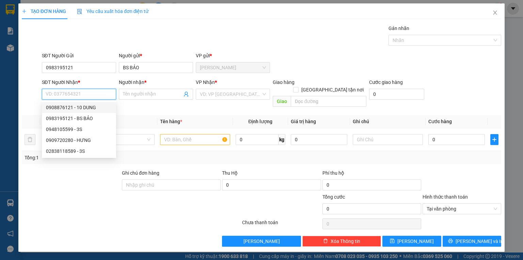
click at [94, 105] on div "0908876121 - 10 DUNG" at bounding box center [79, 107] width 66 height 7
type input "0908876121"
type input "10 DUNG"
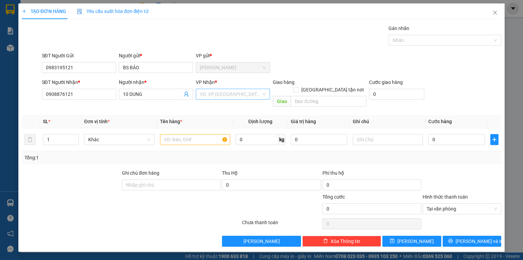
click at [236, 95] on input "search" at bounding box center [230, 94] width 61 height 10
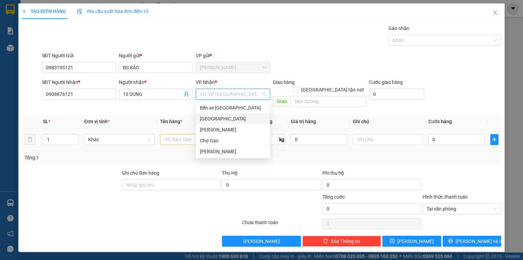
drag, startPoint x: 221, startPoint y: 117, endPoint x: 216, endPoint y: 121, distance: 6.9
click at [220, 118] on div "[GEOGRAPHIC_DATA]" at bounding box center [233, 118] width 66 height 7
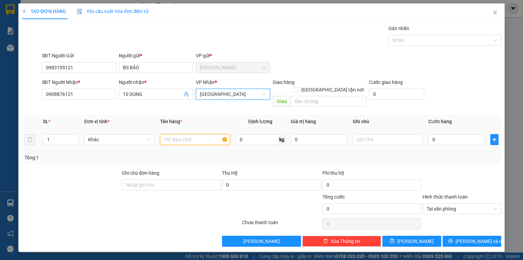
click at [194, 134] on input "text" at bounding box center [195, 139] width 70 height 11
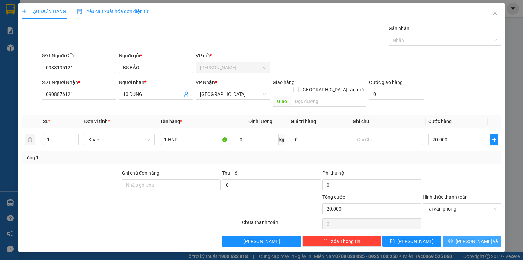
click at [486, 235] on button "Lưu và In" at bounding box center [472, 240] width 59 height 11
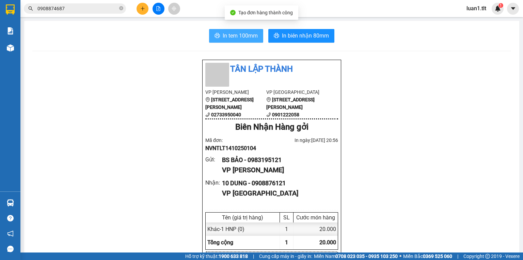
click at [223, 34] on span "In tem 100mm" at bounding box center [240, 35] width 35 height 9
click at [72, 11] on input "0908874687" at bounding box center [77, 8] width 80 height 7
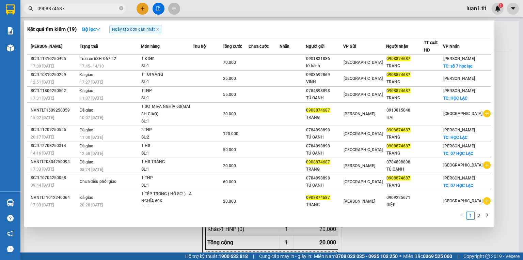
click at [72, 11] on input "0908874687" at bounding box center [77, 8] width 80 height 7
type input "+"
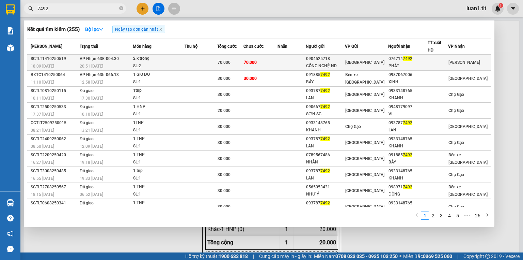
type input "7492"
click at [260, 60] on td "70.000" at bounding box center [261, 63] width 34 height 16
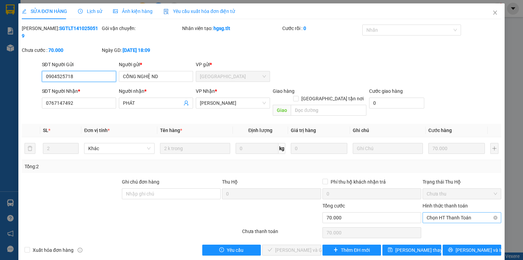
click at [460, 212] on span "Chọn HT Thanh Toán" at bounding box center [462, 217] width 71 height 10
type input "0"
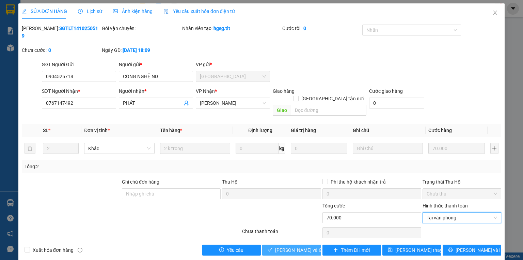
click at [308, 246] on span "Lưu và Giao hàng" at bounding box center [307, 249] width 65 height 7
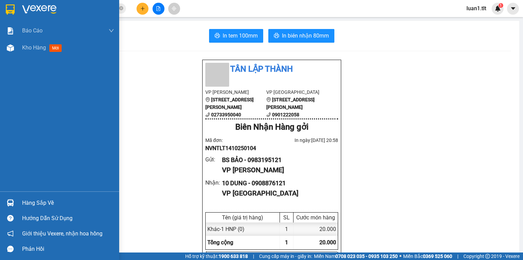
click at [17, 205] on div "Hàng sắp về" at bounding box center [59, 202] width 119 height 15
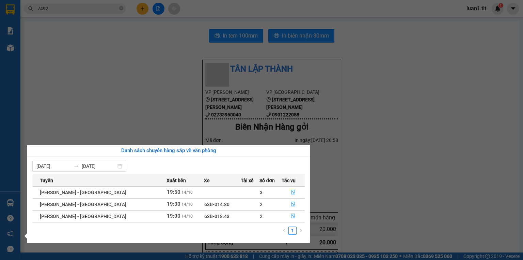
click at [0, 45] on div "Báo cáo Báo cáo dòng tiền (Nhân Viên) Doanh số tạo đơn theo VP gửi (nhân viên) …" at bounding box center [10, 130] width 20 height 260
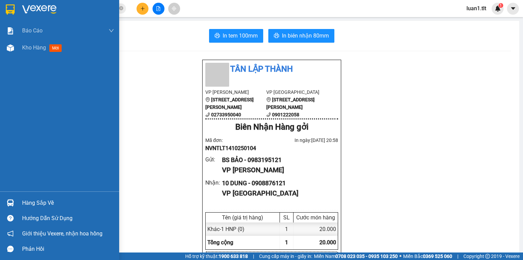
click at [0, 45] on div "Kho hàng mới" at bounding box center [59, 47] width 119 height 17
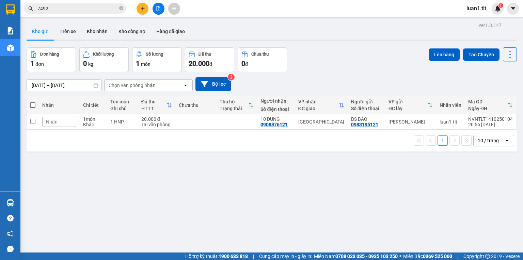
click at [49, 8] on input "7492" at bounding box center [77, 8] width 80 height 7
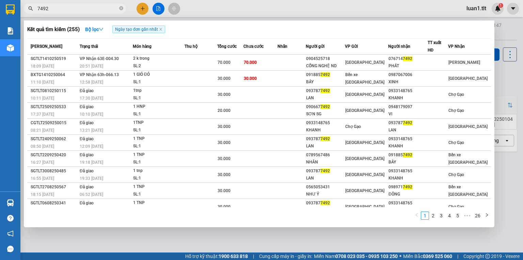
click at [49, 8] on input "7492" at bounding box center [77, 8] width 80 height 7
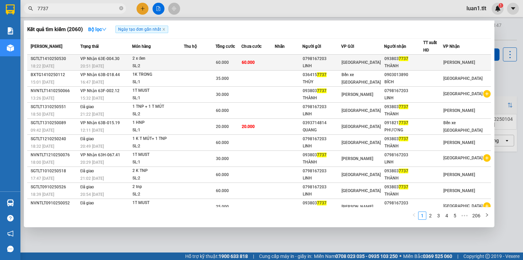
type input "7737"
click at [216, 63] on td at bounding box center [200, 63] width 32 height 16
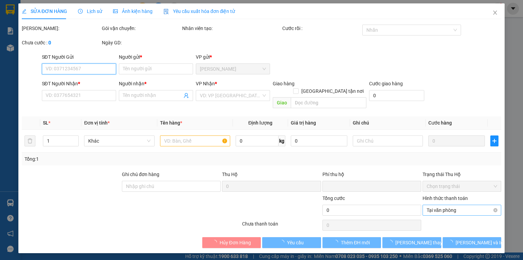
type input "0798167203"
type input "LINH"
type input "0938037737"
type input "THÀNH"
type input "0"
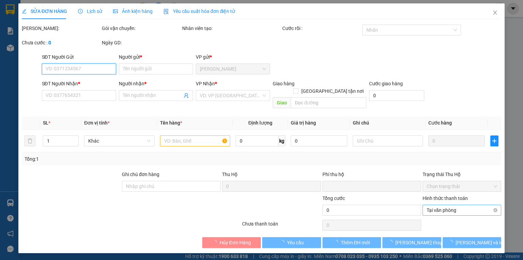
type input "60.000"
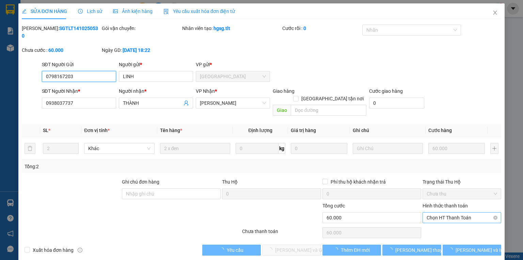
click at [454, 212] on span "Chọn HT Thanh Toán" at bounding box center [462, 217] width 71 height 10
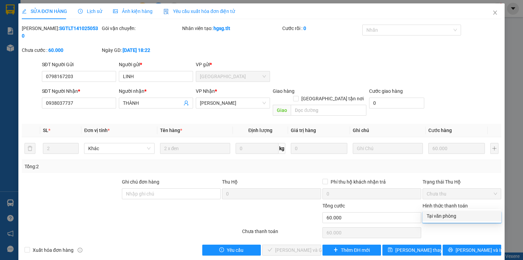
type input "0"
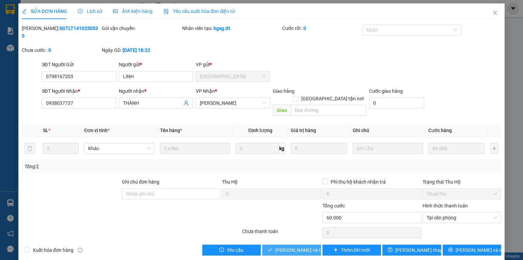
click at [272, 247] on icon "check" at bounding box center [270, 249] width 5 height 5
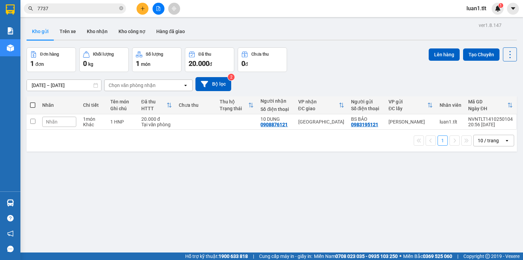
click at [95, 9] on input "7737" at bounding box center [77, 8] width 80 height 7
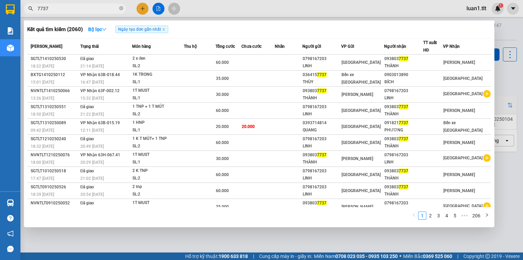
click at [177, 244] on div at bounding box center [261, 130] width 523 height 260
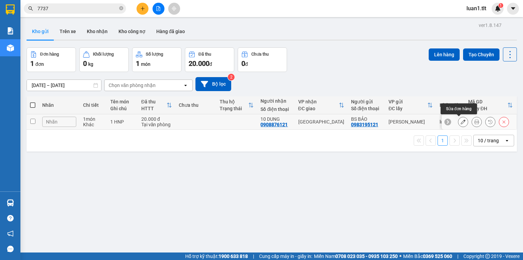
click at [461, 120] on button at bounding box center [464, 122] width 10 height 12
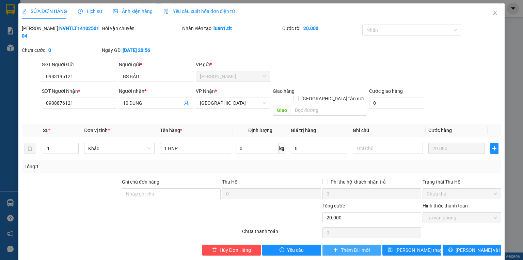
click at [361, 246] on span "Thêm ĐH mới" at bounding box center [355, 249] width 29 height 7
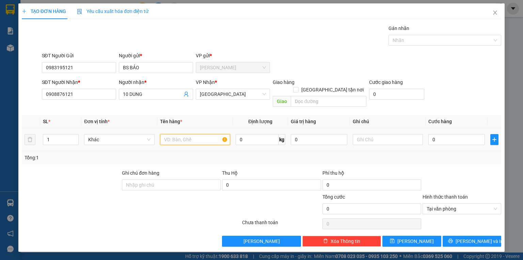
click at [184, 134] on input "text" at bounding box center [195, 139] width 70 height 11
type input "1 HNP"
type input "2"
type input "20"
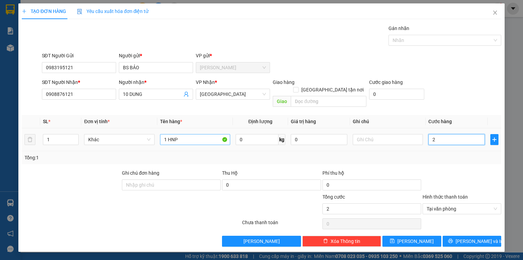
type input "20"
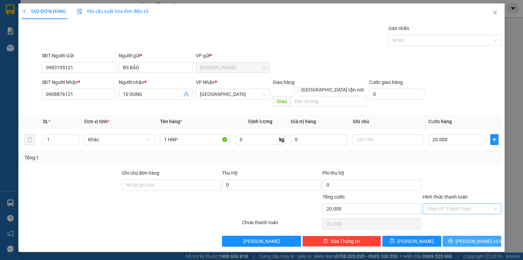
click at [467, 237] on span "Lưu và In" at bounding box center [480, 240] width 48 height 7
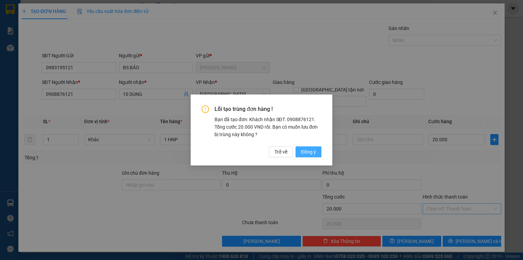
drag, startPoint x: 306, startPoint y: 147, endPoint x: 307, endPoint y: 151, distance: 4.8
click at [306, 149] on button "Đồng ý" at bounding box center [309, 151] width 26 height 11
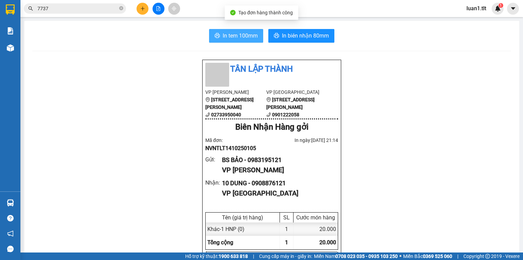
click at [225, 37] on span "In tem 100mm" at bounding box center [240, 35] width 35 height 9
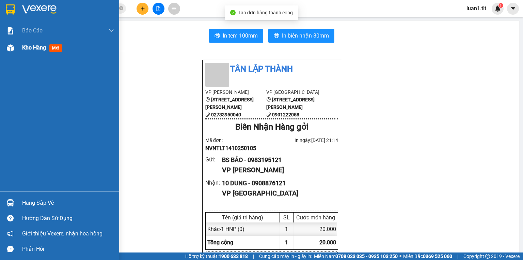
click at [9, 51] on div at bounding box center [10, 48] width 12 height 12
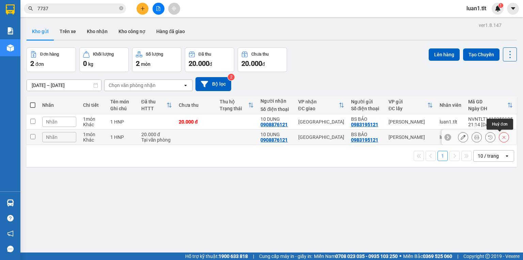
click at [502, 138] on icon at bounding box center [504, 137] width 5 height 5
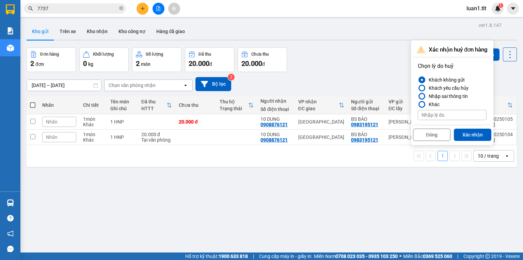
click at [436, 97] on div "Nhập sai thông tin" at bounding box center [447, 96] width 42 height 8
click at [418, 96] on input "Nhập sai thông tin" at bounding box center [418, 96] width 0 height 0
click at [480, 133] on button "Xác nhận" at bounding box center [472, 134] width 37 height 12
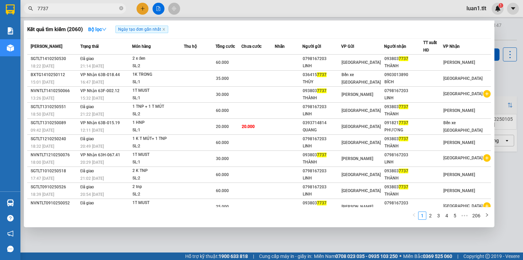
click at [82, 6] on input "7737" at bounding box center [77, 8] width 80 height 7
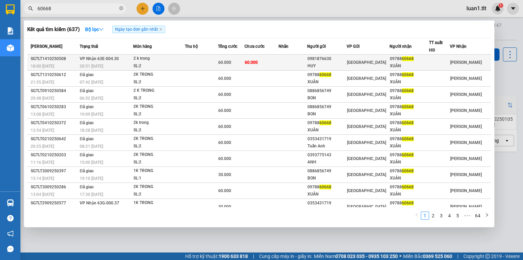
type input "60668"
click at [279, 62] on td "60.000" at bounding box center [262, 63] width 34 height 16
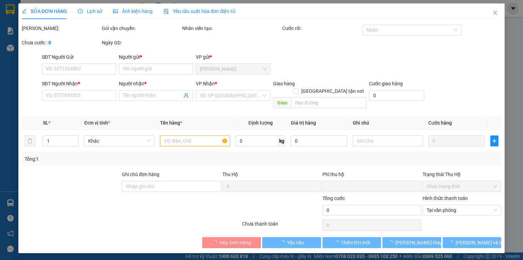
type input "0981876630"
type input "HUY"
type input "0978860668"
type input "XUÂN"
type input "0"
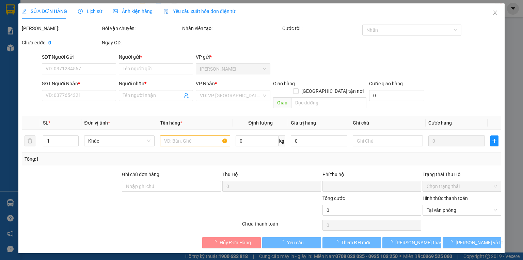
type input "60.000"
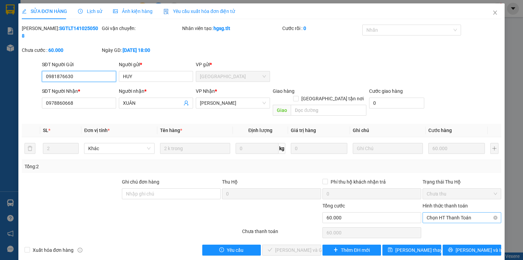
click at [447, 212] on span "Chọn HT Thanh Toán" at bounding box center [462, 217] width 71 height 10
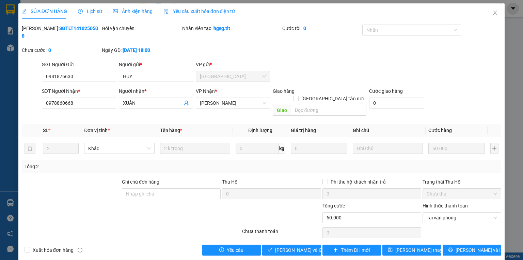
click at [296, 228] on div "Total Paid Fee 0 Total UnPaid Fee 60.000 Cash Collection Total Fee Mã ĐH: SGTLT…" at bounding box center [262, 140] width 480 height 231
click at [296, 246] on span "Lưu và Giao hàng" at bounding box center [307, 249] width 65 height 7
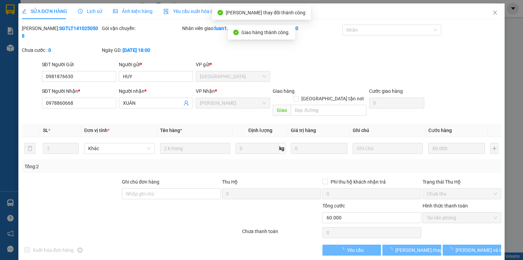
drag, startPoint x: 253, startPoint y: 219, endPoint x: 222, endPoint y: 199, distance: 36.8
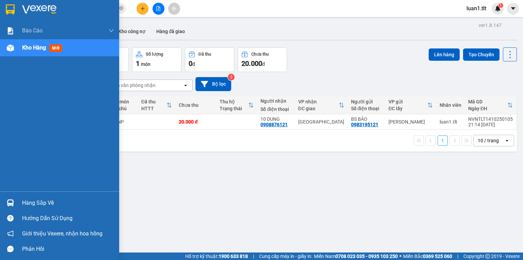
click at [5, 202] on div at bounding box center [10, 203] width 12 height 12
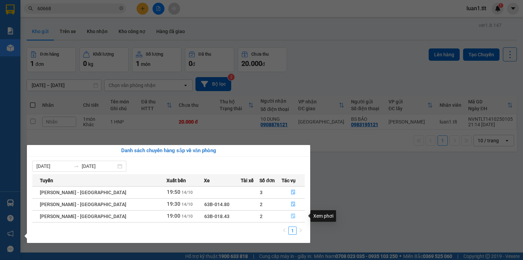
click at [294, 211] on button "button" at bounding box center [293, 216] width 22 height 11
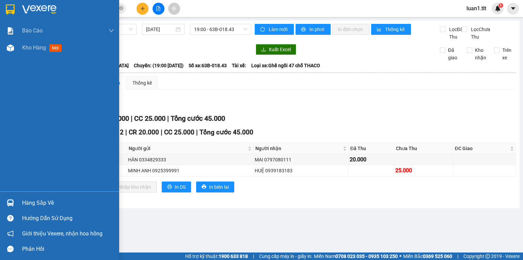
click at [20, 198] on div "Hàng sắp về" at bounding box center [59, 202] width 119 height 15
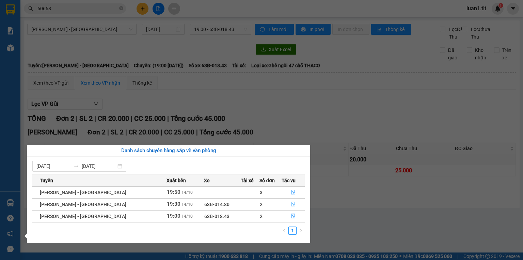
click at [291, 203] on icon "file-done" at bounding box center [293, 203] width 5 height 5
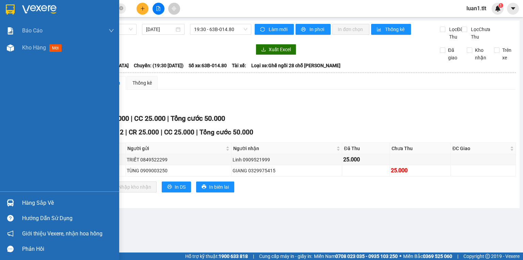
click at [5, 198] on div at bounding box center [10, 203] width 12 height 12
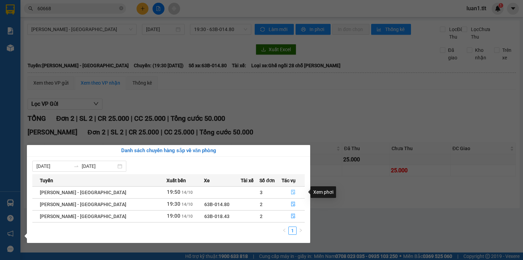
click at [285, 189] on button "button" at bounding box center [293, 192] width 22 height 11
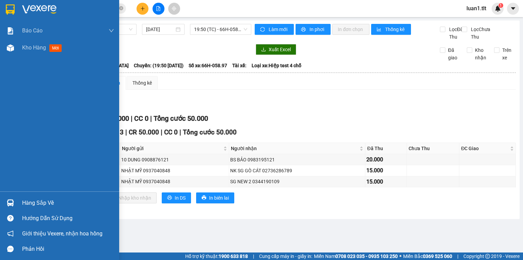
click at [13, 198] on div at bounding box center [10, 203] width 12 height 12
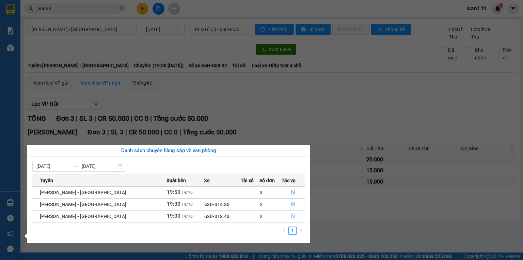
click at [282, 216] on button "button" at bounding box center [293, 216] width 22 height 11
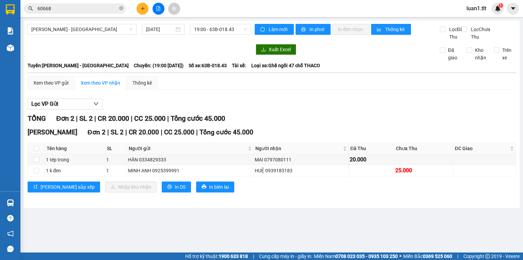
click at [39, 154] on th at bounding box center [36, 148] width 17 height 11
click at [37, 151] on label at bounding box center [36, 147] width 5 height 7
click at [37, 151] on input "checkbox" at bounding box center [36, 147] width 5 height 5
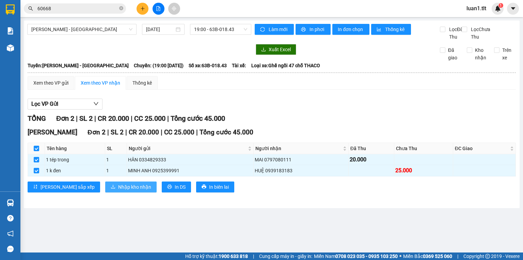
click at [118, 190] on span "Nhập kho nhận" at bounding box center [134, 186] width 33 height 7
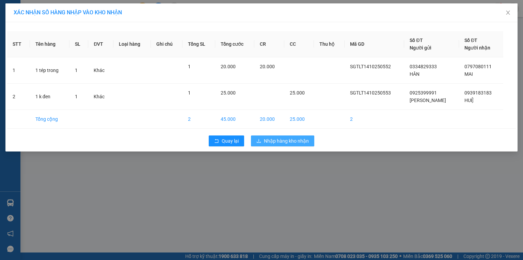
click at [271, 137] on span "Nhập hàng kho nhận" at bounding box center [286, 140] width 45 height 7
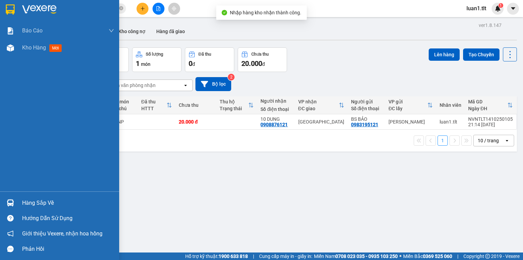
click at [30, 207] on div "Hàng sắp về" at bounding box center [68, 203] width 92 height 10
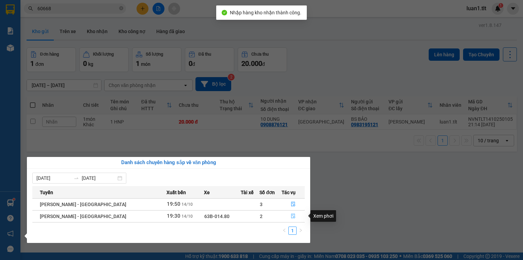
click at [286, 218] on button "button" at bounding box center [293, 216] width 22 height 11
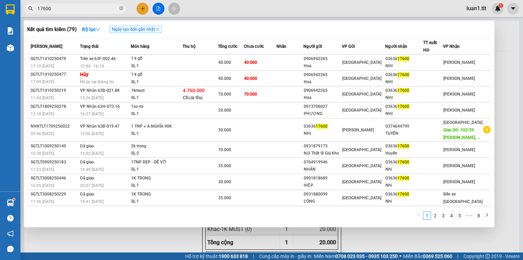
click at [77, 7] on input "17600" at bounding box center [77, 8] width 80 height 7
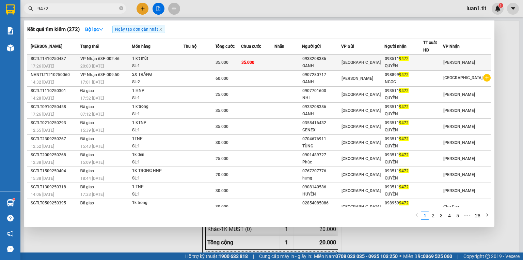
type input "9472"
click at [266, 64] on td "35.000" at bounding box center [257, 63] width 33 height 16
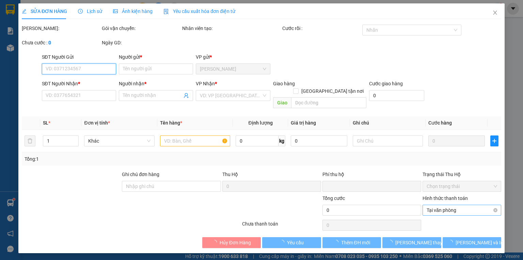
type input "0933208386"
type input "OANH"
type input "0935119472"
type input "QUYÊN"
type input "0"
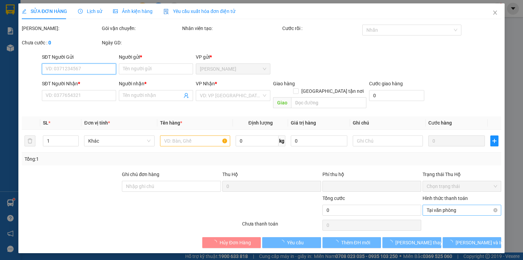
type input "35.000"
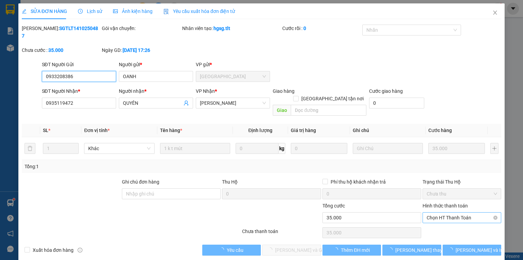
click at [457, 212] on span "Chọn HT Thanh Toán" at bounding box center [462, 217] width 71 height 10
type input "0"
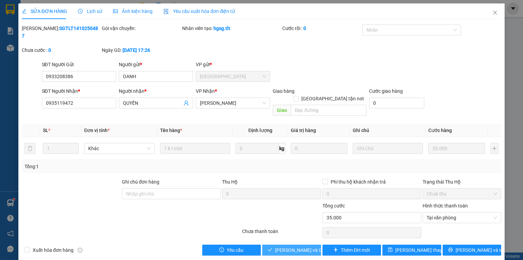
click at [292, 246] on span "[PERSON_NAME] và Giao hàng" at bounding box center [307, 249] width 65 height 7
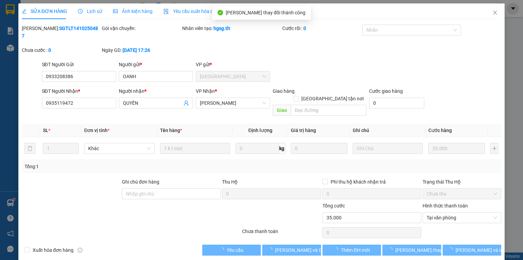
drag, startPoint x: 163, startPoint y: 30, endPoint x: 162, endPoint y: 26, distance: 4.1
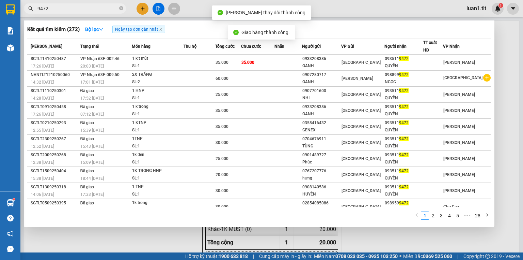
click at [108, 11] on input "9472" at bounding box center [77, 8] width 80 height 7
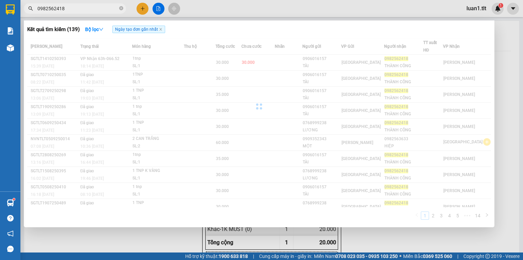
type input "0982562418"
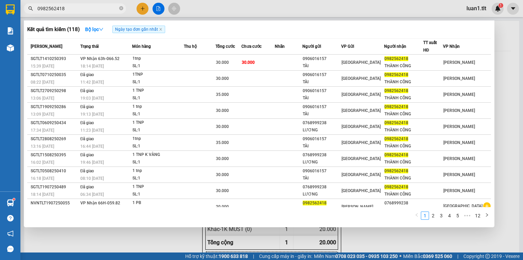
click at [169, 59] on div "1tnp" at bounding box center [158, 58] width 51 height 7
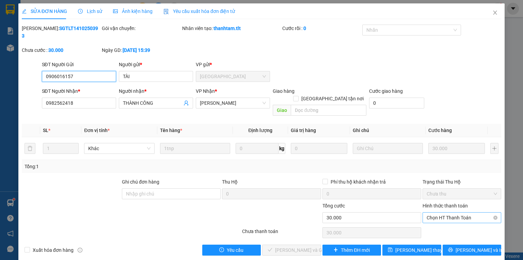
click at [464, 212] on span "Chọn HT Thanh Toán" at bounding box center [462, 217] width 71 height 10
type input "0"
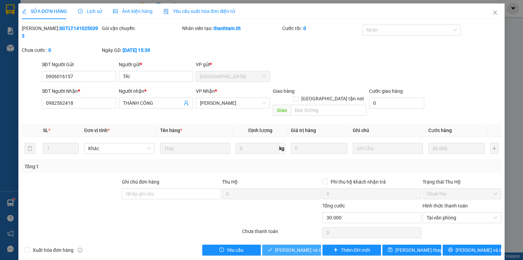
click at [296, 246] on span "[PERSON_NAME] và Giao hàng" at bounding box center [307, 249] width 65 height 7
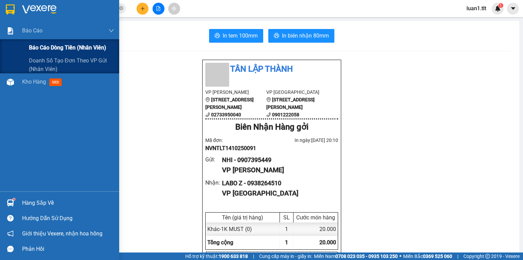
click at [34, 47] on span "Báo cáo dòng tiền (Nhân Viên)" at bounding box center [67, 47] width 77 height 9
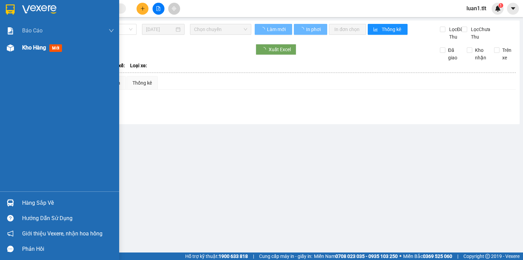
click at [4, 50] on div at bounding box center [10, 48] width 12 height 12
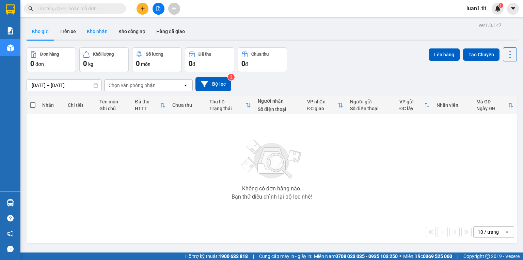
click at [99, 34] on button "Kho nhận" at bounding box center [97, 31] width 32 height 16
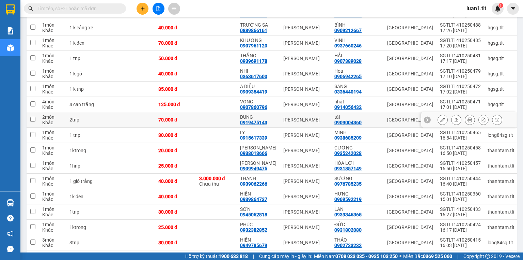
scroll to position [109, 0]
click at [441, 122] on icon at bounding box center [443, 120] width 5 height 5
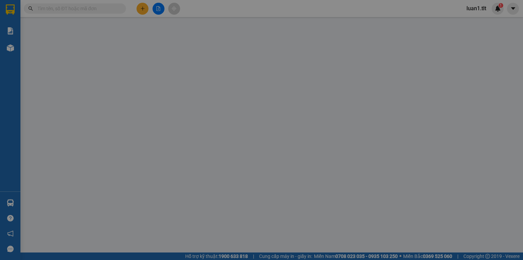
type input "0909004360"
type input "tài"
type input "0919475143"
type input "DUNG"
type input "0"
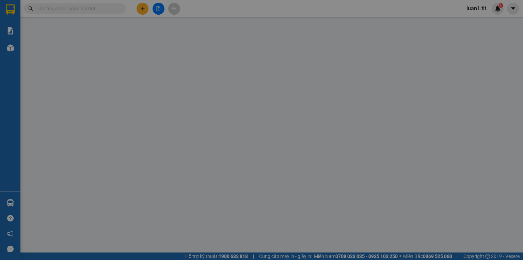
type input "70.000"
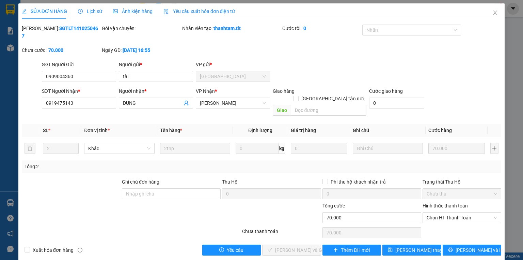
click at [457, 202] on div "Hình thức thanh toán" at bounding box center [462, 207] width 79 height 10
click at [457, 212] on span "Chọn HT Thanh Toán" at bounding box center [462, 217] width 71 height 10
type input "0"
click at [319, 244] on button "[PERSON_NAME] và Giao hàng" at bounding box center [291, 249] width 59 height 11
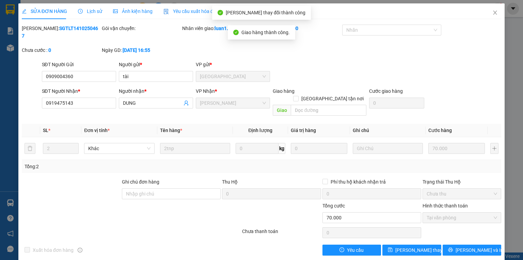
drag, startPoint x: 279, startPoint y: 166, endPoint x: 288, endPoint y: 164, distance: 9.3
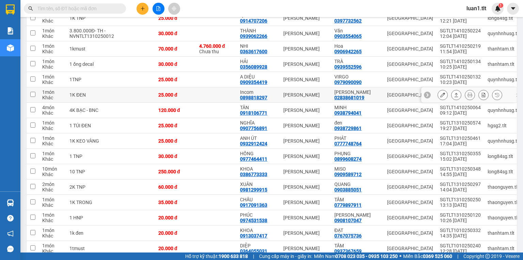
scroll to position [627, 0]
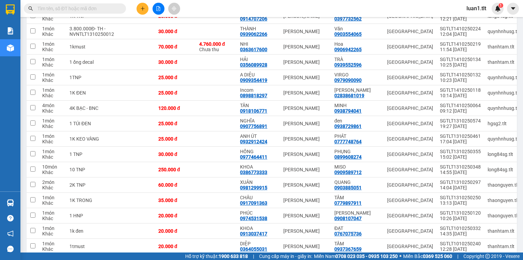
click at [87, 10] on input "text" at bounding box center [77, 8] width 80 height 7
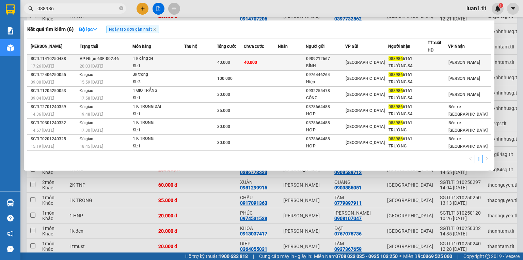
type input "088986"
click at [266, 65] on td "40.000" at bounding box center [261, 63] width 34 height 16
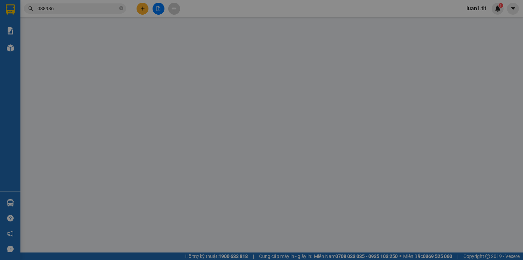
type input "0909212667"
type input "BÌNH"
type input "0889866161"
type input "TRƯỜNG SA"
type input "0"
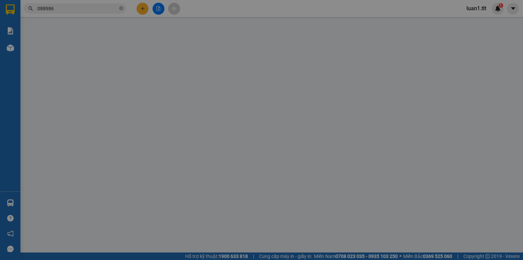
type input "40.000"
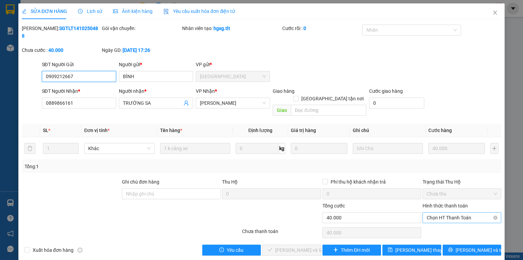
click at [439, 212] on span "Chọn HT Thanh Toán" at bounding box center [462, 217] width 71 height 10
type input "0"
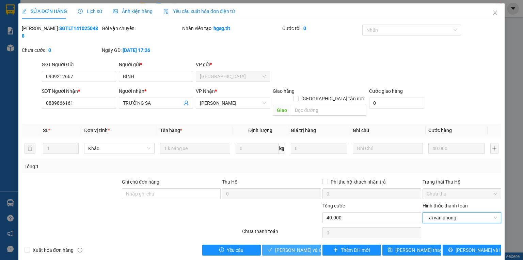
click at [287, 246] on span "Lưu và Giao hàng" at bounding box center [307, 249] width 65 height 7
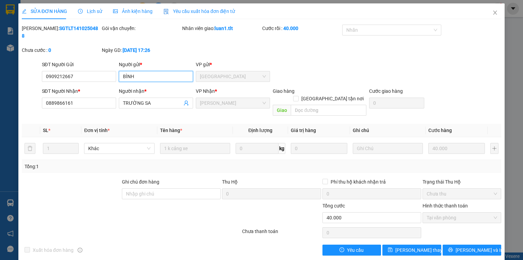
drag, startPoint x: 175, startPoint y: 67, endPoint x: 181, endPoint y: 68, distance: 5.5
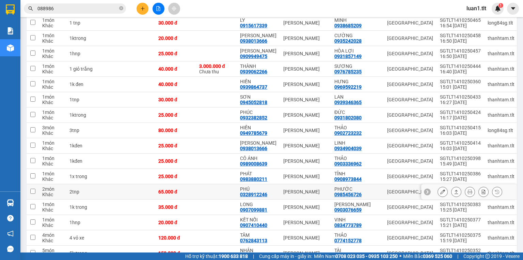
scroll to position [218, 0]
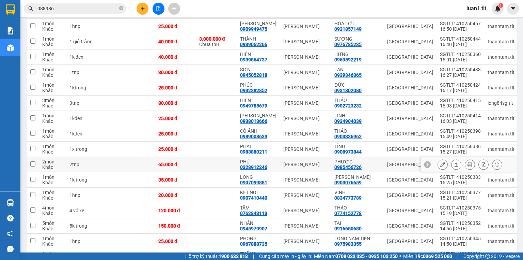
click at [441, 167] on icon at bounding box center [443, 164] width 5 height 5
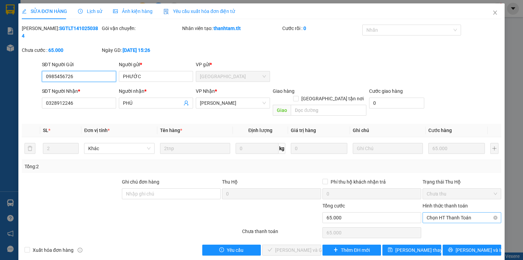
drag, startPoint x: 451, startPoint y: 203, endPoint x: 447, endPoint y: 201, distance: 4.2
click at [450, 212] on span "Chọn HT Thanh Toán" at bounding box center [462, 217] width 71 height 10
type input "0"
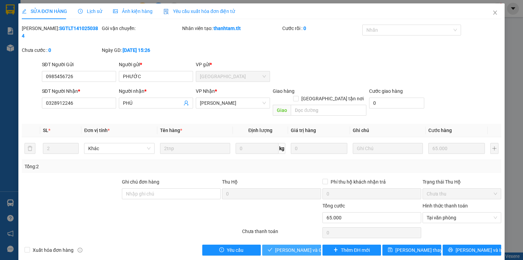
click at [298, 246] on span "Lưu và Giao hàng" at bounding box center [307, 249] width 65 height 7
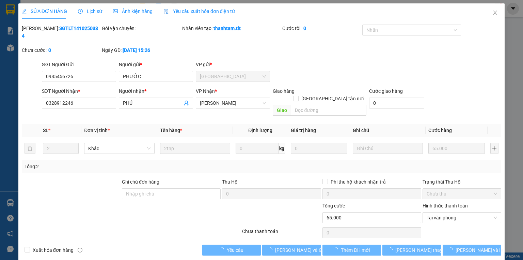
drag, startPoint x: 298, startPoint y: 232, endPoint x: 295, endPoint y: 219, distance: 13.2
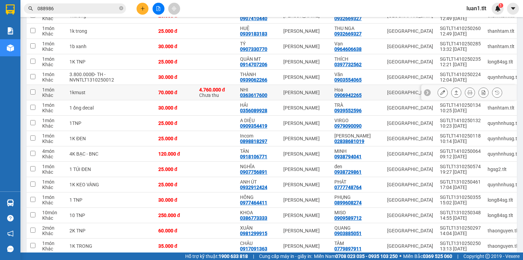
scroll to position [545, 0]
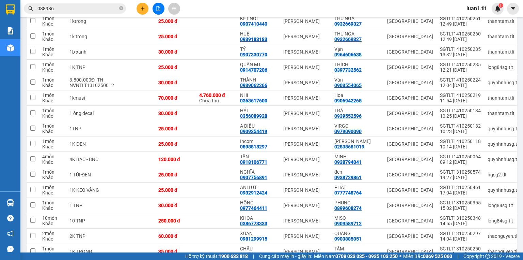
click at [111, 10] on input "088986" at bounding box center [77, 8] width 80 height 7
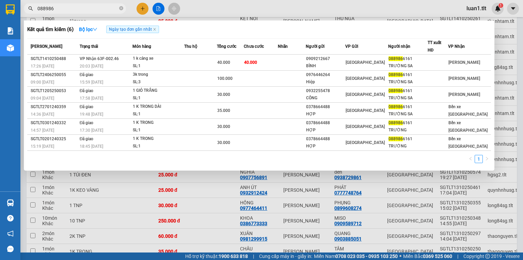
click at [111, 10] on input "088986" at bounding box center [77, 8] width 80 height 7
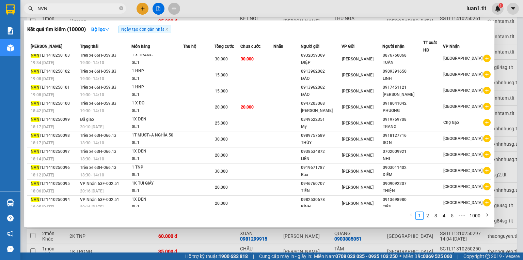
scroll to position [5, 0]
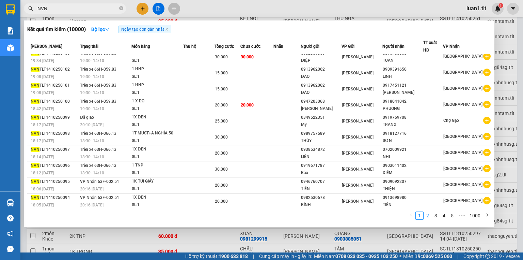
type input "NVN"
click at [432, 216] on link "2" at bounding box center [427, 215] width 7 height 7
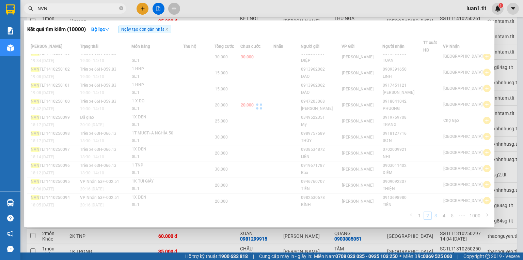
click at [440, 215] on link "3" at bounding box center [435, 215] width 7 height 7
click at [449, 215] on div "Mã ĐH Trạng thái Món hàng Thu hộ Tổng cước Chưa cước Nhãn Người gửi VP Gửi Ngườ…" at bounding box center [259, 130] width 464 height 185
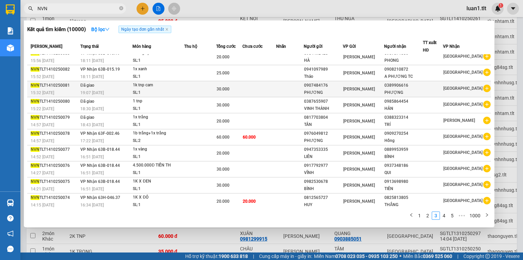
scroll to position [0, 0]
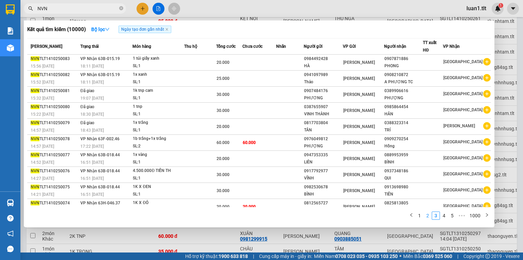
click at [431, 216] on link "2" at bounding box center [427, 215] width 7 height 7
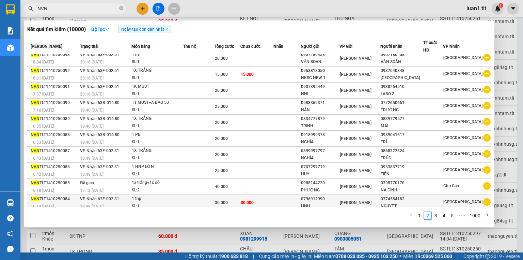
scroll to position [5, 0]
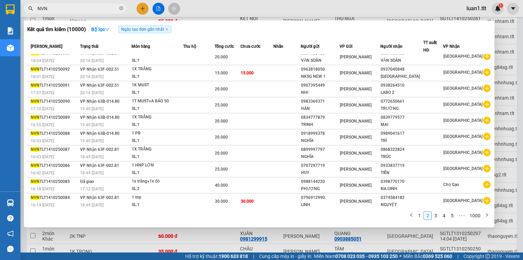
click at [435, 215] on link "3" at bounding box center [435, 215] width 7 height 7
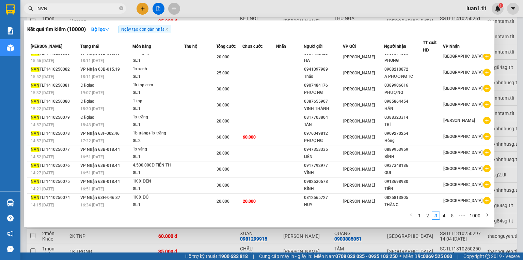
click at [104, 6] on input "NVN" at bounding box center [77, 8] width 80 height 7
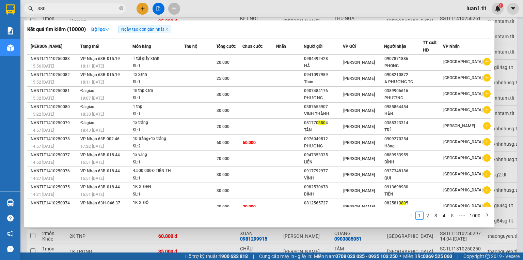
type input "3804"
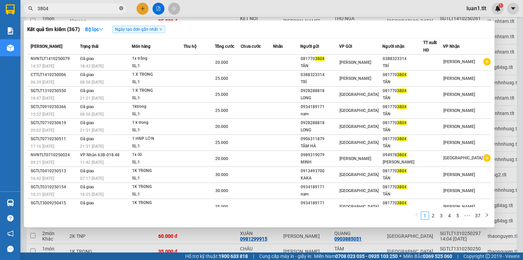
click at [122, 11] on span at bounding box center [121, 8] width 4 height 6
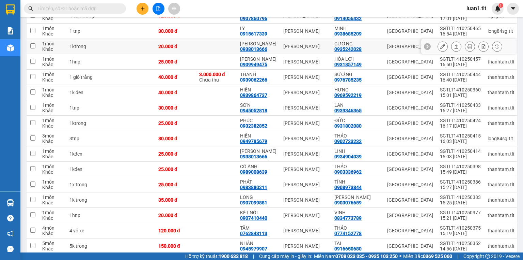
scroll to position [191, 0]
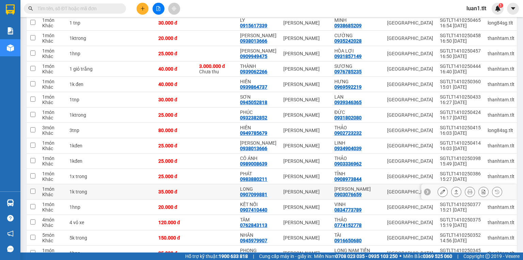
click at [452, 198] on button at bounding box center [457, 192] width 10 height 12
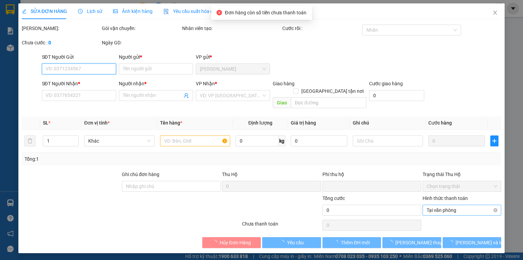
click at [456, 205] on span "Tại văn phòng" at bounding box center [462, 210] width 71 height 10
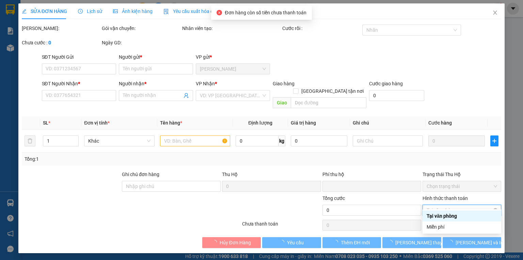
type input "0903076659"
type input "HUYỀN CHÂU"
type input "0907099881"
type input "LONG"
type input "0"
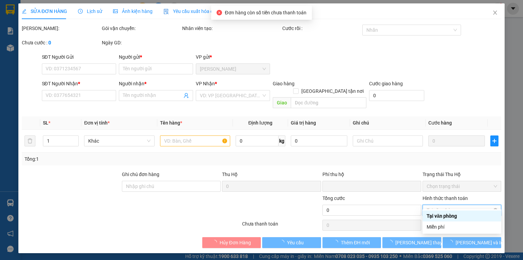
type input "35.000"
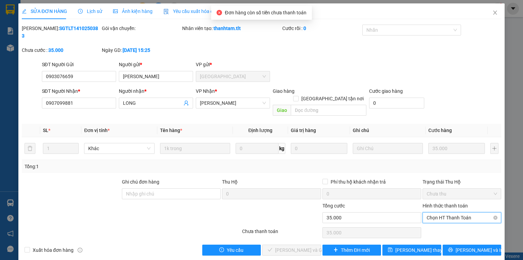
click at [444, 212] on span "Chọn HT Thanh Toán" at bounding box center [462, 217] width 71 height 10
type input "0"
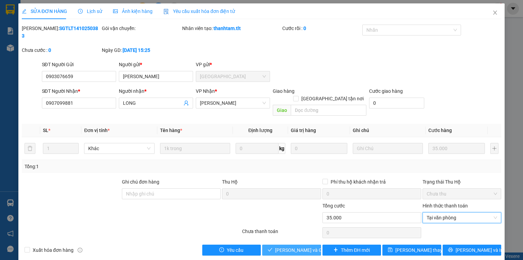
click at [281, 246] on span "Lưu và Giao hàng" at bounding box center [307, 249] width 65 height 7
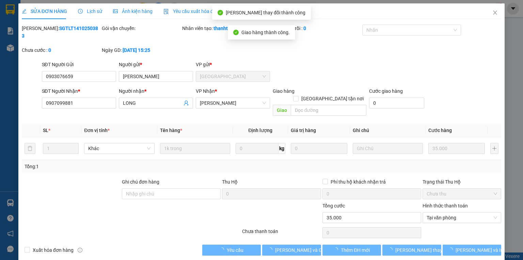
drag, startPoint x: 281, startPoint y: 231, endPoint x: 275, endPoint y: 214, distance: 18.2
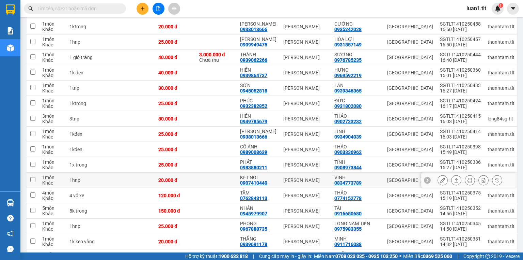
scroll to position [273, 0]
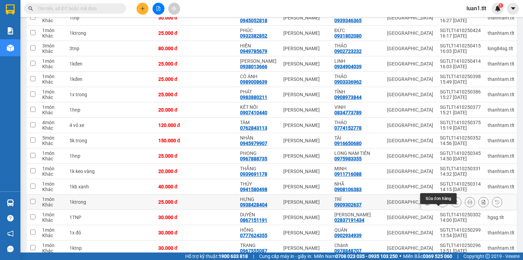
click at [438, 208] on button at bounding box center [443, 202] width 10 height 12
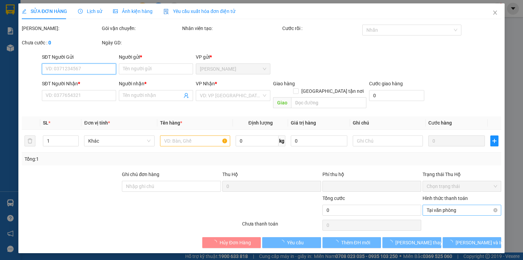
type input "0909302637"
type input "TRÍ"
type input "0938428404"
type input "HƯNG"
type input "0"
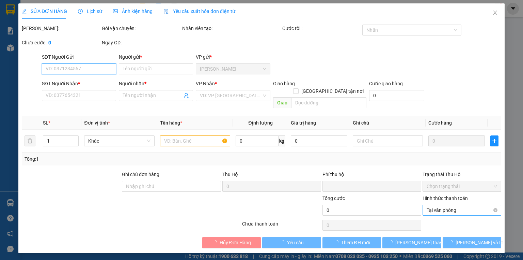
type input "25.000"
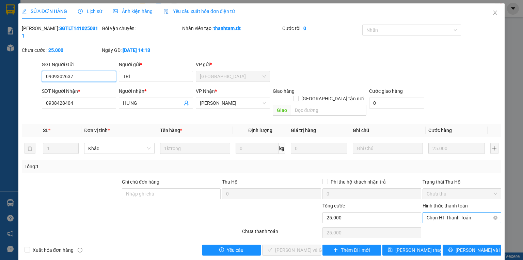
click at [460, 212] on span "Chọn HT Thanh Toán" at bounding box center [462, 217] width 71 height 10
type input "0"
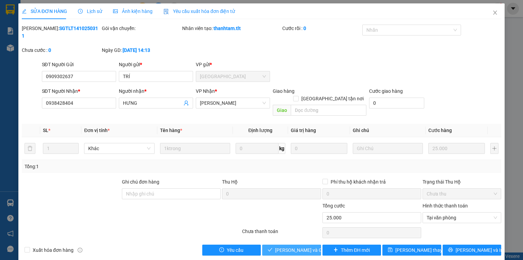
click at [295, 246] on span "Lưu và Giao hàng" at bounding box center [307, 249] width 65 height 7
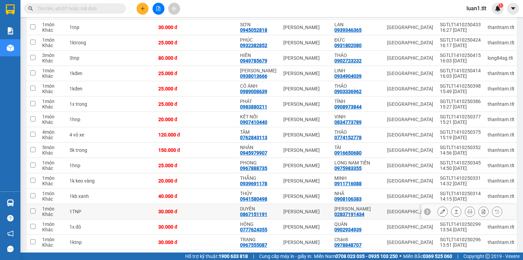
scroll to position [273, 0]
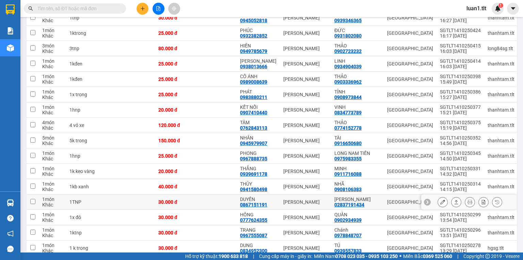
click at [251, 207] on div "0867151191" at bounding box center [253, 204] width 27 height 5
copy div "0867151191"
click at [61, 12] on span at bounding box center [75, 8] width 102 height 10
click at [61, 11] on input "text" at bounding box center [77, 8] width 80 height 7
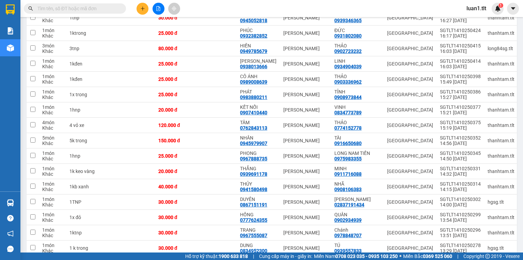
paste input "0867151191"
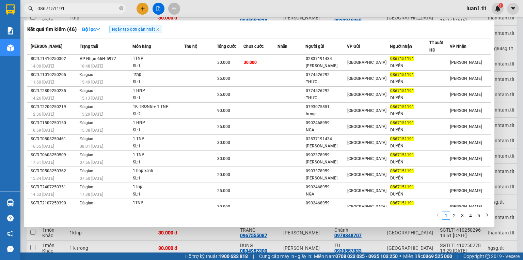
type input "0867151191"
click at [118, 237] on div at bounding box center [261, 130] width 523 height 260
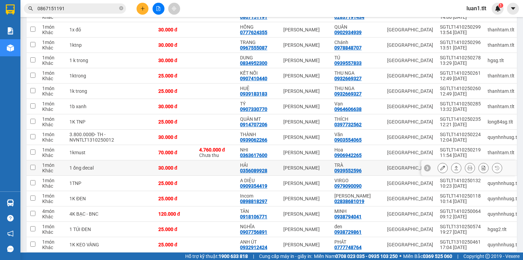
scroll to position [433, 0]
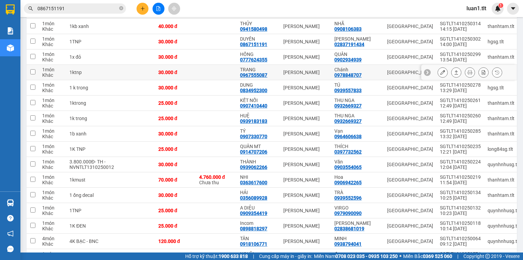
click at [452, 78] on button at bounding box center [457, 72] width 10 height 12
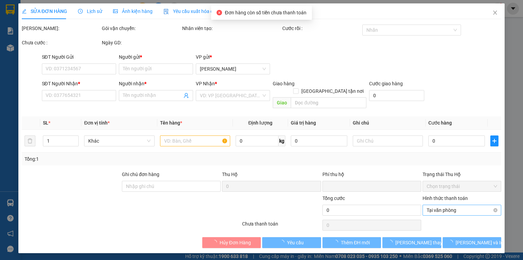
click at [446, 208] on div "Hình thức thanh toán Tại văn phòng" at bounding box center [462, 206] width 79 height 24
type input "0978848707"
type input "Chánh"
type input "0967555087"
type input "TRANG"
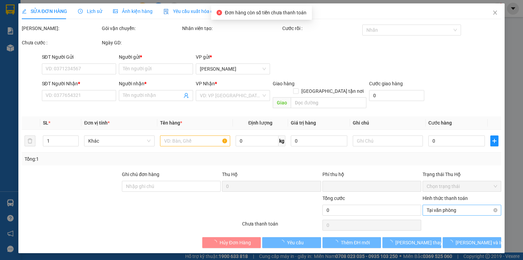
type input "0"
type input "30.000"
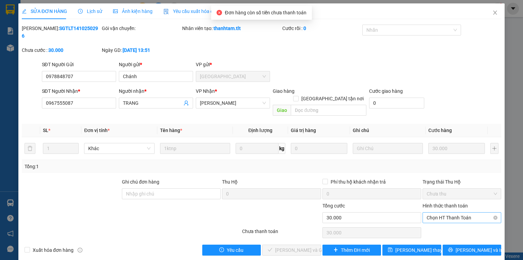
click at [444, 212] on span "Chọn HT Thanh Toán" at bounding box center [462, 217] width 71 height 10
type input "0"
click at [313, 246] on span "Lưu và Giao hàng" at bounding box center [307, 249] width 65 height 7
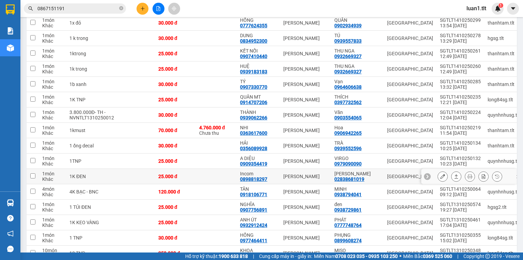
scroll to position [436, 0]
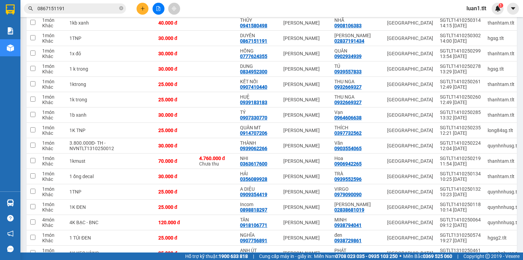
click at [98, 9] on input "0867151191" at bounding box center [77, 8] width 80 height 7
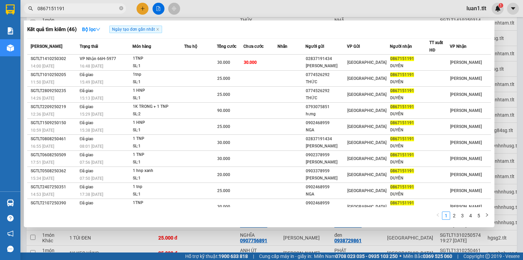
click at [98, 9] on input "0867151191" at bounding box center [77, 8] width 80 height 7
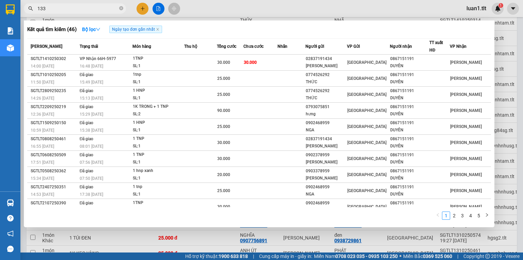
type input "1333"
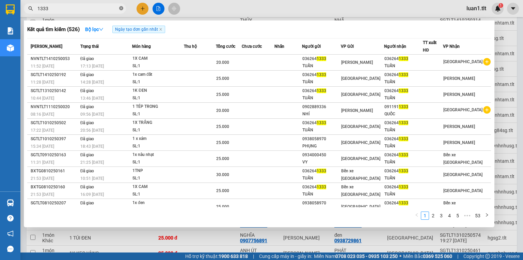
click at [123, 5] on span at bounding box center [121, 8] width 4 height 6
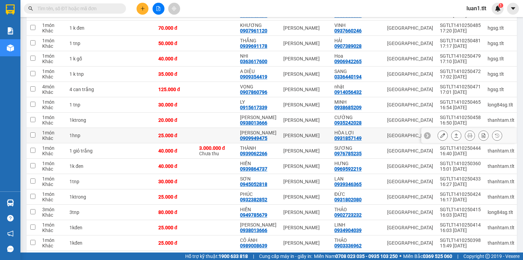
scroll to position [0, 0]
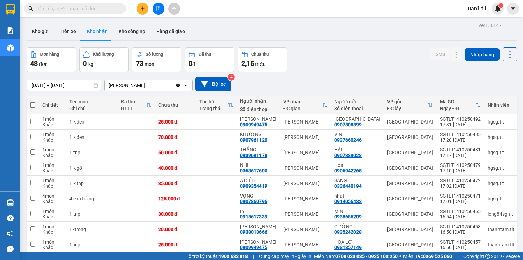
click at [72, 87] on input "01/10/2025 – 14/10/2025" at bounding box center [64, 85] width 74 height 11
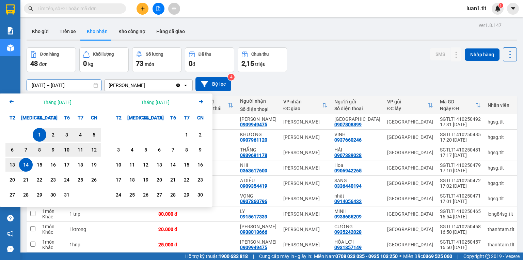
click at [14, 103] on icon "Arrow Left" at bounding box center [11, 101] width 8 height 8
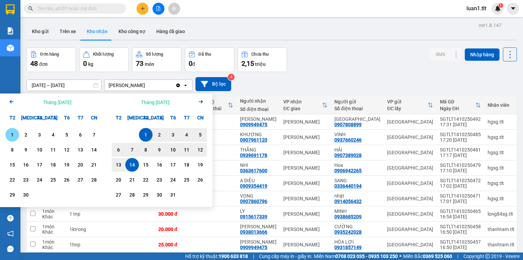
click at [13, 133] on div "1" at bounding box center [12, 135] width 10 height 8
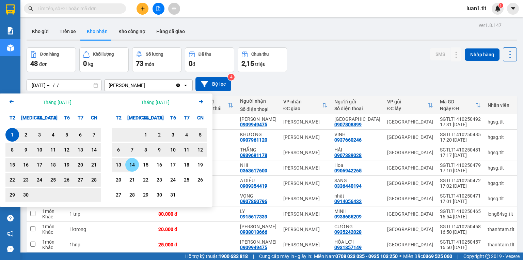
click at [136, 162] on div "14" at bounding box center [132, 164] width 10 height 8
type input "01/09/2025 – 14/10/2025"
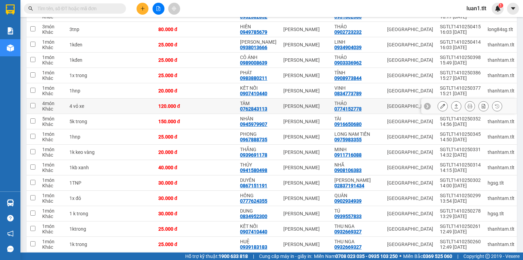
scroll to position [269, 0]
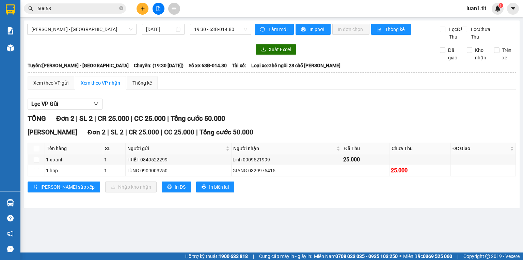
click at [32, 154] on th at bounding box center [36, 148] width 17 height 11
click at [34, 151] on input "checkbox" at bounding box center [36, 147] width 5 height 5
checkbox input "true"
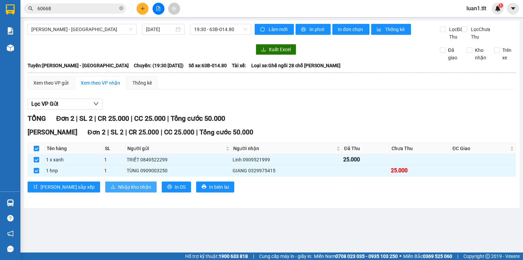
click at [105, 192] on button "Nhập kho nhận" at bounding box center [130, 186] width 51 height 11
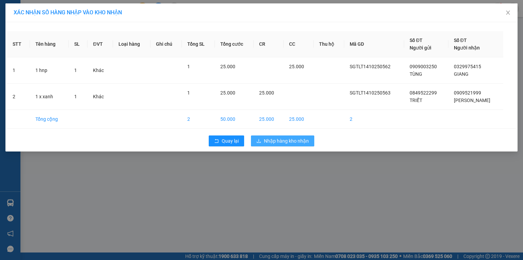
click at [273, 139] on span "Nhập hàng kho nhận" at bounding box center [286, 140] width 45 height 7
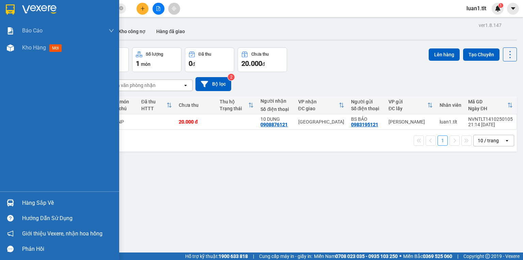
click at [0, 11] on div at bounding box center [59, 11] width 119 height 22
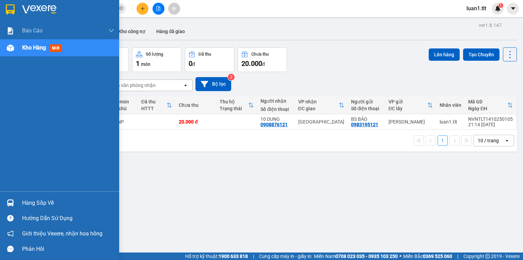
click at [39, 201] on div "Hàng sắp về" at bounding box center [68, 203] width 92 height 10
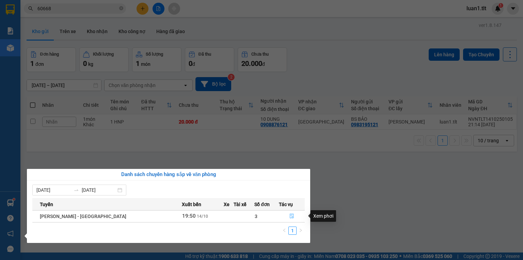
click at [290, 218] on span "file-done" at bounding box center [292, 215] width 5 height 5
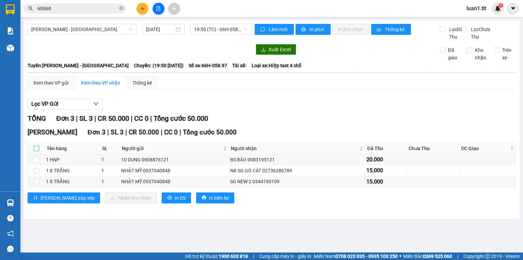
click at [37, 151] on input "checkbox" at bounding box center [36, 147] width 5 height 5
checkbox input "true"
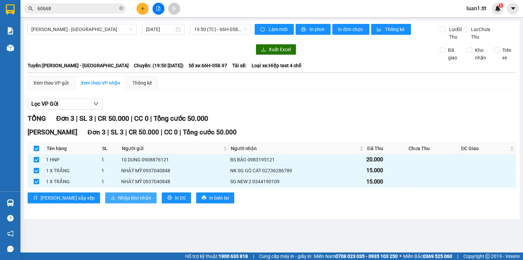
click at [118, 201] on span "Nhập kho nhận" at bounding box center [134, 197] width 33 height 7
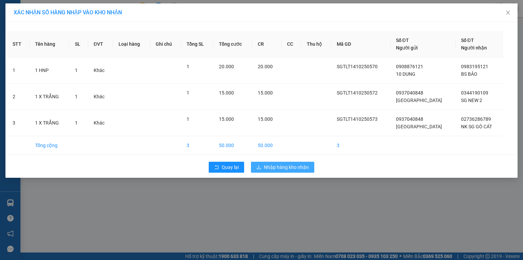
click at [282, 166] on span "Nhập hàng kho nhận" at bounding box center [286, 166] width 45 height 7
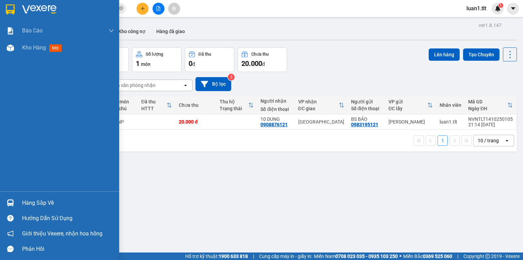
click at [22, 202] on div "Hàng sắp về" at bounding box center [59, 202] width 119 height 15
